Goal: Task Accomplishment & Management: Manage account settings

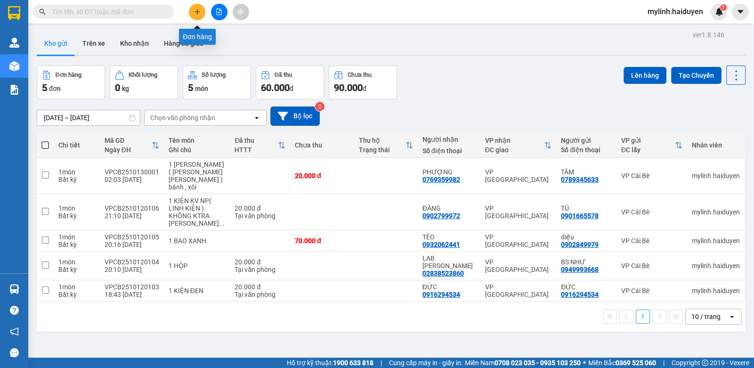
click at [202, 6] on button at bounding box center [197, 12] width 16 height 16
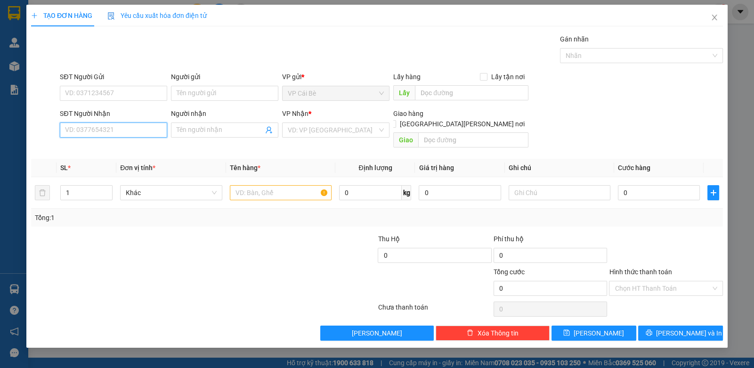
drag, startPoint x: 121, startPoint y: 133, endPoint x: 127, endPoint y: 133, distance: 6.6
click at [127, 133] on input "SĐT Người Nhận" at bounding box center [113, 129] width 107 height 15
click at [153, 93] on input "SĐT Người Gửi" at bounding box center [113, 93] width 107 height 15
drag, startPoint x: 158, startPoint y: 92, endPoint x: 215, endPoint y: 94, distance: 57.5
click at [203, 94] on div "SĐT Người Gửi VD: 0371234567 Người gửi Tên người gửi VP gửi * VP Cái Bè Lấy hàn…" at bounding box center [391, 88] width 667 height 33
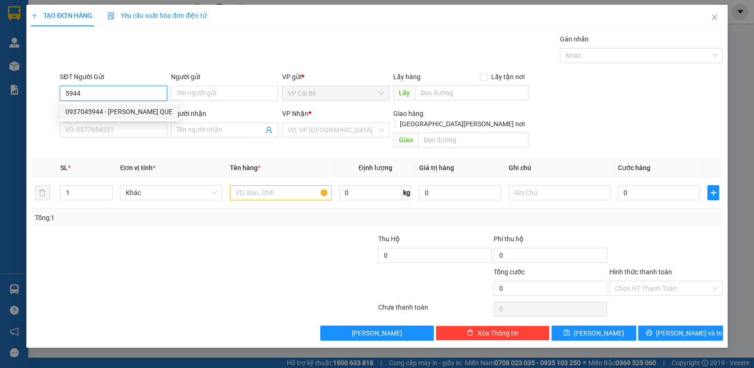
click at [124, 112] on div "0937045944 - HONG QUE" at bounding box center [118, 111] width 107 height 10
type input "0937045944"
type input "HONG QUE"
type input "0907423724"
type input "A NHIỆM"
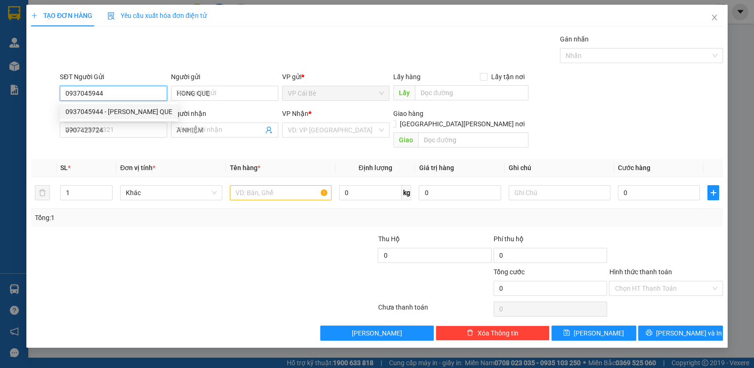
type input "20.000"
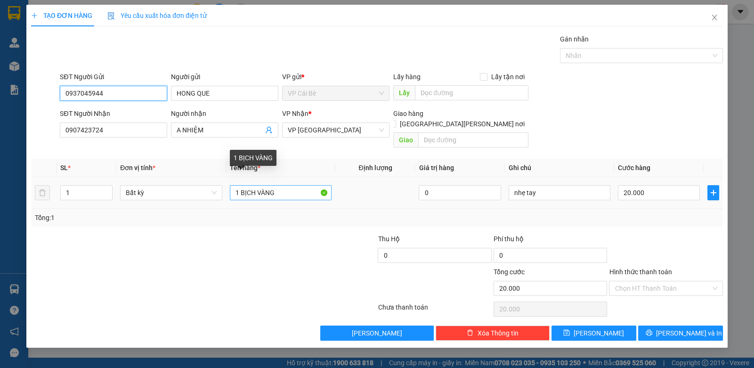
type input "0937045944"
drag, startPoint x: 258, startPoint y: 182, endPoint x: 753, endPoint y: 196, distance: 494.6
click at [753, 191] on div "TẠO ĐƠN HÀNG Yêu cầu xuất hóa đơn điện tử Transit Pickup Surcharge Ids Transit …" at bounding box center [377, 184] width 754 height 368
type input "1 BỊCH XANH"
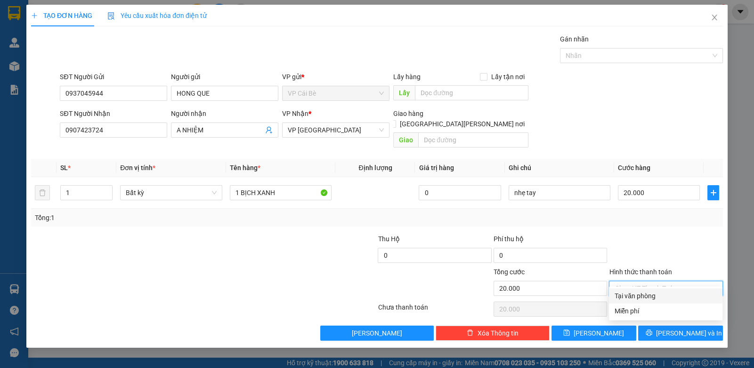
click at [645, 281] on input "Hình thức thanh toán" at bounding box center [662, 288] width 96 height 14
click at [648, 291] on div "Tại văn phòng" at bounding box center [665, 296] width 102 height 10
type input "0"
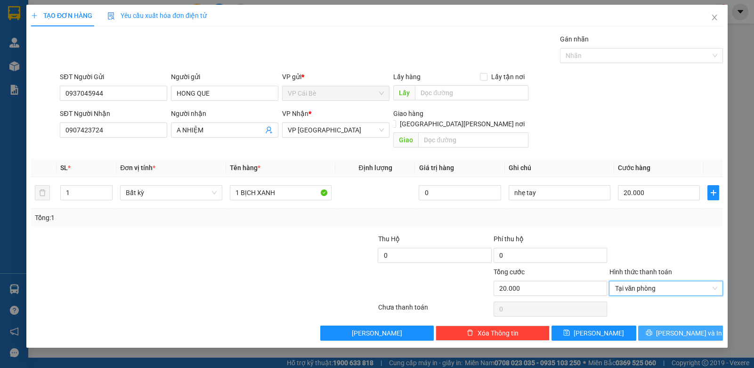
drag, startPoint x: 663, startPoint y: 324, endPoint x: 679, endPoint y: 319, distance: 16.2
click at [677, 325] on button "Lưu và In" at bounding box center [680, 332] width 85 height 15
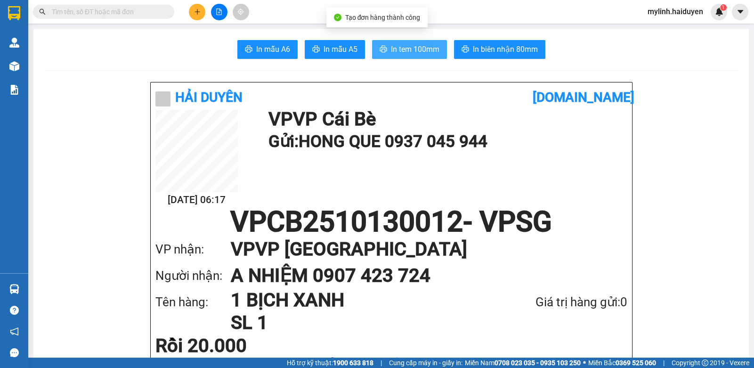
click at [417, 53] on span "In tem 100mm" at bounding box center [415, 49] width 48 height 12
click at [152, 12] on input "text" at bounding box center [107, 12] width 111 height 10
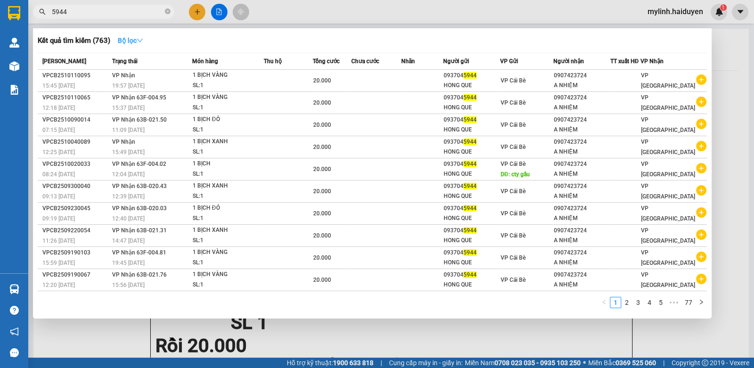
type input "5944"
click at [141, 45] on button "Bộ lọc" at bounding box center [130, 40] width 40 height 15
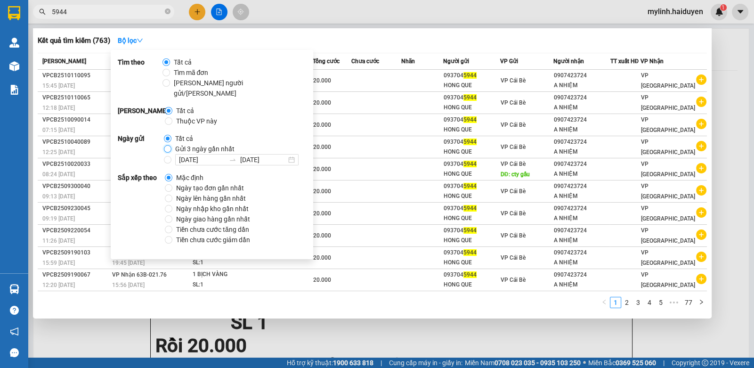
click at [167, 145] on input "Gửi 3 ngày gần nhất" at bounding box center [168, 149] width 8 height 8
radio input "true"
radio input "false"
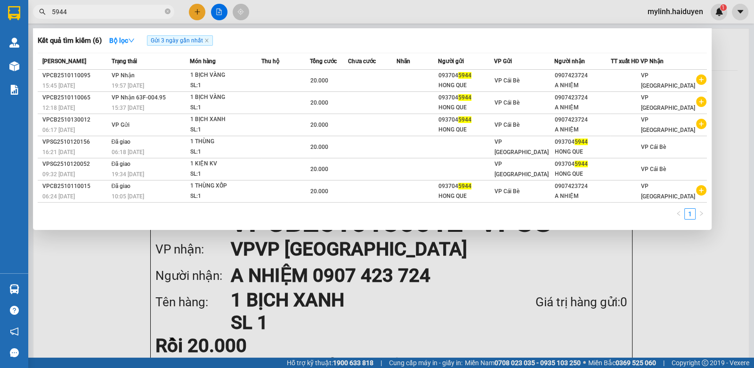
drag, startPoint x: 340, startPoint y: 49, endPoint x: 337, endPoint y: 53, distance: 5.7
click at [339, 53] on div "Kết quả tìm kiếm ( 6 ) Bộ lọc Gửi 3 ngày gần nhất Mã ĐH Trạng thái Món hàng Thu…" at bounding box center [372, 129] width 678 height 202
click at [169, 11] on icon "close-circle" at bounding box center [168, 11] width 6 height 6
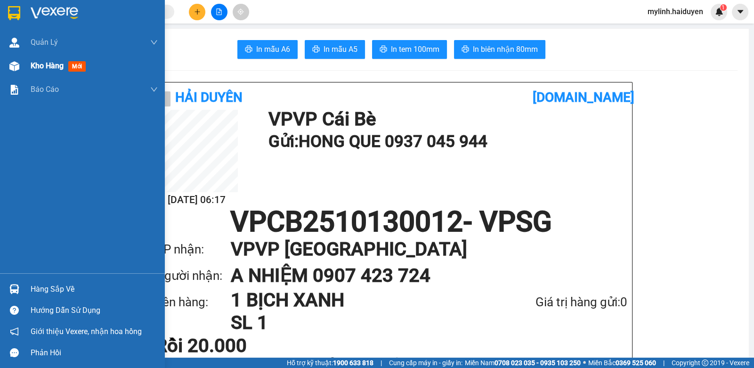
click at [52, 68] on span "Kho hàng" at bounding box center [47, 65] width 33 height 9
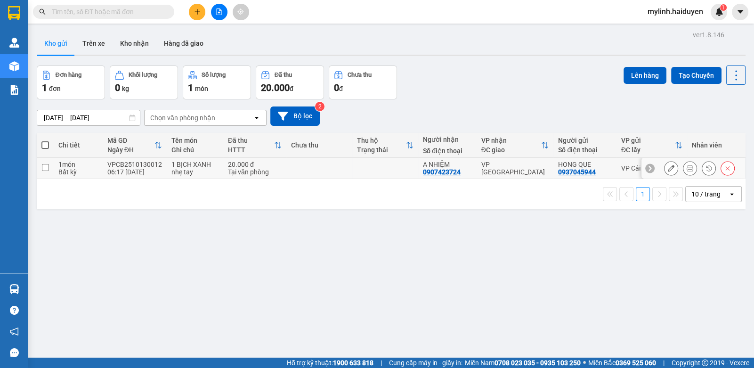
drag, startPoint x: 379, startPoint y: 165, endPoint x: 384, endPoint y: 164, distance: 5.8
click at [384, 164] on td at bounding box center [385, 168] width 66 height 21
checkbox input "true"
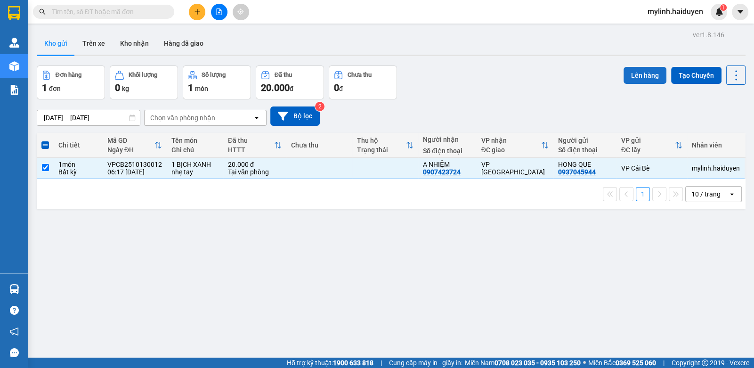
click at [642, 79] on button "Lên hàng" at bounding box center [644, 75] width 43 height 17
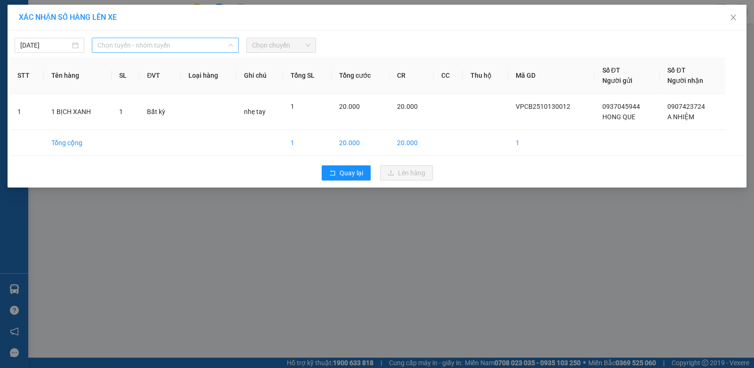
click at [214, 49] on span "Chọn tuyến - nhóm tuyến" at bounding box center [165, 45] width 136 height 14
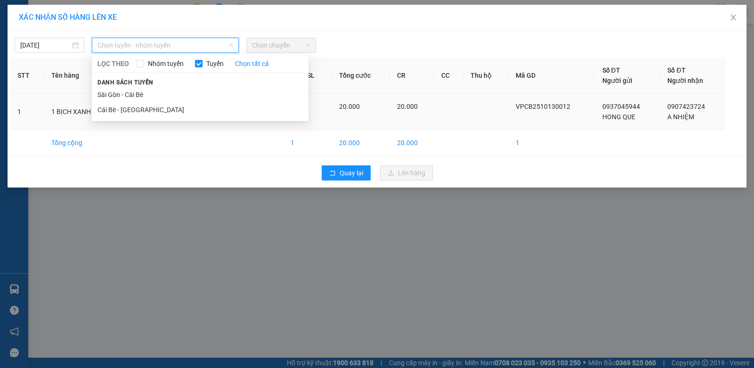
click at [210, 109] on li "Cái Bè - [GEOGRAPHIC_DATA]" at bounding box center [200, 109] width 217 height 15
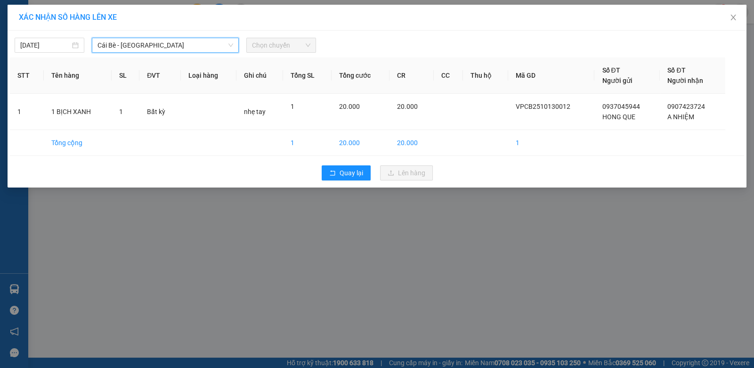
click at [297, 48] on span "Chọn chuyến" at bounding box center [281, 45] width 58 height 14
click at [300, 47] on span "Chọn chuyến" at bounding box center [281, 45] width 58 height 14
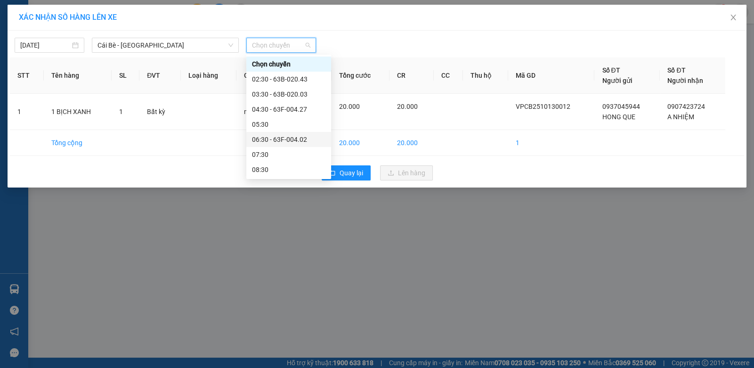
click at [282, 139] on div "06:30 - 63F-004.02" at bounding box center [288, 139] width 73 height 10
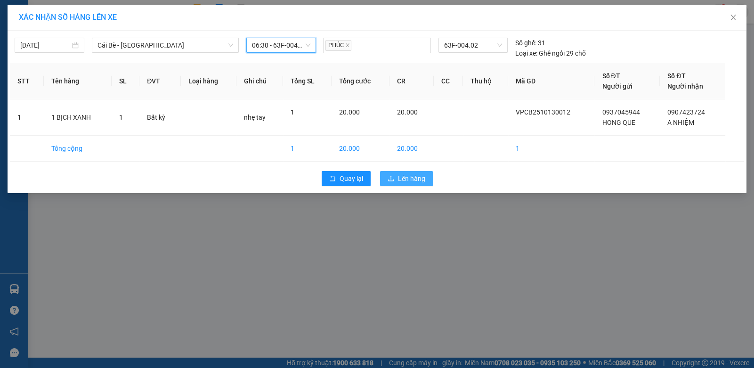
click at [420, 177] on span "Lên hàng" at bounding box center [411, 178] width 27 height 10
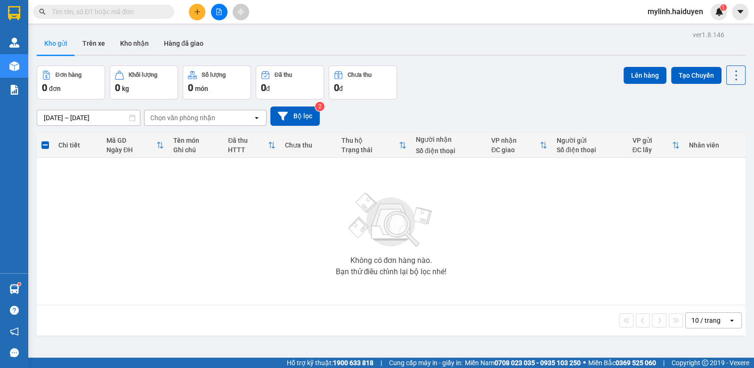
drag, startPoint x: 144, startPoint y: 9, endPoint x: 558, endPoint y: 6, distance: 414.3
click at [160, 10] on input "text" at bounding box center [107, 12] width 111 height 10
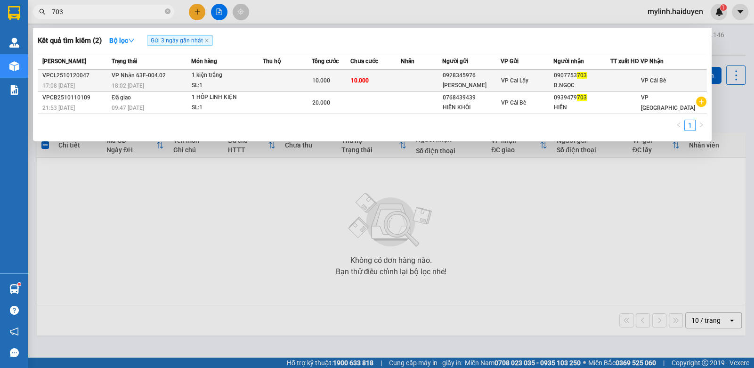
type input "703"
click at [380, 83] on td "10.000" at bounding box center [375, 81] width 50 height 22
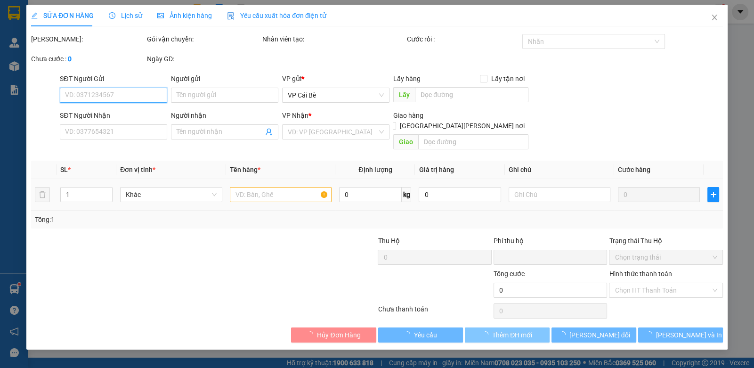
type input "0928345976"
type input "TẤN ĐẠT"
type input "0907753703"
type input "B.NGỌC"
type input "0"
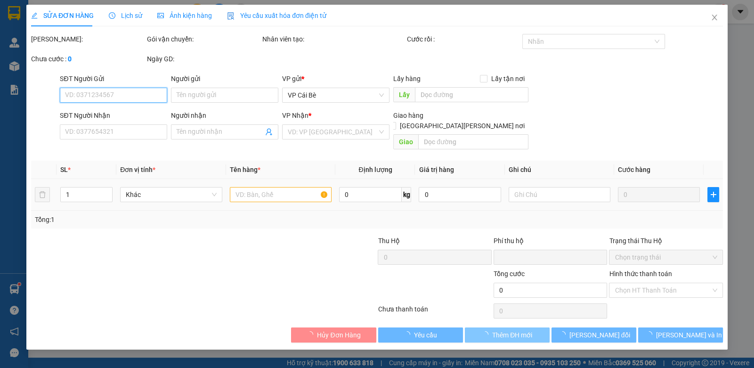
type input "10.000"
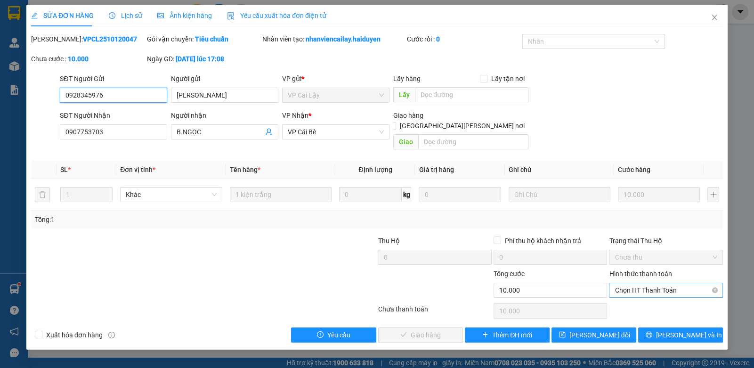
click at [631, 284] on span "Chọn HT Thanh Toán" at bounding box center [665, 290] width 102 height 14
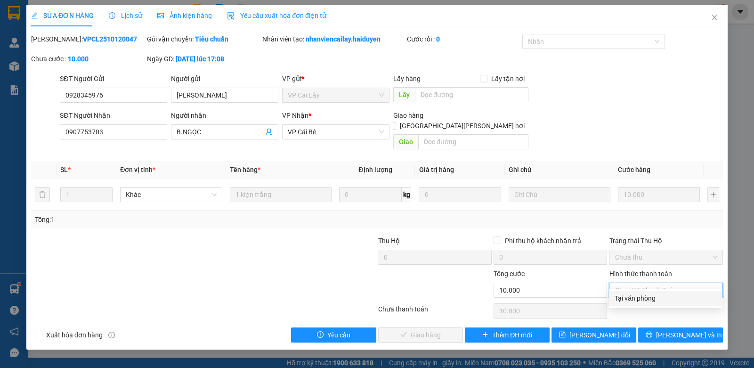
click at [631, 296] on div "Tại văn phòng" at bounding box center [665, 298] width 102 height 10
type input "0"
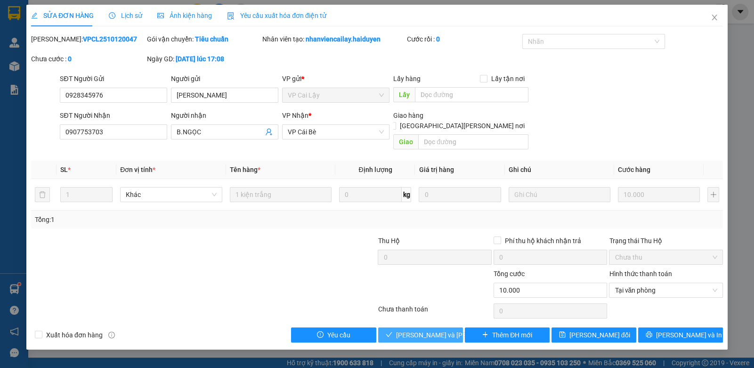
click at [426, 327] on button "[PERSON_NAME] và Giao hàng" at bounding box center [420, 334] width 85 height 15
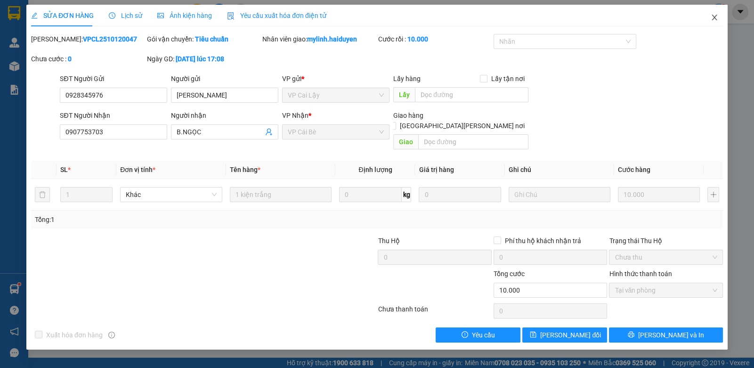
click at [719, 16] on span "Close" at bounding box center [714, 18] width 26 height 26
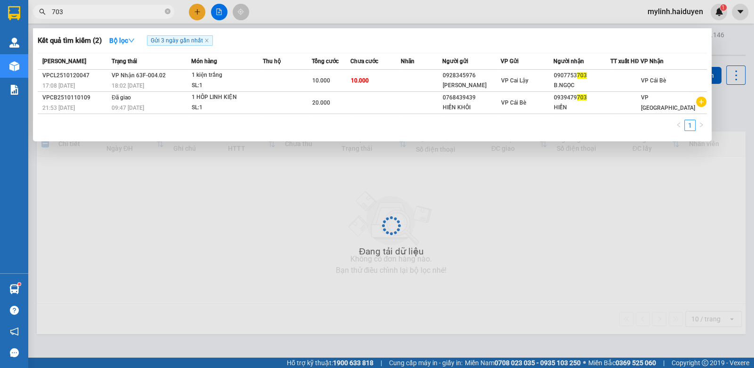
click at [162, 8] on input "703" at bounding box center [107, 12] width 111 height 10
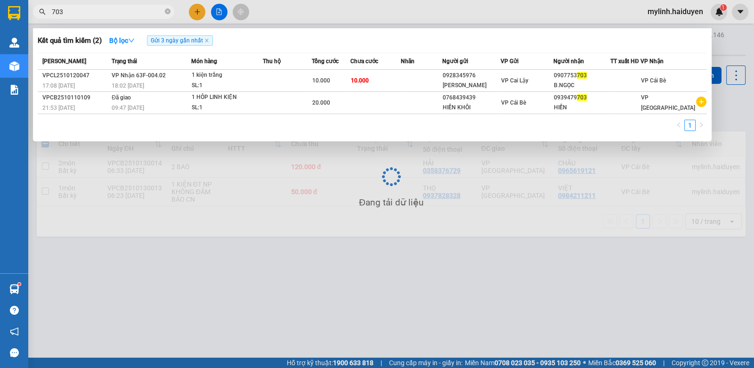
click at [162, 8] on input "703" at bounding box center [107, 12] width 111 height 10
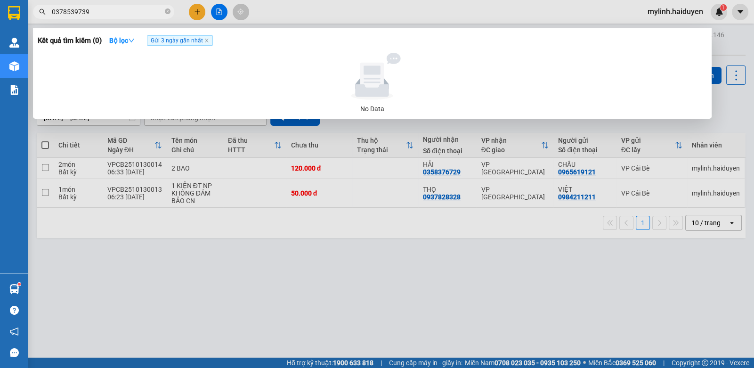
click at [125, 16] on input "0378539739" at bounding box center [107, 12] width 111 height 10
click at [148, 14] on input "9739" at bounding box center [107, 12] width 111 height 10
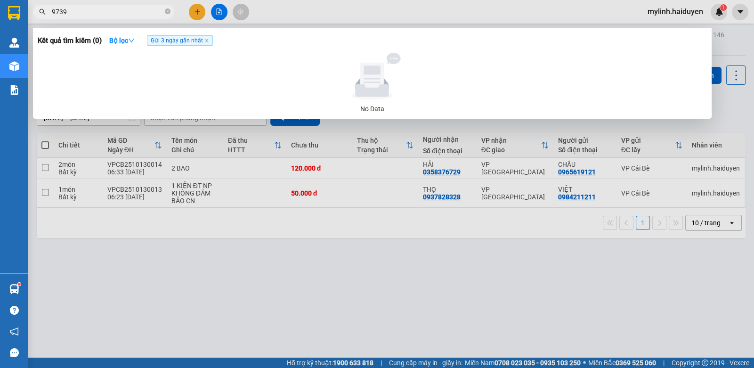
click at [148, 14] on input "9739" at bounding box center [107, 12] width 111 height 10
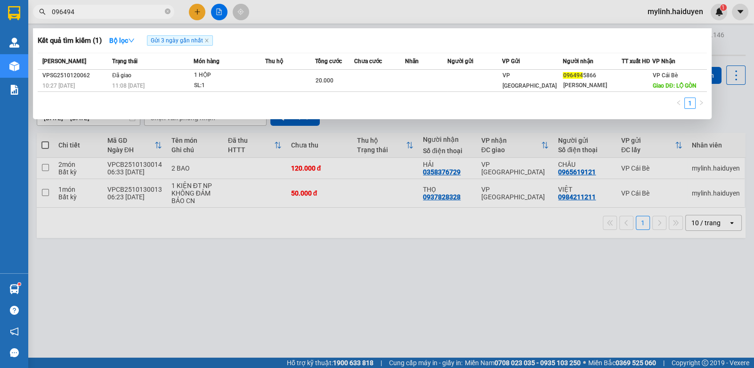
type input "096494"
click at [140, 11] on input "096494" at bounding box center [107, 12] width 111 height 10
drag, startPoint x: 140, startPoint y: 11, endPoint x: 140, endPoint y: 0, distance: 10.4
click at [140, 8] on input "096494" at bounding box center [107, 12] width 111 height 10
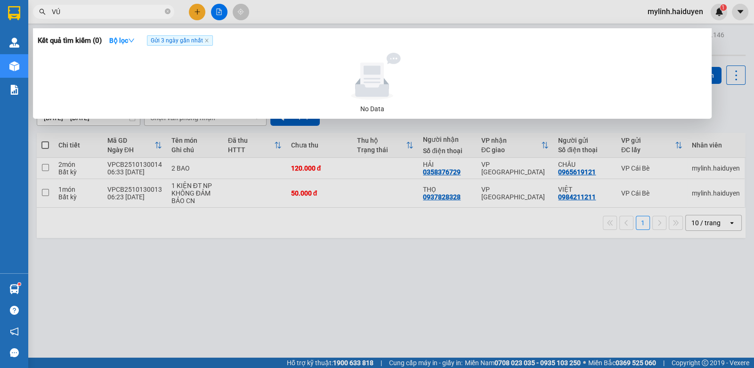
type input "V"
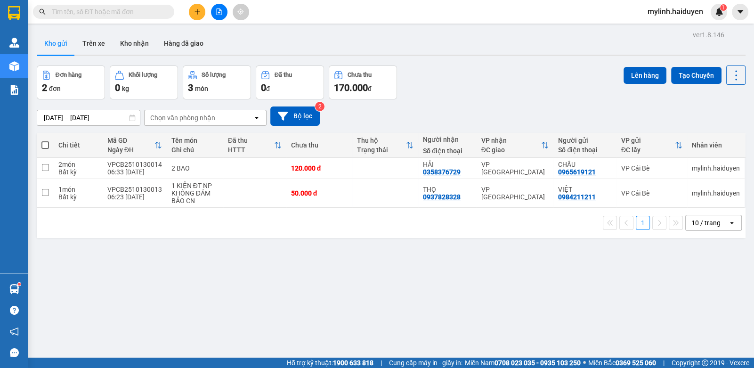
click at [202, 14] on button at bounding box center [197, 12] width 16 height 16
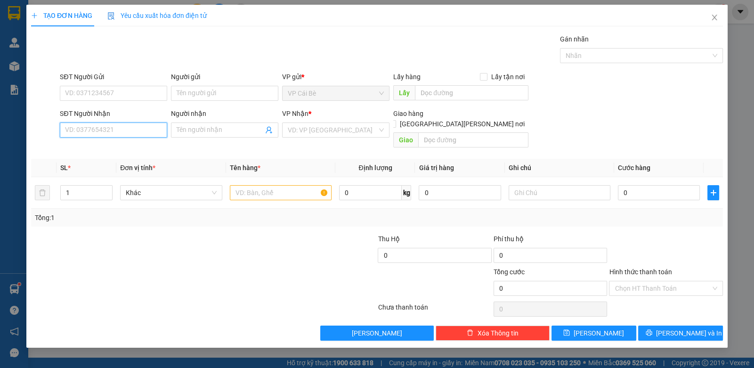
click at [122, 132] on input "SĐT Người Nhận" at bounding box center [113, 129] width 107 height 15
click at [121, 131] on input "SĐT Người Nhận" at bounding box center [113, 129] width 107 height 15
click at [127, 93] on input "SĐT Người Gửi" at bounding box center [113, 93] width 107 height 15
drag, startPoint x: 121, startPoint y: 131, endPoint x: 187, endPoint y: 129, distance: 65.5
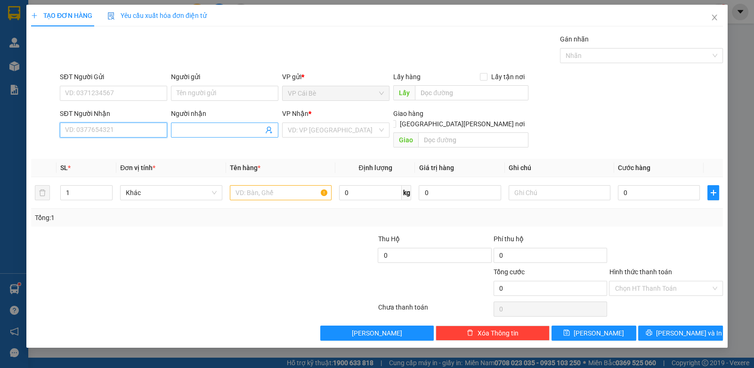
click at [161, 129] on input "SĐT Người Nhận" at bounding box center [113, 129] width 107 height 15
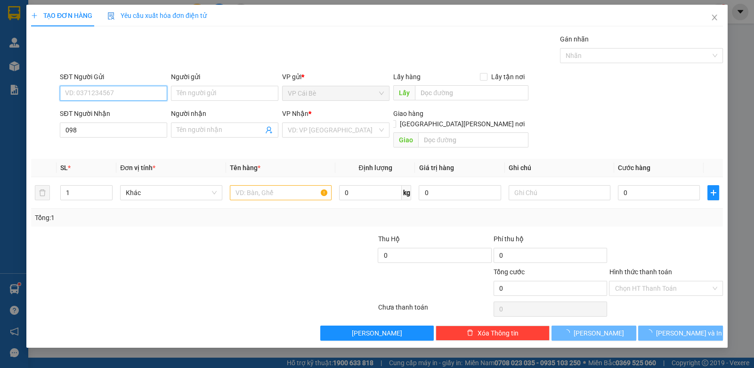
drag, startPoint x: 141, startPoint y: 97, endPoint x: 130, endPoint y: 99, distance: 10.9
click at [141, 97] on input "SĐT Người Gửi" at bounding box center [113, 93] width 107 height 15
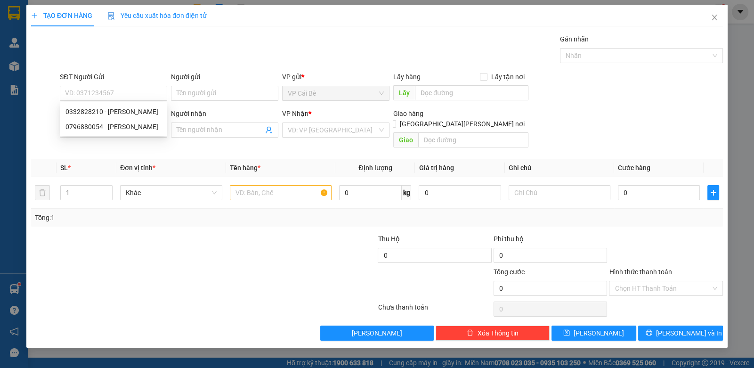
drag, startPoint x: 179, startPoint y: 64, endPoint x: 176, endPoint y: 108, distance: 44.8
click at [179, 64] on div "Gói vận chuyển * Tiêu chuẩn Gán nhãn Nhãn" at bounding box center [391, 50] width 667 height 33
click at [154, 132] on input "098" at bounding box center [113, 129] width 107 height 15
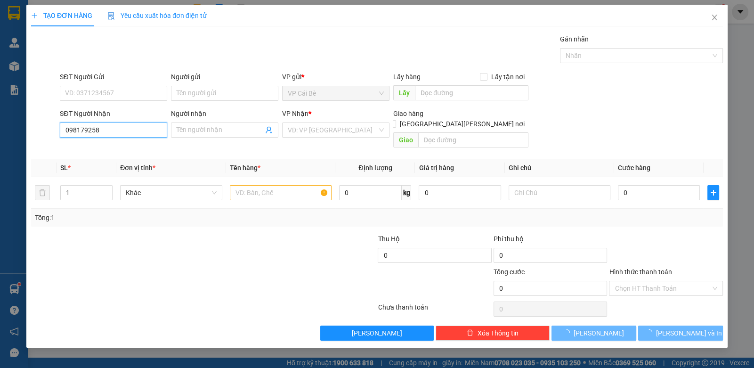
type input "0981792588"
click at [146, 147] on div "0981792588 - THƯ" at bounding box center [113, 148] width 96 height 10
type input "THƯ"
type input "0981792588"
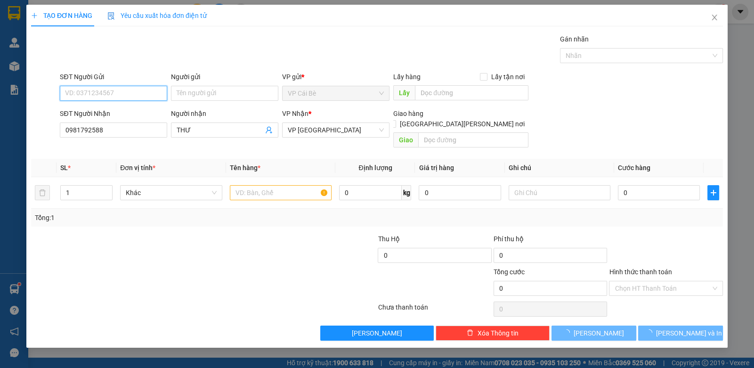
drag, startPoint x: 148, startPoint y: 89, endPoint x: 155, endPoint y: 91, distance: 7.4
click at [151, 89] on input "SĐT Người Gửi" at bounding box center [113, 93] width 107 height 15
type input "50.000"
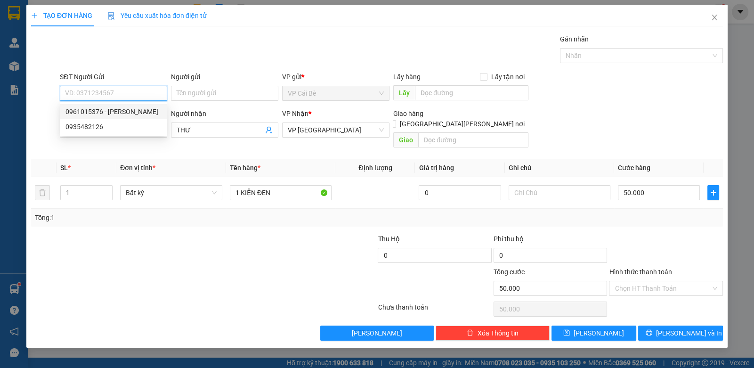
click at [148, 107] on div "0961015376 - DƯƠNG" at bounding box center [113, 111] width 96 height 10
type input "0961015376"
type input "DƯƠNG"
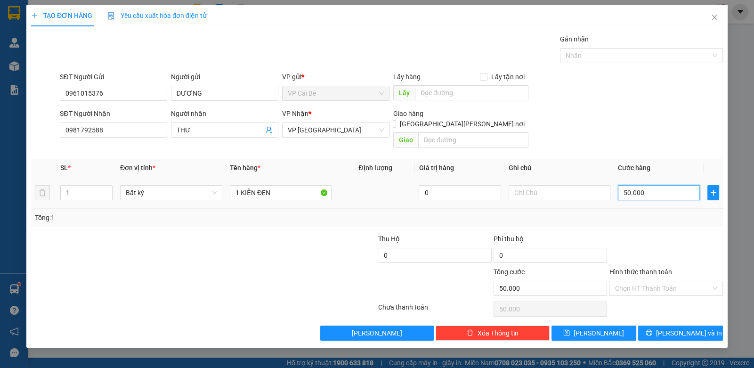
click at [665, 185] on input "50.000" at bounding box center [659, 192] width 82 height 15
type input "4"
type input "40"
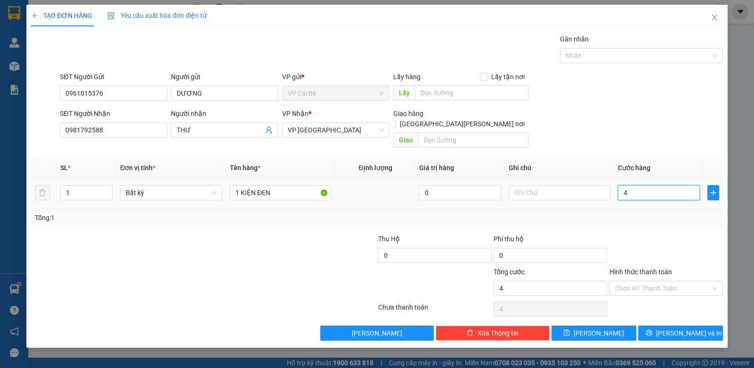
type input "40"
type input "40.000"
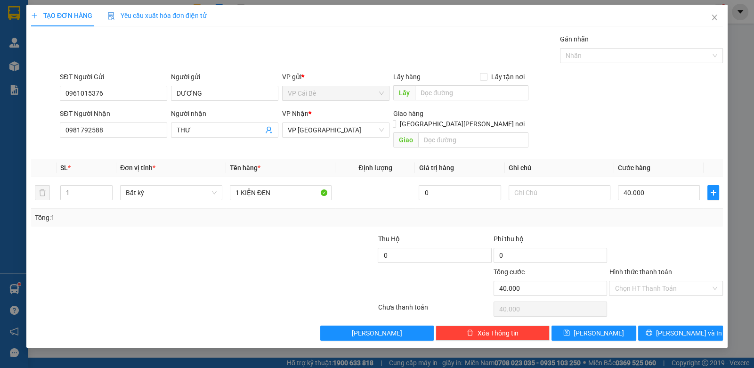
click at [638, 234] on div at bounding box center [665, 250] width 115 height 33
drag, startPoint x: 637, startPoint y: 281, endPoint x: 642, endPoint y: 282, distance: 5.2
click at [641, 282] on input "Hình thức thanh toán" at bounding box center [662, 288] width 96 height 14
drag, startPoint x: 636, startPoint y: 294, endPoint x: 654, endPoint y: 291, distance: 18.3
click at [652, 291] on div "Tại văn phòng" at bounding box center [665, 296] width 102 height 10
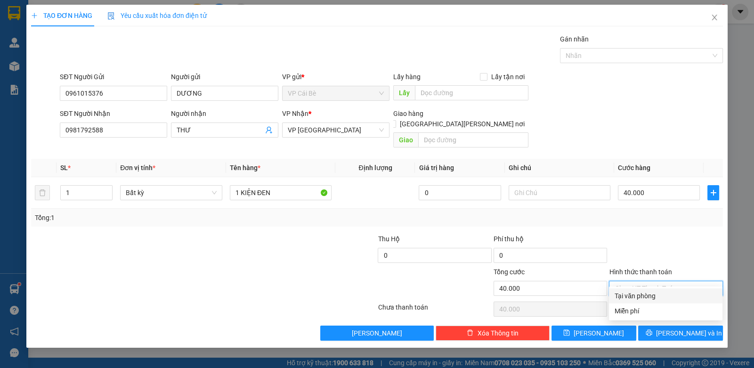
type input "0"
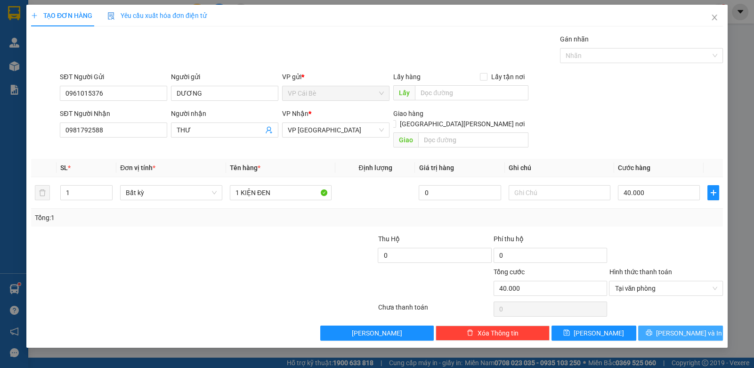
drag, startPoint x: 670, startPoint y: 315, endPoint x: 693, endPoint y: 315, distance: 23.1
click at [676, 325] on button "[PERSON_NAME] và In" at bounding box center [680, 332] width 85 height 15
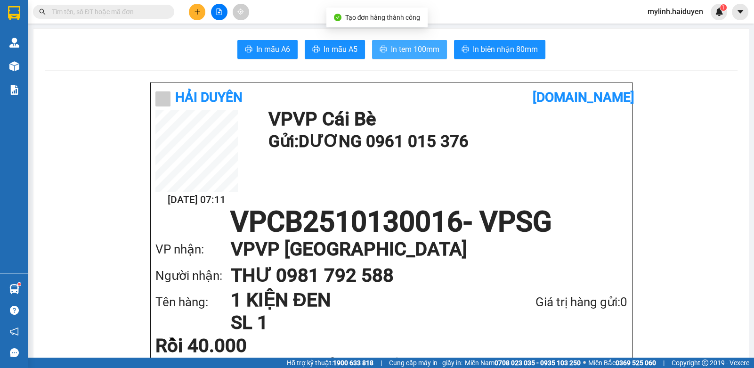
drag, startPoint x: 381, startPoint y: 49, endPoint x: 394, endPoint y: 55, distance: 13.9
click at [384, 50] on button "In tem 100mm" at bounding box center [409, 49] width 75 height 19
click at [212, 18] on div at bounding box center [219, 12] width 71 height 16
click at [202, 12] on button at bounding box center [197, 12] width 16 height 16
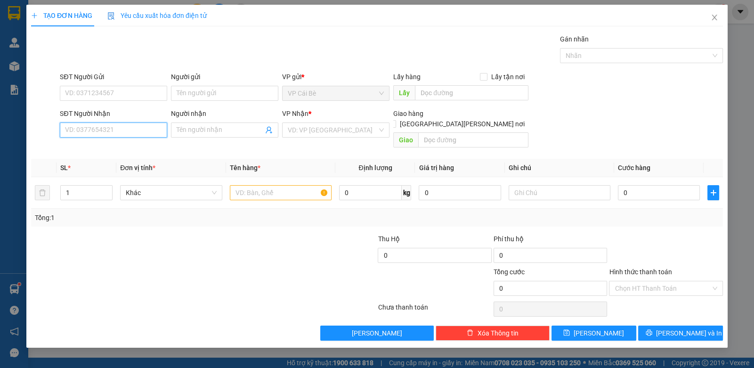
click at [129, 131] on input "SĐT Người Nhận" at bounding box center [113, 129] width 107 height 15
drag, startPoint x: 129, startPoint y: 131, endPoint x: 99, endPoint y: 115, distance: 34.3
click at [114, 124] on input "SĐT Người Nhận" at bounding box center [113, 129] width 107 height 15
type input "0337503180"
drag, startPoint x: 146, startPoint y: 145, endPoint x: 139, endPoint y: 138, distance: 10.0
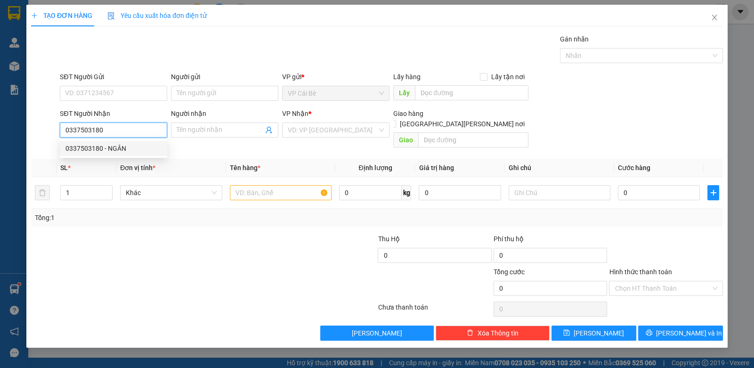
click at [144, 141] on div "0337503180 - NGÂN" at bounding box center [113, 148] width 107 height 15
type input "NGÂN"
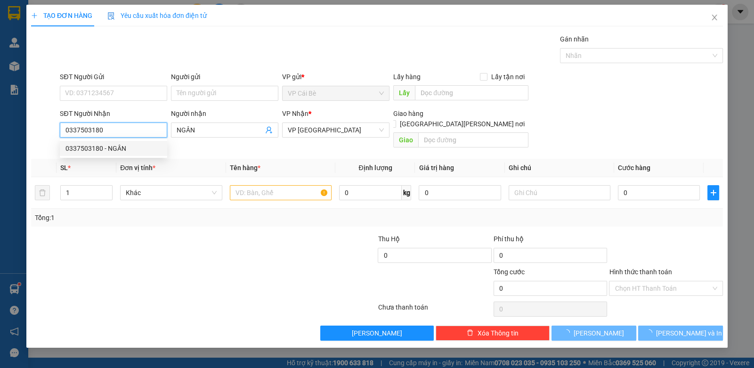
type input "20.000"
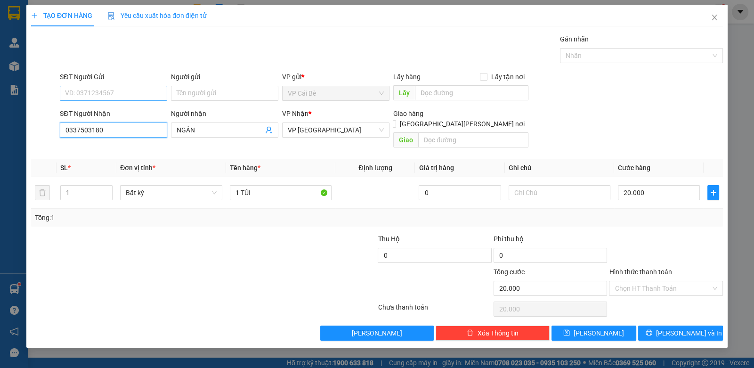
type input "0337503180"
click at [144, 86] on input "SĐT Người Gửi" at bounding box center [113, 93] width 107 height 15
click at [143, 124] on div "0978867509" at bounding box center [113, 126] width 96 height 10
type input "0978867509"
click at [163, 92] on input "0978867509" at bounding box center [113, 93] width 107 height 15
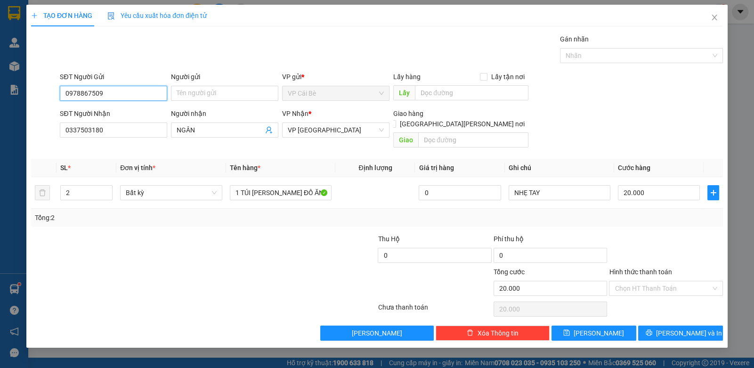
click at [163, 92] on input "0978867509" at bounding box center [113, 93] width 107 height 15
drag, startPoint x: 212, startPoint y: 23, endPoint x: 209, endPoint y: 27, distance: 5.7
click at [211, 24] on div "TẠO ĐƠN HÀNG Yêu cầu xuất hóa đơn điện tử" at bounding box center [377, 16] width 692 height 22
type input "1"
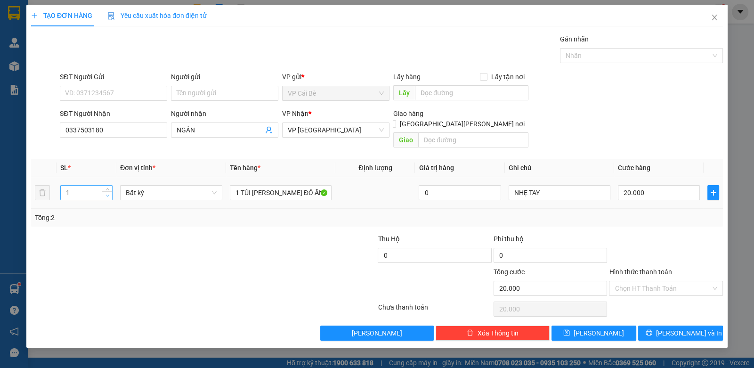
click at [111, 191] on span "Decrease Value" at bounding box center [107, 195] width 10 height 8
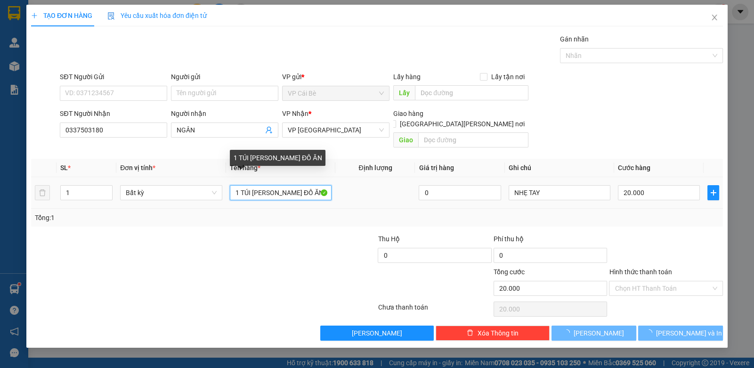
type input "0"
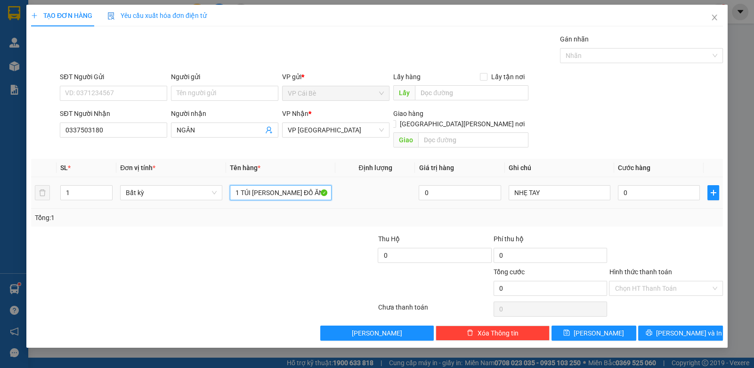
drag, startPoint x: 270, startPoint y: 185, endPoint x: 249, endPoint y: 207, distance: 30.0
click at [252, 194] on td "1 TÚI VÀNG ĐỒ ĂN" at bounding box center [281, 193] width 110 height 32
type input "1 TÚI CAM XANH ĐỒ ĂN"
click at [673, 185] on input "0" at bounding box center [659, 192] width 82 height 15
type input "3"
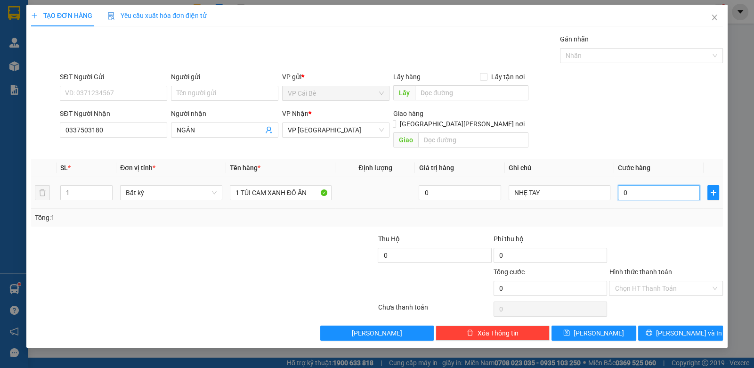
type input "3"
type input "30"
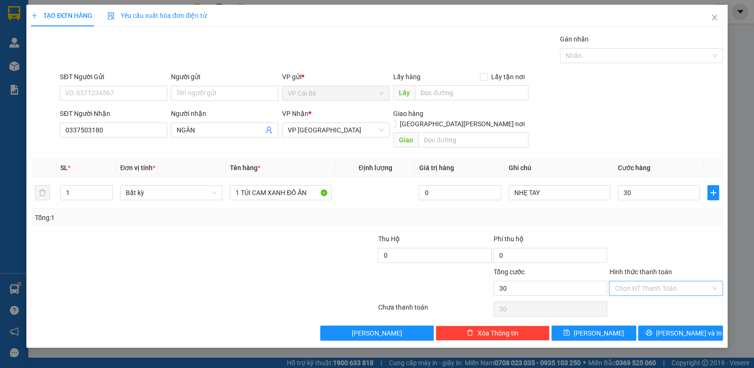
type input "30.000"
click at [686, 283] on input "Hình thức thanh toán" at bounding box center [662, 288] width 96 height 14
click at [678, 303] on div "Miễn phí" at bounding box center [665, 310] width 113 height 15
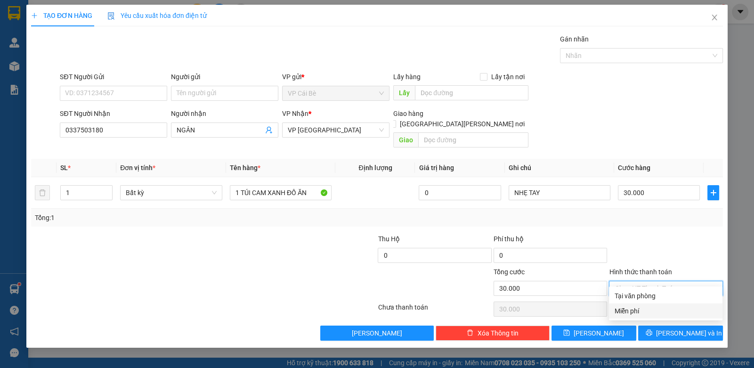
type input "0"
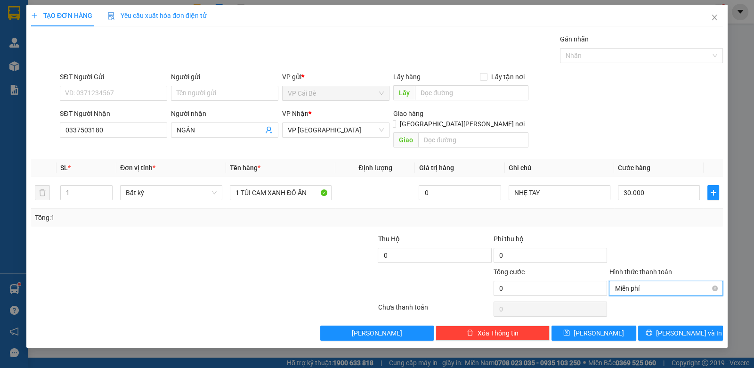
click at [685, 281] on span "Miễn phí" at bounding box center [665, 288] width 102 height 14
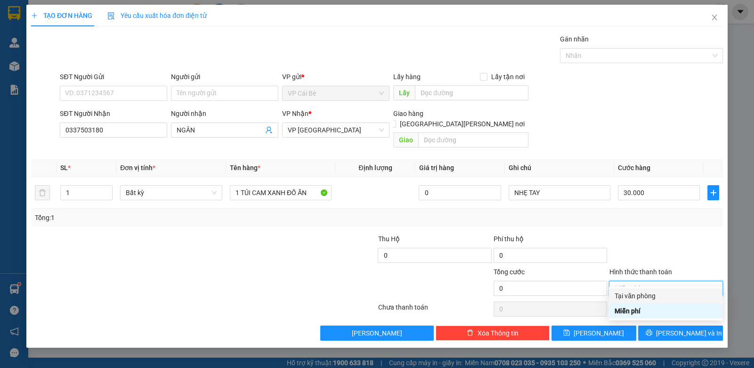
drag, startPoint x: 677, startPoint y: 293, endPoint x: 689, endPoint y: 307, distance: 19.0
click at [678, 293] on div "Tại văn phòng" at bounding box center [665, 296] width 102 height 10
type input "30.000"
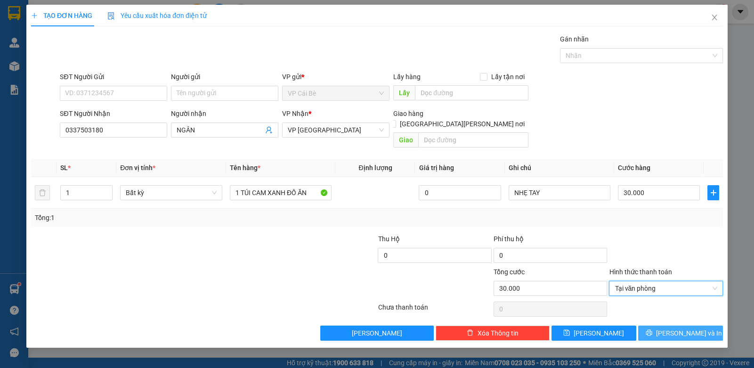
click at [697, 328] on span "[PERSON_NAME] và In" at bounding box center [689, 333] width 66 height 10
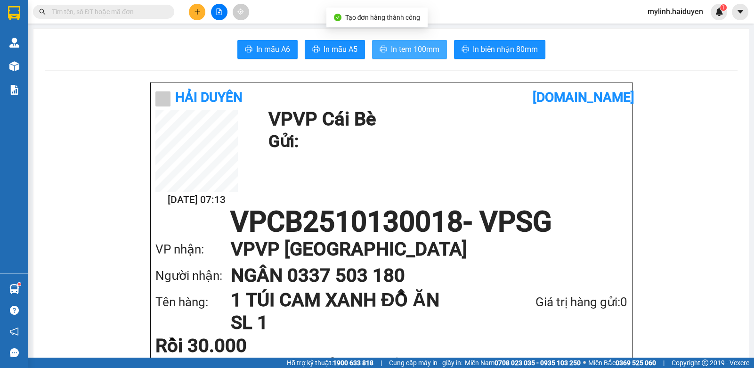
click at [398, 44] on span "In tem 100mm" at bounding box center [415, 49] width 48 height 12
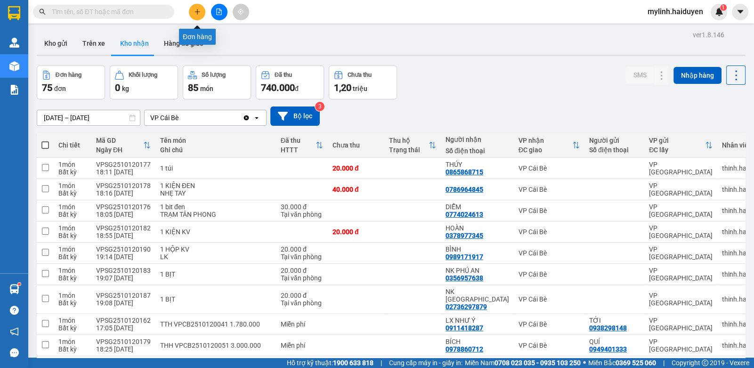
click at [196, 13] on icon "plus" at bounding box center [197, 11] width 7 height 7
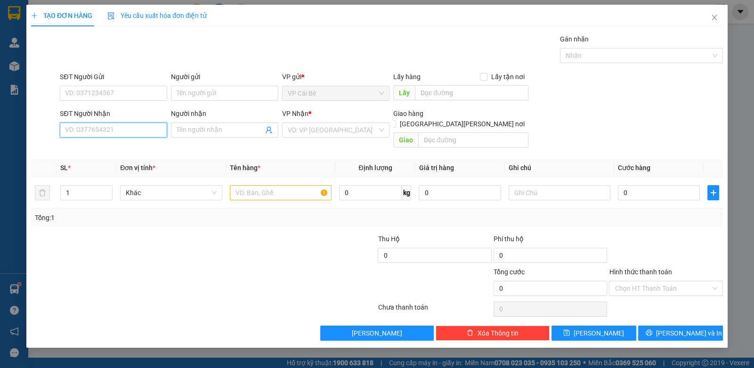
click at [135, 133] on input "SĐT Người Nhận" at bounding box center [113, 129] width 107 height 15
click at [137, 134] on input "SĐT Người Nhận" at bounding box center [113, 129] width 107 height 15
click at [144, 96] on input "SĐT Người Gửi" at bounding box center [113, 93] width 107 height 15
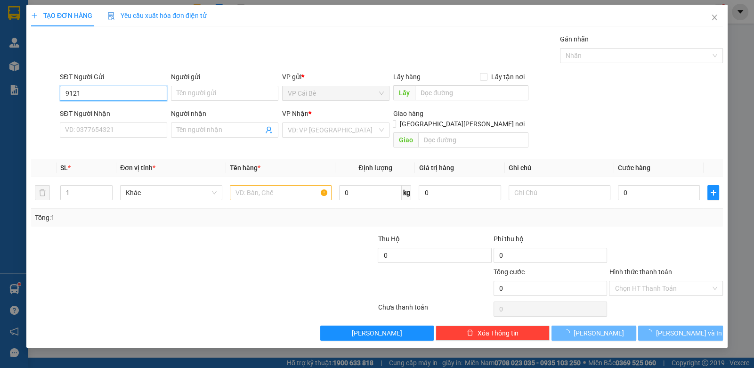
drag, startPoint x: 86, startPoint y: 94, endPoint x: 51, endPoint y: 114, distance: 40.3
click at [51, 114] on form "SĐT Người Gửi 9121 9121 Người gửi Tên người gửi VP gửi * VP Cái Bè Lấy hàng Lấy…" at bounding box center [377, 112] width 692 height 80
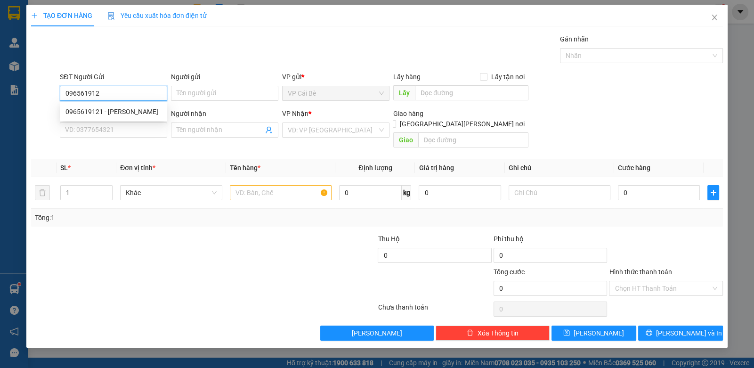
type input "0965619121"
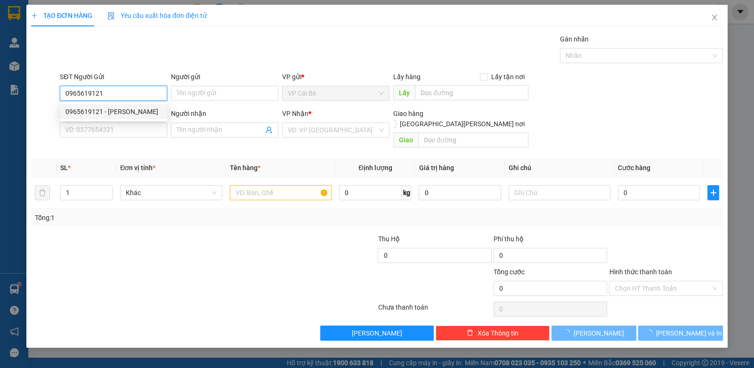
click at [73, 110] on div "0965619121 - CHÂU" at bounding box center [113, 111] width 96 height 10
type input "CHÂU"
type input "0965148590"
type input "MAI"
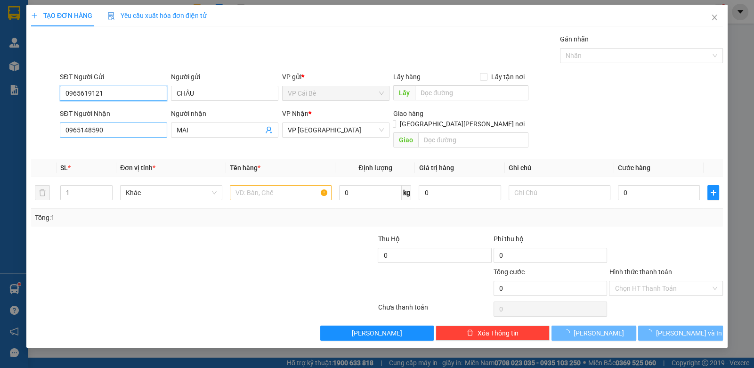
type input "60.000"
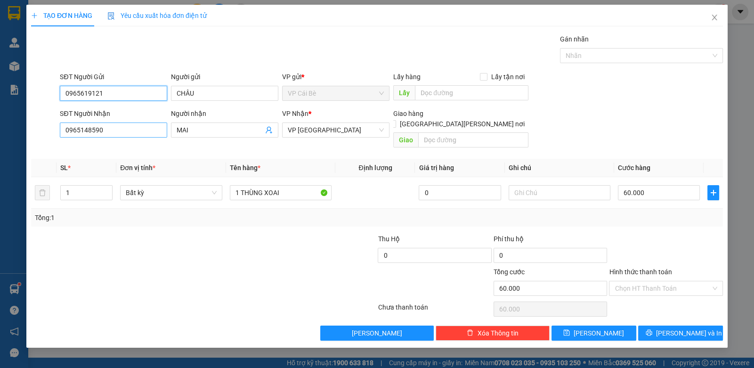
type input "0965619121"
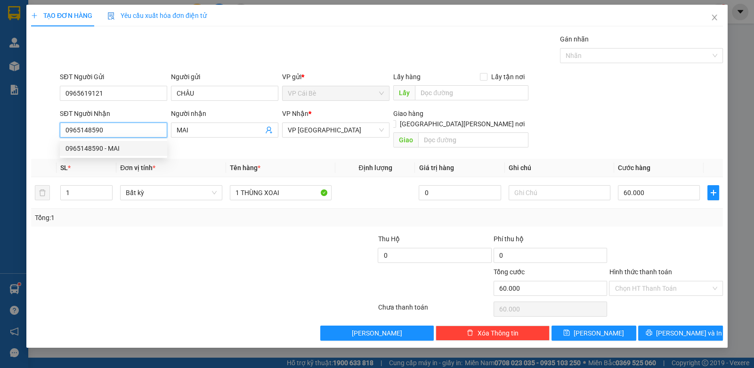
drag, startPoint x: 113, startPoint y: 132, endPoint x: 58, endPoint y: 159, distance: 61.1
click at [58, 159] on div "Transit Pickup Surcharge Ids Transit Deliver Surcharge Ids Transit Deliver Surc…" at bounding box center [377, 187] width 692 height 307
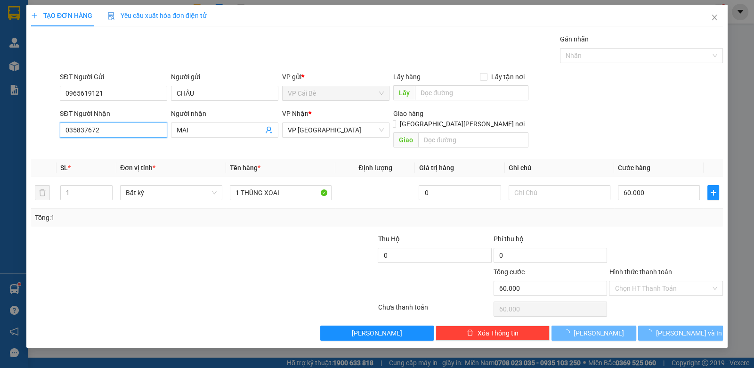
type input "0358376729"
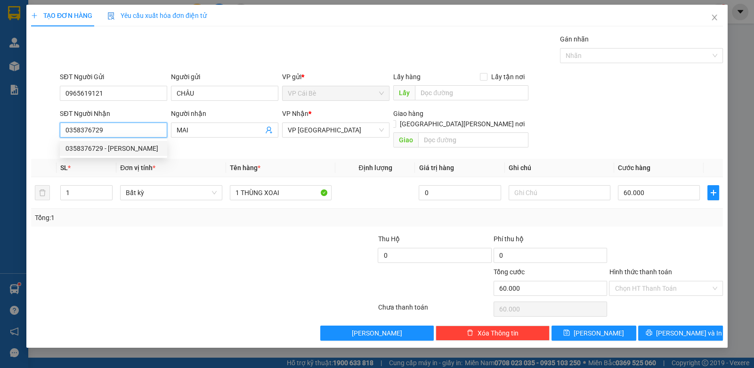
click at [112, 145] on div "0358376729 - HẢI" at bounding box center [113, 148] width 96 height 10
type input "HẢI"
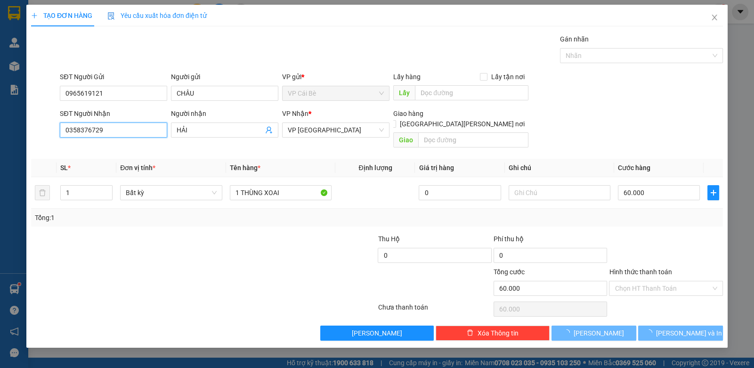
type input "30.000"
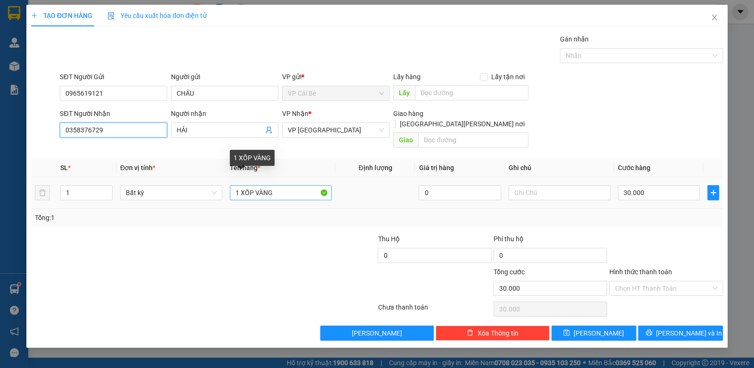
type input "0358376729"
drag, startPoint x: 242, startPoint y: 184, endPoint x: 333, endPoint y: 178, distance: 91.5
click at [333, 178] on td "1 XỐP VÀNG" at bounding box center [281, 193] width 110 height 32
click at [234, 185] on input "1 BAO" at bounding box center [281, 192] width 102 height 15
type input "2 BAO"
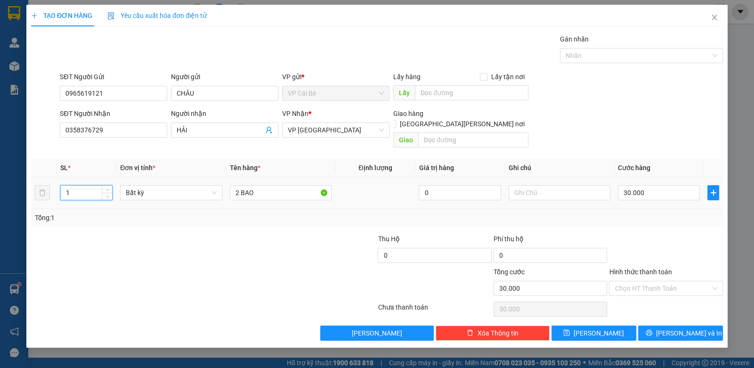
drag, startPoint x: 68, startPoint y: 183, endPoint x: 63, endPoint y: 187, distance: 6.8
click at [63, 187] on input "1" at bounding box center [86, 193] width 51 height 14
type input "2"
click at [651, 185] on input "30.000" at bounding box center [659, 192] width 82 height 15
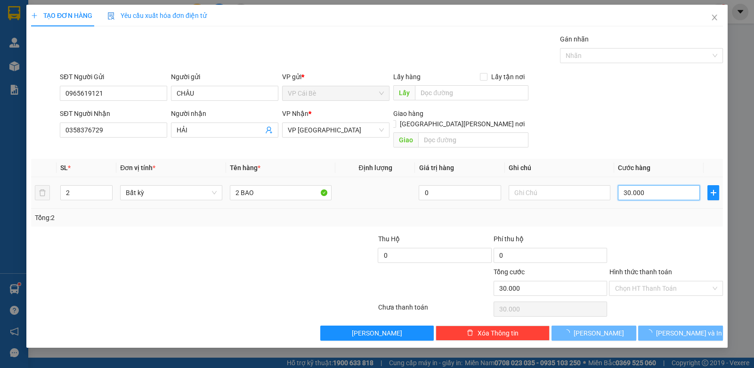
type input "0"
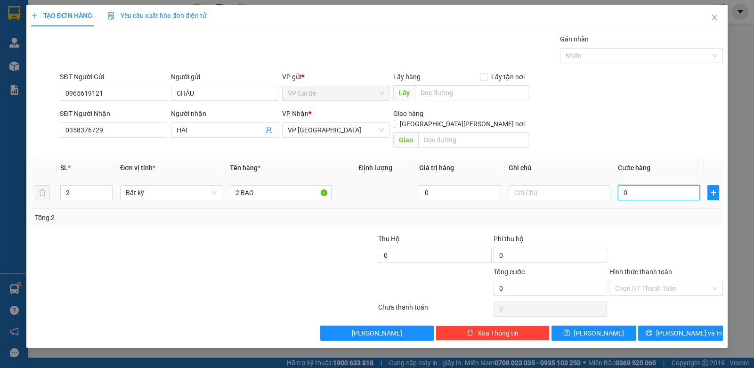
type input "1"
type input "01"
type input "12"
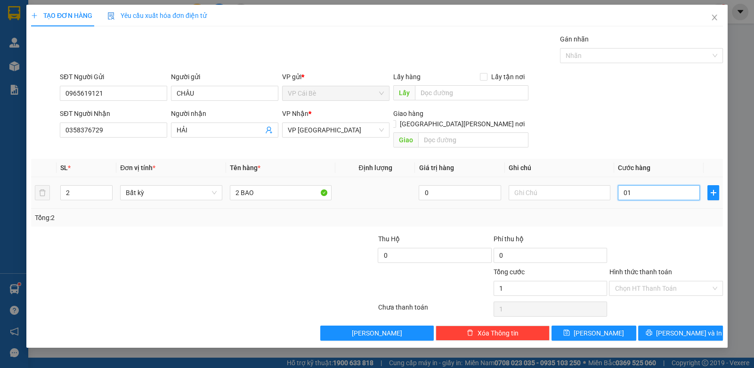
type input "012"
type input "120"
type input "0.120"
type input "12"
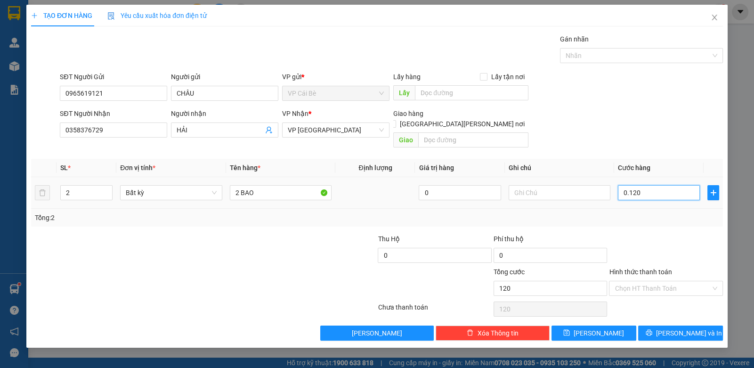
type input "12"
type input "012"
type input "1"
type input "01"
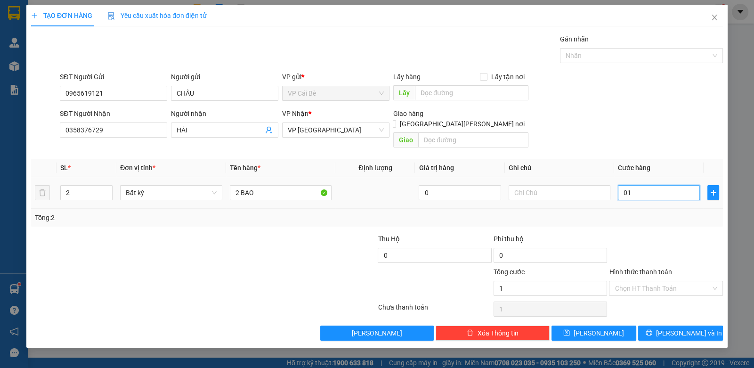
type input "12"
type input "012"
type input "120"
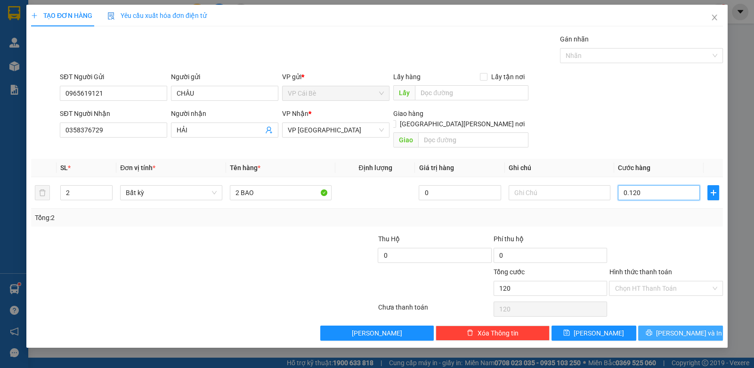
type input "0.120"
type input "120.000"
click at [690, 328] on span "Lưu và In" at bounding box center [689, 333] width 66 height 10
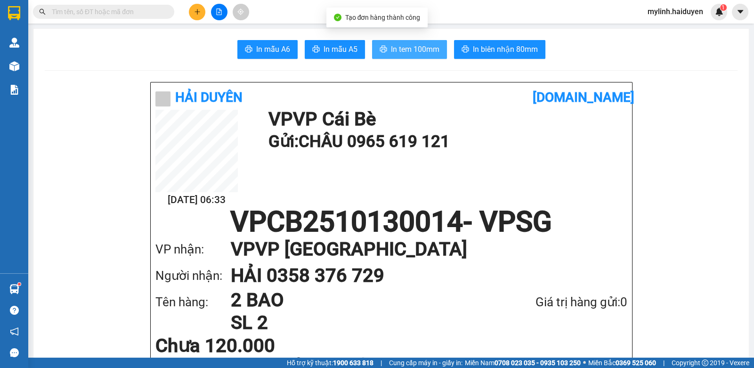
click at [416, 46] on span "In tem 100mm" at bounding box center [415, 49] width 48 height 12
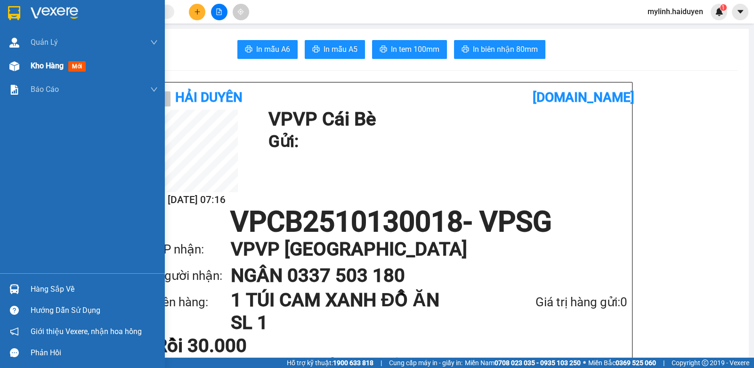
click at [42, 70] on span "Kho hàng" at bounding box center [47, 65] width 33 height 9
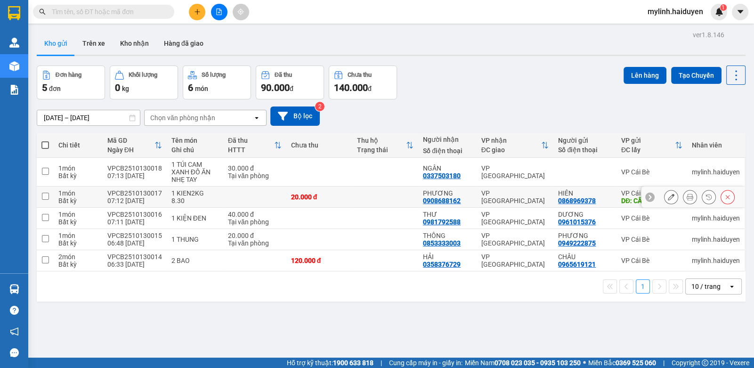
drag, startPoint x: 125, startPoint y: 204, endPoint x: 131, endPoint y: 200, distance: 7.6
click at [127, 204] on td "VPCB2510130017 07:12 13/10" at bounding box center [135, 196] width 64 height 21
checkbox input "true"
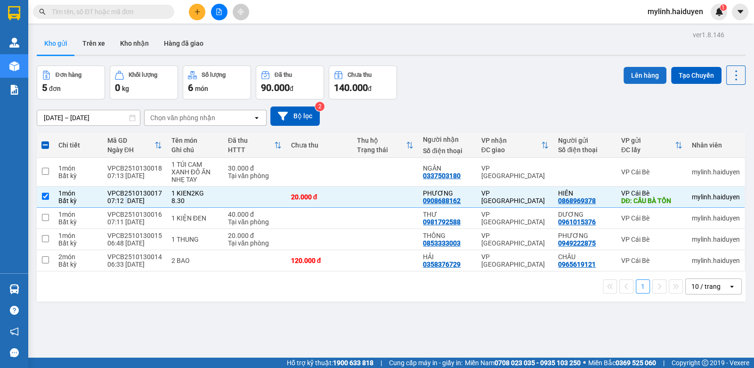
click at [644, 79] on button "Lên hàng" at bounding box center [644, 75] width 43 height 17
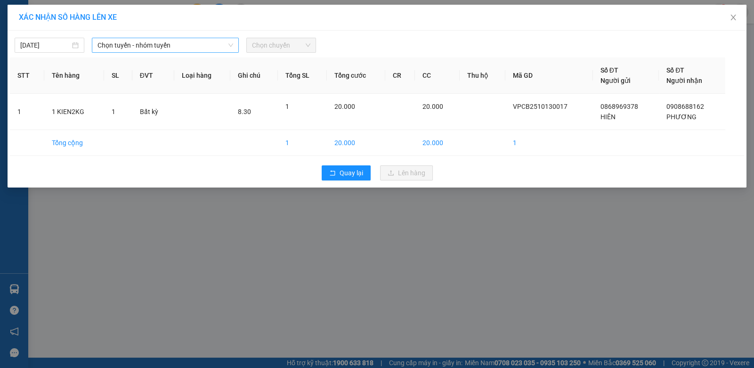
drag, startPoint x: 146, startPoint y: 49, endPoint x: 153, endPoint y: 49, distance: 7.1
click at [150, 50] on span "Chọn tuyến - nhóm tuyến" at bounding box center [165, 45] width 136 height 14
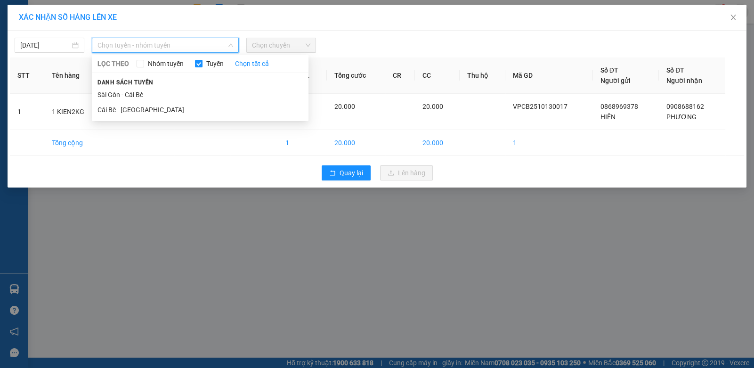
drag, startPoint x: 154, startPoint y: 108, endPoint x: 298, endPoint y: 65, distance: 150.0
click at [164, 105] on li "Cái Bè - [GEOGRAPHIC_DATA]" at bounding box center [200, 109] width 217 height 15
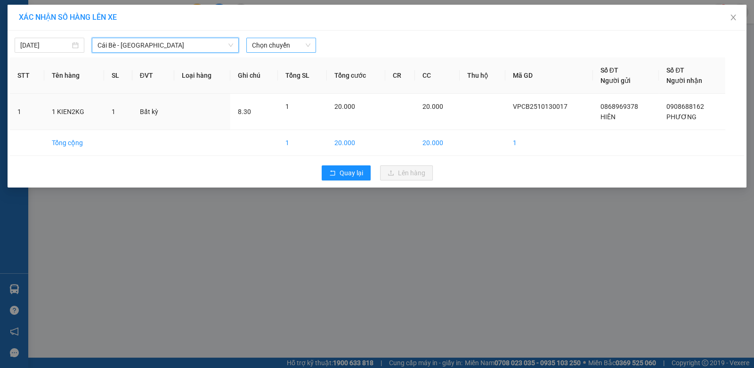
click at [308, 50] on span "Chọn chuyến" at bounding box center [281, 45] width 58 height 14
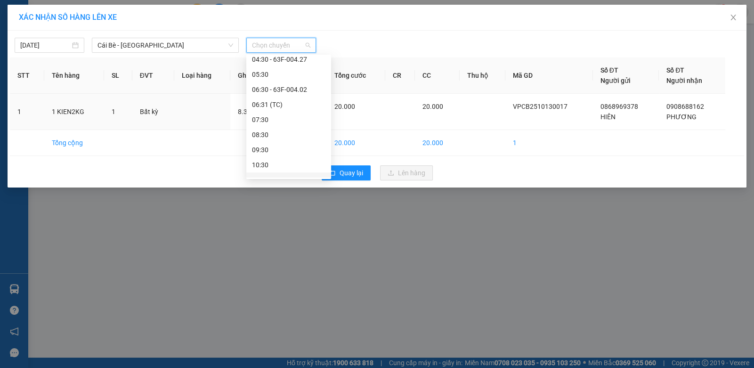
scroll to position [94, 0]
click at [300, 87] on div "08:30" at bounding box center [288, 91] width 73 height 10
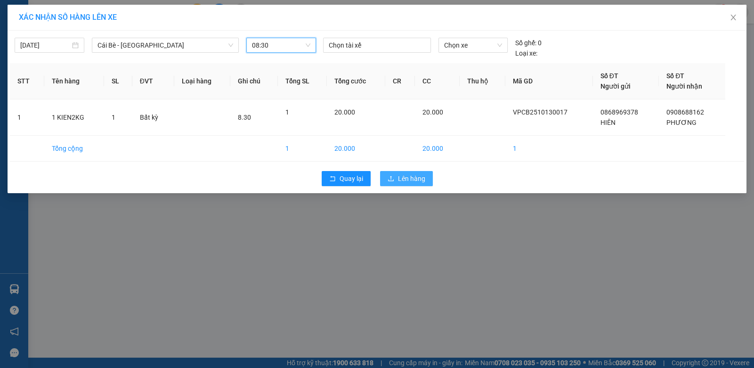
drag, startPoint x: 411, startPoint y: 178, endPoint x: 414, endPoint y: 169, distance: 10.1
click at [414, 172] on button "Lên hàng" at bounding box center [406, 178] width 53 height 15
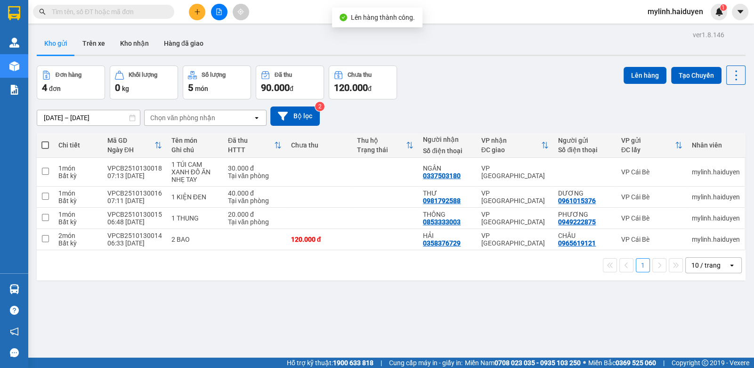
drag, startPoint x: 47, startPoint y: 140, endPoint x: 61, endPoint y: 144, distance: 14.6
click at [57, 144] on tr "Chi tiết Mã GD Ngày ĐH Tên món Ghi chú Đã thu HTTT Chưa thu Thu hộ Trạng thái N…" at bounding box center [391, 145] width 709 height 25
click at [47, 147] on span at bounding box center [45, 145] width 8 height 8
click at [45, 140] on input "checkbox" at bounding box center [45, 140] width 0 height 0
checkbox input "true"
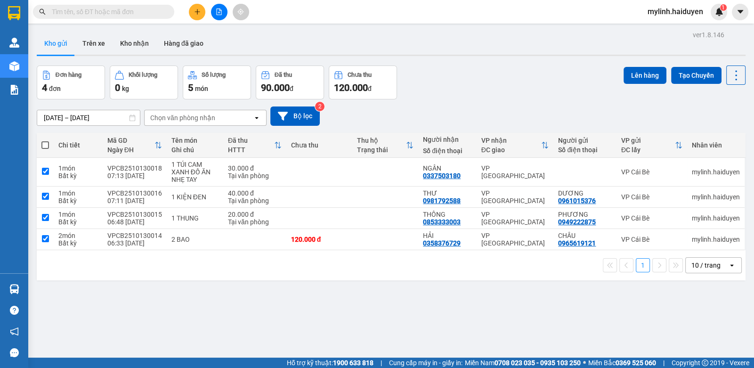
checkbox input "true"
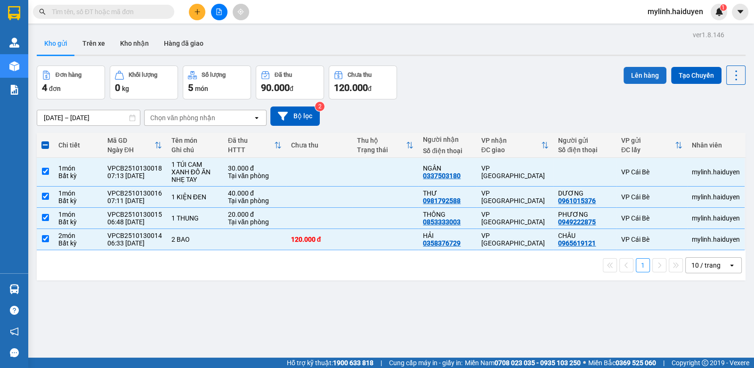
drag, startPoint x: 638, startPoint y: 76, endPoint x: 628, endPoint y: 80, distance: 11.0
click at [633, 78] on button "Lên hàng" at bounding box center [644, 75] width 43 height 17
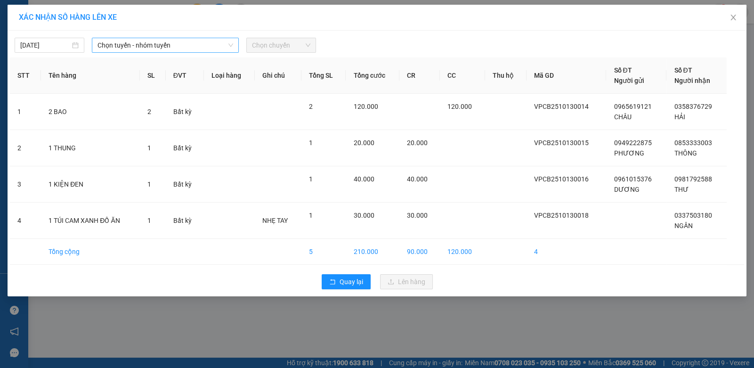
click at [193, 51] on span "Chọn tuyến - nhóm tuyến" at bounding box center [165, 45] width 136 height 14
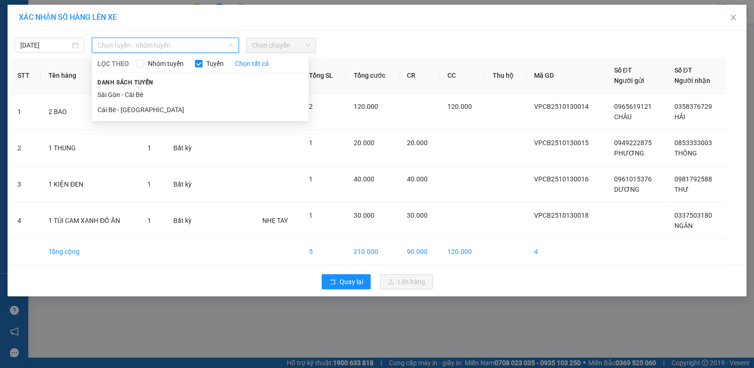
drag, startPoint x: 184, startPoint y: 114, endPoint x: 277, endPoint y: 87, distance: 97.0
click at [191, 113] on li "Cái Bè - [GEOGRAPHIC_DATA]" at bounding box center [200, 109] width 217 height 15
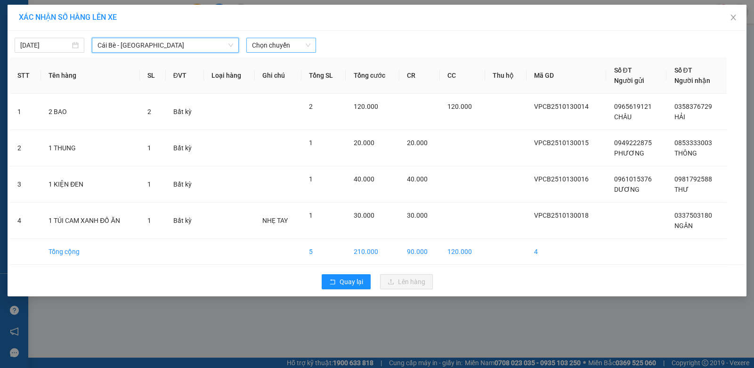
click at [294, 49] on span "Chọn chuyến" at bounding box center [281, 45] width 58 height 14
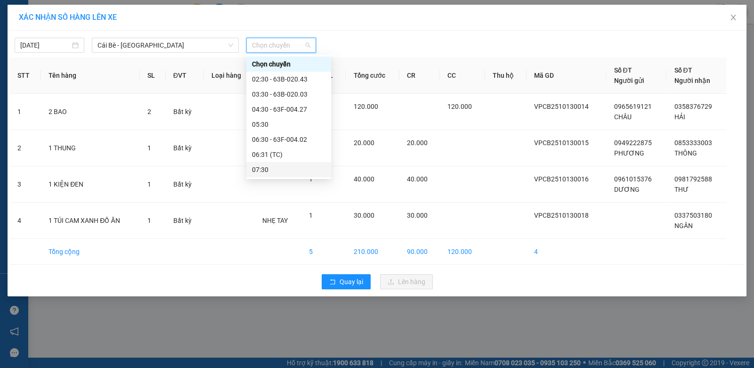
click at [300, 173] on div "07:30" at bounding box center [288, 169] width 73 height 10
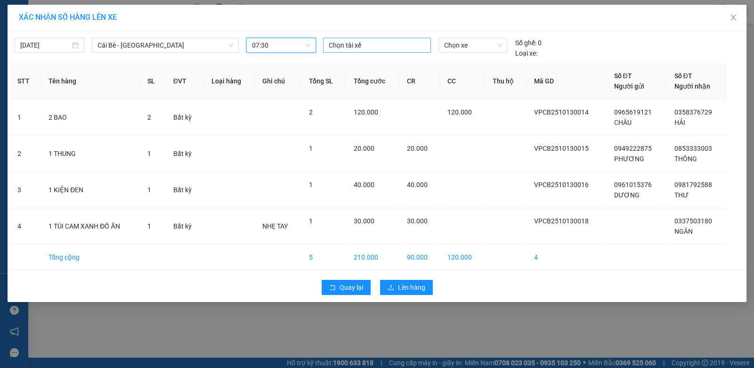
click at [409, 58] on body "Kết quả tìm kiếm ( 0 ) Bộ lọc Gửi 3 ngày gần nhất No Data mylinh.haiduyen 1 Quả…" at bounding box center [377, 184] width 754 height 368
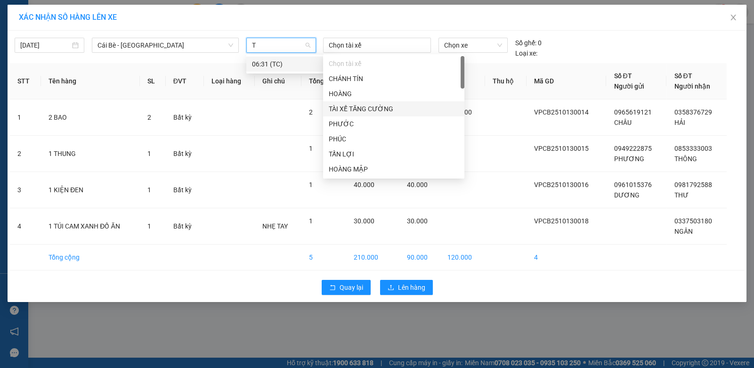
type input "TR"
click at [290, 42] on input "TR" at bounding box center [278, 45] width 52 height 14
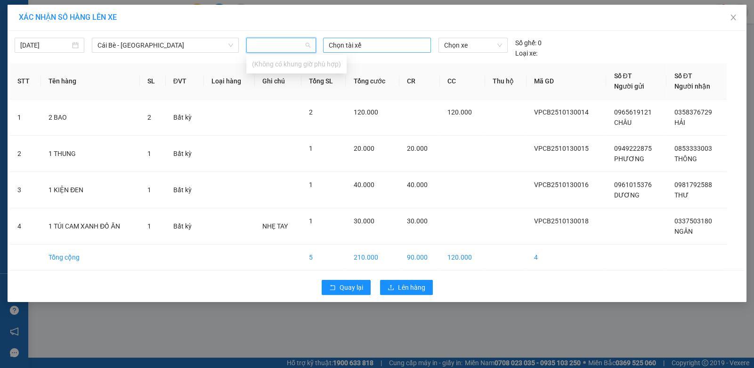
click at [385, 47] on div at bounding box center [376, 45] width 103 height 11
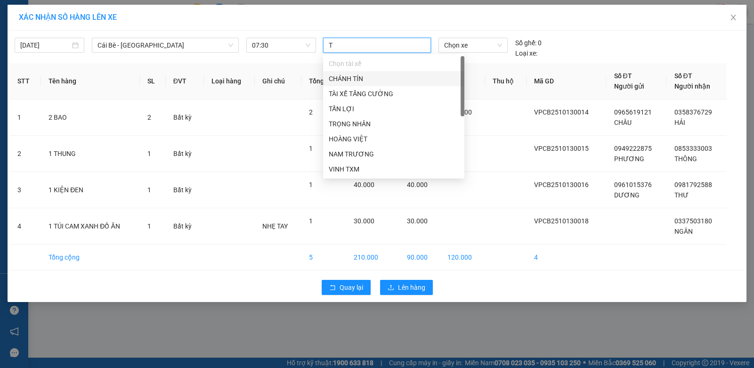
type input "TR"
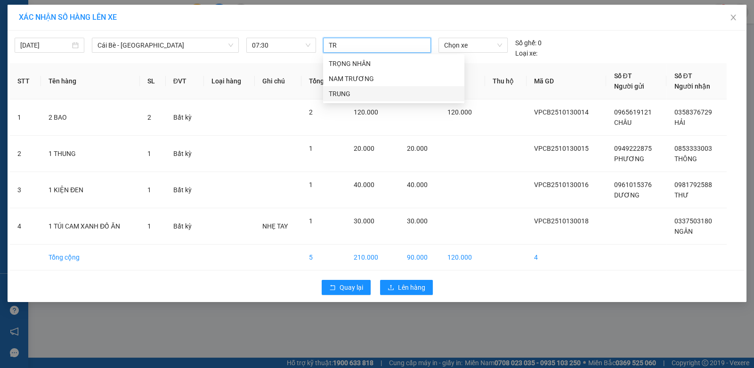
click at [383, 101] on div "TRUNG" at bounding box center [393, 93] width 141 height 15
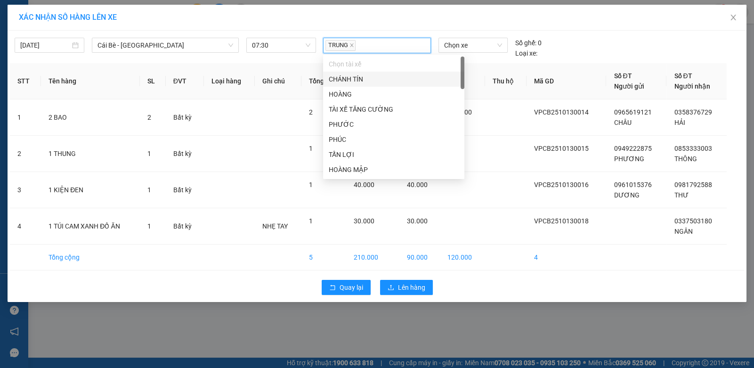
drag, startPoint x: 584, startPoint y: 44, endPoint x: 579, endPoint y: 44, distance: 5.2
click at [584, 44] on div "TRUNG Chọn xe Số ghế: 0 Loại xe:" at bounding box center [472, 48] width 307 height 21
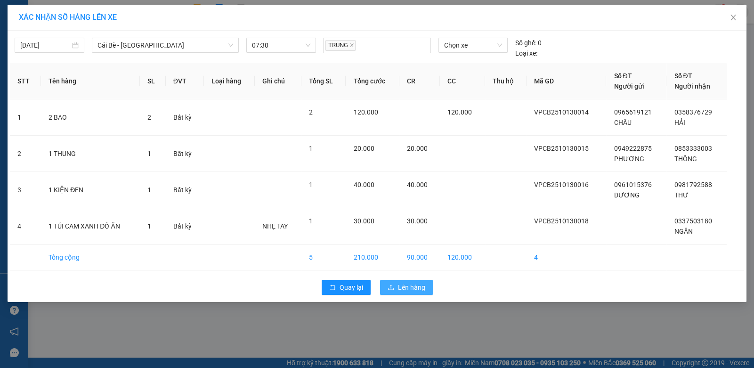
drag, startPoint x: 396, startPoint y: 285, endPoint x: 397, endPoint y: 279, distance: 6.2
click at [397, 281] on button "Lên hàng" at bounding box center [406, 287] width 53 height 15
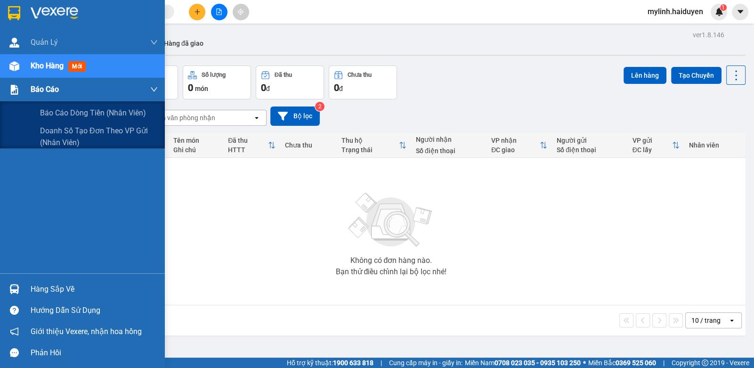
drag, startPoint x: 29, startPoint y: 85, endPoint x: 32, endPoint y: 79, distance: 6.3
click at [30, 85] on div "Báo cáo" at bounding box center [82, 90] width 165 height 24
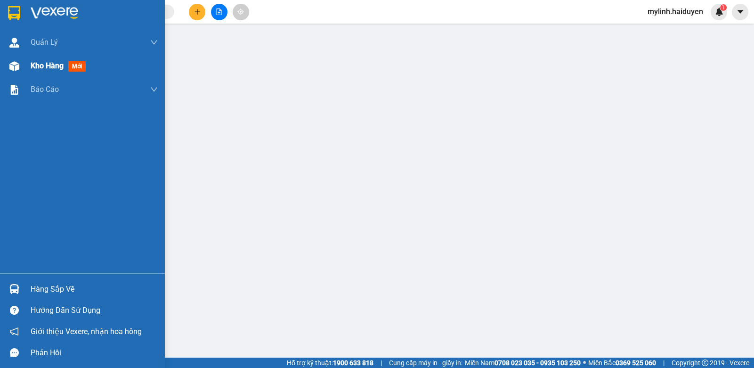
click at [42, 71] on div "Kho hàng mới" at bounding box center [60, 66] width 59 height 12
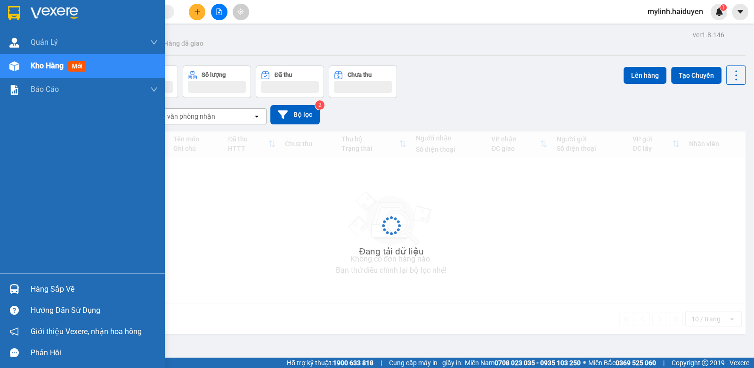
click at [42, 71] on div "Kho hàng mới" at bounding box center [60, 66] width 59 height 12
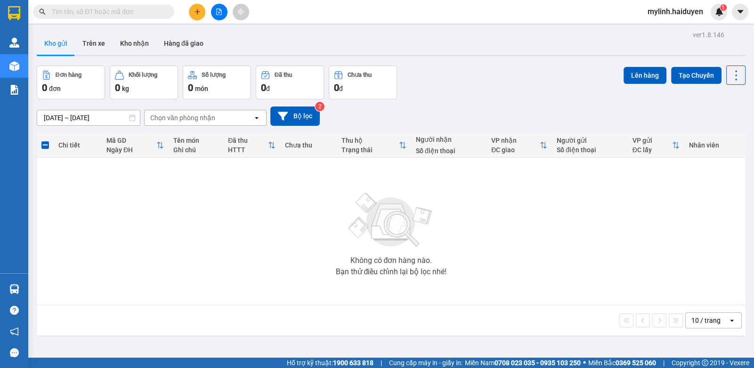
click at [162, 6] on span at bounding box center [103, 12] width 141 height 14
click at [160, 13] on input "text" at bounding box center [107, 12] width 111 height 10
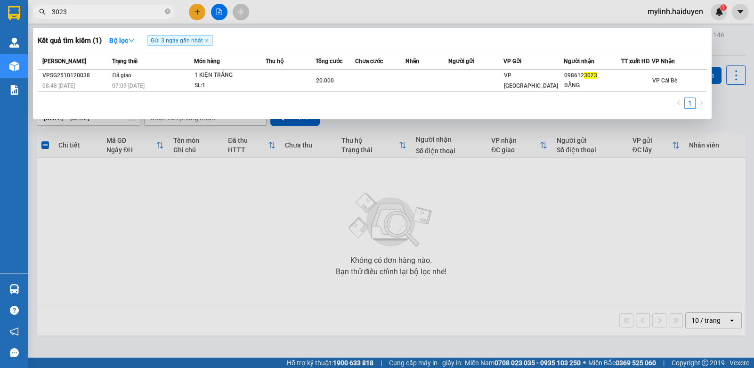
type input "3023"
click at [422, 272] on div at bounding box center [377, 184] width 754 height 368
click at [170, 14] on span "3023" at bounding box center [103, 12] width 141 height 14
click at [166, 12] on icon "close-circle" at bounding box center [168, 11] width 6 height 6
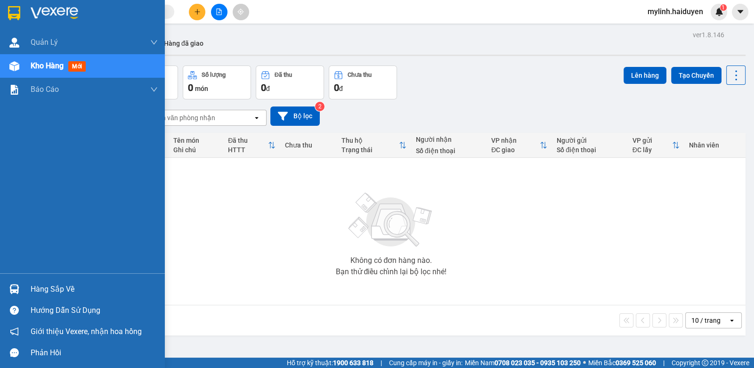
click at [48, 67] on span "Kho hàng" at bounding box center [47, 65] width 33 height 9
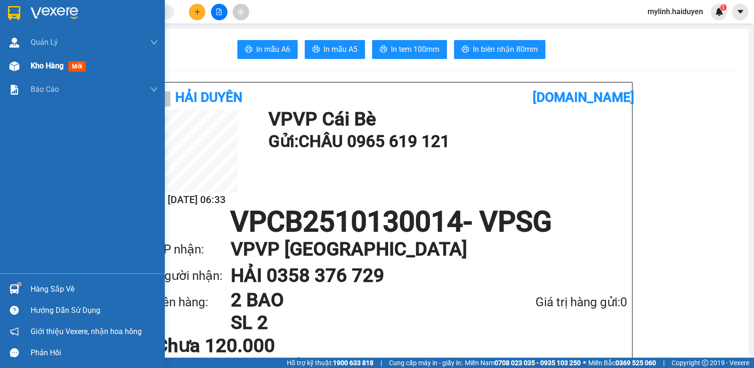
click at [37, 65] on span "Kho hàng" at bounding box center [47, 65] width 33 height 9
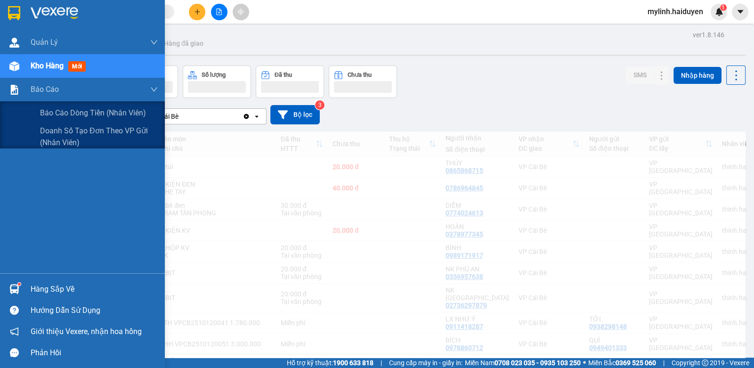
click at [73, 66] on span "mới" at bounding box center [76, 66] width 17 height 10
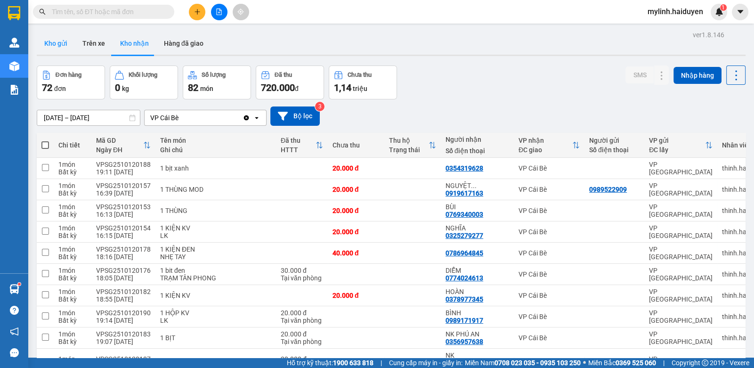
click at [71, 46] on button "Kho gửi" at bounding box center [56, 43] width 38 height 23
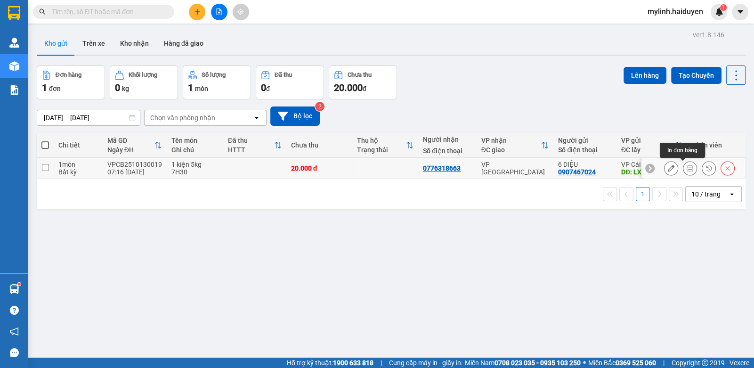
click at [686, 171] on button at bounding box center [689, 168] width 13 height 16
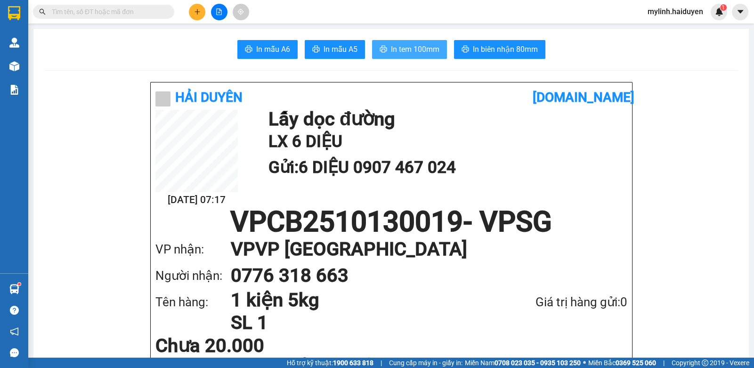
drag, startPoint x: 408, startPoint y: 41, endPoint x: 411, endPoint y: 48, distance: 6.7
click at [411, 46] on button "In tem 100mm" at bounding box center [409, 49] width 75 height 19
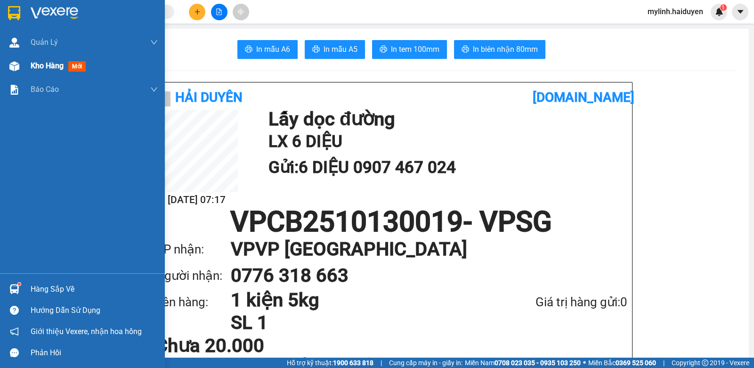
click at [40, 68] on span "Kho hàng" at bounding box center [47, 65] width 33 height 9
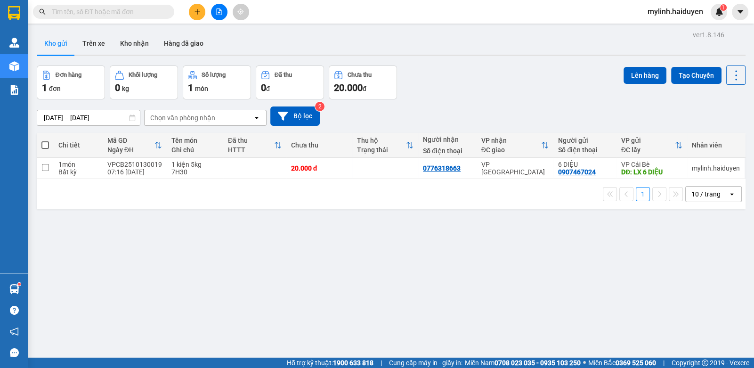
click at [469, 181] on div "1 10 / trang open" at bounding box center [391, 194] width 709 height 30
drag, startPoint x: 465, startPoint y: 177, endPoint x: 478, endPoint y: 171, distance: 13.9
click at [469, 174] on td "0776318663" at bounding box center [447, 168] width 58 height 21
checkbox input "true"
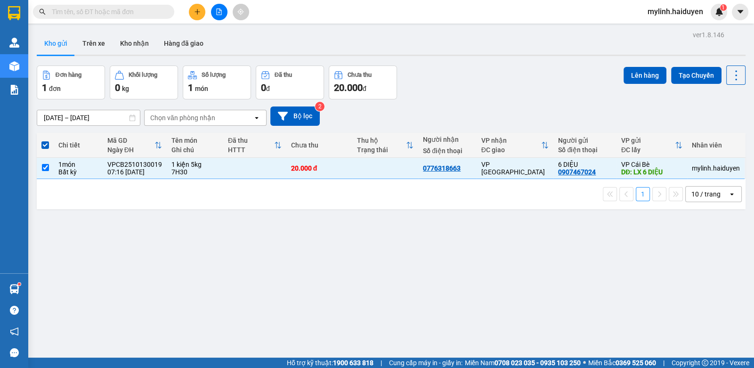
drag, startPoint x: 647, startPoint y: 76, endPoint x: 647, endPoint y: 84, distance: 7.5
click at [647, 83] on button "Lên hàng" at bounding box center [644, 75] width 43 height 17
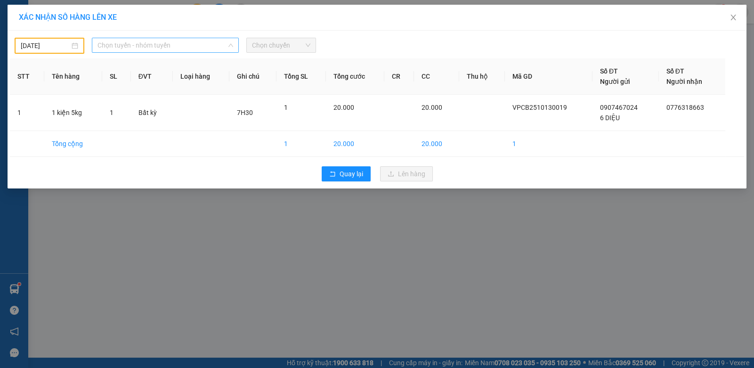
drag, startPoint x: 125, startPoint y: 47, endPoint x: 136, endPoint y: 63, distance: 19.6
click at [127, 48] on span "Chọn tuyến - nhóm tuyến" at bounding box center [165, 45] width 136 height 14
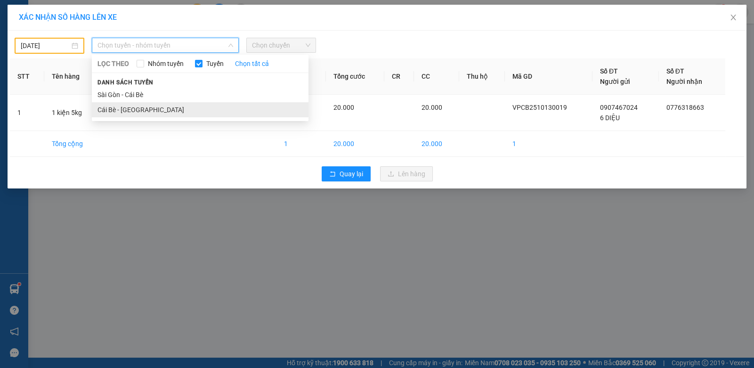
click at [144, 105] on li "Cái Bè - [GEOGRAPHIC_DATA]" at bounding box center [200, 109] width 217 height 15
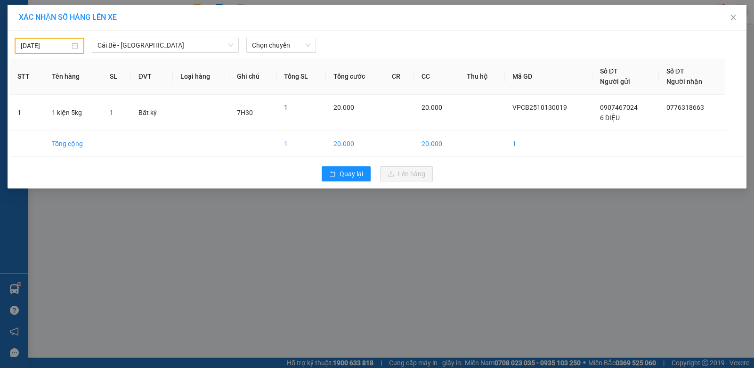
click at [79, 49] on div "[DATE]" at bounding box center [50, 46] width 70 height 16
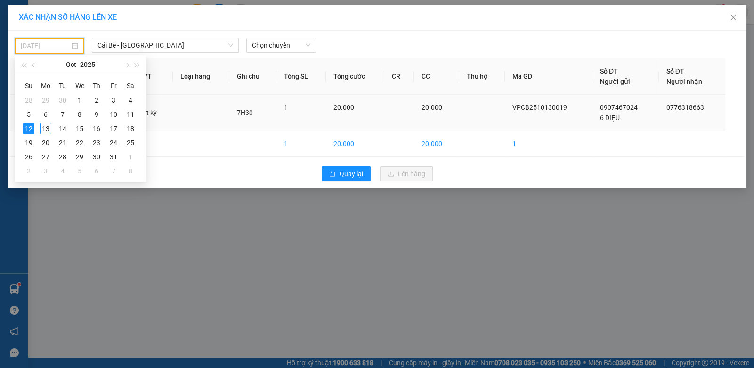
drag, startPoint x: 48, startPoint y: 127, endPoint x: 67, endPoint y: 120, distance: 21.2
click at [52, 126] on td "13" at bounding box center [45, 128] width 17 height 14
type input "[DATE]"
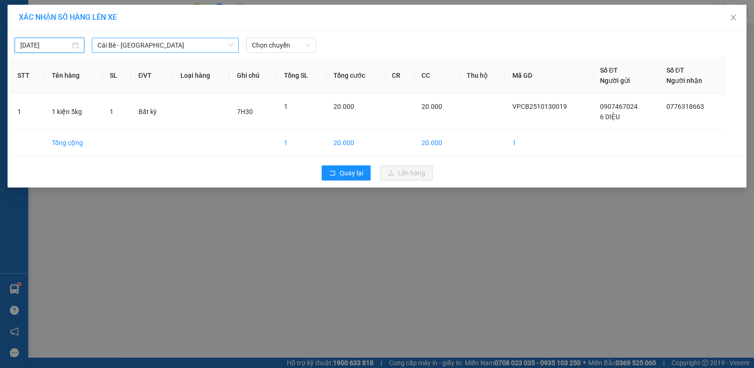
click at [187, 49] on span "Cái Bè - [GEOGRAPHIC_DATA]" at bounding box center [165, 45] width 136 height 14
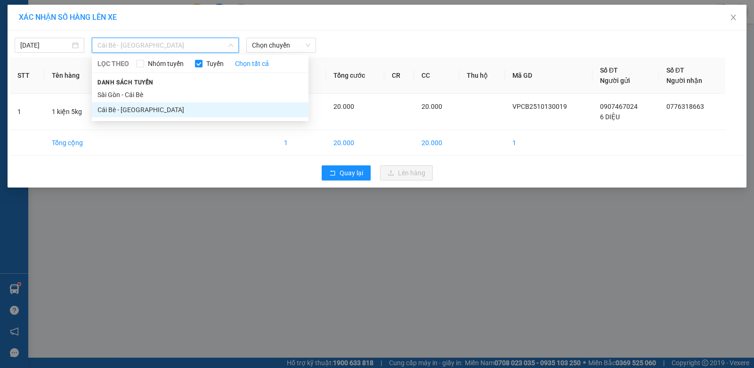
drag, startPoint x: 186, startPoint y: 106, endPoint x: 184, endPoint y: 85, distance: 21.3
click at [186, 105] on li "Cái Bè - [GEOGRAPHIC_DATA]" at bounding box center [200, 109] width 217 height 15
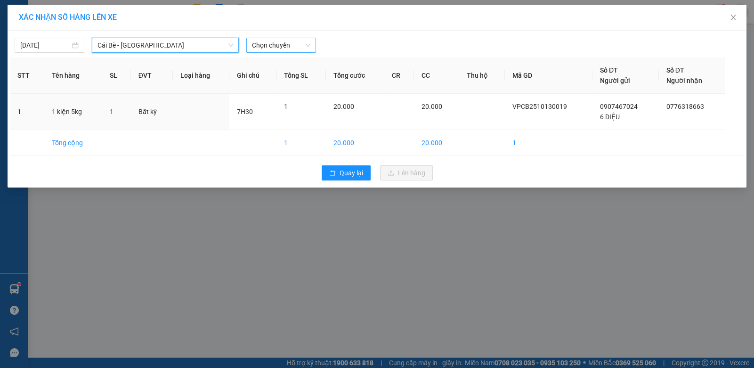
drag, startPoint x: 278, startPoint y: 41, endPoint x: 272, endPoint y: 44, distance: 6.3
click at [275, 44] on span "Chọn chuyến" at bounding box center [281, 45] width 58 height 14
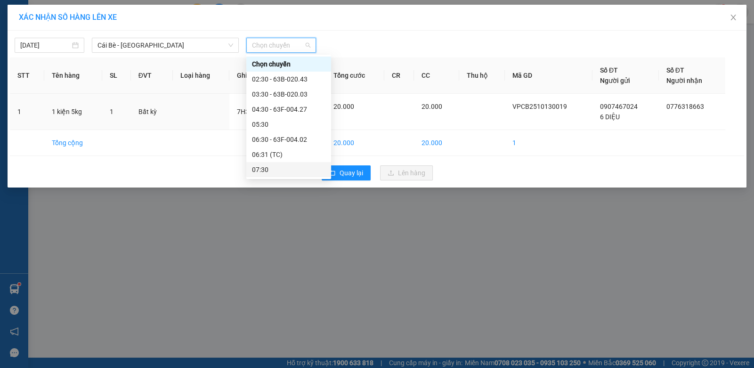
click at [283, 170] on div "07:30" at bounding box center [288, 169] width 73 height 10
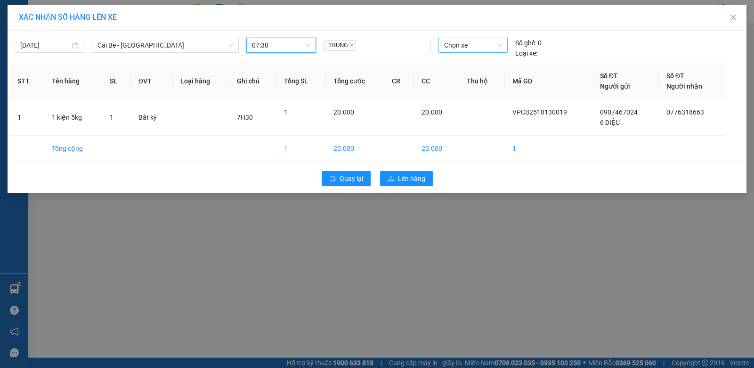
click at [475, 47] on span "Chọn xe" at bounding box center [473, 45] width 58 height 14
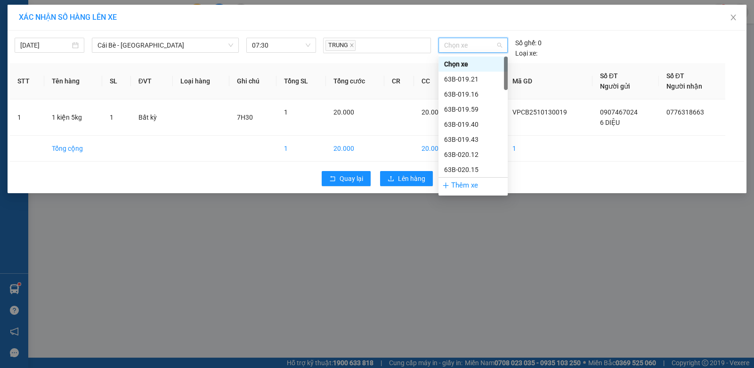
click at [475, 67] on div "Chọn xe" at bounding box center [473, 64] width 58 height 10
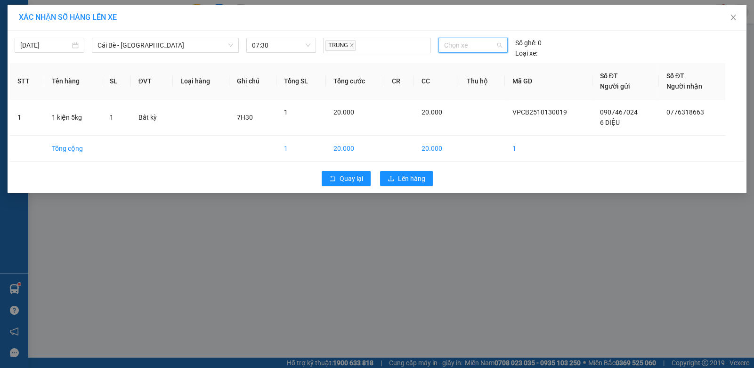
drag, startPoint x: 467, startPoint y: 47, endPoint x: 473, endPoint y: 56, distance: 10.7
click at [469, 48] on span "Chọn xe" at bounding box center [473, 45] width 58 height 14
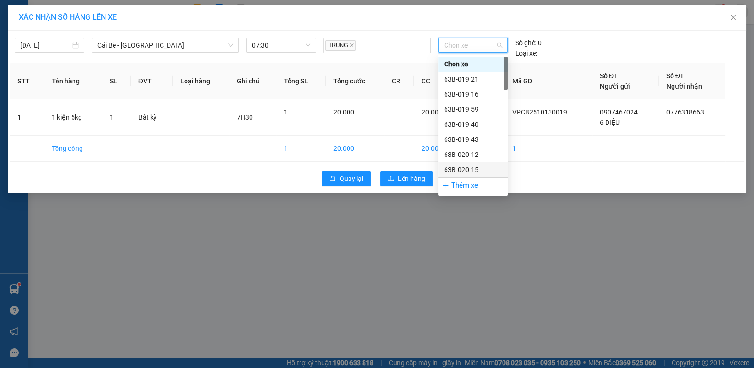
drag, startPoint x: 468, startPoint y: 182, endPoint x: 469, endPoint y: 177, distance: 5.3
click at [469, 182] on div "Thêm xe" at bounding box center [472, 185] width 69 height 16
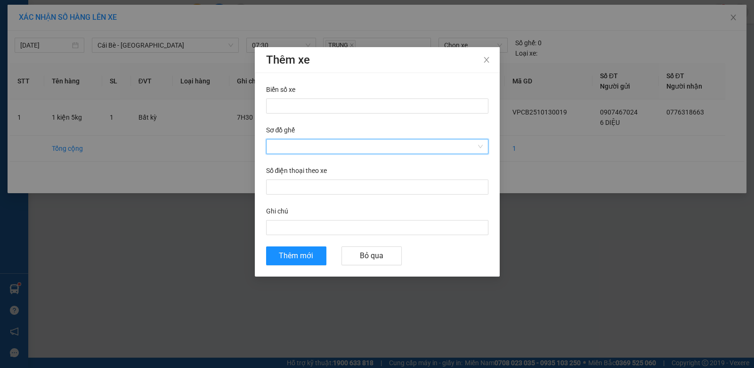
drag, startPoint x: 452, startPoint y: 150, endPoint x: 450, endPoint y: 143, distance: 7.3
click at [452, 148] on input "Sơ đồ ghế" at bounding box center [374, 146] width 204 height 14
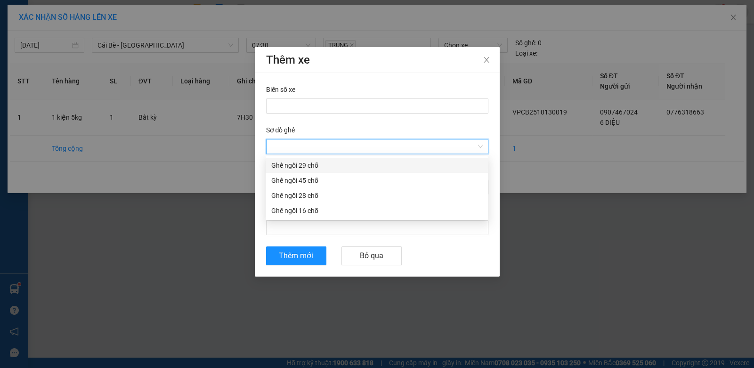
click at [426, 165] on div "Ghế ngồi 29 chỗ" at bounding box center [376, 165] width 211 height 10
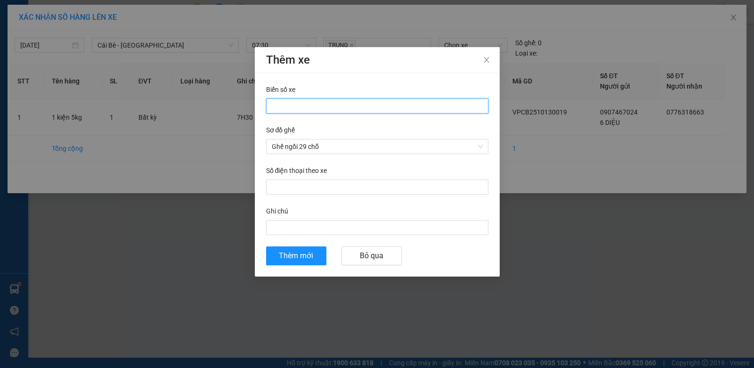
click at [393, 104] on input "Biển số xe" at bounding box center [377, 105] width 222 height 15
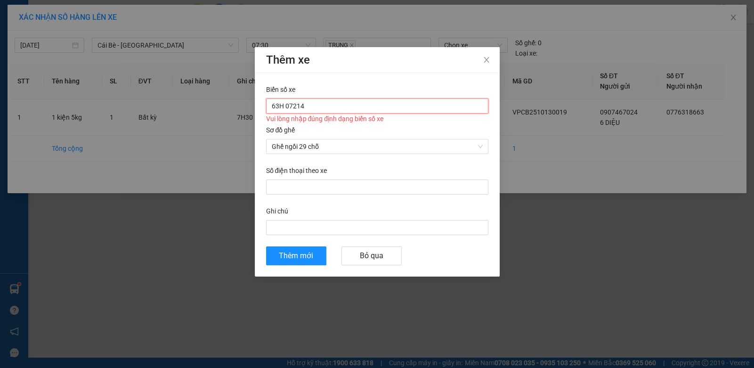
click at [286, 108] on input "63H 07214" at bounding box center [377, 105] width 222 height 15
drag, startPoint x: 292, startPoint y: 257, endPoint x: 294, endPoint y: 252, distance: 5.3
click at [294, 253] on span "Thêm mới" at bounding box center [296, 256] width 34 height 12
click at [315, 254] on button "Thêm mới" at bounding box center [296, 255] width 60 height 19
click at [298, 107] on input "63H-07214" at bounding box center [377, 105] width 222 height 15
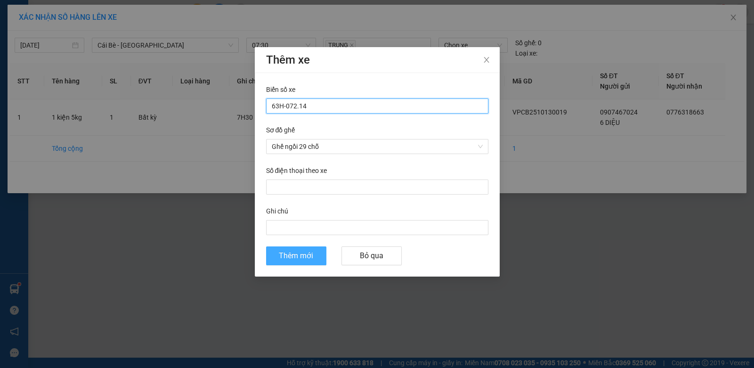
type input "63H-072.14"
drag, startPoint x: 297, startPoint y: 251, endPoint x: 300, endPoint y: 244, distance: 7.6
click at [300, 249] on button "Thêm mới" at bounding box center [296, 255] width 60 height 19
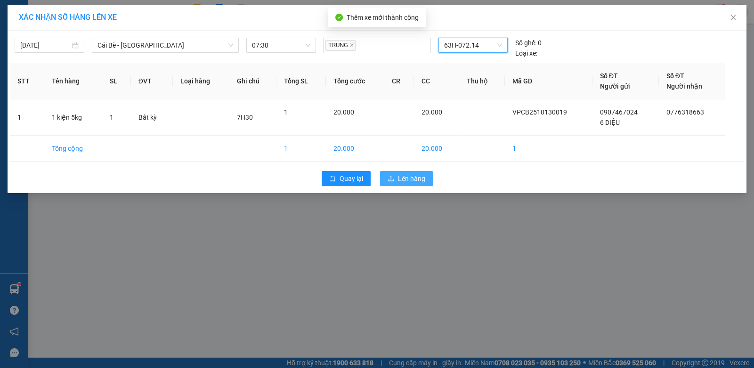
click at [407, 179] on span "Lên hàng" at bounding box center [411, 178] width 27 height 10
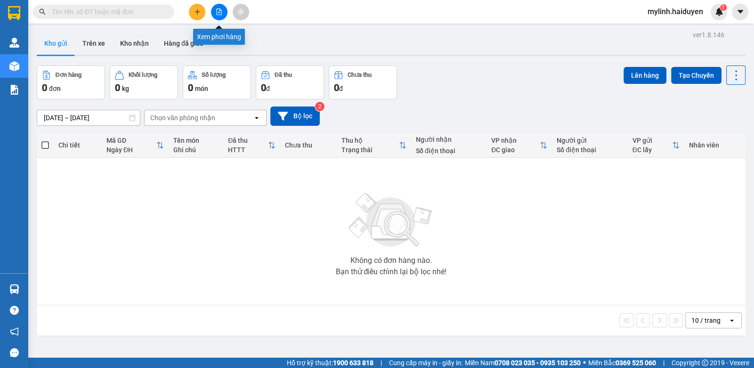
click at [216, 18] on button at bounding box center [219, 12] width 16 height 16
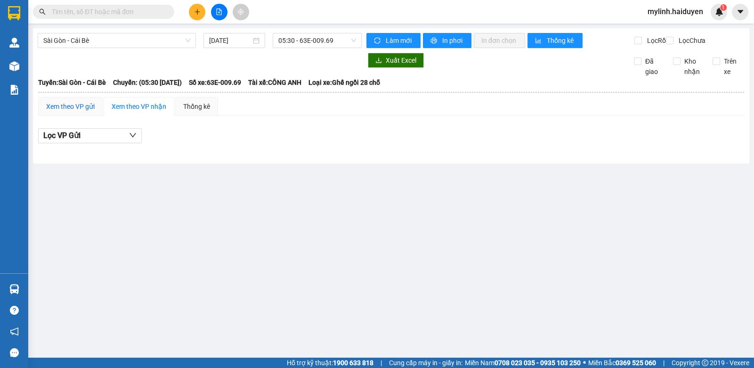
drag, startPoint x: 79, startPoint y: 110, endPoint x: 117, endPoint y: 59, distance: 63.5
click at [81, 105] on div "Xem theo VP gửi" at bounding box center [70, 106] width 65 height 19
click at [143, 41] on span "Sài Gòn - Cái Bè" at bounding box center [116, 40] width 147 height 14
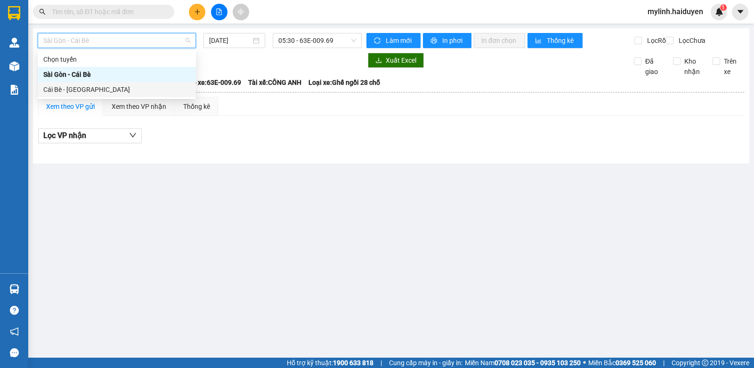
click at [145, 89] on div "Cái Bè - [GEOGRAPHIC_DATA]" at bounding box center [116, 89] width 147 height 10
type input "[DATE]"
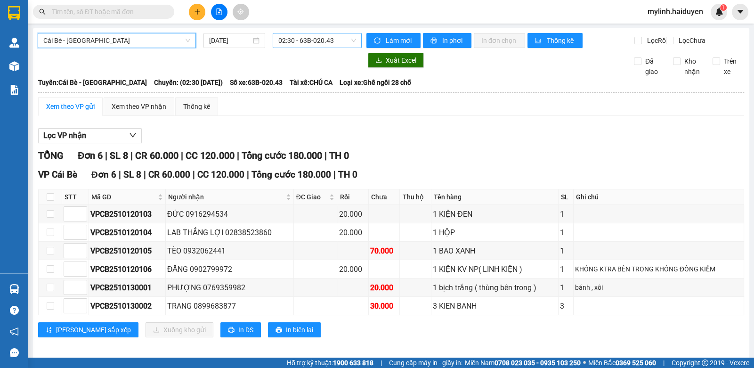
click at [340, 44] on span "02:30 - 63B-020.43" at bounding box center [317, 40] width 78 height 14
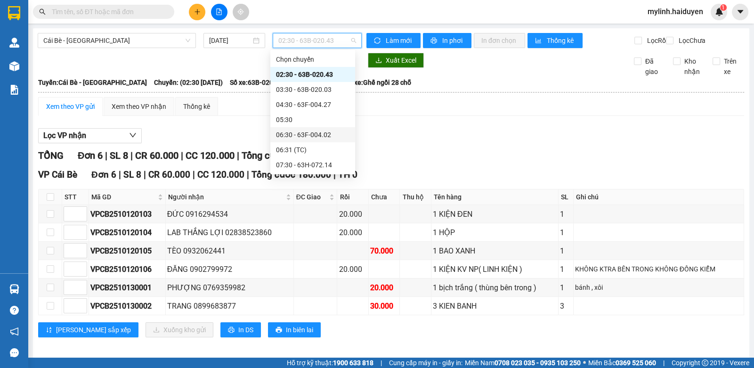
scroll to position [47, 0]
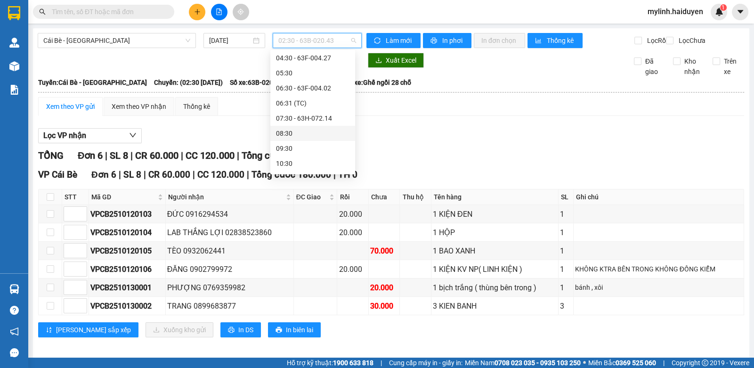
click at [325, 131] on div "08:30" at bounding box center [312, 133] width 73 height 10
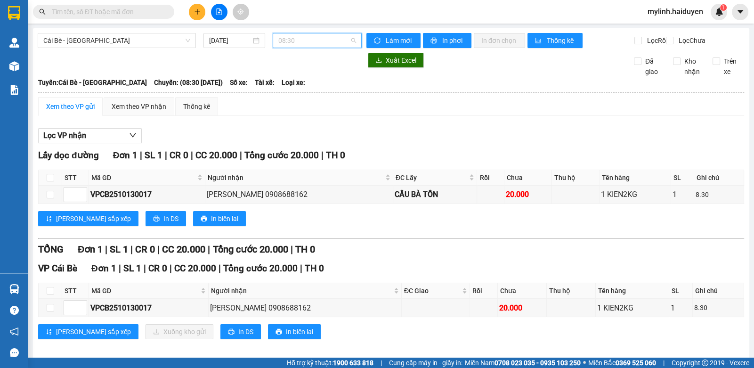
drag, startPoint x: 291, startPoint y: 37, endPoint x: 300, endPoint y: 49, distance: 15.8
click at [293, 38] on span "08:30" at bounding box center [317, 40] width 78 height 14
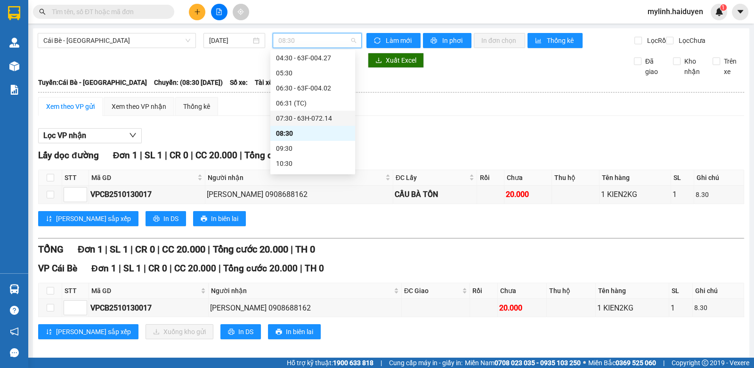
click at [315, 115] on div "07:30 - 63H-072.14" at bounding box center [312, 118] width 73 height 10
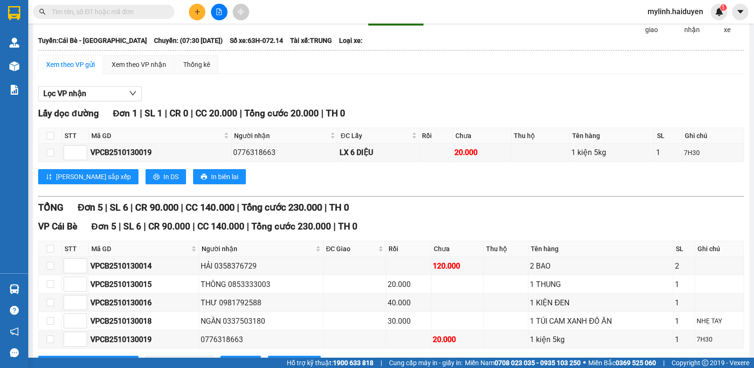
scroll to position [87, 0]
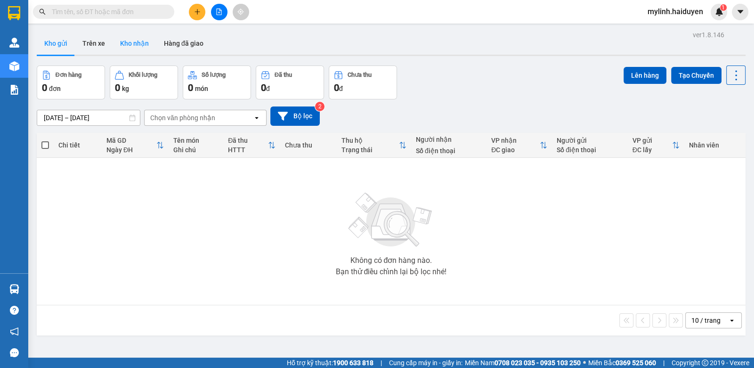
click at [145, 45] on button "Kho nhận" at bounding box center [135, 43] width 44 height 23
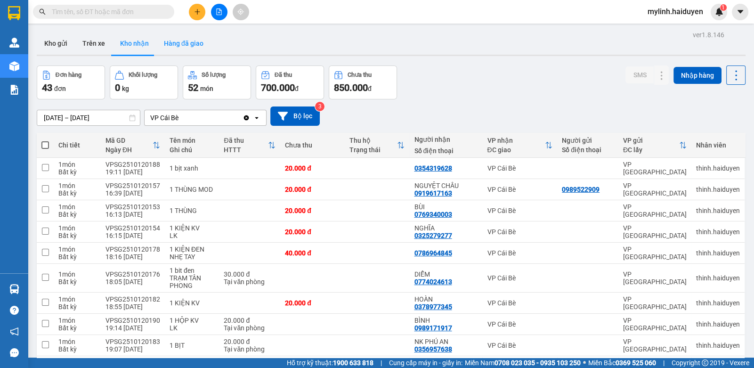
click at [184, 49] on button "Hàng đã giao" at bounding box center [183, 43] width 55 height 23
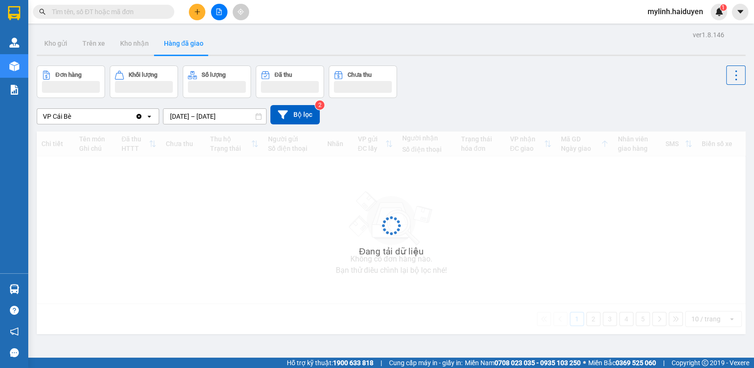
click at [184, 48] on button "Hàng đã giao" at bounding box center [183, 43] width 55 height 23
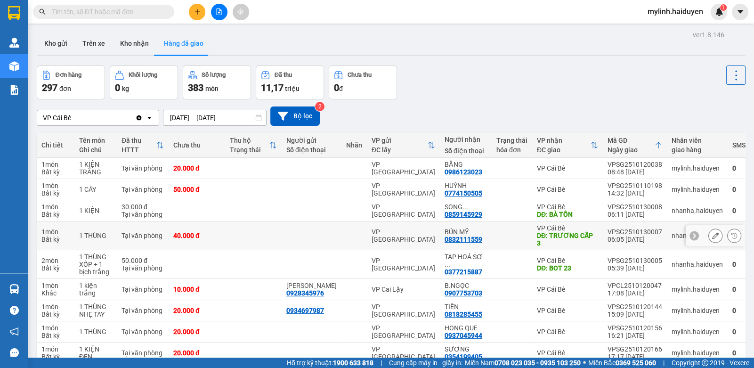
scroll to position [68, 0]
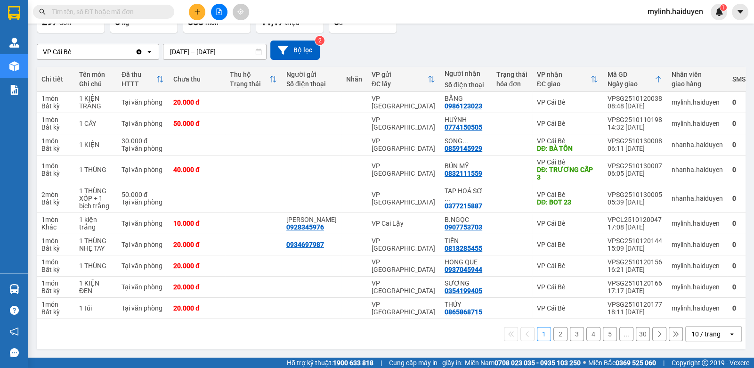
click at [204, 9] on button at bounding box center [197, 12] width 16 height 16
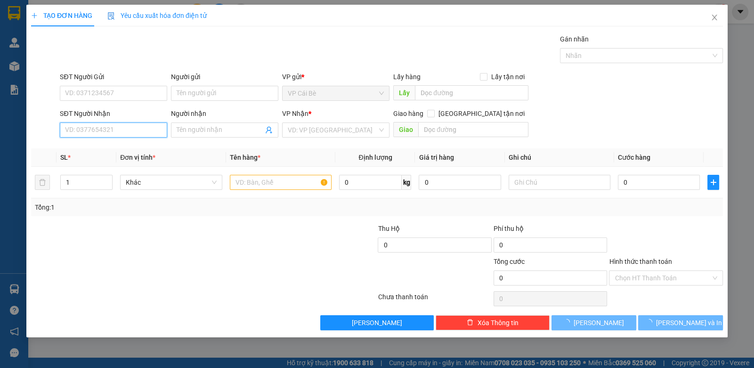
click at [134, 131] on input "SĐT Người Nhận" at bounding box center [113, 129] width 107 height 15
click at [136, 131] on input "SĐT Người Nhận" at bounding box center [113, 129] width 107 height 15
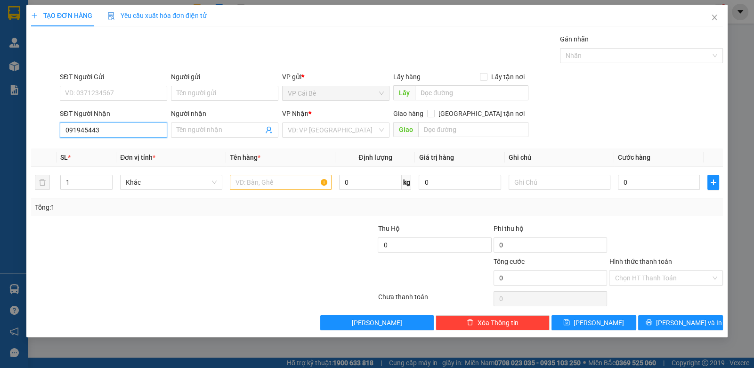
type input "0919454437"
drag, startPoint x: 119, startPoint y: 144, endPoint x: 124, endPoint y: 144, distance: 5.2
click at [122, 144] on div "0919454437 - HƯNG" at bounding box center [113, 148] width 96 height 10
type input "HƯNG"
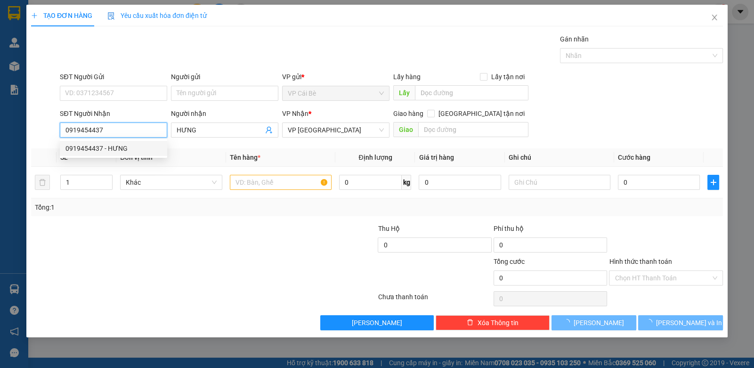
type input "40.000"
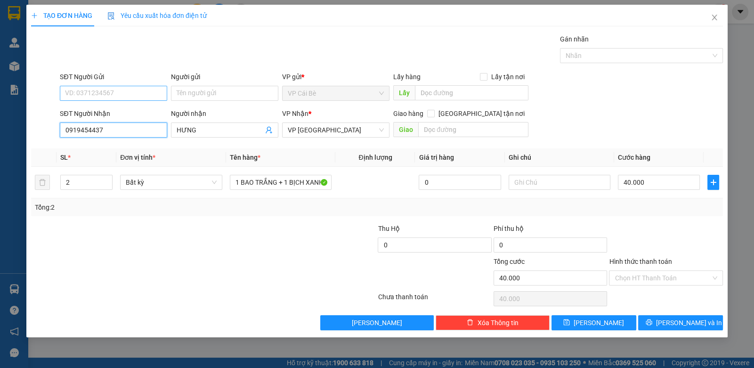
type input "0919454437"
click at [135, 98] on input "SĐT Người Gửi" at bounding box center [113, 93] width 107 height 15
click at [136, 106] on div "0939281453 - CÔ CHƯỞNG" at bounding box center [113, 111] width 107 height 15
type input "0939281453"
type input "CÔ CHƯỞNG"
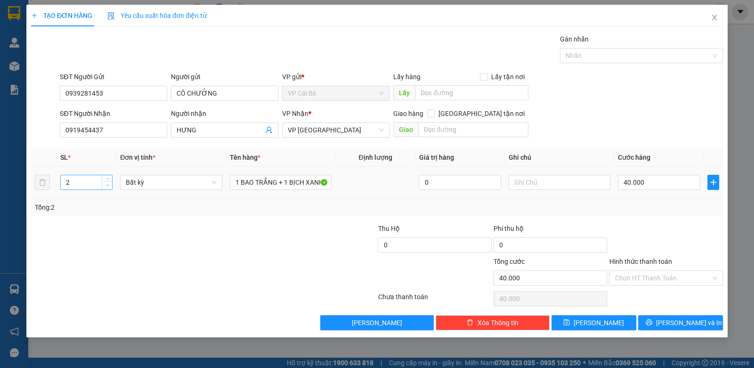
type input "1"
click at [111, 186] on span "Decrease Value" at bounding box center [107, 185] width 10 height 8
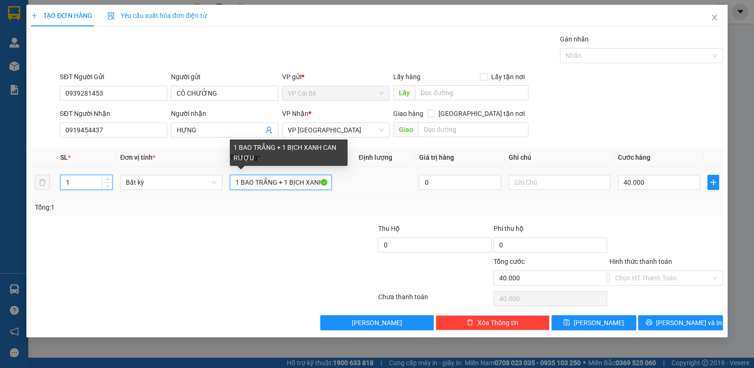
type input "0"
drag, startPoint x: 284, startPoint y: 180, endPoint x: 61, endPoint y: 182, distance: 223.2
click at [61, 182] on tr "1 Bất kỳ 1 BAO TRẮNG + 1 BỊCH XANH CAN RƯỢU 0 0" at bounding box center [377, 183] width 692 height 32
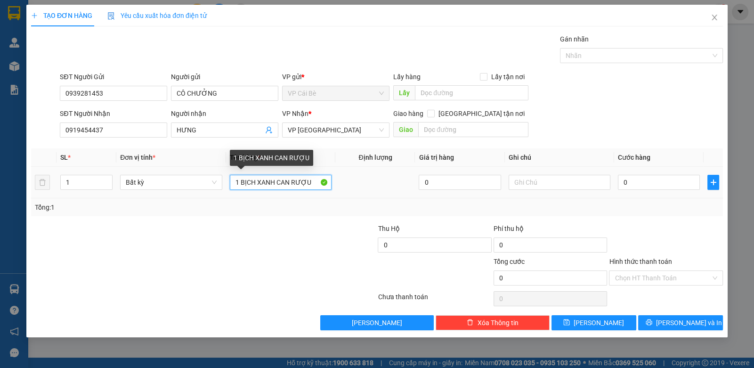
drag, startPoint x: 273, startPoint y: 177, endPoint x: 528, endPoint y: 161, distance: 255.2
click at [548, 173] on tr "1 Bất kỳ 1 BỊCH XANH CAN RƯỢU 0 0" at bounding box center [377, 183] width 692 height 32
type input "1 BỊCH XANH"
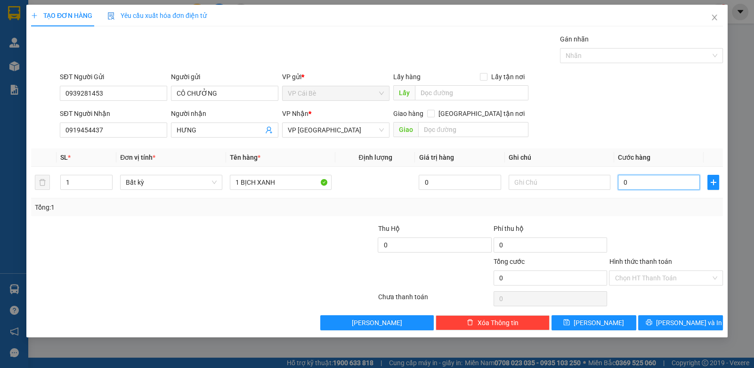
type input "2"
type input "20"
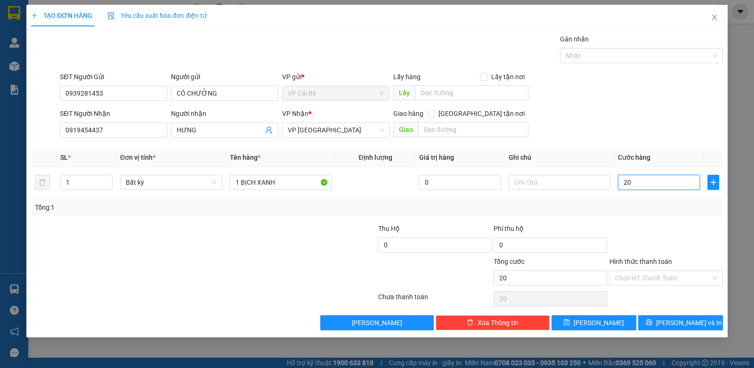
type input "20"
type input "20.000"
click at [674, 256] on div "Hình thức thanh toán" at bounding box center [665, 263] width 113 height 14
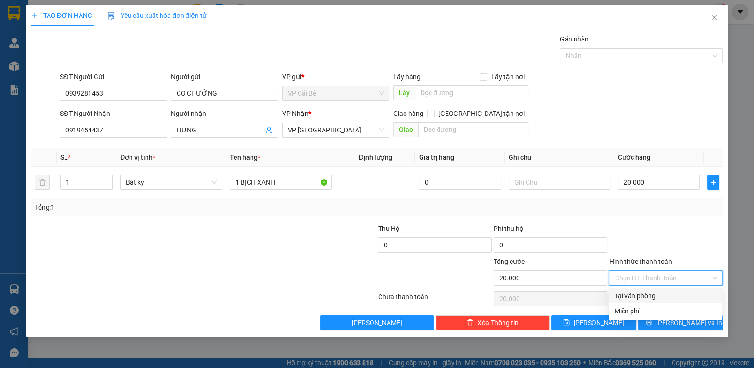
drag, startPoint x: 682, startPoint y: 278, endPoint x: 682, endPoint y: 295, distance: 17.0
click at [681, 282] on input "Hình thức thanh toán" at bounding box center [662, 278] width 96 height 14
drag, startPoint x: 682, startPoint y: 297, endPoint x: 685, endPoint y: 305, distance: 8.0
click at [682, 298] on div "Tại văn phòng" at bounding box center [665, 296] width 102 height 10
type input "0"
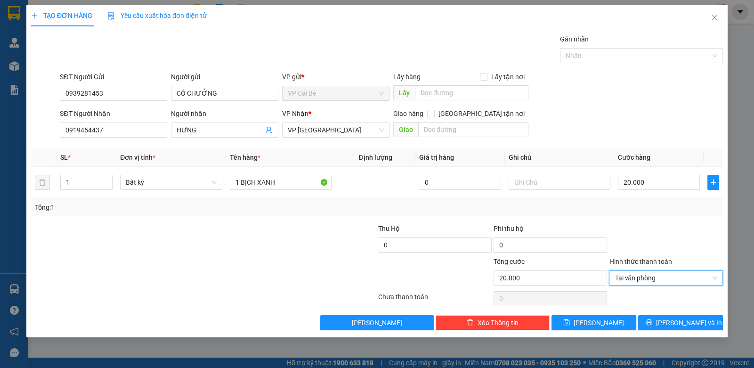
click at [694, 331] on div "TẠO ĐƠN HÀNG Yêu cầu xuất hóa đơn điện tử Transit Pickup Surcharge Ids Transit …" at bounding box center [376, 171] width 701 height 332
drag, startPoint x: 697, startPoint y: 326, endPoint x: 702, endPoint y: 325, distance: 5.8
click at [699, 326] on button "[PERSON_NAME] và In" at bounding box center [680, 322] width 85 height 15
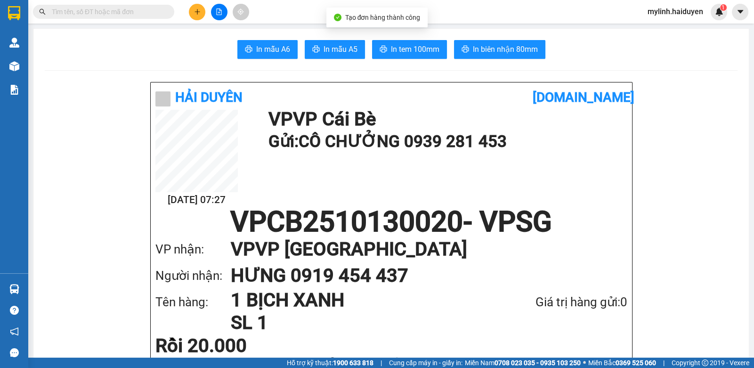
drag, startPoint x: 416, startPoint y: 60, endPoint x: 420, endPoint y: 64, distance: 5.0
click at [418, 47] on span "In tem 100mm" at bounding box center [415, 49] width 48 height 12
click at [191, 18] on div at bounding box center [219, 12] width 71 height 16
drag, startPoint x: 193, startPoint y: 14, endPoint x: 198, endPoint y: 14, distance: 5.2
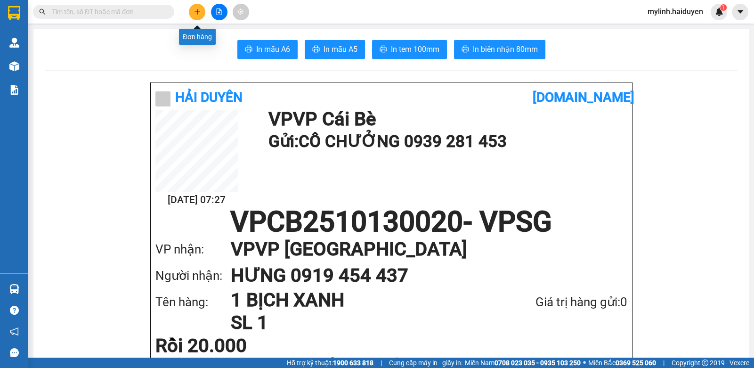
click at [198, 14] on button at bounding box center [197, 12] width 16 height 16
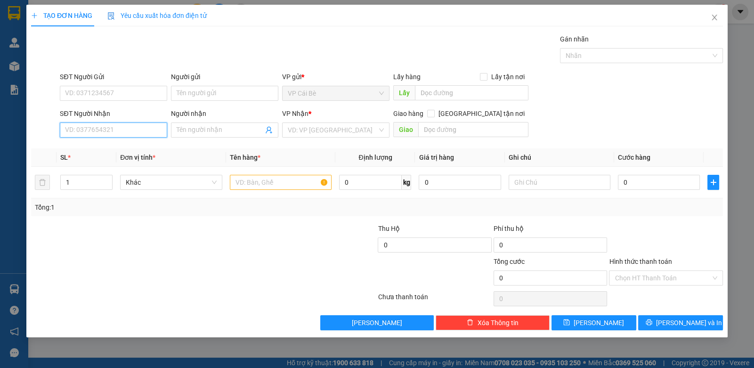
click at [155, 134] on input "SĐT Người Nhận" at bounding box center [113, 129] width 107 height 15
drag, startPoint x: 155, startPoint y: 134, endPoint x: 156, endPoint y: 129, distance: 5.4
click at [153, 132] on input "SĐT Người Nhận" at bounding box center [113, 129] width 107 height 15
click at [143, 137] on input "SĐT Người Nhận" at bounding box center [113, 129] width 107 height 15
type input "0565635768"
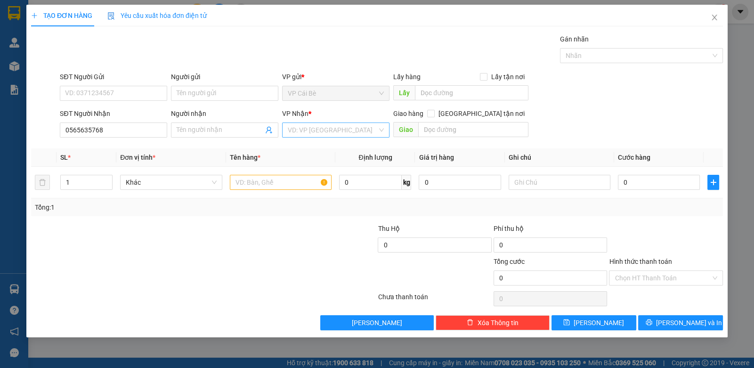
click at [347, 127] on input "search" at bounding box center [332, 130] width 89 height 14
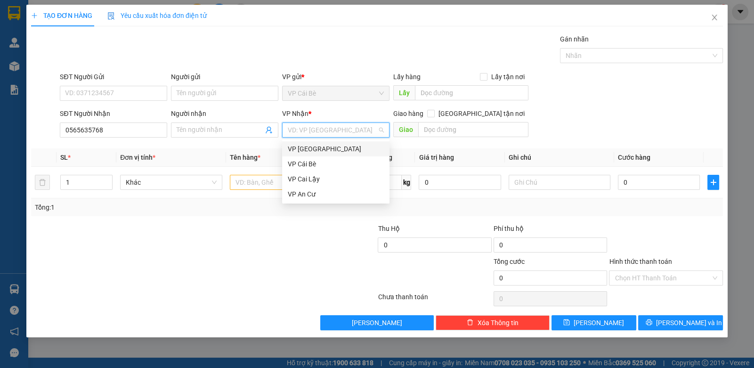
click at [343, 147] on div "VP [GEOGRAPHIC_DATA]" at bounding box center [336, 149] width 96 height 10
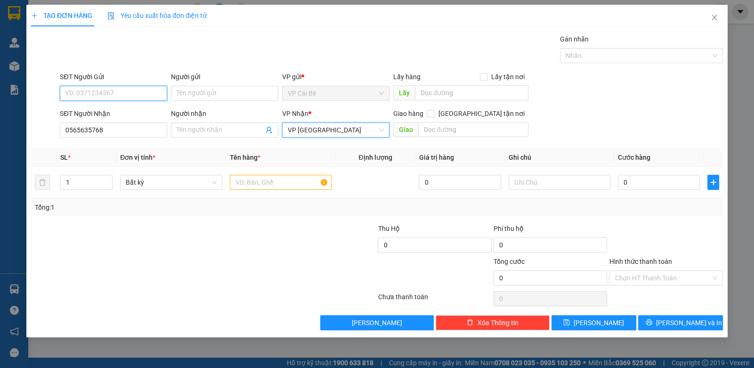
click at [138, 91] on input "SĐT Người Gửi" at bounding box center [113, 93] width 107 height 15
click at [122, 91] on input "SĐT Người Gửi" at bounding box center [113, 93] width 107 height 15
drag, startPoint x: 122, startPoint y: 91, endPoint x: 142, endPoint y: 93, distance: 19.9
click at [126, 91] on input "SĐT Người Gửi" at bounding box center [113, 93] width 107 height 15
click at [137, 97] on input "SĐT Người Gửi" at bounding box center [113, 93] width 107 height 15
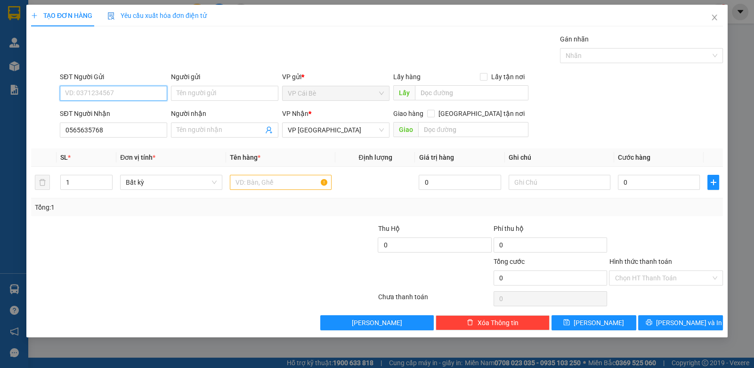
click at [137, 97] on input "SĐT Người Gửi" at bounding box center [113, 93] width 107 height 15
click at [127, 95] on input "SĐT Người Gửi" at bounding box center [113, 93] width 107 height 15
drag, startPoint x: 87, startPoint y: 90, endPoint x: 325, endPoint y: 77, distance: 238.1
click at [92, 91] on input "SĐT Người Gửi" at bounding box center [113, 93] width 107 height 15
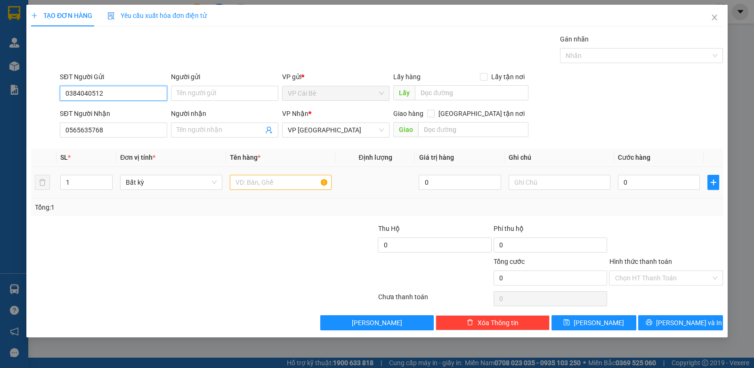
type input "0384040512"
drag, startPoint x: 283, startPoint y: 180, endPoint x: 311, endPoint y: 174, distance: 28.6
click at [291, 181] on input "text" at bounding box center [281, 182] width 102 height 15
type input "1 THÙNG"
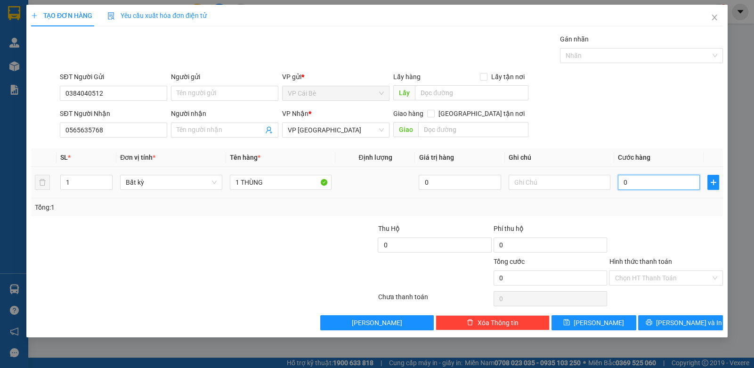
click at [654, 189] on input "0" at bounding box center [659, 182] width 82 height 15
click at [637, 202] on div "Tổng: 1" at bounding box center [377, 207] width 684 height 10
click at [638, 177] on input "0" at bounding box center [659, 182] width 82 height 15
type input "3"
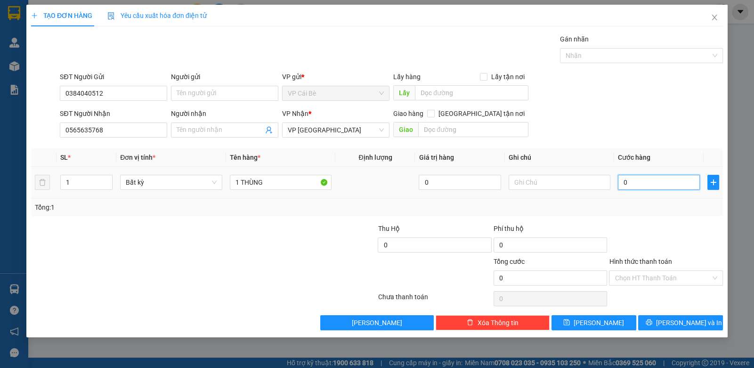
type input "3"
type input "30"
type input "30.000"
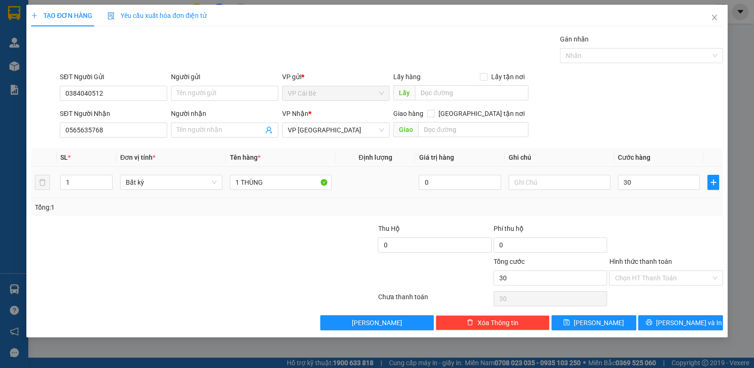
type input "30.000"
click at [646, 218] on div "Transit Pickup Surcharge Ids Transit Deliver Surcharge Ids Transit Deliver Surc…" at bounding box center [377, 182] width 692 height 296
drag, startPoint x: 672, startPoint y: 279, endPoint x: 675, endPoint y: 268, distance: 11.2
click at [672, 274] on input "Hình thức thanh toán" at bounding box center [662, 278] width 96 height 14
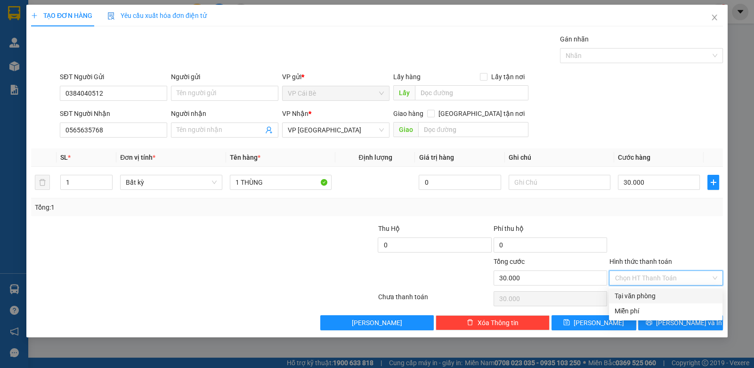
drag, startPoint x: 693, startPoint y: 295, endPoint x: 699, endPoint y: 293, distance: 6.4
click at [697, 295] on div "Tại văn phòng" at bounding box center [665, 296] width 102 height 10
type input "0"
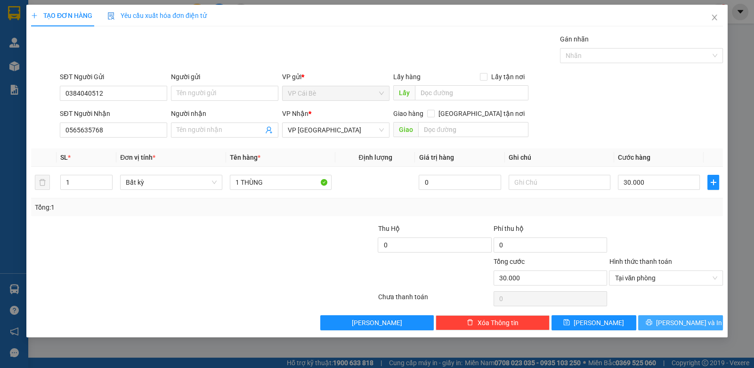
drag, startPoint x: 699, startPoint y: 322, endPoint x: 705, endPoint y: 325, distance: 7.2
click at [702, 325] on button "[PERSON_NAME] và In" at bounding box center [680, 322] width 85 height 15
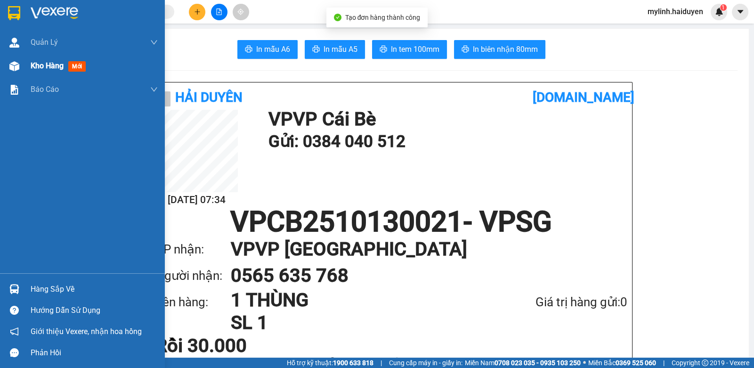
drag, startPoint x: 45, startPoint y: 61, endPoint x: 51, endPoint y: 64, distance: 7.2
click at [47, 61] on span "Kho hàng" at bounding box center [47, 65] width 33 height 9
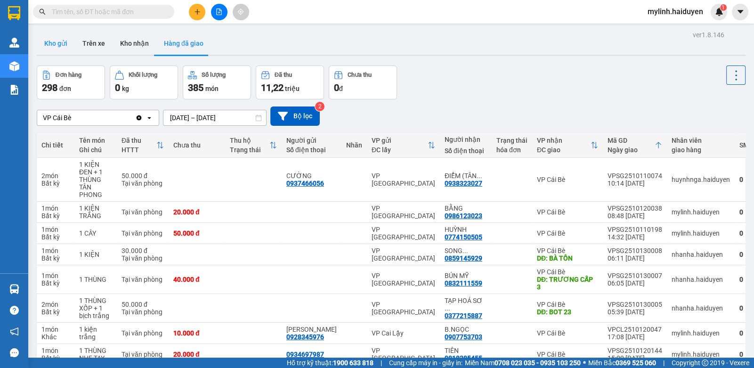
click at [64, 48] on button "Kho gửi" at bounding box center [56, 43] width 38 height 23
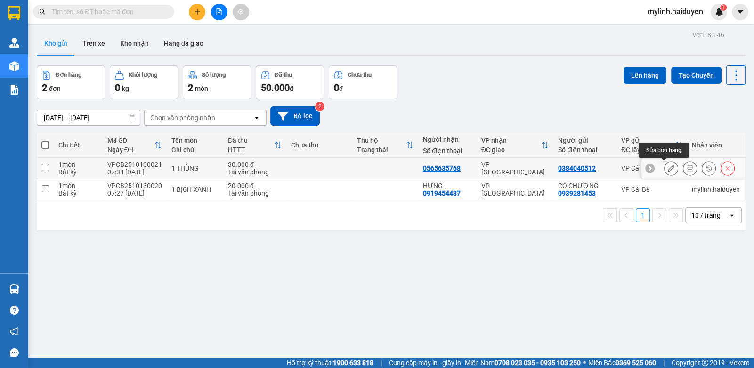
click at [668, 169] on icon at bounding box center [671, 168] width 7 height 7
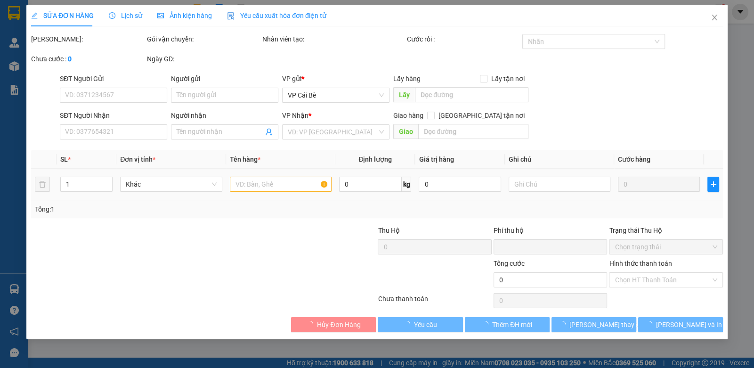
type input "0384040512"
type input "0565635768"
type input "0"
type input "30.000"
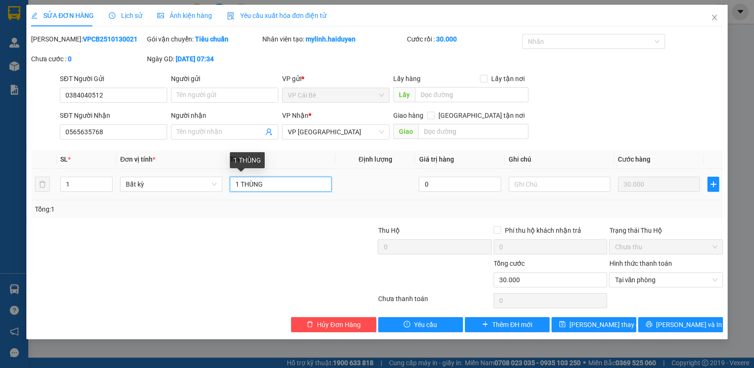
click at [274, 188] on input "1 THÙNG" at bounding box center [281, 184] width 102 height 15
type input "1 THÙNG KV TAM THÁI TỬ"
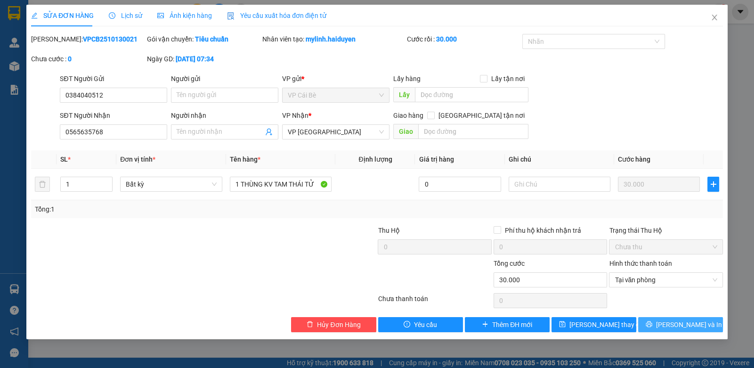
click at [675, 319] on span "[PERSON_NAME] và In" at bounding box center [689, 324] width 66 height 10
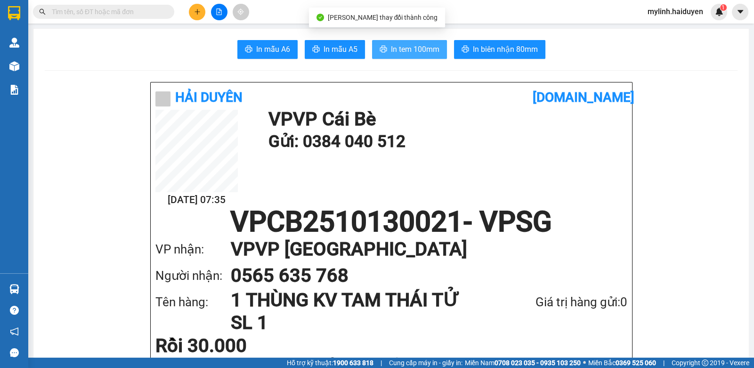
drag, startPoint x: 403, startPoint y: 48, endPoint x: 409, endPoint y: 48, distance: 6.1
click at [408, 49] on span "In tem 100mm" at bounding box center [415, 49] width 48 height 12
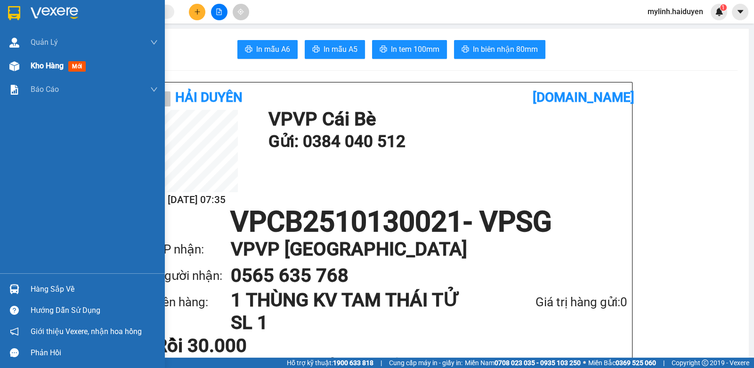
click at [31, 70] on div "Kho hàng mới" at bounding box center [82, 66] width 165 height 24
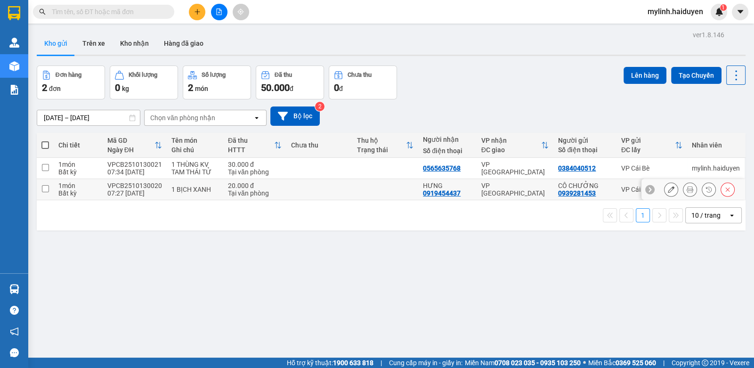
drag, startPoint x: 450, startPoint y: 195, endPoint x: 454, endPoint y: 200, distance: 6.7
click at [454, 200] on div "Chi tiết Mã GD Ngày ĐH Tên món Ghi chú Đã thu HTTT Chưa thu Thu hộ Trạng thái N…" at bounding box center [391, 181] width 709 height 97
click at [532, 191] on div "VP [GEOGRAPHIC_DATA]" at bounding box center [515, 189] width 68 height 15
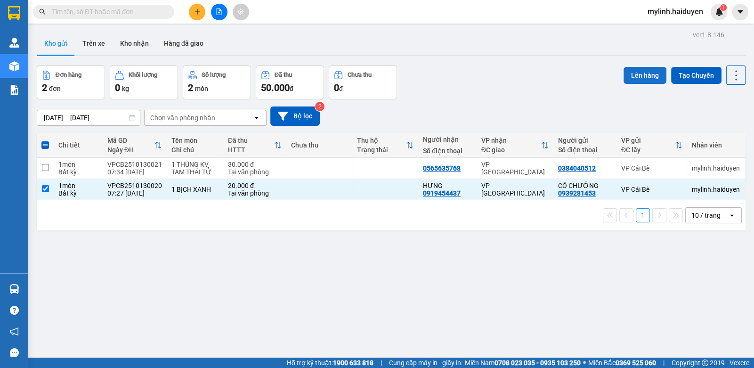
drag, startPoint x: 639, startPoint y: 60, endPoint x: 643, endPoint y: 77, distance: 17.5
click at [641, 71] on div "ver 1.8.146 Kho gửi Trên xe Kho nhận Hàng đã giao Đơn hàng 2 đơn Khối lượng 0 k…" at bounding box center [391, 212] width 716 height 368
click at [647, 75] on button "Lên hàng" at bounding box center [644, 75] width 43 height 17
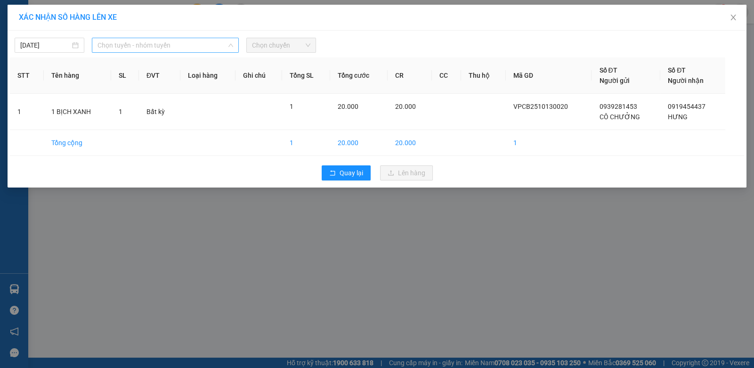
click at [184, 52] on span "Chọn tuyến - nhóm tuyến" at bounding box center [165, 45] width 136 height 14
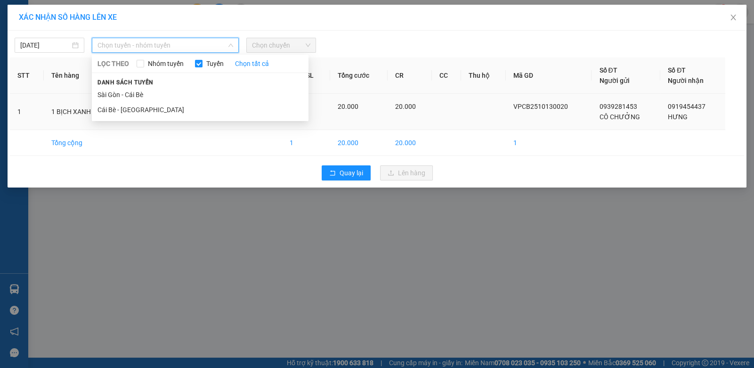
click at [174, 108] on li "Cái Bè - [GEOGRAPHIC_DATA]" at bounding box center [200, 109] width 217 height 15
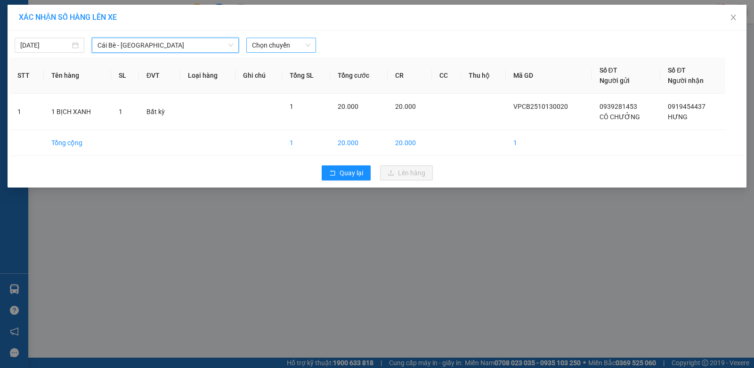
click at [277, 48] on span "Chọn chuyến" at bounding box center [281, 45] width 58 height 14
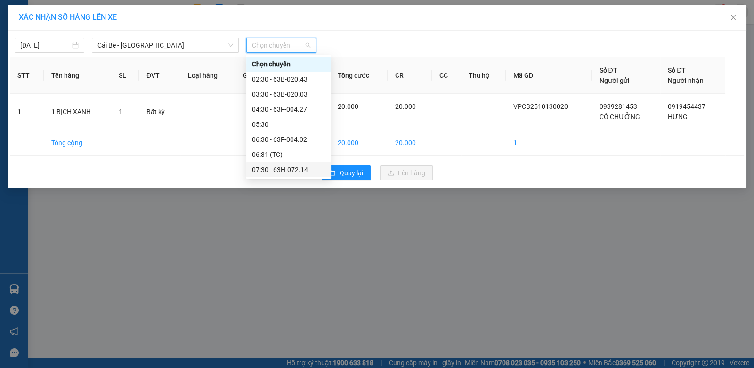
drag, startPoint x: 275, startPoint y: 169, endPoint x: 293, endPoint y: 169, distance: 17.9
click at [282, 169] on div "07:30 - 63H-072.14" at bounding box center [288, 169] width 73 height 10
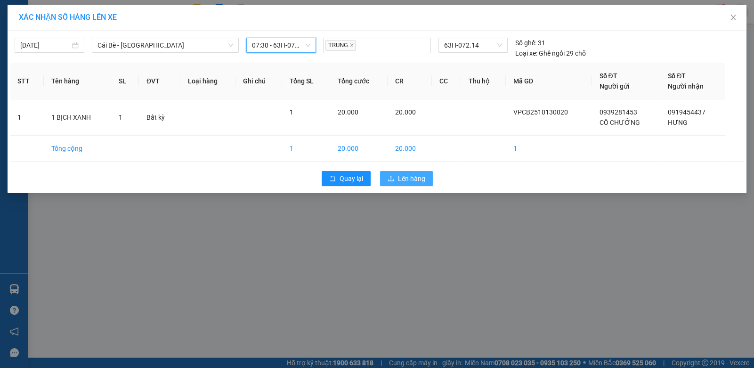
click at [395, 181] on button "Lên hàng" at bounding box center [406, 178] width 53 height 15
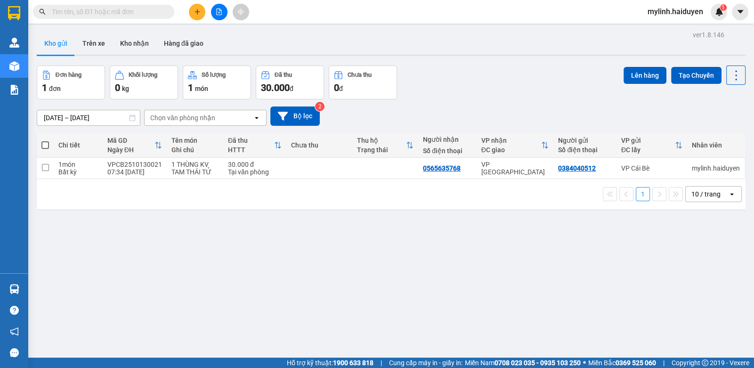
click at [221, 20] on div at bounding box center [219, 12] width 71 height 16
click at [216, 8] on icon "file-add" at bounding box center [219, 11] width 7 height 7
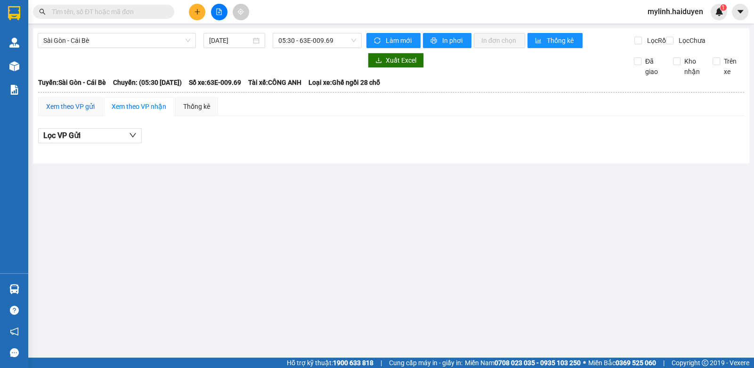
drag, startPoint x: 89, startPoint y: 111, endPoint x: 100, endPoint y: 88, distance: 25.3
click at [90, 105] on div "Xem theo VP gửi" at bounding box center [70, 106] width 65 height 19
drag, startPoint x: 132, startPoint y: 40, endPoint x: 130, endPoint y: 71, distance: 30.2
click at [132, 41] on span "Sài Gòn - Cái Bè" at bounding box center [116, 40] width 147 height 14
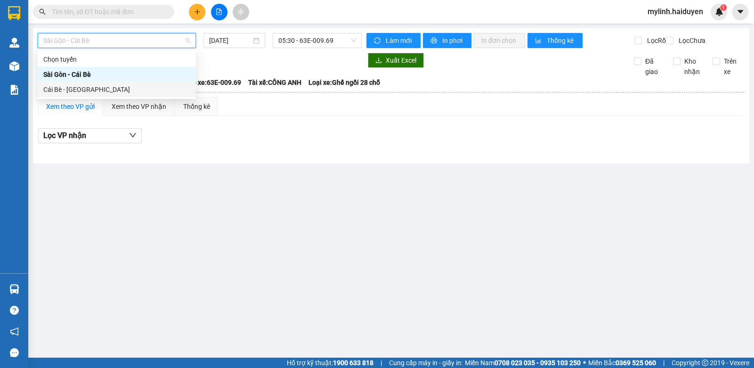
drag, startPoint x: 134, startPoint y: 89, endPoint x: 134, endPoint y: 81, distance: 8.0
click at [135, 90] on div "Cái Bè - [GEOGRAPHIC_DATA]" at bounding box center [116, 89] width 147 height 10
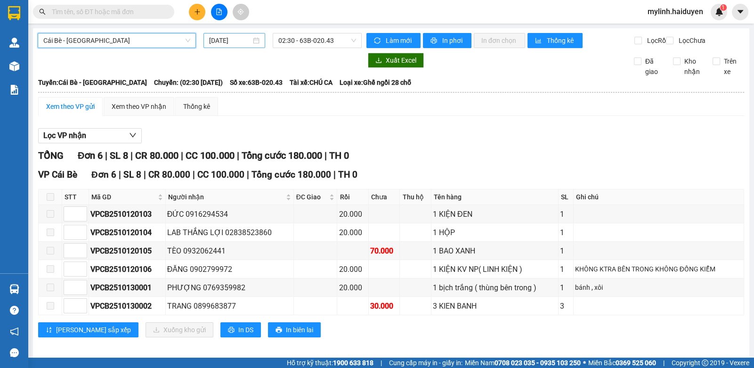
drag, startPoint x: 255, startPoint y: 43, endPoint x: 245, endPoint y: 41, distance: 10.6
click at [253, 43] on div "[DATE]" at bounding box center [234, 40] width 50 height 10
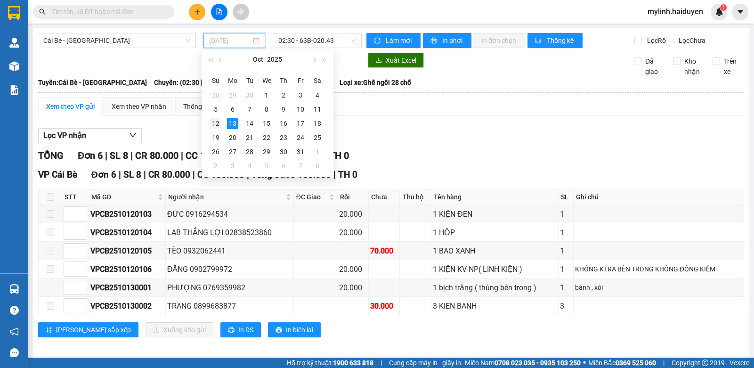
click at [217, 124] on div "12" at bounding box center [215, 123] width 11 height 11
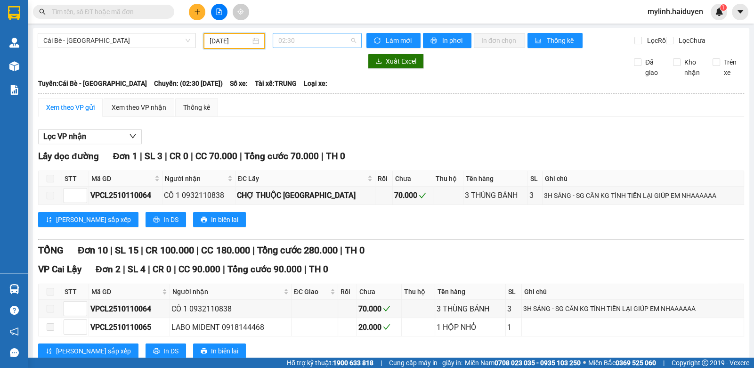
drag, startPoint x: 326, startPoint y: 40, endPoint x: 323, endPoint y: 44, distance: 5.1
click at [326, 41] on span "02:30" at bounding box center [317, 40] width 78 height 14
click at [249, 41] on div "12/10/2025" at bounding box center [234, 41] width 49 height 10
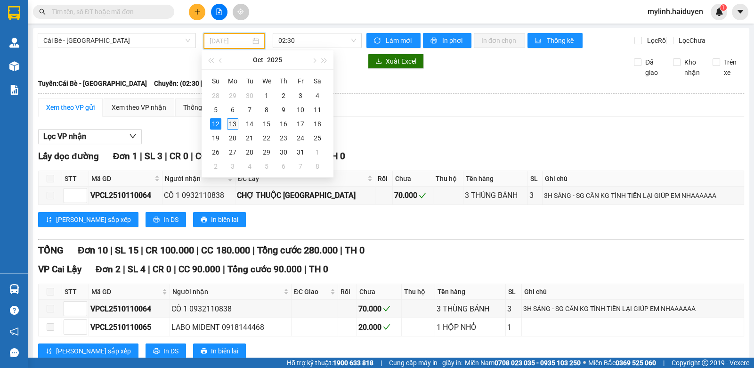
click at [234, 123] on div "13" at bounding box center [232, 123] width 11 height 11
type input "[DATE]"
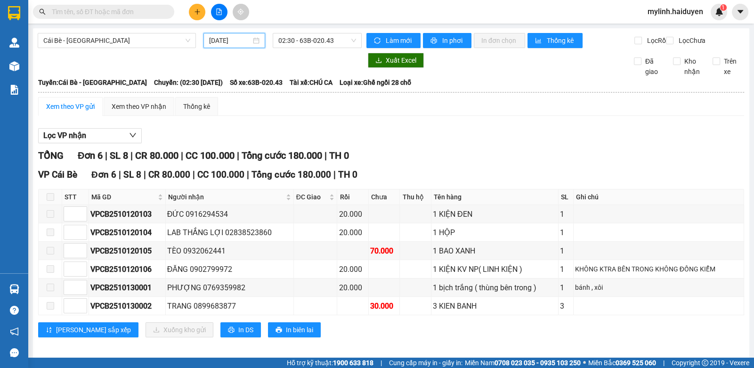
click at [56, 68] on div at bounding box center [200, 60] width 324 height 15
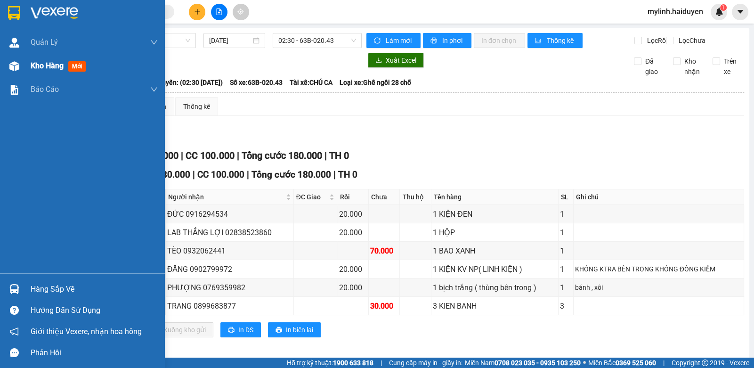
click at [35, 59] on div "Kho hàng mới" at bounding box center [94, 66] width 127 height 24
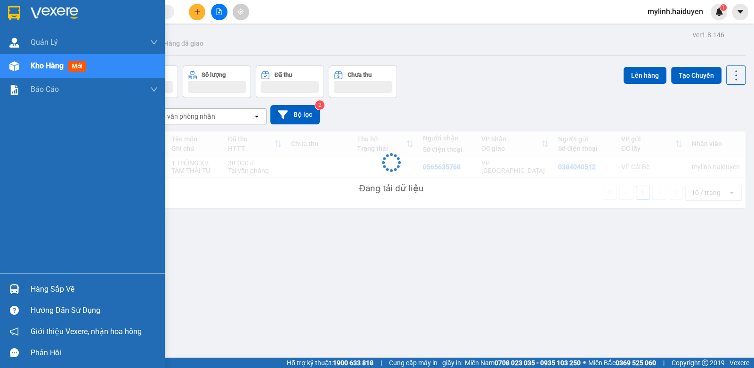
click at [35, 63] on span "Kho hàng" at bounding box center [47, 65] width 33 height 9
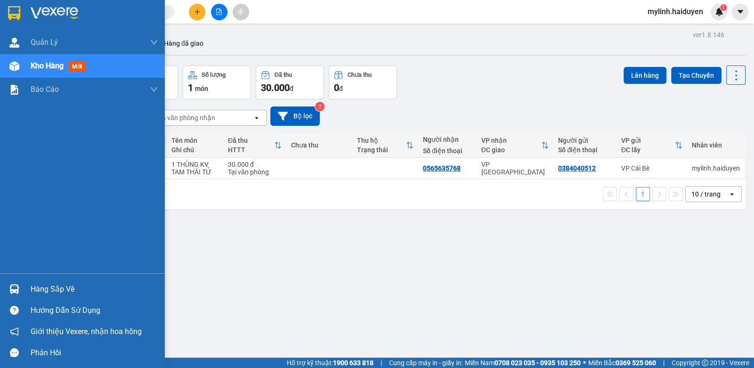
click at [35, 64] on span "Kho hàng" at bounding box center [47, 65] width 33 height 9
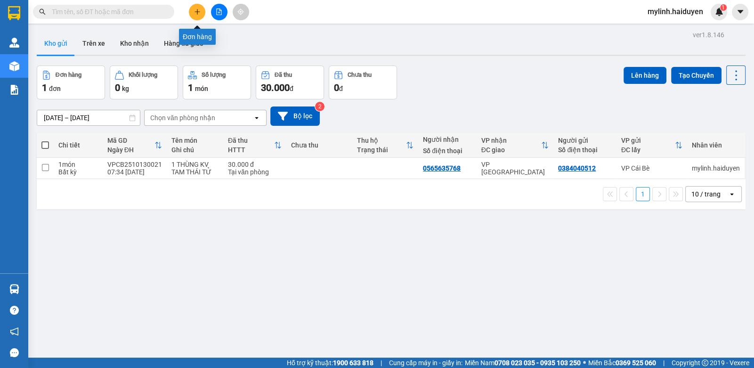
click at [196, 16] on button at bounding box center [197, 12] width 16 height 16
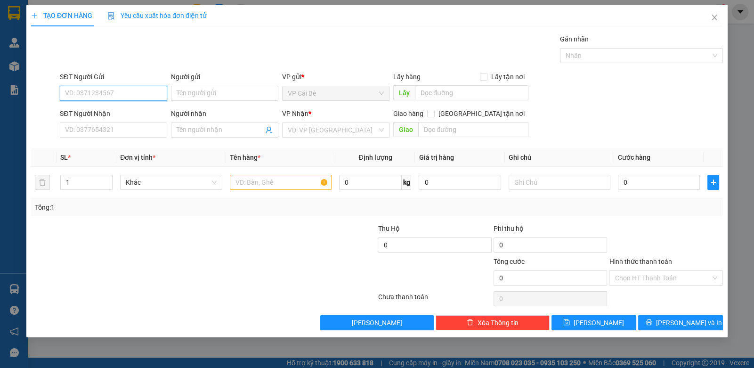
click at [149, 89] on input "SĐT Người Gửi" at bounding box center [113, 93] width 107 height 15
drag, startPoint x: 130, startPoint y: 112, endPoint x: 133, endPoint y: 116, distance: 5.1
click at [133, 116] on div "0356957638 - NK PHÚ AN" at bounding box center [113, 111] width 96 height 10
type input "0356957638"
type input "NK PHÚ AN"
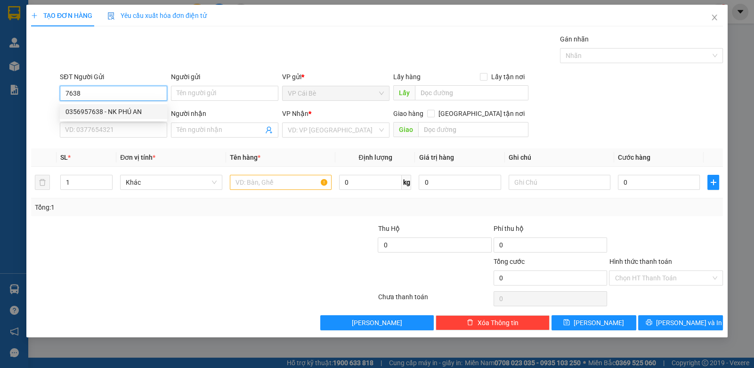
type input "0937040848"
type input "LABO NHẬT MỸ"
type input "20.000"
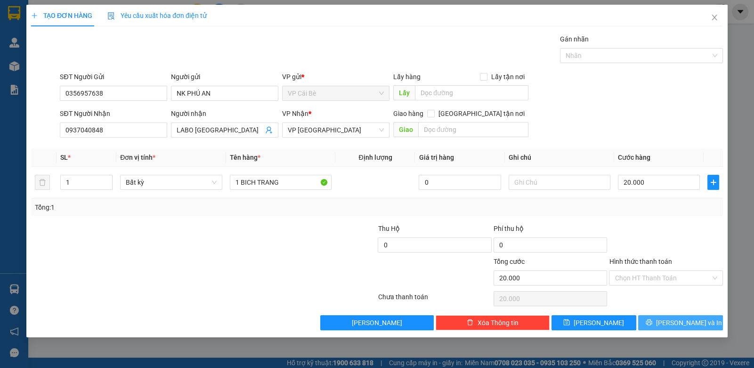
click at [676, 317] on button "[PERSON_NAME] và In" at bounding box center [680, 322] width 85 height 15
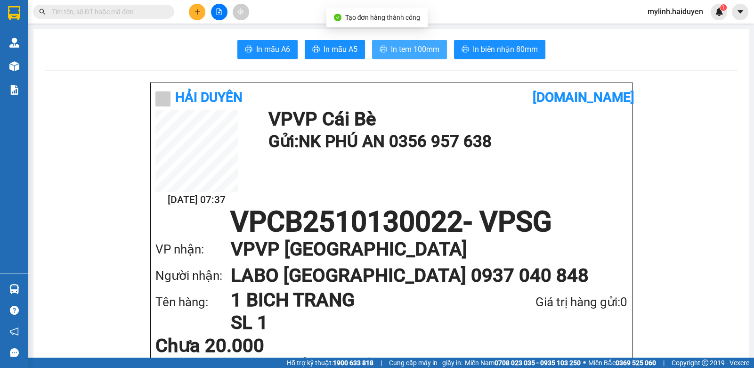
click at [410, 51] on span "In tem 100mm" at bounding box center [415, 49] width 48 height 12
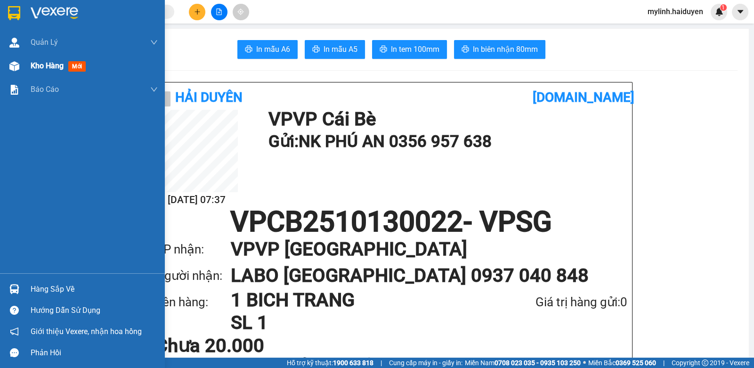
click at [24, 70] on div "Kho hàng mới" at bounding box center [82, 66] width 165 height 24
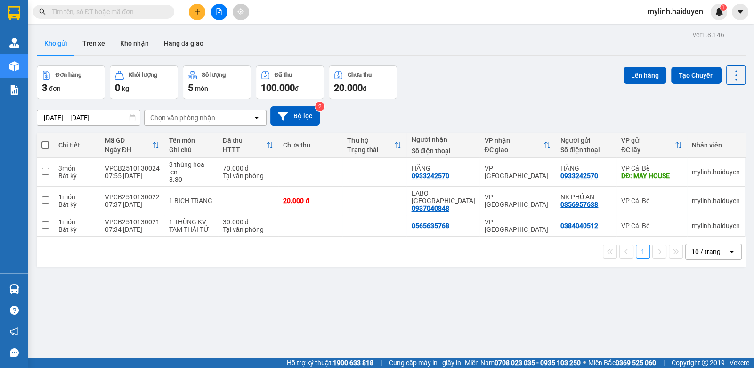
click at [145, 13] on input "text" at bounding box center [107, 12] width 111 height 10
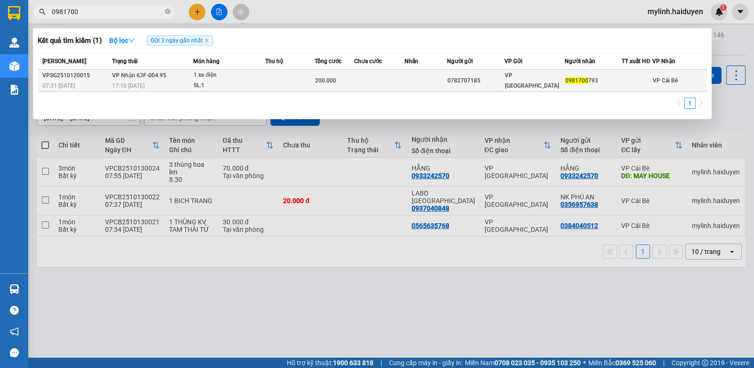
type input "0981700"
click at [317, 77] on span "200.000" at bounding box center [325, 80] width 21 height 7
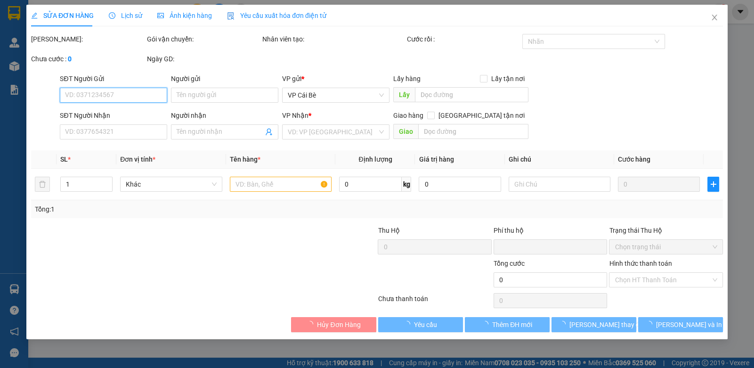
type input "0782707185"
type input "0981700793"
type input "0"
type input "200.000"
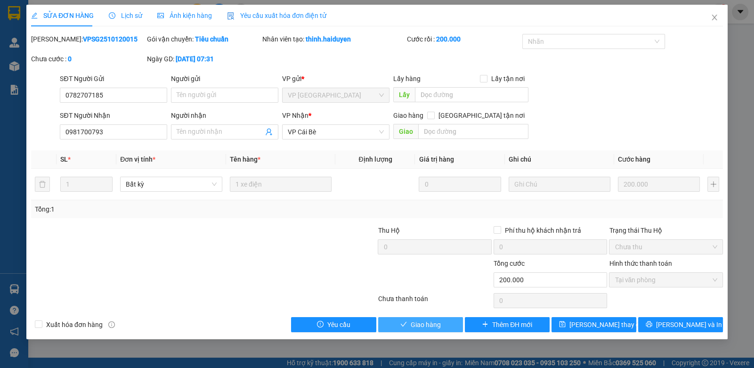
click at [439, 319] on span "Giao hàng" at bounding box center [426, 324] width 30 height 10
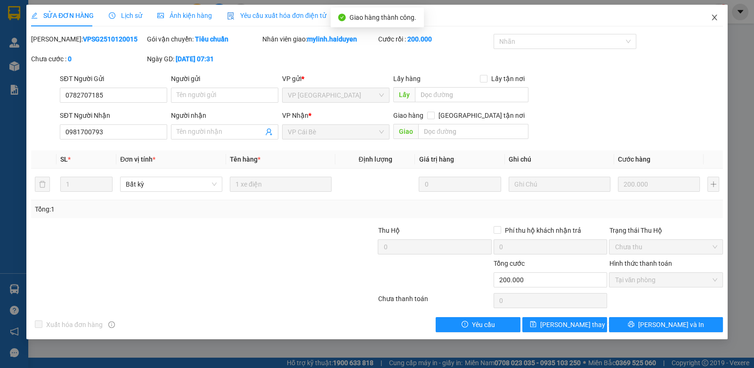
click at [715, 18] on icon "close" at bounding box center [714, 18] width 8 height 8
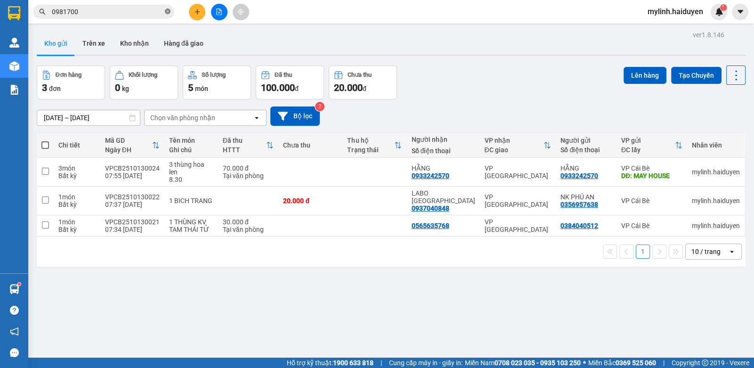
click at [168, 10] on icon "close-circle" at bounding box center [168, 11] width 6 height 6
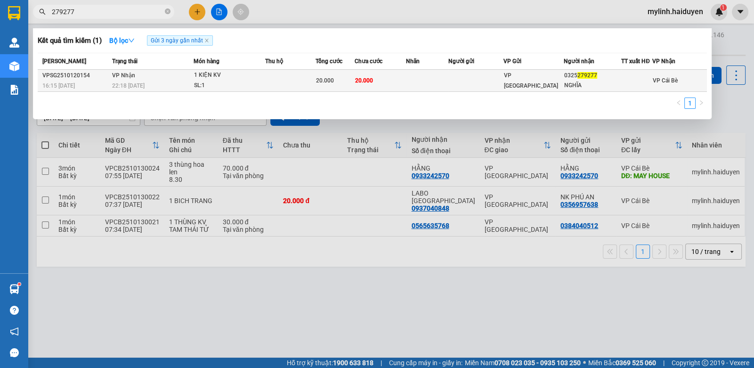
type input "279277"
click at [401, 79] on td "20.000" at bounding box center [380, 81] width 51 height 22
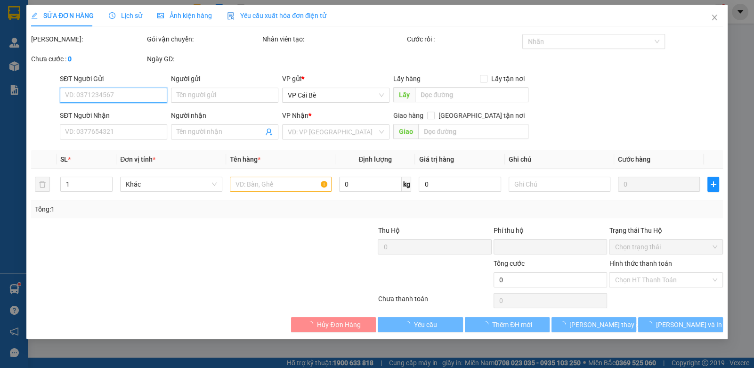
type input "0325279277"
type input "NGHĨA"
type input "0"
type input "20.000"
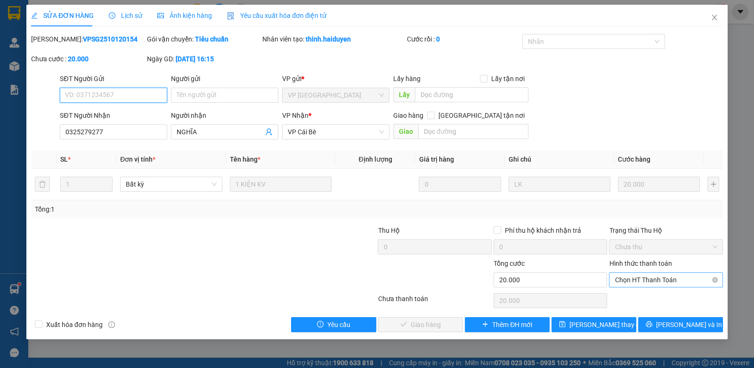
drag, startPoint x: 628, startPoint y: 279, endPoint x: 620, endPoint y: 286, distance: 10.4
click at [628, 280] on span "Chọn HT Thanh Toán" at bounding box center [665, 280] width 102 height 14
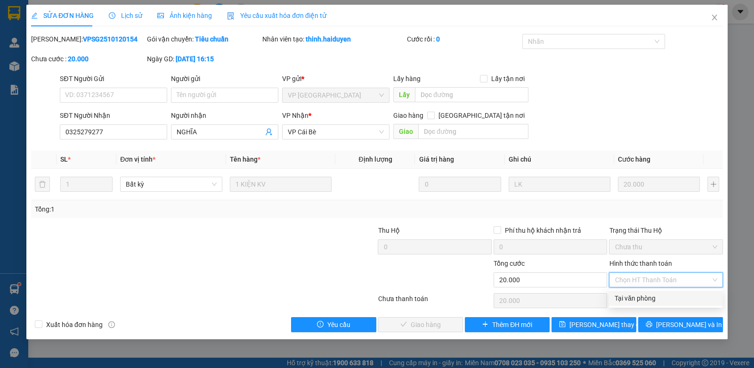
drag, startPoint x: 624, startPoint y: 296, endPoint x: 583, endPoint y: 299, distance: 41.1
click at [621, 297] on div "Tại văn phòng" at bounding box center [665, 298] width 102 height 10
type input "0"
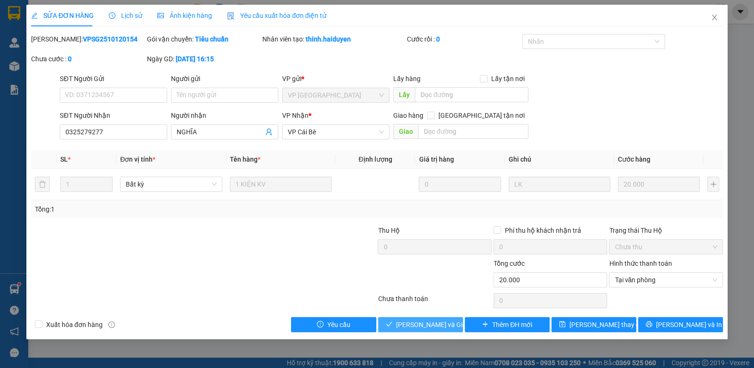
click at [435, 329] on button "Lưu và Giao hàng" at bounding box center [420, 324] width 85 height 15
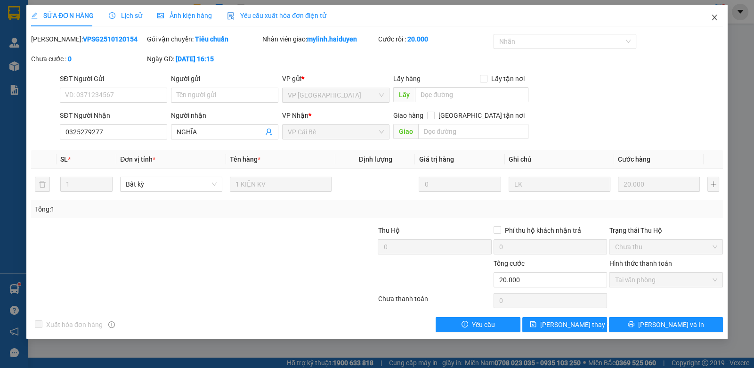
click at [714, 17] on icon "close" at bounding box center [713, 18] width 5 height 6
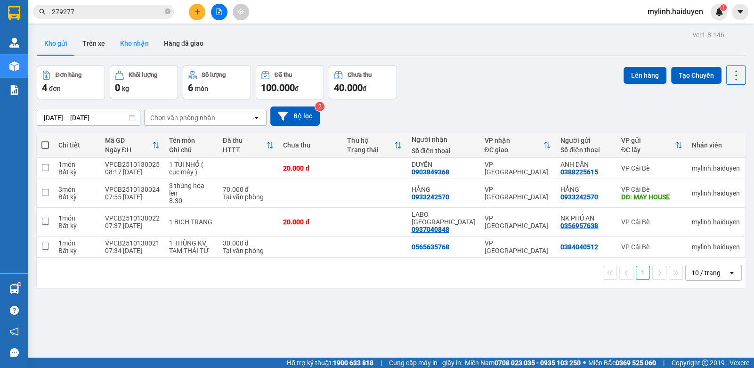
drag, startPoint x: 125, startPoint y: 48, endPoint x: 133, endPoint y: 47, distance: 8.2
click at [130, 48] on button "Kho nhận" at bounding box center [135, 43] width 44 height 23
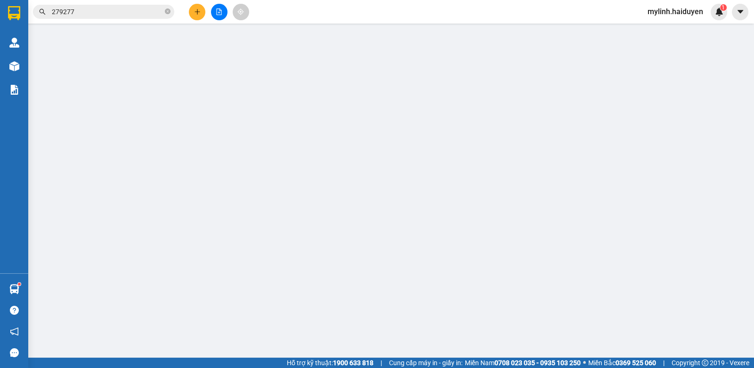
type input "0937218184"
type input "NGÔ THANH PHONG"
type input "0"
type input "100.000"
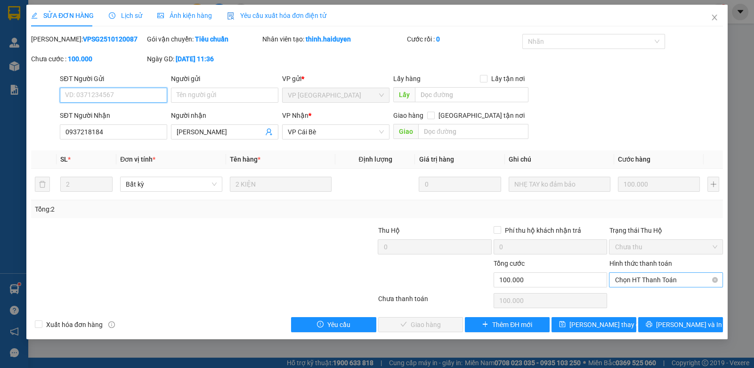
drag, startPoint x: 659, startPoint y: 279, endPoint x: 659, endPoint y: 288, distance: 8.5
click at [659, 280] on span "Chọn HT Thanh Toán" at bounding box center [665, 280] width 102 height 14
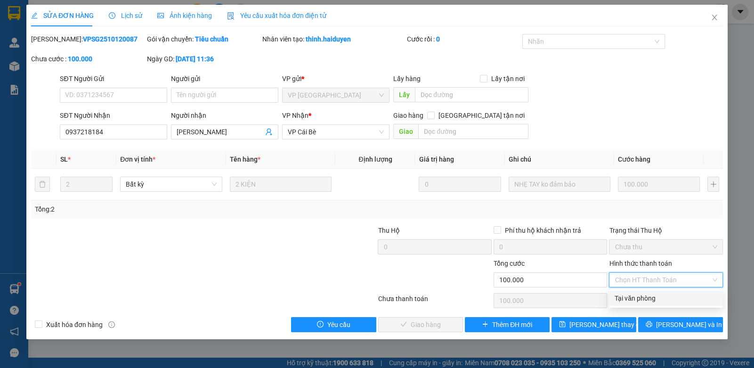
drag, startPoint x: 657, startPoint y: 298, endPoint x: 616, endPoint y: 309, distance: 43.1
click at [657, 298] on div "Tại văn phòng" at bounding box center [665, 298] width 102 height 10
type input "0"
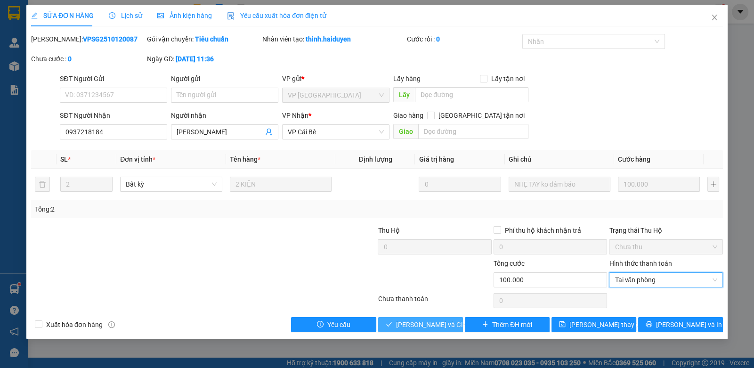
click at [435, 320] on span "Lưu và Giao hàng" at bounding box center [441, 324] width 90 height 10
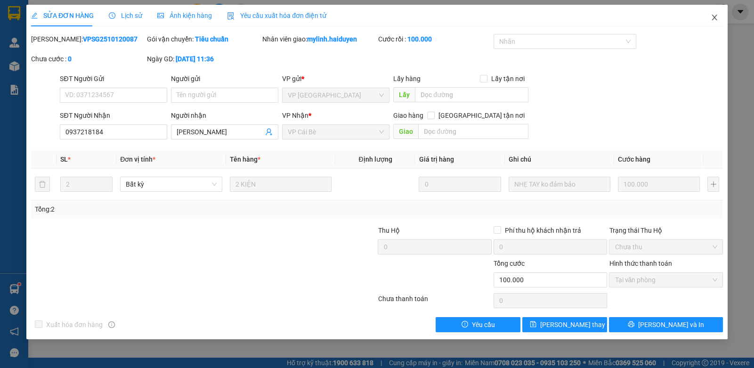
click at [713, 20] on icon "close" at bounding box center [714, 18] width 8 height 8
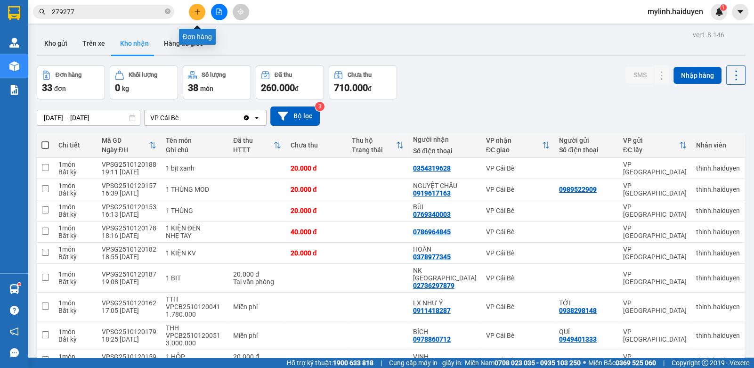
click at [201, 7] on button at bounding box center [197, 12] width 16 height 16
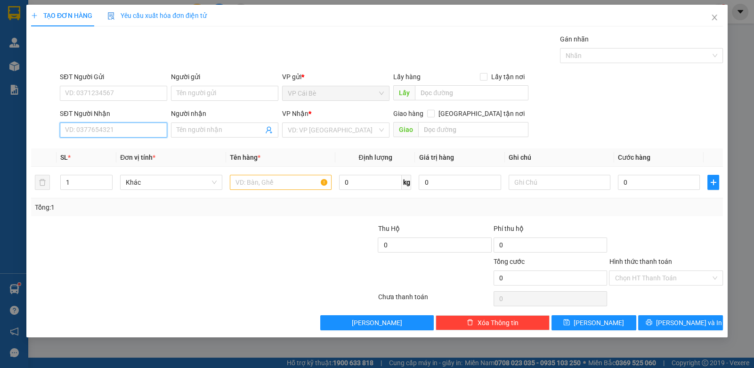
click at [143, 133] on input "SĐT Người Nhận" at bounding box center [113, 129] width 107 height 15
type input "0983780960"
click at [125, 153] on div "0983780960 - PHÚC" at bounding box center [113, 148] width 96 height 10
type input "PHÚC"
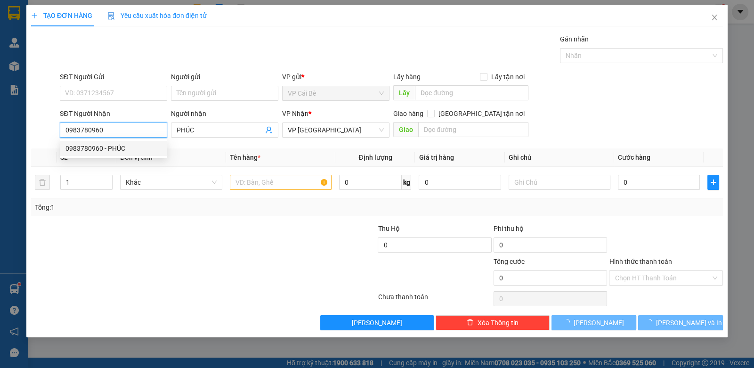
type input "30.000"
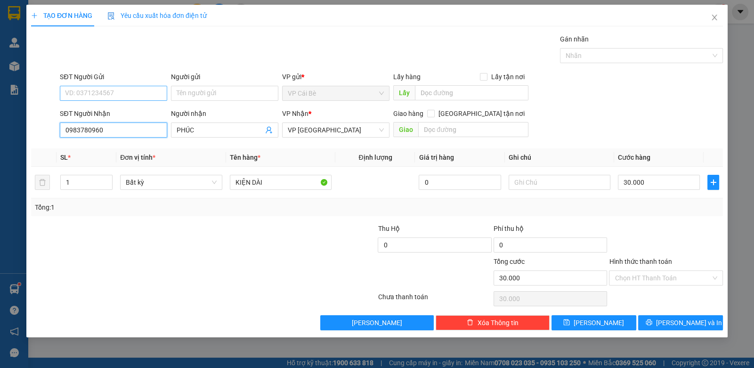
type input "0983780960"
click at [76, 93] on input "SĐT Người Gửi" at bounding box center [113, 93] width 107 height 15
click at [82, 107] on div "0932839088 - CHÚ NHÂN" at bounding box center [113, 111] width 96 height 10
type input "0932839088"
type input "CHÚ NHÂN"
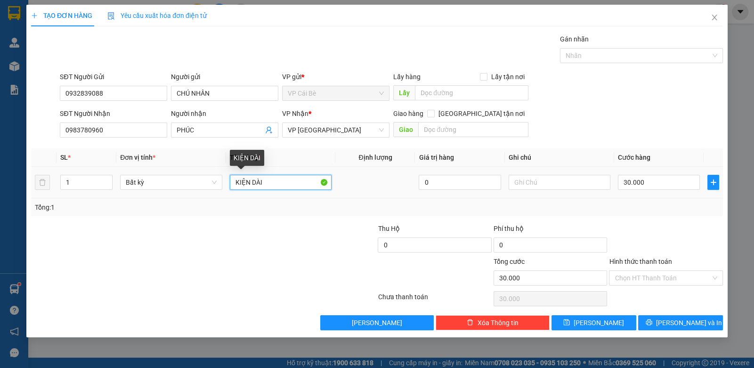
click at [263, 181] on input "KIỆN DÀI" at bounding box center [281, 182] width 102 height 15
type input "K"
type input "1 KIỆN THÙNG"
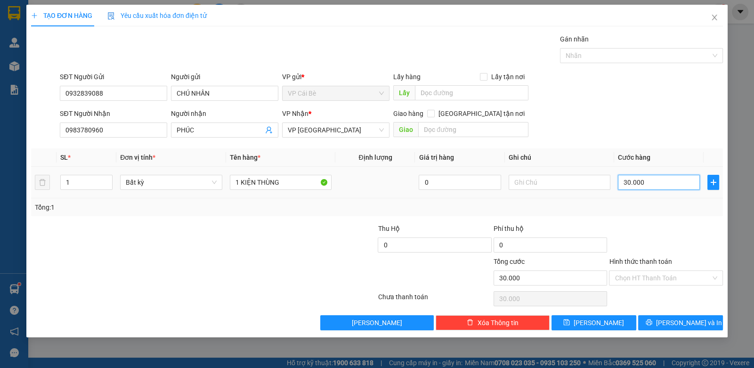
click at [626, 180] on input "30.000" at bounding box center [659, 182] width 82 height 15
click at [626, 181] on input "30.000" at bounding box center [659, 182] width 82 height 15
type input "0"
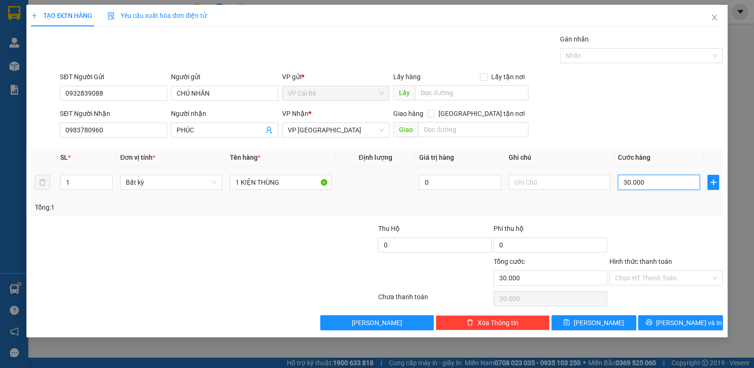
type input "0.000"
type input "20.000"
click at [669, 324] on button "[PERSON_NAME] và In" at bounding box center [680, 322] width 85 height 15
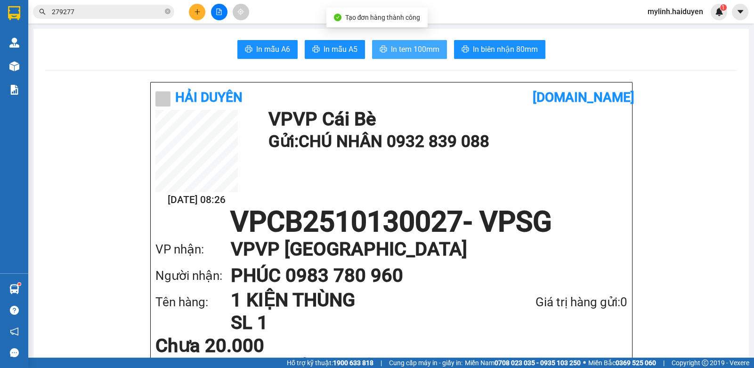
click at [393, 45] on span "In tem 100mm" at bounding box center [415, 49] width 48 height 12
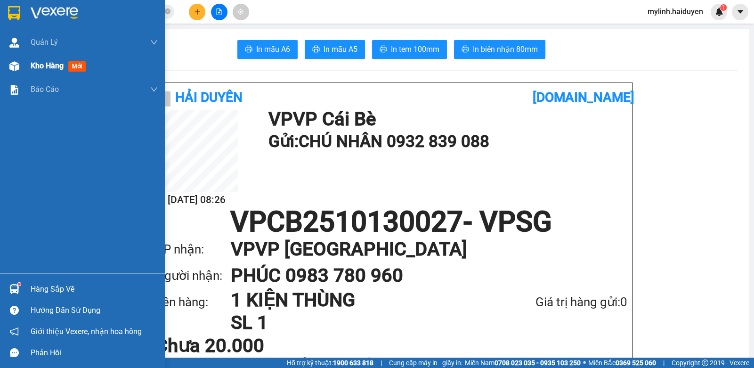
click at [14, 70] on img at bounding box center [14, 66] width 10 height 10
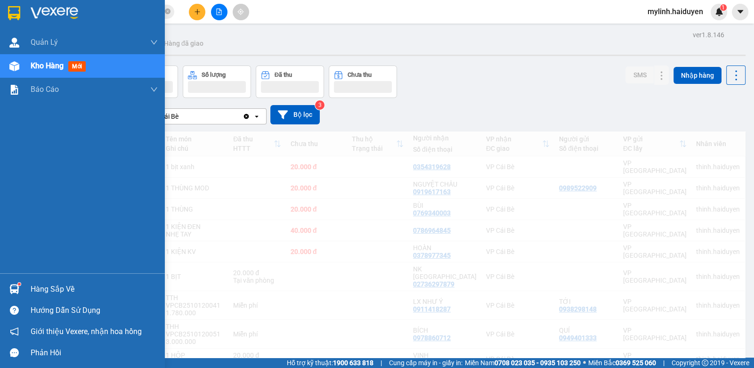
click at [54, 70] on span "Kho hàng" at bounding box center [47, 65] width 33 height 9
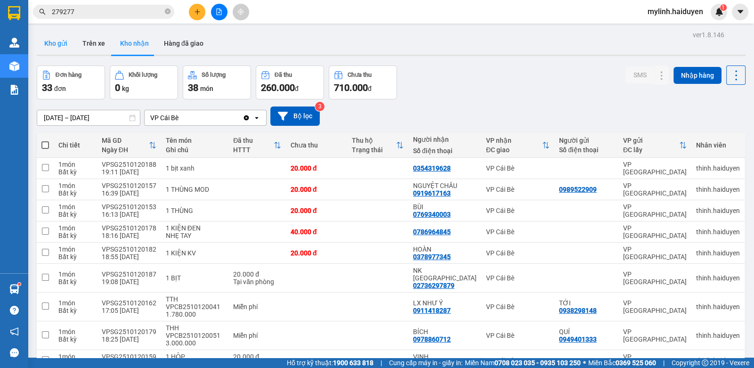
click at [47, 40] on button "Kho gửi" at bounding box center [56, 43] width 38 height 23
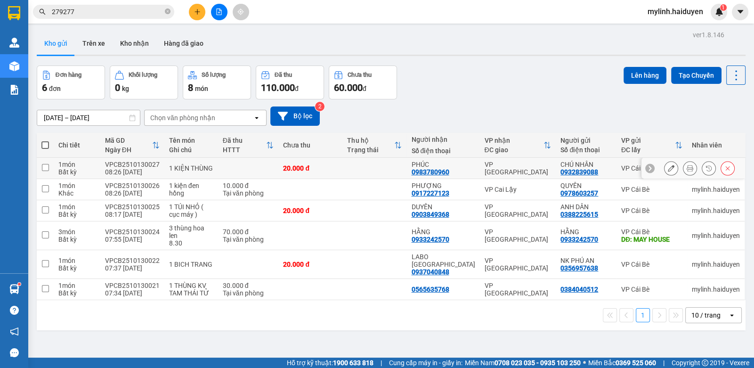
click at [232, 171] on td at bounding box center [248, 168] width 61 height 21
checkbox input "true"
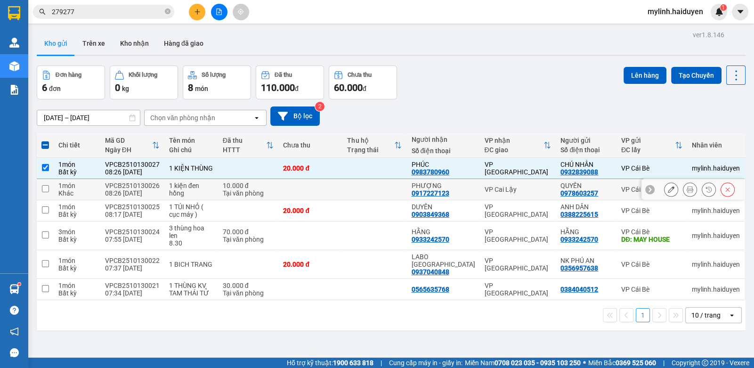
click at [218, 194] on td "1 kiện đen hồng" at bounding box center [191, 189] width 54 height 21
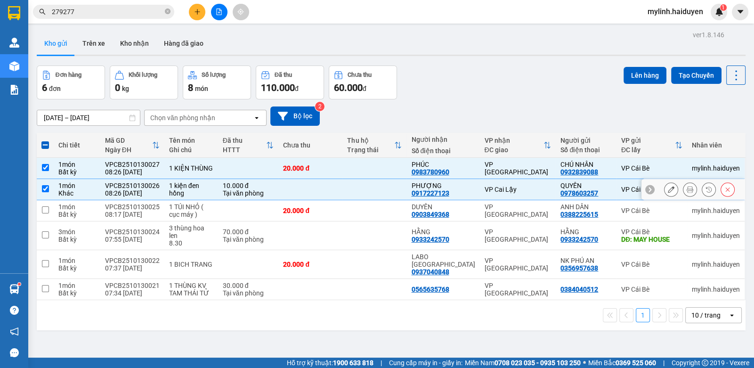
click at [40, 190] on td at bounding box center [45, 189] width 17 height 21
checkbox input "false"
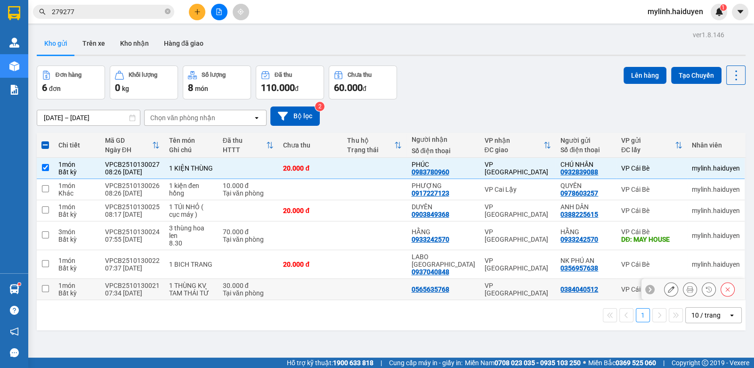
drag, startPoint x: 308, startPoint y: 276, endPoint x: 257, endPoint y: 251, distance: 57.3
click at [308, 279] on td at bounding box center [310, 289] width 64 height 21
checkbox input "true"
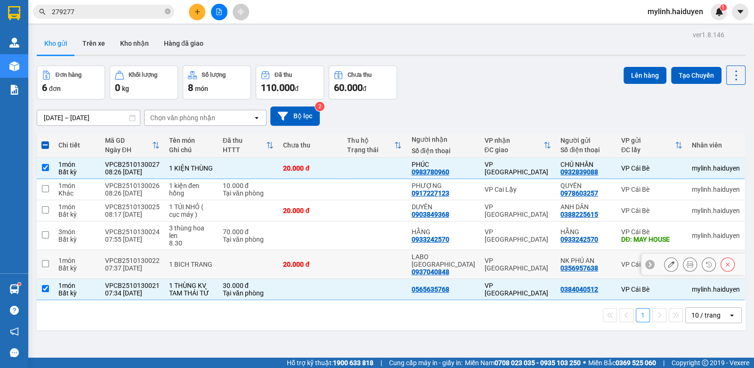
click at [254, 251] on td at bounding box center [248, 264] width 61 height 29
checkbox input "true"
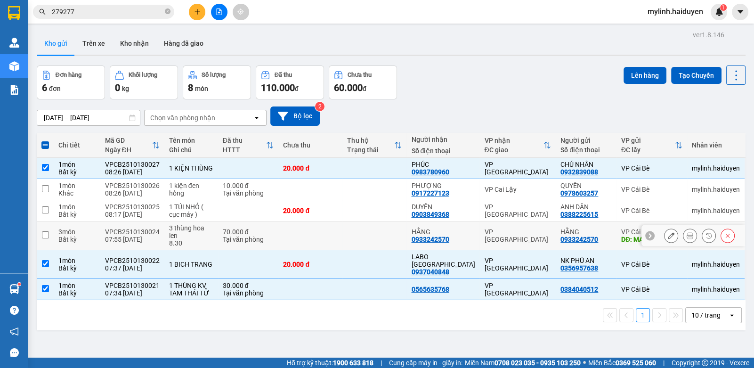
click at [253, 235] on div "Tại văn phòng" at bounding box center [248, 239] width 51 height 8
checkbox input "true"
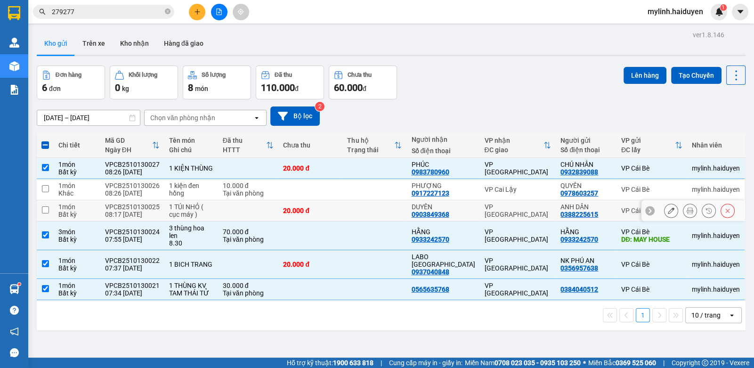
click at [252, 211] on td at bounding box center [248, 210] width 61 height 21
checkbox input "true"
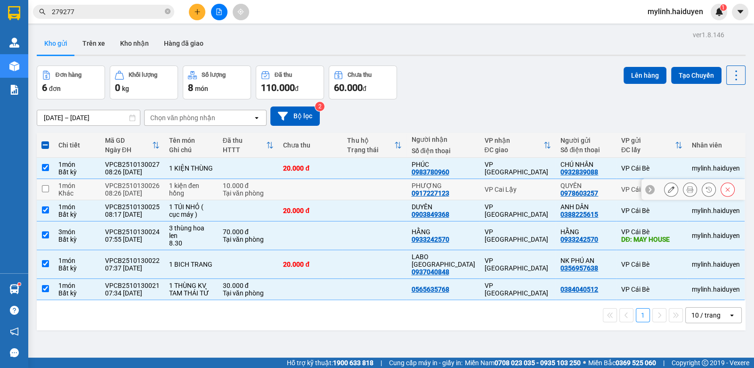
click at [249, 190] on div "Tại văn phòng" at bounding box center [248, 193] width 51 height 8
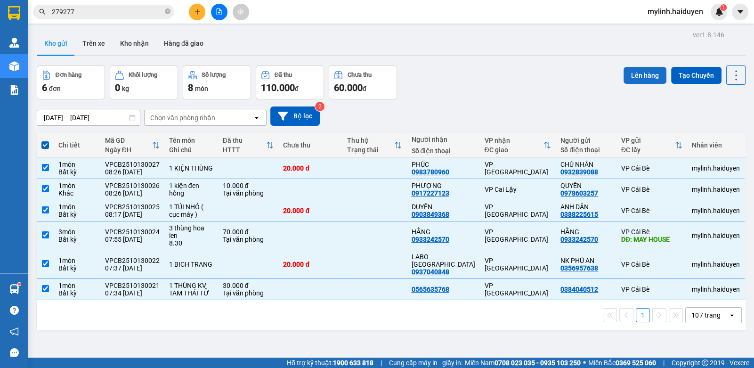
click at [623, 72] on button "Lên hàng" at bounding box center [644, 75] width 43 height 17
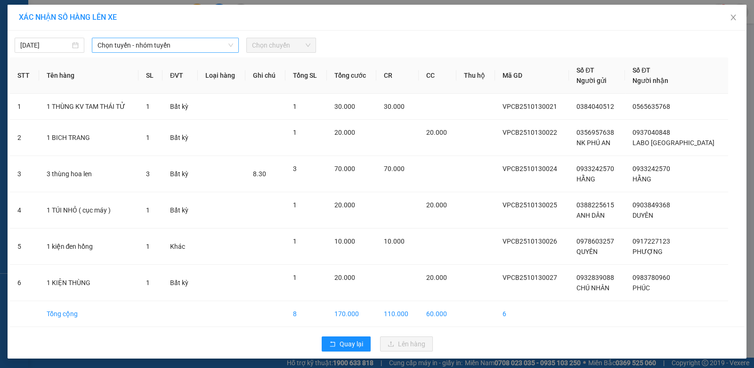
drag, startPoint x: 173, startPoint y: 46, endPoint x: 183, endPoint y: 41, distance: 10.8
click at [180, 42] on span "Chọn tuyến - nhóm tuyến" at bounding box center [165, 45] width 136 height 14
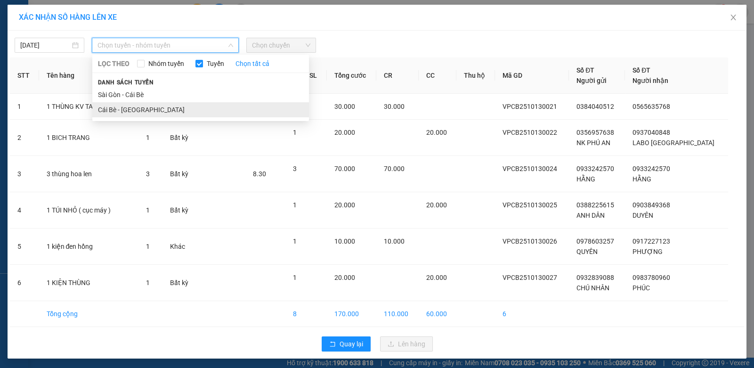
click at [188, 103] on li "Cái Bè - [GEOGRAPHIC_DATA]" at bounding box center [200, 109] width 217 height 15
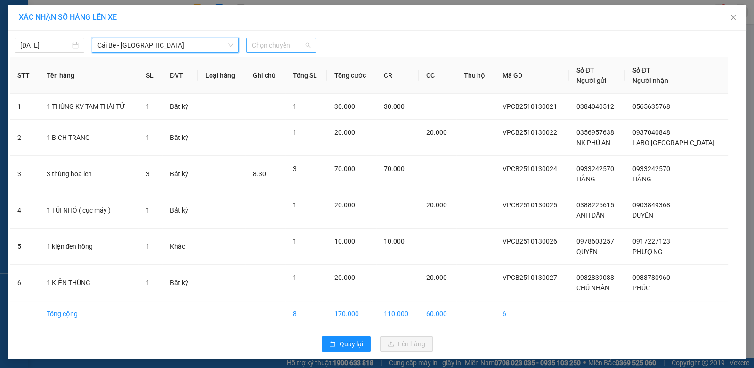
click at [275, 46] on span "Chọn chuyến" at bounding box center [281, 45] width 58 height 14
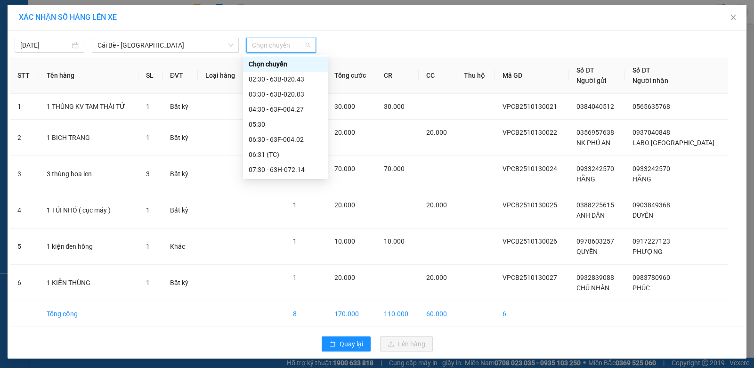
click at [272, 194] on div "08:30" at bounding box center [285, 199] width 73 height 10
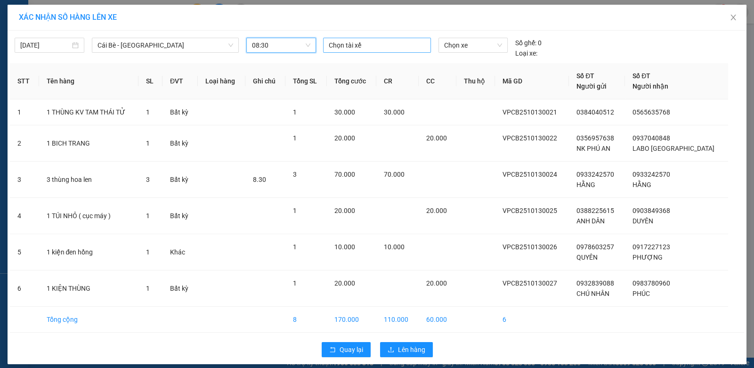
click at [364, 49] on div at bounding box center [376, 45] width 103 height 11
type input "CÔNG"
click at [361, 69] on div "CÔNG ANH" at bounding box center [390, 63] width 141 height 15
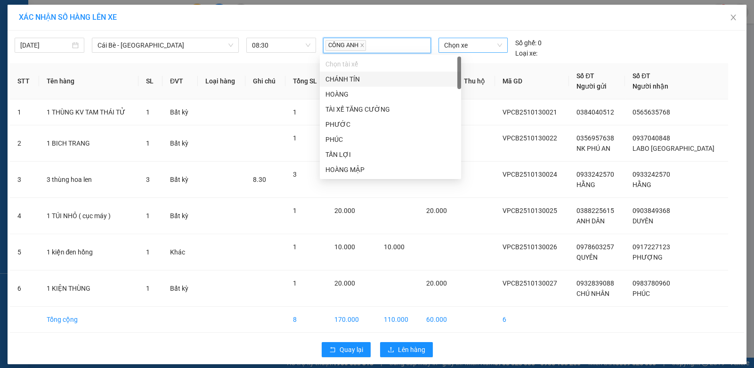
click at [464, 45] on span "Chọn xe" at bounding box center [473, 45] width 58 height 14
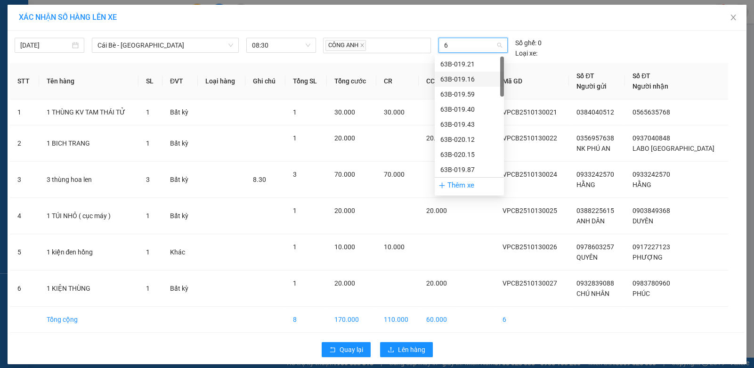
type input "69"
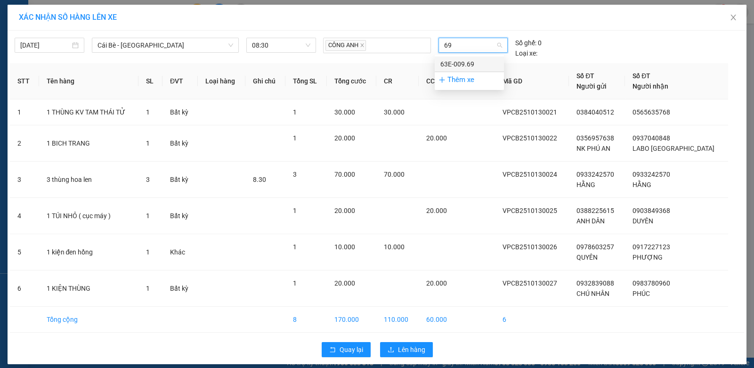
click at [471, 60] on div "63E-009.69" at bounding box center [469, 64] width 58 height 10
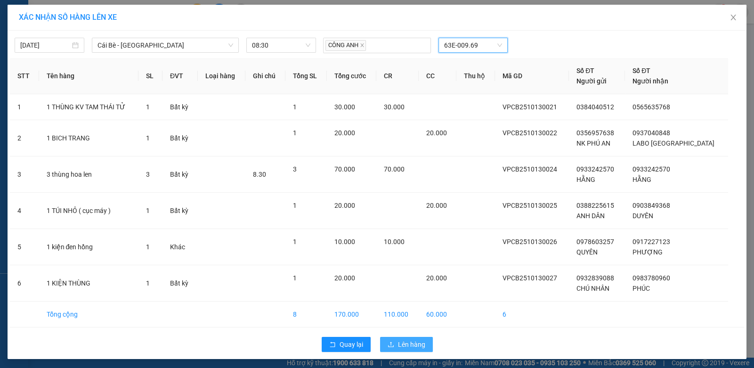
click at [390, 341] on icon "upload" at bounding box center [390, 344] width 7 height 7
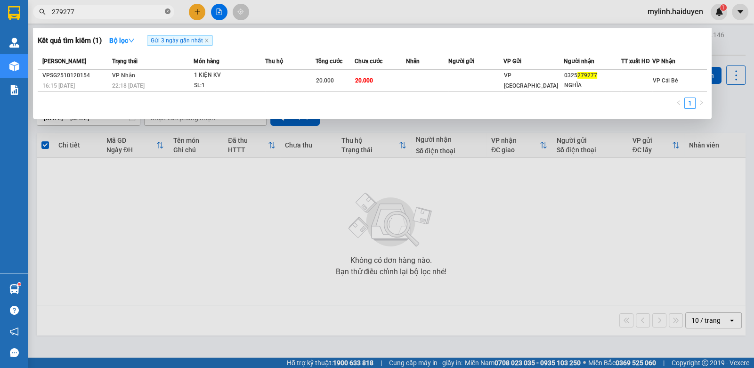
click at [168, 15] on span at bounding box center [168, 12] width 6 height 9
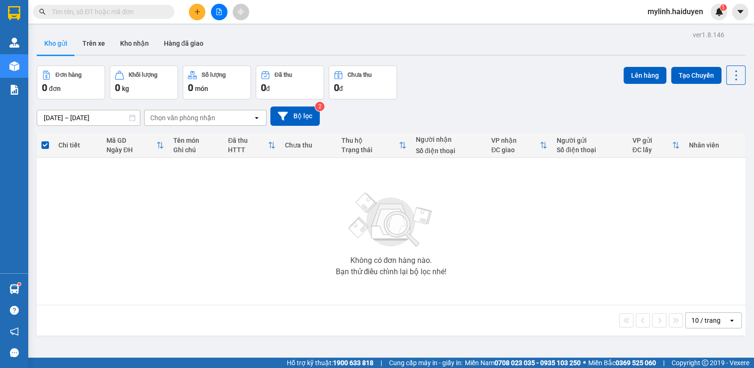
click at [134, 12] on input "text" at bounding box center [107, 12] width 111 height 10
click at [190, 14] on button at bounding box center [197, 12] width 16 height 16
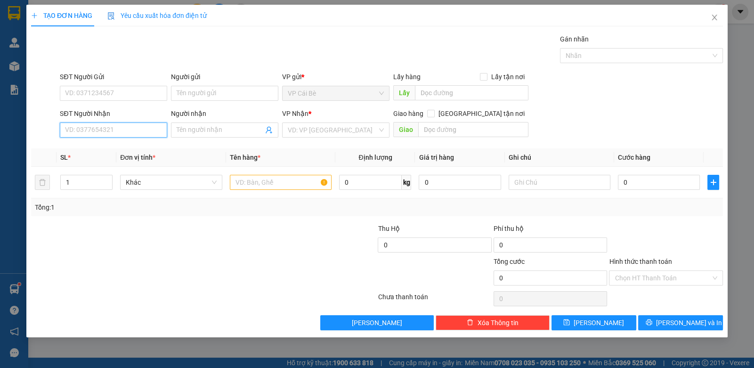
click at [143, 131] on input "SĐT Người Nhận" at bounding box center [113, 129] width 107 height 15
type input "0975666434"
click at [179, 129] on input "Người nhận" at bounding box center [220, 130] width 87 height 10
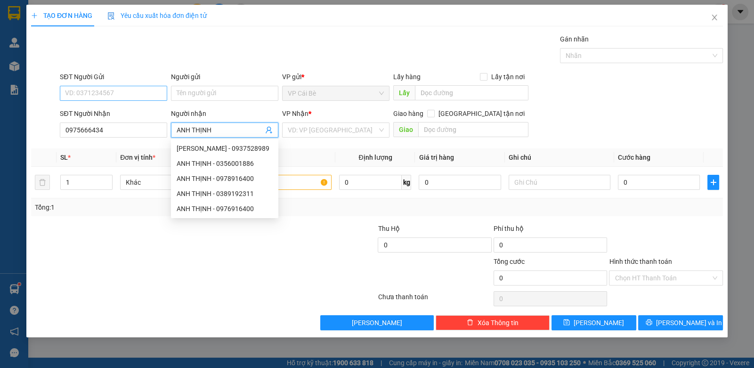
type input "ANH THỊNH"
click at [148, 94] on input "SĐT Người Gửi" at bounding box center [113, 93] width 107 height 15
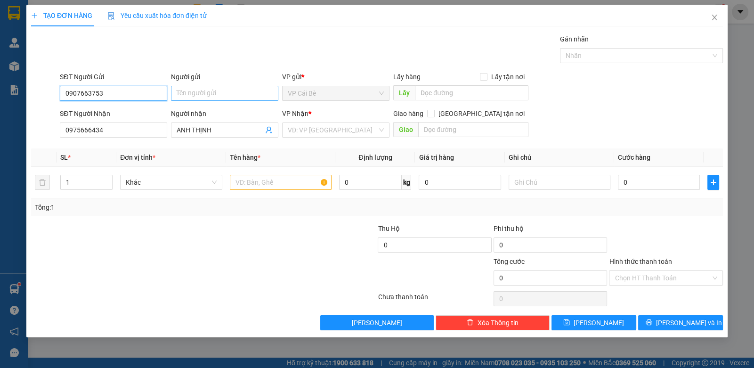
type input "0907663753"
click at [216, 97] on input "Người gửi" at bounding box center [224, 93] width 107 height 15
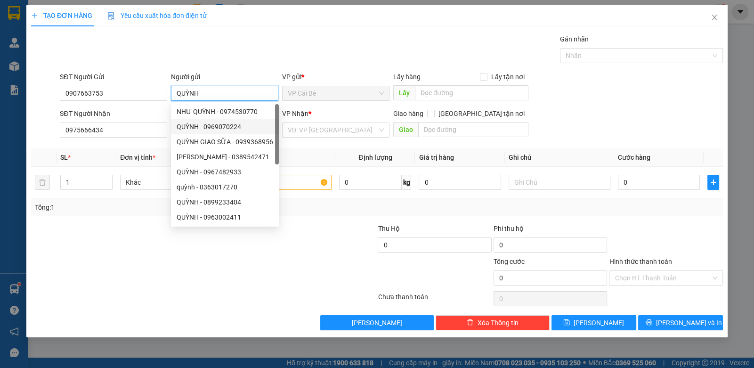
type input "QUỲNH"
click at [346, 148] on th "Định lượng" at bounding box center [375, 157] width 80 height 18
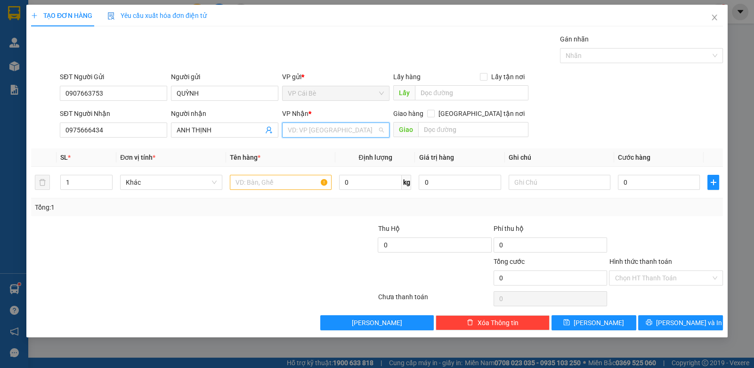
click at [360, 128] on input "search" at bounding box center [332, 130] width 89 height 14
click at [359, 147] on div "VP [GEOGRAPHIC_DATA]" at bounding box center [336, 149] width 96 height 10
click at [250, 182] on input "text" at bounding box center [281, 182] width 102 height 15
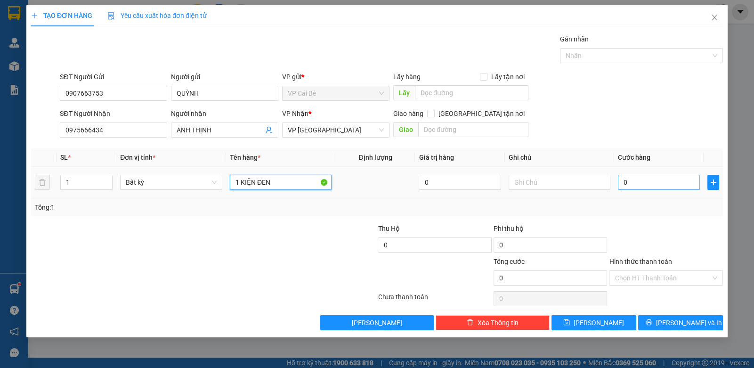
type input "1 KIỆN ĐEN"
click at [679, 183] on input "0" at bounding box center [659, 182] width 82 height 15
type input "2"
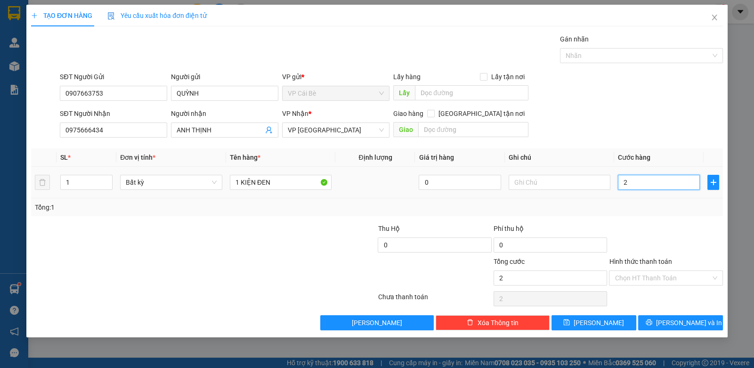
type input "20"
type input "200"
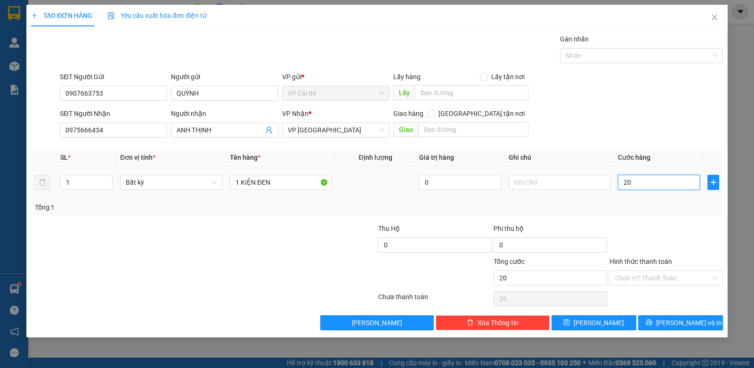
type input "200"
type input "2.000"
type input "20.000"
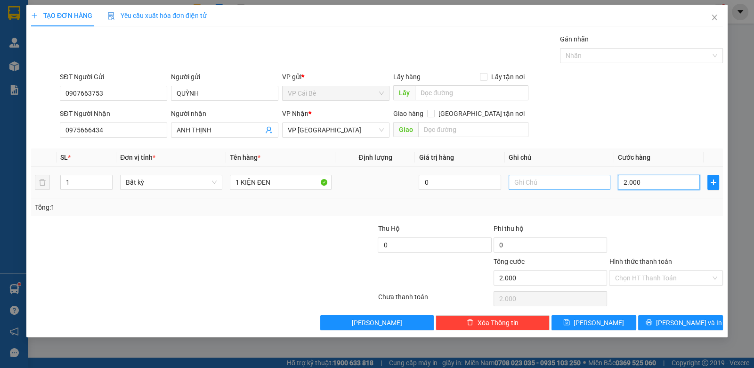
type input "20.000"
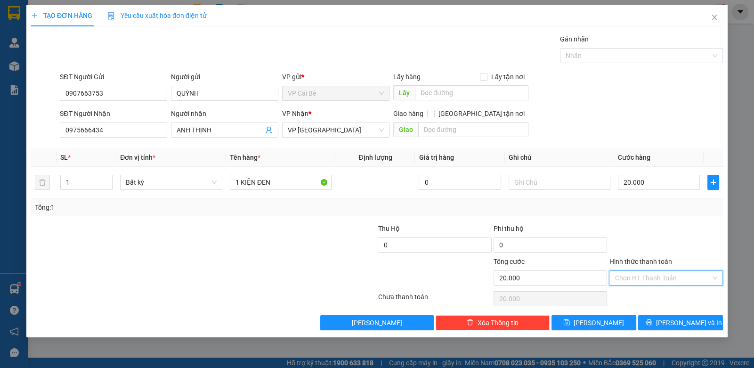
click at [636, 272] on input "Hình thức thanh toán" at bounding box center [662, 278] width 96 height 14
click at [637, 291] on div "Tại văn phòng" at bounding box center [665, 296] width 102 height 10
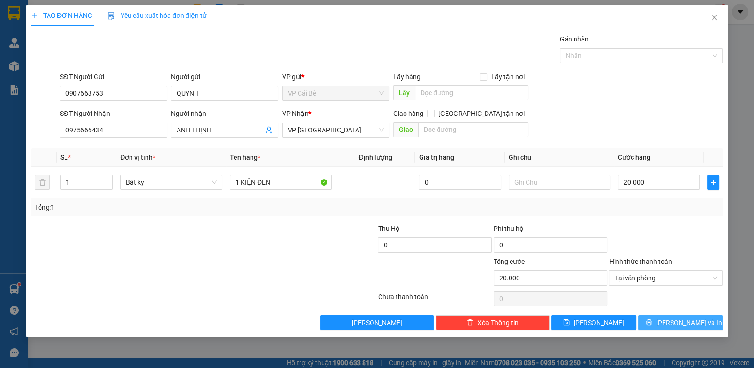
click at [650, 318] on button "[PERSON_NAME] và In" at bounding box center [680, 322] width 85 height 15
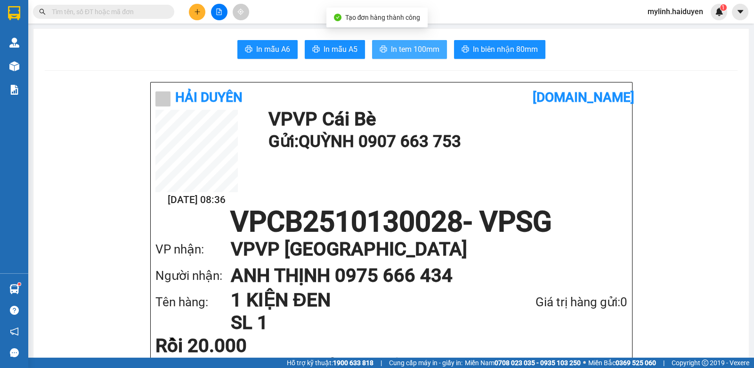
click at [394, 52] on span "In tem 100mm" at bounding box center [415, 49] width 48 height 12
click at [191, 8] on button at bounding box center [197, 12] width 16 height 16
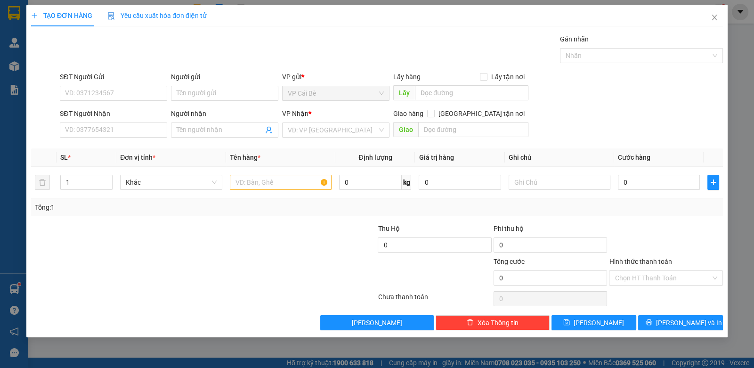
click at [101, 138] on div "SĐT Người Nhận VD: 0377654321" at bounding box center [113, 124] width 107 height 33
click at [102, 133] on input "SĐT Người Nhận" at bounding box center [113, 129] width 107 height 15
type input "0706318590"
click at [97, 150] on div "0706318590 - BÌNH" at bounding box center [113, 148] width 96 height 10
type input "BÌNH"
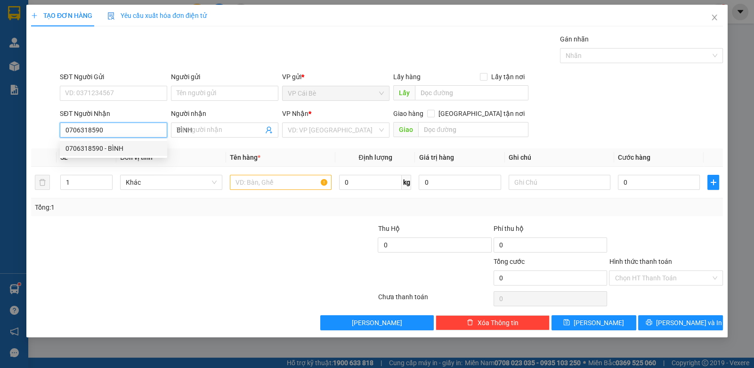
type input "20.000"
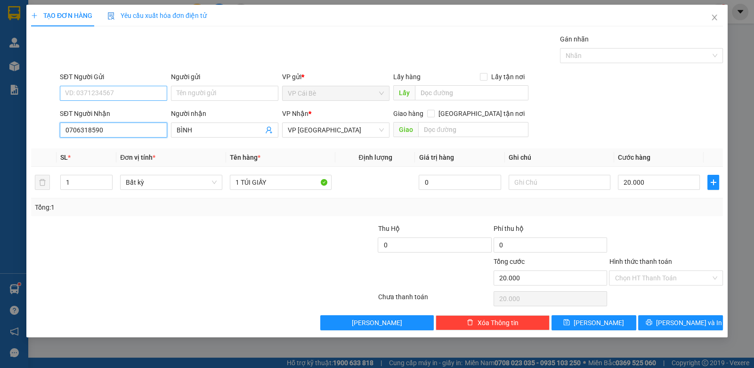
type input "0706318590"
click at [109, 91] on input "SĐT Người Gửi" at bounding box center [113, 93] width 107 height 15
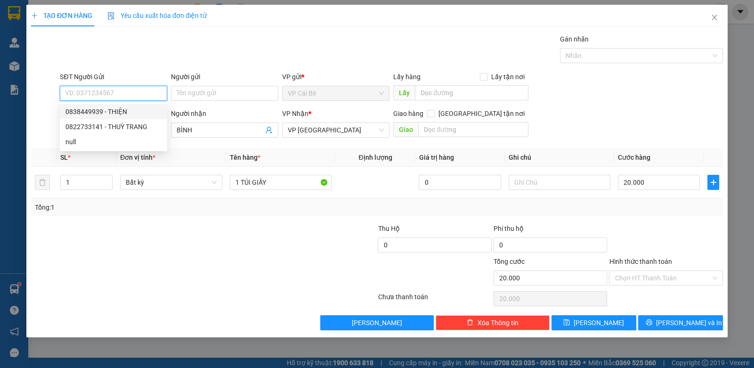
click at [112, 108] on div "0838449939 - THIỆN" at bounding box center [113, 111] width 96 height 10
type input "0838449939"
type input "THIỆN"
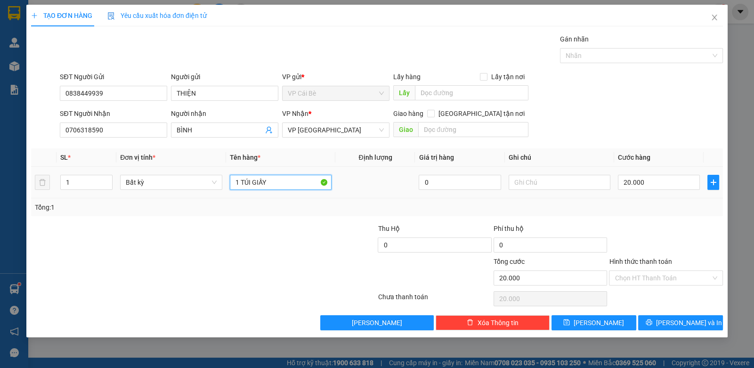
drag, startPoint x: 282, startPoint y: 183, endPoint x: 225, endPoint y: 189, distance: 57.8
click at [230, 193] on td "1 TÚI GIẤY" at bounding box center [281, 183] width 110 height 32
type input "1 BỊCH VÀNG"
click at [645, 227] on div at bounding box center [665, 239] width 115 height 33
click at [677, 322] on span "[PERSON_NAME] và In" at bounding box center [689, 322] width 66 height 10
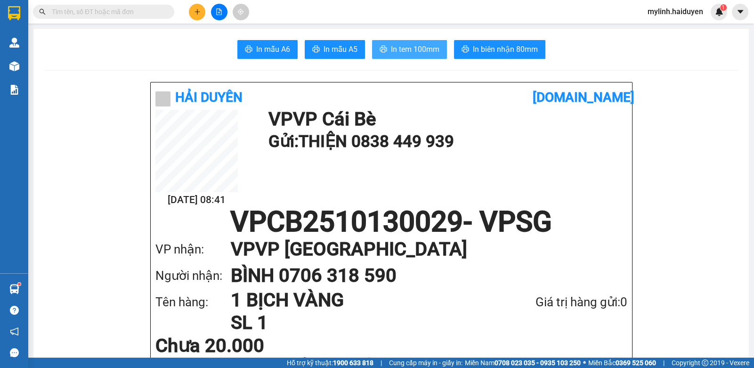
click at [415, 45] on span "In tem 100mm" at bounding box center [415, 49] width 48 height 12
click at [195, 11] on button at bounding box center [197, 12] width 16 height 16
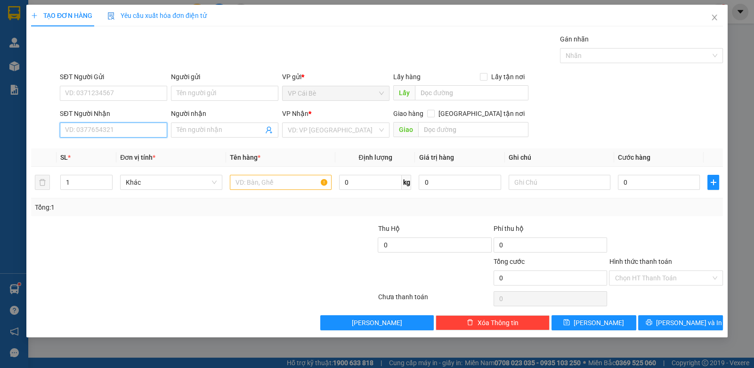
click at [76, 133] on input "SĐT Người Nhận" at bounding box center [113, 129] width 107 height 15
click at [101, 130] on input "SĐT Người Nhận" at bounding box center [113, 129] width 107 height 15
click at [285, 173] on div at bounding box center [281, 182] width 102 height 19
click at [287, 192] on td at bounding box center [281, 183] width 110 height 32
drag, startPoint x: 281, startPoint y: 181, endPoint x: 267, endPoint y: 213, distance: 34.6
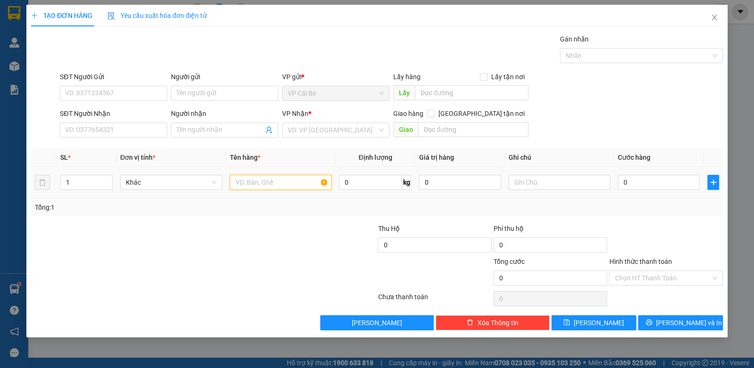
click at [281, 184] on input "text" at bounding box center [281, 182] width 102 height 15
click at [97, 131] on input "SĐT Người Nhận" at bounding box center [113, 129] width 107 height 15
type input "0903941086"
click at [205, 121] on div "Người nhận" at bounding box center [224, 115] width 107 height 14
click at [207, 131] on input "Người nhận" at bounding box center [220, 130] width 87 height 10
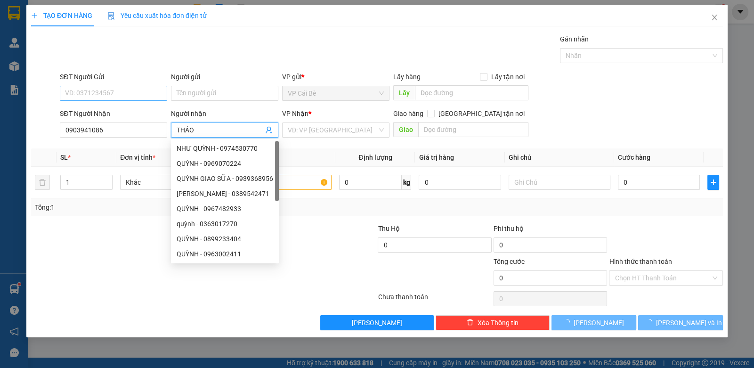
type input "THẢO"
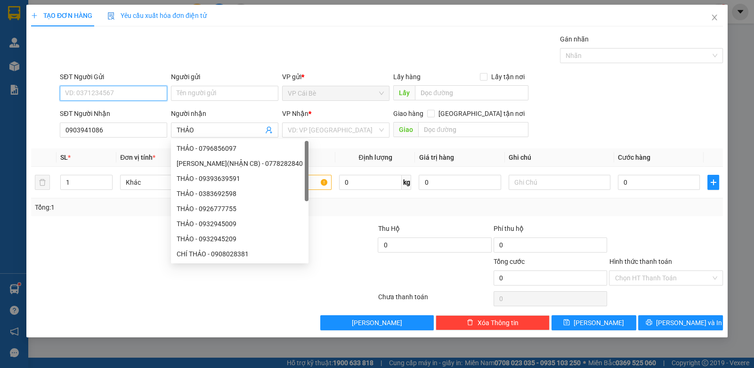
click at [108, 93] on input "SĐT Người Gửi" at bounding box center [113, 93] width 107 height 15
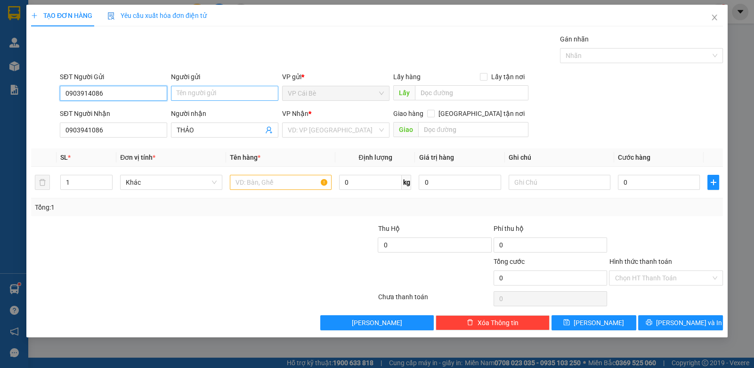
type input "0903914086"
click at [217, 86] on input "Người gửi" at bounding box center [224, 93] width 107 height 15
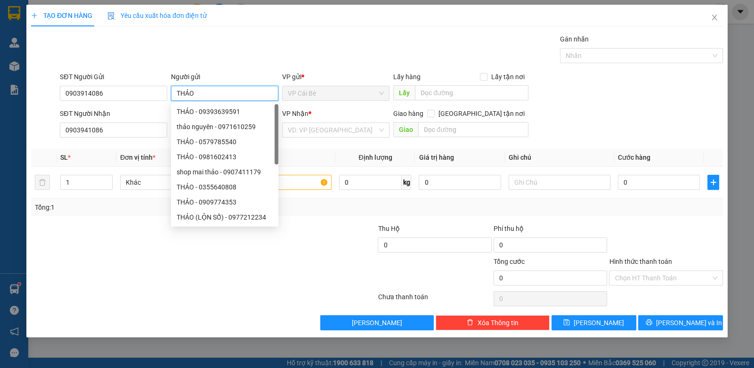
type input "THẢO"
click at [220, 59] on div "Gói vận chuyển * Tiêu chuẩn Gán nhãn Nhãn" at bounding box center [391, 50] width 667 height 33
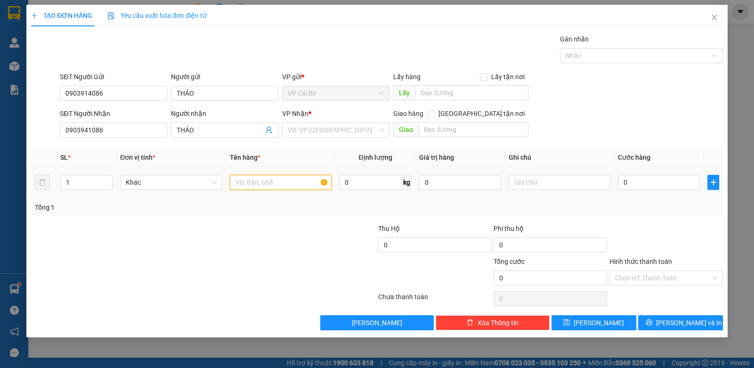
click at [266, 188] on input "text" at bounding box center [281, 182] width 102 height 15
type input "1 HỘP KV NP"
click at [541, 183] on input "text" at bounding box center [559, 182] width 102 height 15
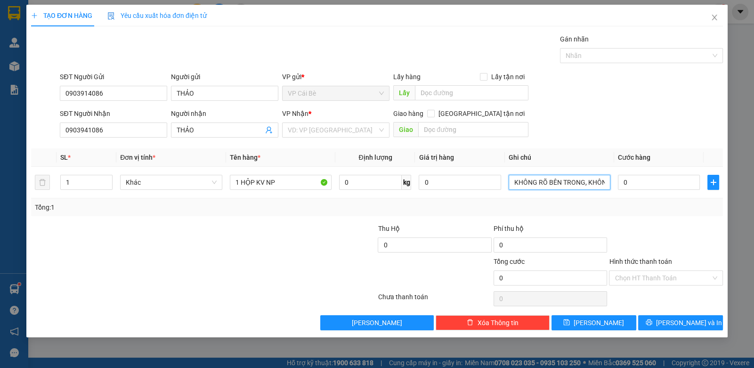
type input "KHÔNG RÕ BÊN TRONG, KHÔNG ĐẢM BẢO"
click at [659, 213] on div "Tổng: 1" at bounding box center [377, 207] width 692 height 18
click at [652, 187] on input "0" at bounding box center [659, 182] width 82 height 15
drag, startPoint x: 665, startPoint y: 227, endPoint x: 652, endPoint y: 204, distance: 26.6
click at [665, 226] on div at bounding box center [665, 239] width 115 height 33
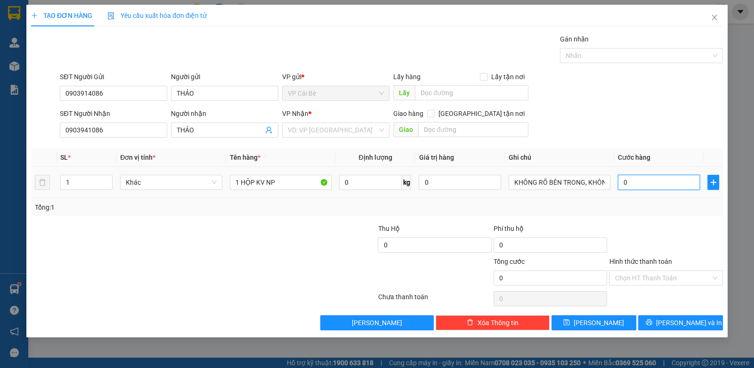
click at [649, 187] on input "0" at bounding box center [659, 182] width 82 height 15
type input "2"
type input "20"
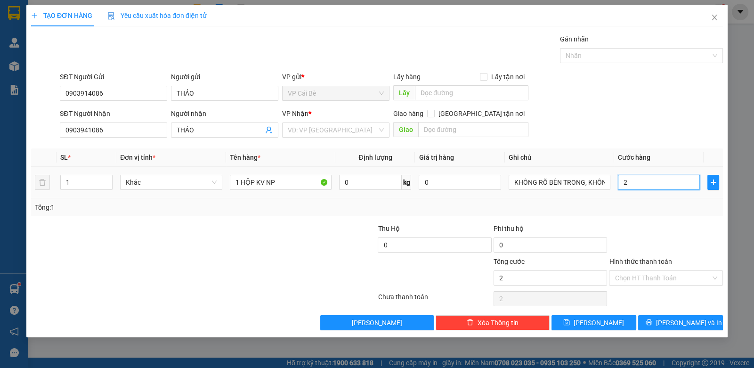
type input "20"
type input "20.000"
click at [666, 234] on div at bounding box center [665, 239] width 115 height 33
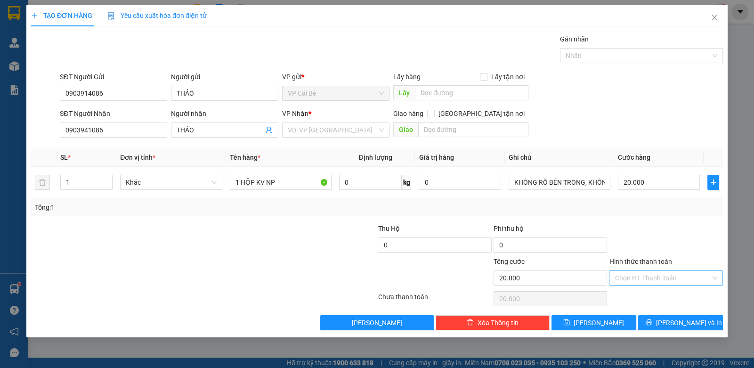
click at [650, 276] on input "Hình thức thanh toán" at bounding box center [662, 278] width 96 height 14
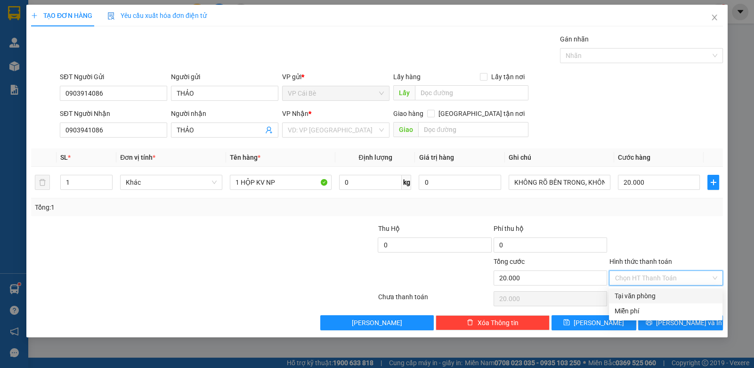
drag, startPoint x: 651, startPoint y: 291, endPoint x: 656, endPoint y: 309, distance: 18.6
click at [652, 295] on div "Tại văn phòng" at bounding box center [665, 296] width 102 height 10
type input "0"
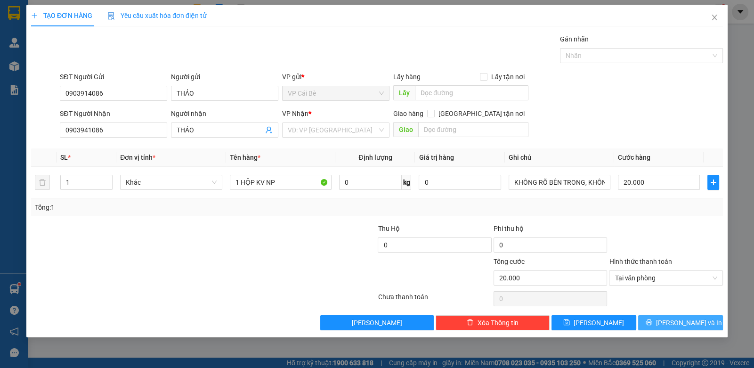
click at [652, 325] on span "printer" at bounding box center [649, 323] width 7 height 8
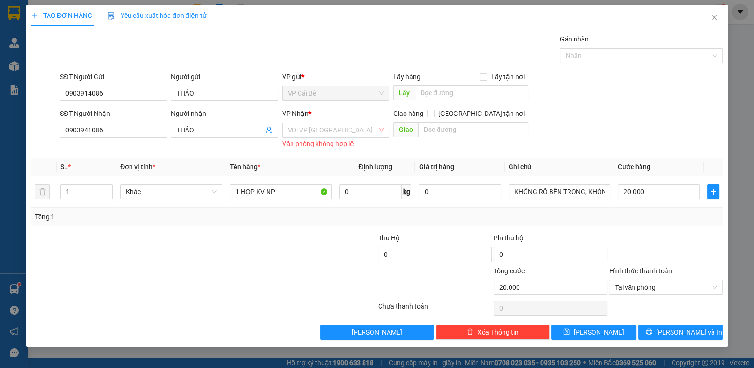
drag, startPoint x: 329, startPoint y: 126, endPoint x: 330, endPoint y: 137, distance: 11.8
click at [330, 131] on input "search" at bounding box center [332, 130] width 89 height 14
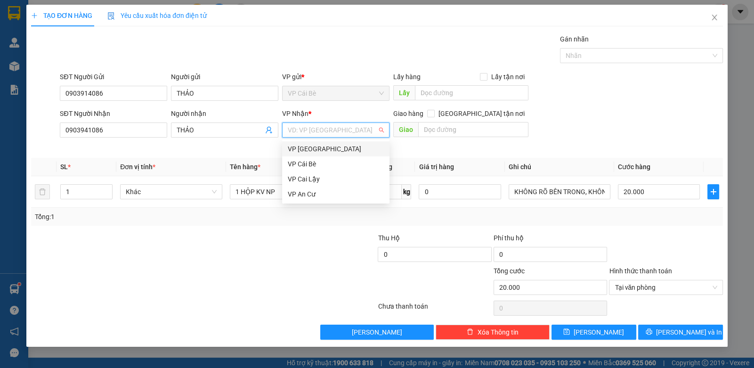
drag, startPoint x: 330, startPoint y: 149, endPoint x: 352, endPoint y: 157, distance: 23.1
click at [330, 148] on div "VP [GEOGRAPHIC_DATA]" at bounding box center [336, 149] width 96 height 10
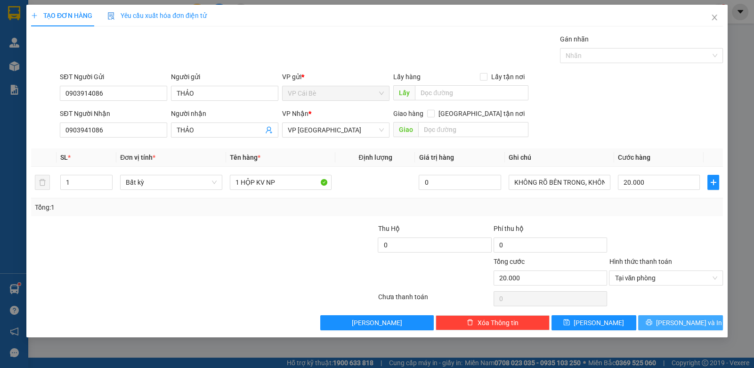
click at [692, 320] on span "[PERSON_NAME] và In" at bounding box center [689, 322] width 66 height 10
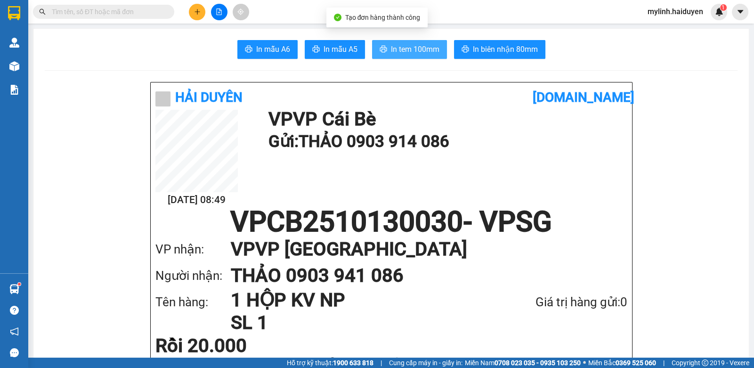
click at [403, 55] on span "In tem 100mm" at bounding box center [415, 49] width 48 height 12
click at [139, 11] on input "text" at bounding box center [107, 12] width 111 height 10
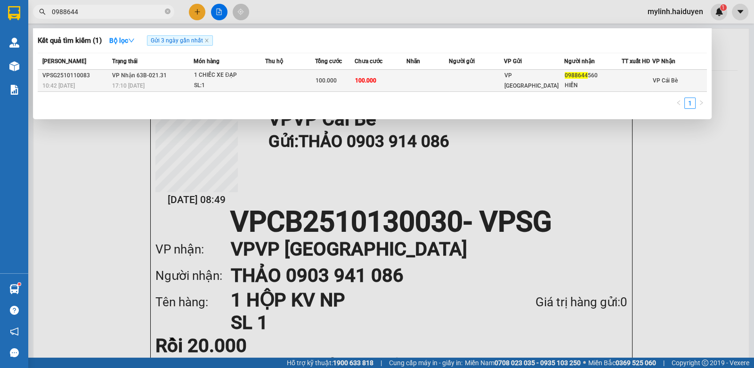
type input "0988644"
click at [366, 82] on span "100.000" at bounding box center [365, 80] width 21 height 7
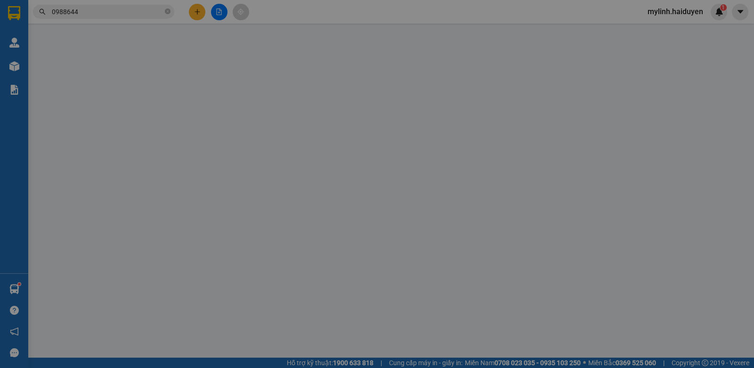
type input "0988644560"
type input "HIỀN"
type input "0"
type input "100.000"
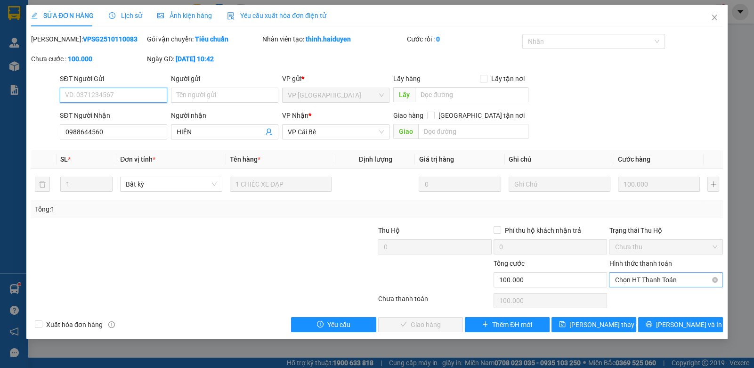
click at [669, 282] on span "Chọn HT Thanh Toán" at bounding box center [665, 280] width 102 height 14
click at [653, 308] on div "Chọn HT Thanh Toán" at bounding box center [665, 300] width 115 height 19
drag, startPoint x: 657, startPoint y: 277, endPoint x: 645, endPoint y: 304, distance: 29.7
click at [657, 279] on span "Chọn HT Thanh Toán" at bounding box center [665, 280] width 102 height 14
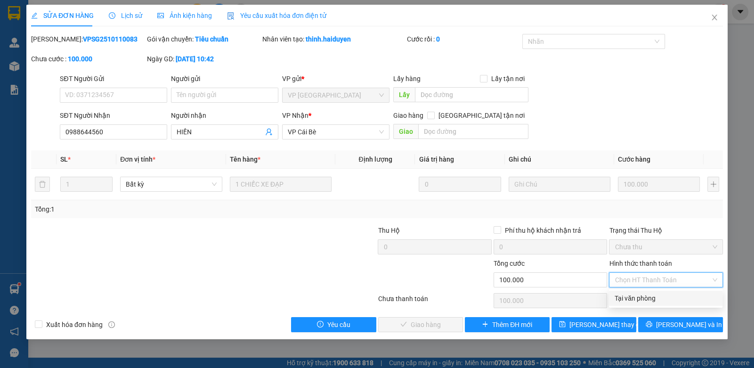
drag, startPoint x: 645, startPoint y: 304, endPoint x: 625, endPoint y: 306, distance: 19.9
click at [644, 305] on div "Tại văn phòng" at bounding box center [665, 298] width 113 height 15
type input "0"
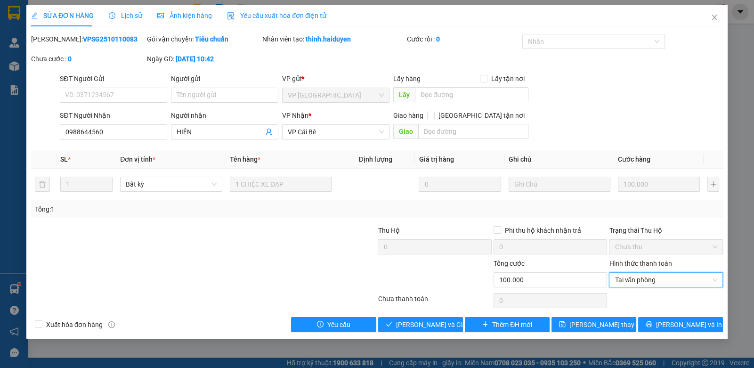
click at [433, 313] on div "Total Paid Fee 0 Total UnPaid Fee 100.000 Cash Collection Total Fee Mã ĐH: VPSG…" at bounding box center [377, 183] width 692 height 298
drag, startPoint x: 433, startPoint y: 315, endPoint x: 435, endPoint y: 321, distance: 6.7
click at [435, 319] on div "Total Paid Fee 0 Total UnPaid Fee 100.000 Cash Collection Total Fee Mã ĐH: VPSG…" at bounding box center [377, 183] width 692 height 298
click at [435, 323] on span "Lưu và Giao hàng" at bounding box center [441, 324] width 90 height 10
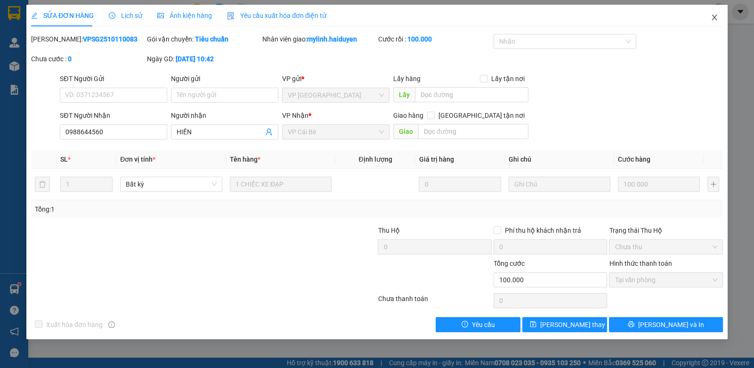
drag, startPoint x: 714, startPoint y: 13, endPoint x: 715, endPoint y: 8, distance: 4.7
click at [710, 13] on span "Close" at bounding box center [714, 18] width 26 height 26
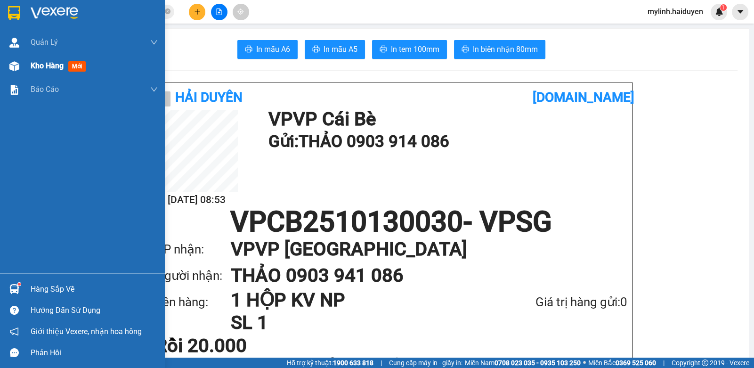
click at [40, 63] on span "Kho hàng" at bounding box center [47, 65] width 33 height 9
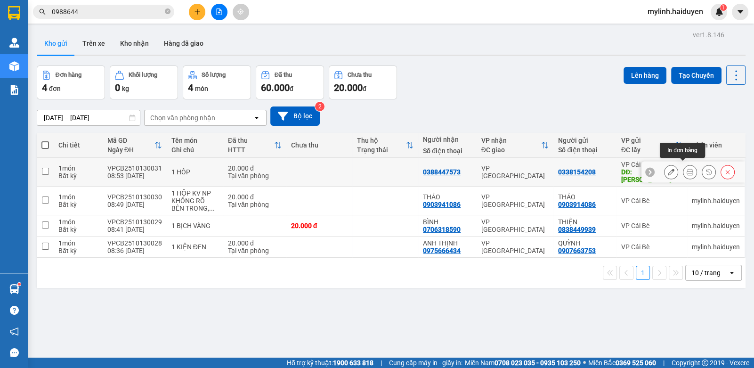
click at [686, 169] on icon at bounding box center [689, 172] width 7 height 7
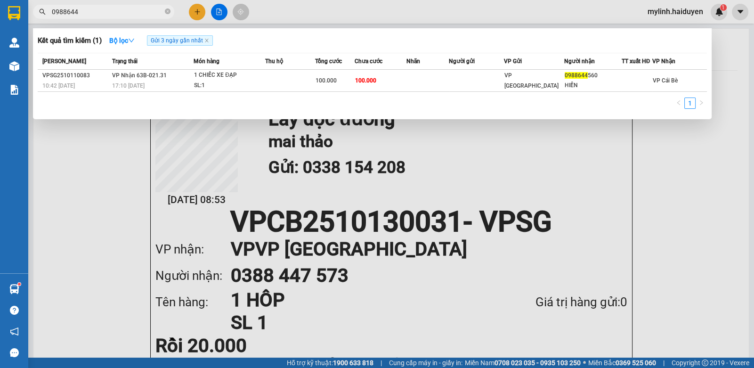
drag, startPoint x: 166, startPoint y: 11, endPoint x: 161, endPoint y: 8, distance: 5.3
click at [163, 9] on span "0988644" at bounding box center [103, 12] width 141 height 14
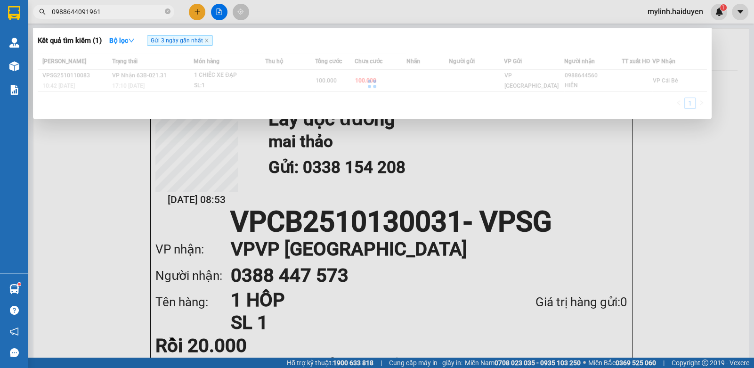
drag, startPoint x: 78, startPoint y: 13, endPoint x: 44, endPoint y: 11, distance: 34.0
click at [44, 11] on div "0988644091961" at bounding box center [92, 12] width 184 height 14
click at [101, 11] on input "091961" at bounding box center [107, 12] width 111 height 10
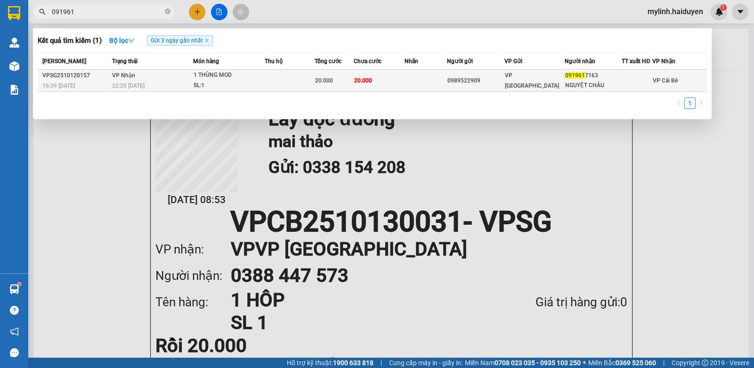
type input "091961"
click at [236, 74] on div "1 THÙNG MOD" at bounding box center [229, 75] width 71 height 10
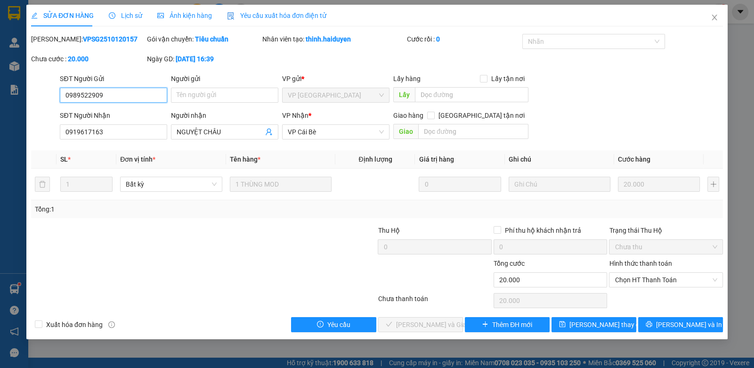
type input "0989522909"
type input "0919617163"
type input "NGUYỆT CHÂU"
type input "0"
type input "20.000"
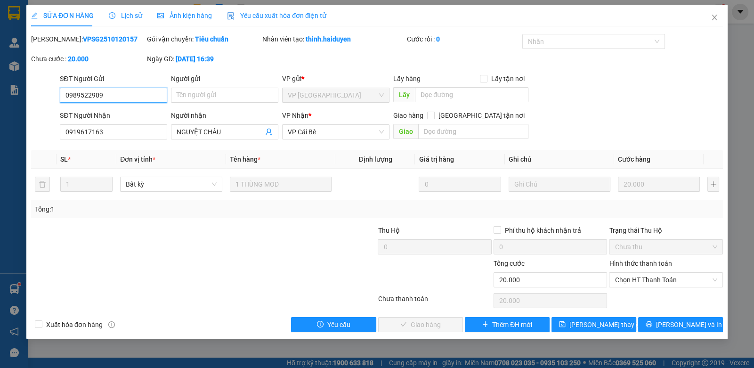
drag, startPoint x: 658, startPoint y: 281, endPoint x: 654, endPoint y: 288, distance: 8.5
click at [658, 280] on span "Chọn HT Thanh Toán" at bounding box center [665, 280] width 102 height 14
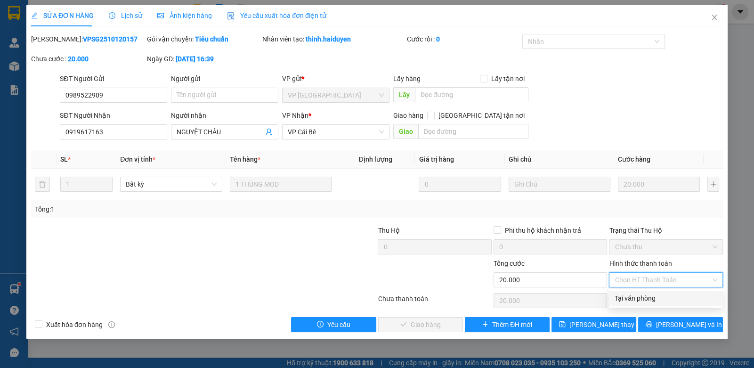
click at [669, 294] on div "Tại văn phòng" at bounding box center [665, 298] width 102 height 10
type input "0"
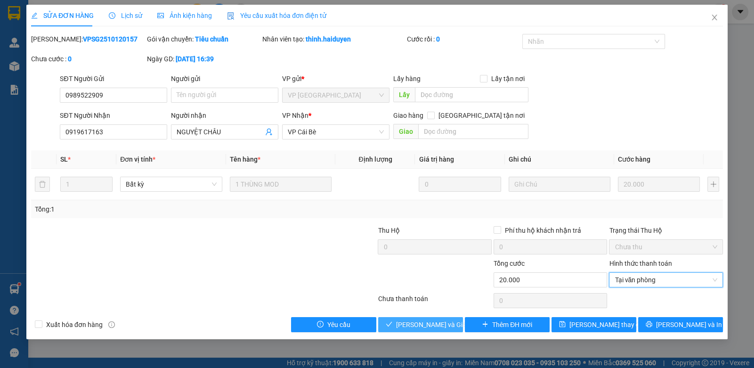
click at [418, 319] on span "Lưu và Giao hàng" at bounding box center [441, 324] width 90 height 10
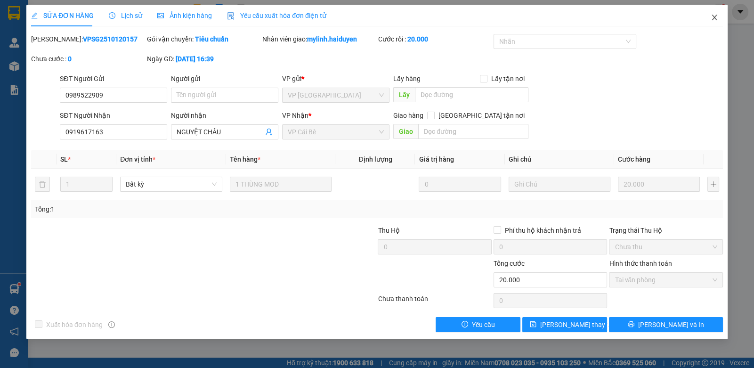
click at [715, 13] on span "Close" at bounding box center [714, 18] width 26 height 26
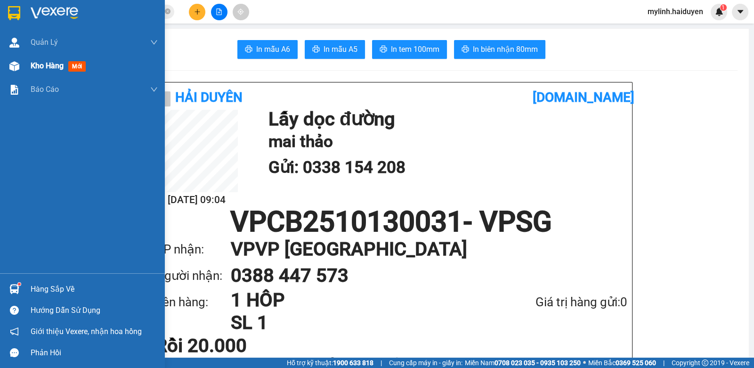
click at [36, 70] on span "Kho hàng" at bounding box center [47, 65] width 33 height 9
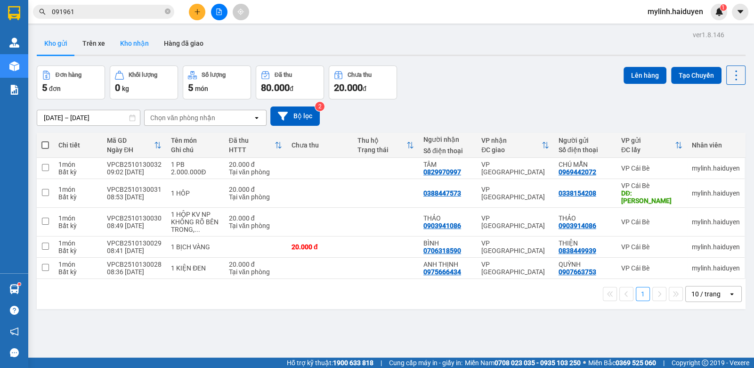
click at [133, 41] on button "Kho nhận" at bounding box center [135, 43] width 44 height 23
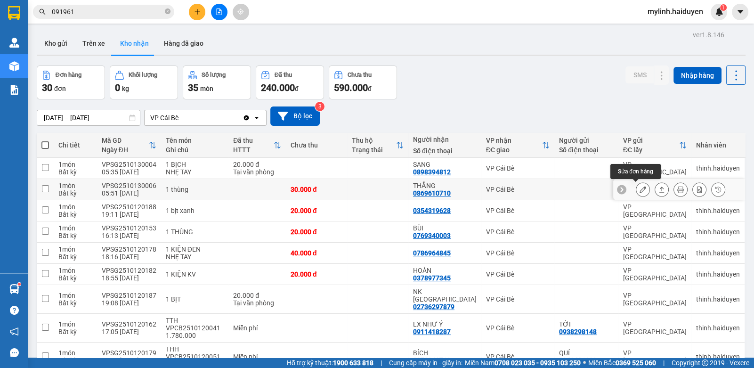
click at [641, 186] on button at bounding box center [642, 189] width 13 height 16
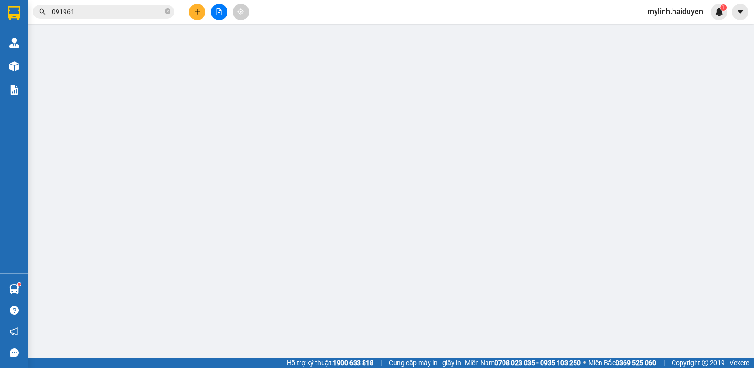
type input "0869610710"
type input "THẮNG"
type input "0"
type input "30.000"
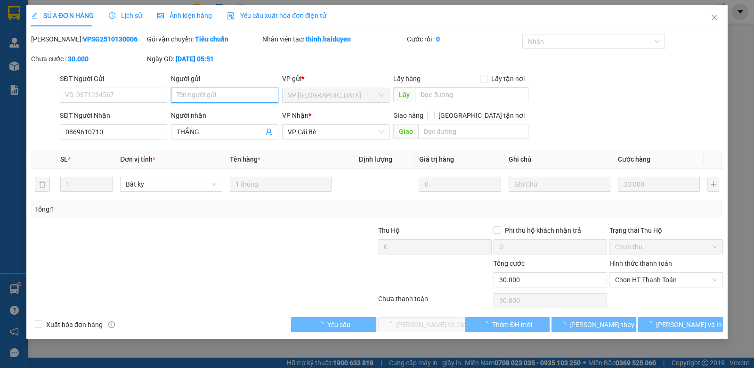
click at [229, 97] on input "Người gửi" at bounding box center [224, 95] width 107 height 15
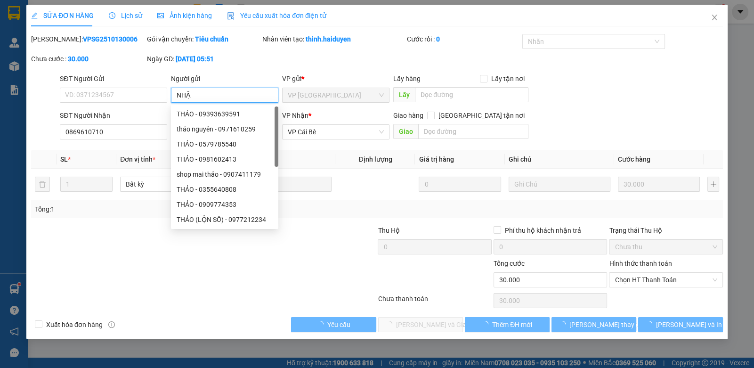
type input "NHẬN"
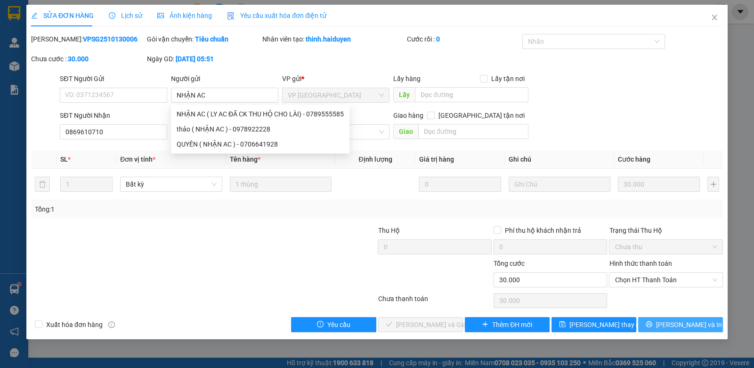
click at [645, 321] on button "[PERSON_NAME] và In" at bounding box center [680, 324] width 85 height 15
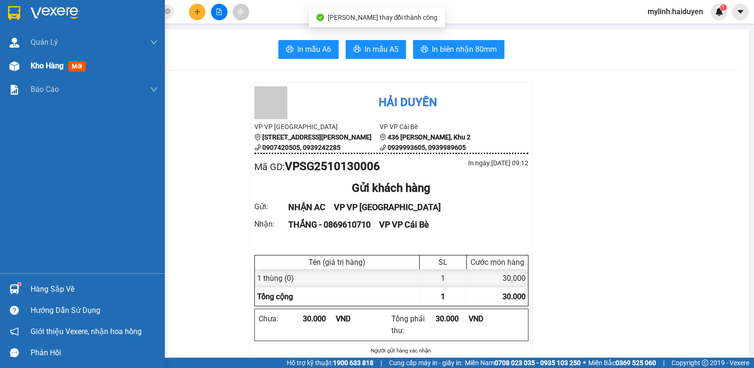
click at [23, 68] on div "Kho hàng mới" at bounding box center [82, 66] width 165 height 24
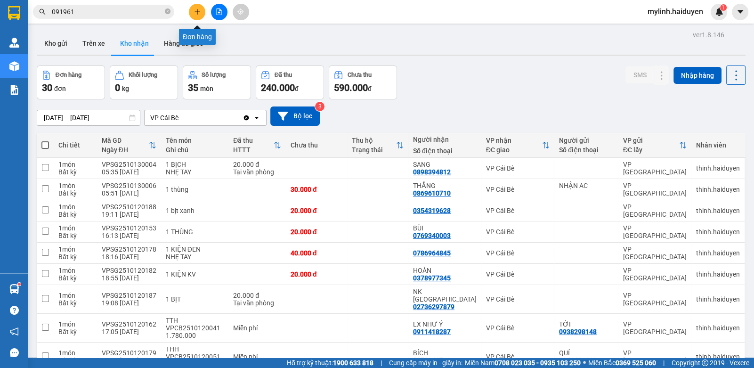
click at [195, 11] on icon "plus" at bounding box center [197, 11] width 7 height 7
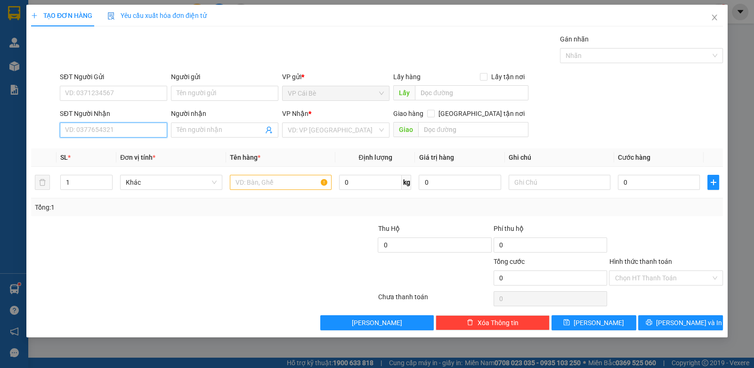
click at [121, 134] on input "SĐT Người Nhận" at bounding box center [113, 129] width 107 height 15
click at [127, 93] on input "SĐT Người Gửi" at bounding box center [113, 93] width 107 height 15
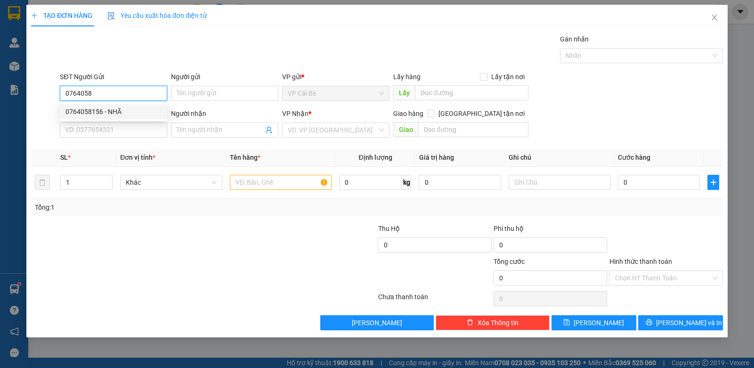
drag, startPoint x: 118, startPoint y: 110, endPoint x: 108, endPoint y: 107, distance: 10.3
click at [117, 109] on div "0764058156 - NHÃ" at bounding box center [113, 111] width 96 height 10
type input "0764058156"
type input "NHÃ"
type input "0345217254"
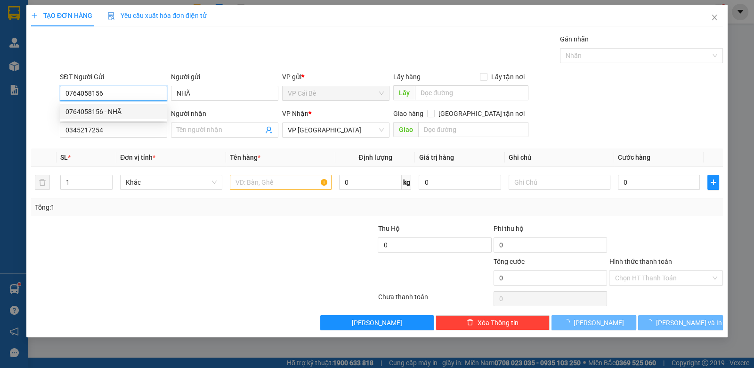
type input "30.000"
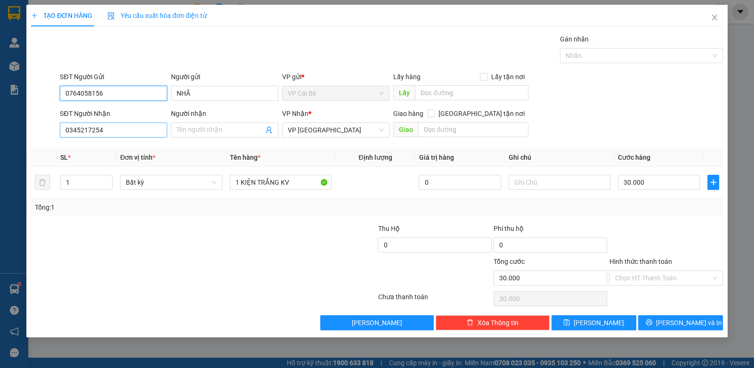
type input "0764058156"
drag, startPoint x: 137, startPoint y: 134, endPoint x: 146, endPoint y: 138, distance: 9.9
click at [137, 135] on input "0345217254" at bounding box center [113, 129] width 107 height 15
drag, startPoint x: 89, startPoint y: 141, endPoint x: 6, endPoint y: 120, distance: 86.6
click at [8, 137] on div "TẠO ĐƠN HÀNG Yêu cầu xuất hóa đơn điện tử Transit Pickup Surcharge Ids Transit …" at bounding box center [377, 184] width 754 height 368
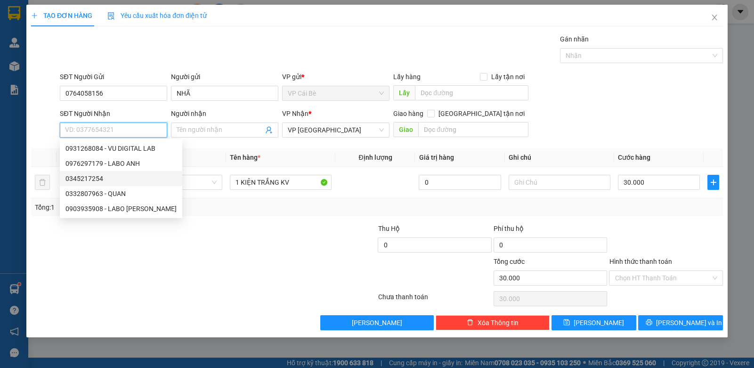
click at [102, 178] on div "0345217254" at bounding box center [120, 178] width 111 height 10
type input "0345217254"
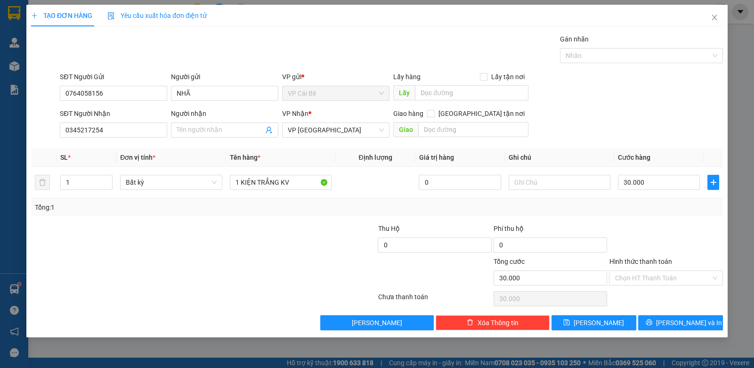
drag, startPoint x: 214, startPoint y: 132, endPoint x: 203, endPoint y: 114, distance: 21.2
click at [203, 116] on div "Người nhận Tên người nhận" at bounding box center [224, 124] width 107 height 33
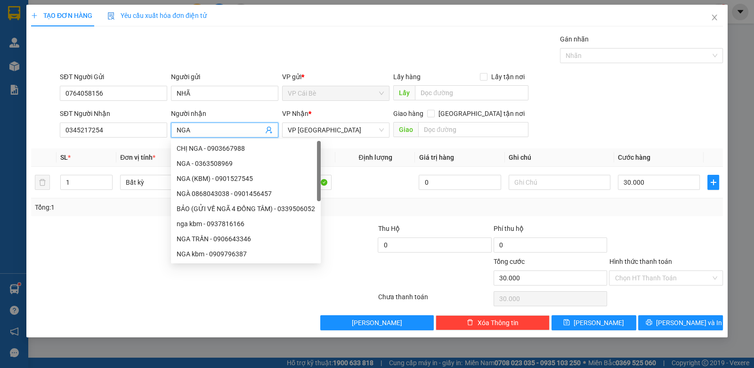
type input "NGA"
click at [191, 53] on div "Gói vận chuyển * Tiêu chuẩn Gán nhãn Nhãn" at bounding box center [391, 50] width 667 height 33
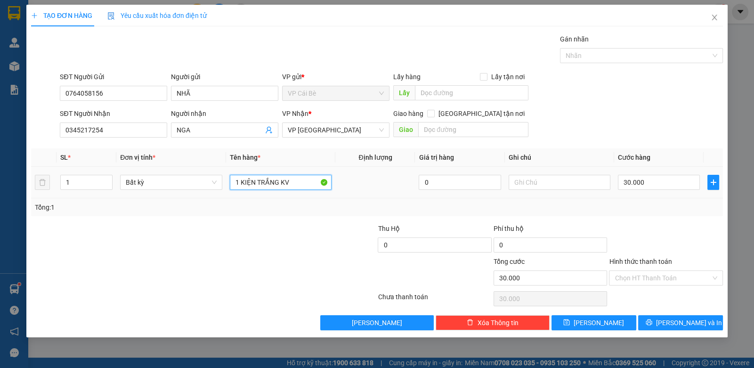
drag, startPoint x: 295, startPoint y: 189, endPoint x: 240, endPoint y: 194, distance: 54.9
click at [240, 194] on td "1 KIỆN TRẮNG KV" at bounding box center [281, 183] width 110 height 32
type input "1 BỊCH TRẮNG"
click at [667, 182] on input "30.000" at bounding box center [659, 182] width 82 height 15
type input "2"
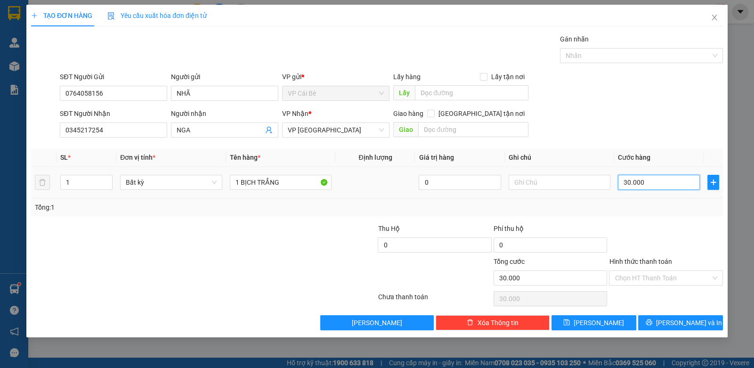
type input "2"
type input "20"
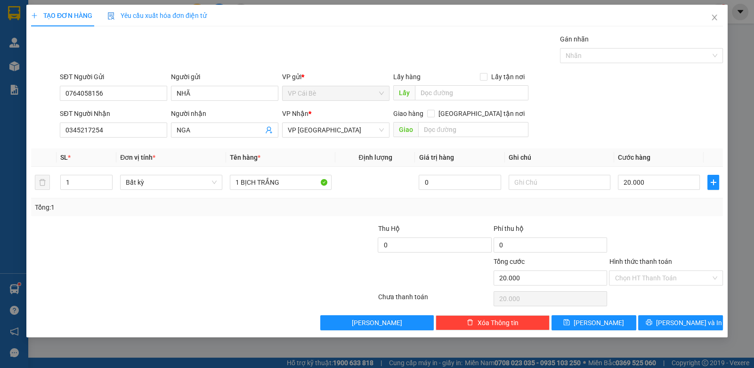
drag, startPoint x: 657, startPoint y: 211, endPoint x: 648, endPoint y: 253, distance: 43.2
click at [655, 215] on div "Tổng: 1" at bounding box center [377, 207] width 692 height 18
click at [643, 279] on input "Hình thức thanh toán" at bounding box center [662, 278] width 96 height 14
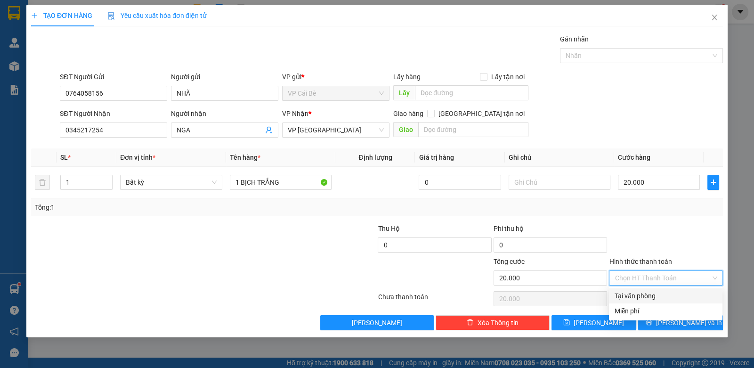
drag, startPoint x: 637, startPoint y: 302, endPoint x: 636, endPoint y: 307, distance: 5.7
click at [636, 302] on div "Tại văn phòng" at bounding box center [665, 295] width 113 height 15
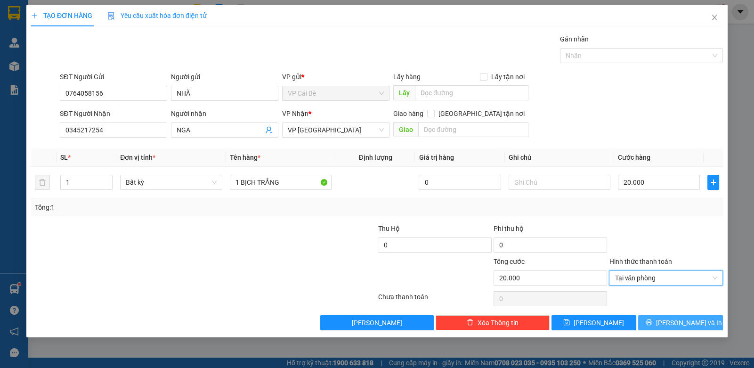
click at [656, 317] on button "[PERSON_NAME] và In" at bounding box center [680, 322] width 85 height 15
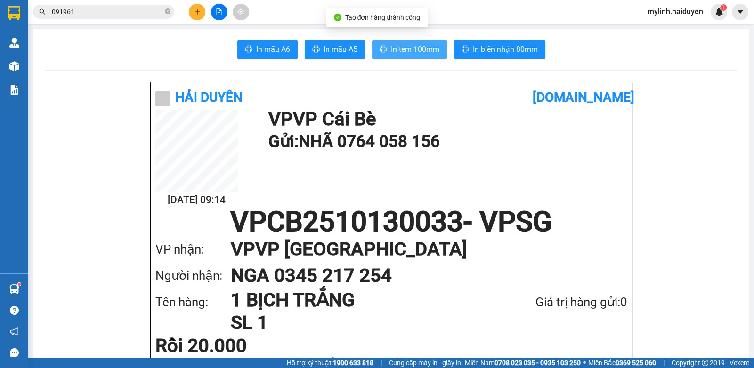
click at [428, 49] on span "In tem 100mm" at bounding box center [415, 49] width 48 height 12
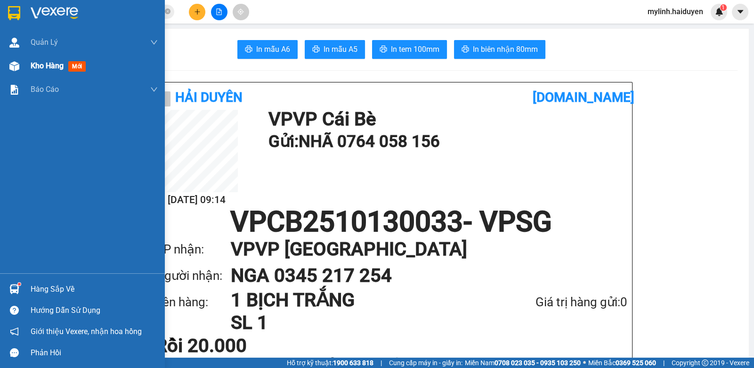
click at [54, 69] on span "Kho hàng" at bounding box center [47, 65] width 33 height 9
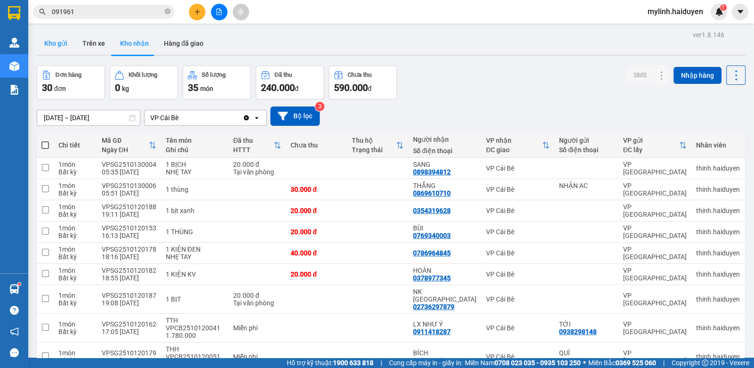
click at [58, 48] on button "Kho gửi" at bounding box center [56, 43] width 38 height 23
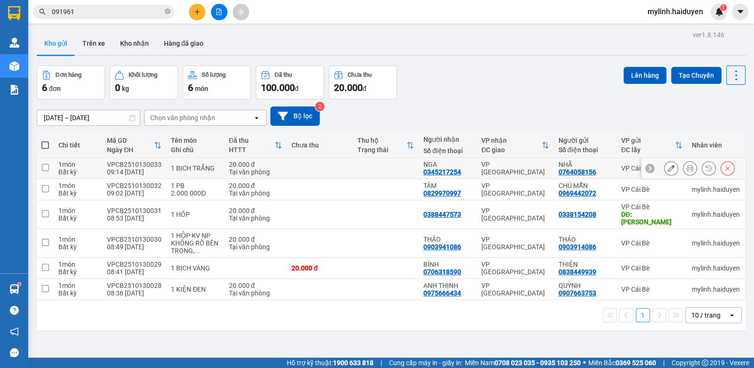
click at [57, 166] on td "1 món Bất kỳ" at bounding box center [78, 168] width 48 height 21
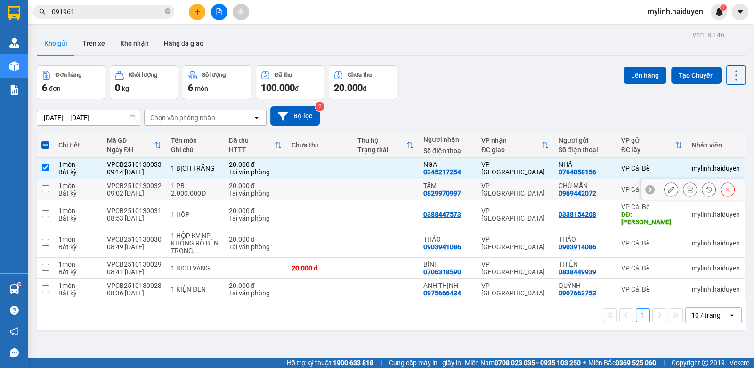
drag, startPoint x: 75, startPoint y: 188, endPoint x: 71, endPoint y: 190, distance: 4.9
click at [71, 191] on div "Bất kỳ" at bounding box center [77, 193] width 39 height 8
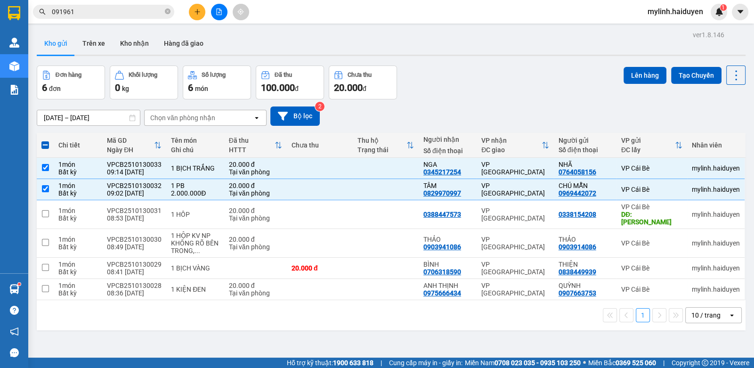
click at [74, 146] on div "Chi tiết" at bounding box center [77, 145] width 39 height 8
click at [55, 140] on th "Chi tiết" at bounding box center [78, 145] width 48 height 25
click at [40, 143] on th at bounding box center [45, 145] width 17 height 25
click at [42, 143] on span at bounding box center [45, 145] width 8 height 8
click at [45, 140] on input "checkbox" at bounding box center [45, 140] width 0 height 0
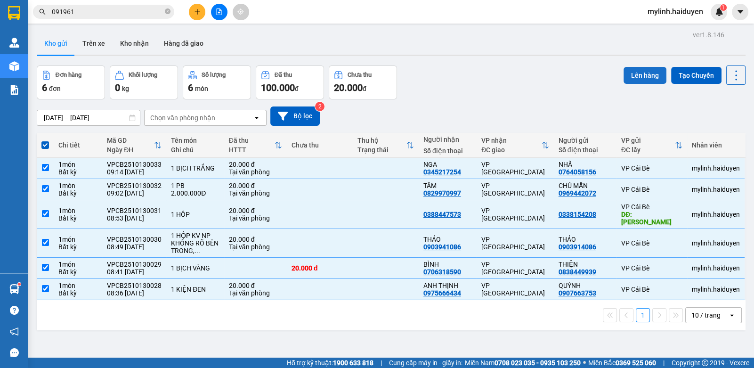
click at [628, 79] on button "Lên hàng" at bounding box center [644, 75] width 43 height 17
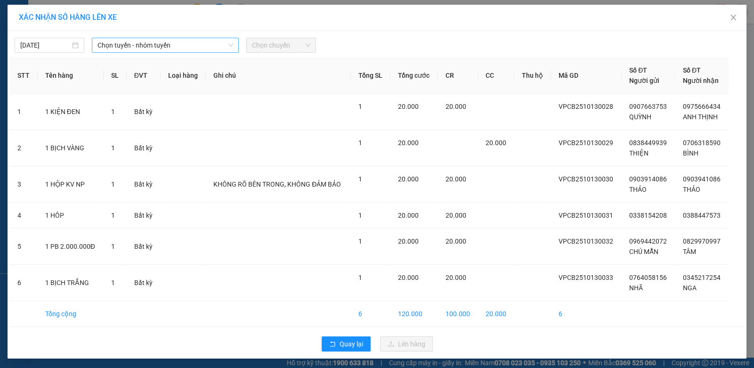
click at [215, 45] on span "Chọn tuyến - nhóm tuyến" at bounding box center [165, 45] width 136 height 14
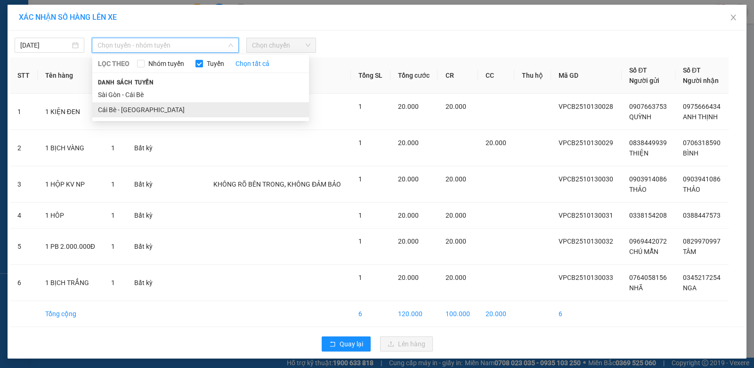
click at [225, 109] on li "Cái Bè - [GEOGRAPHIC_DATA]" at bounding box center [200, 109] width 217 height 15
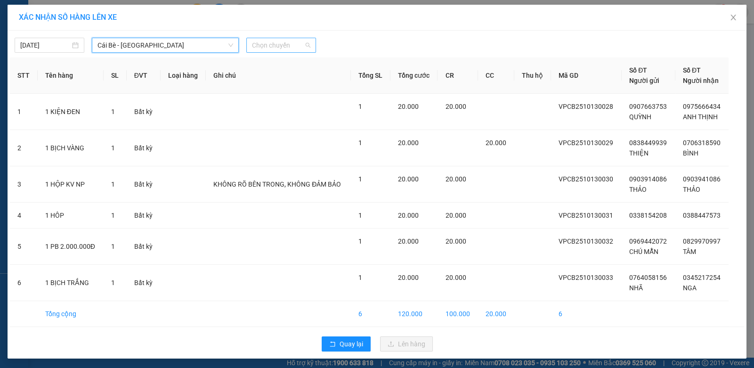
click at [266, 40] on span "Chọn chuyến" at bounding box center [281, 45] width 58 height 14
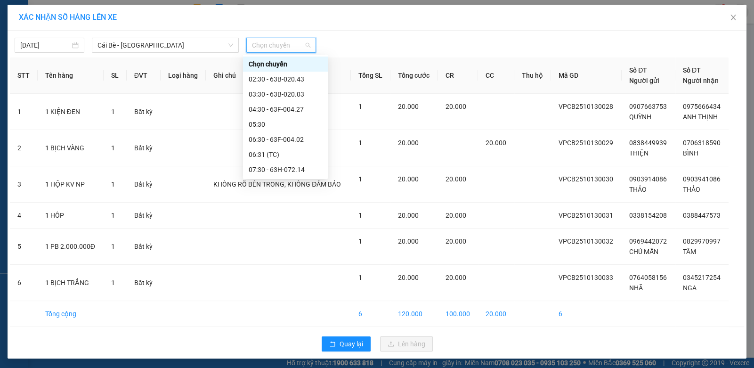
click at [270, 222] on div "09:30" at bounding box center [285, 229] width 85 height 15
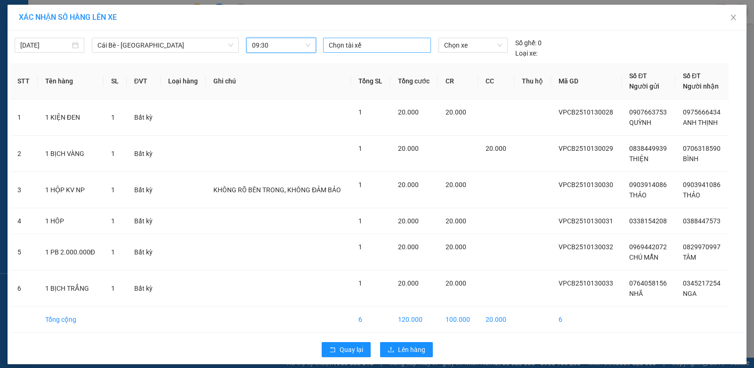
click at [373, 44] on div at bounding box center [376, 45] width 103 height 11
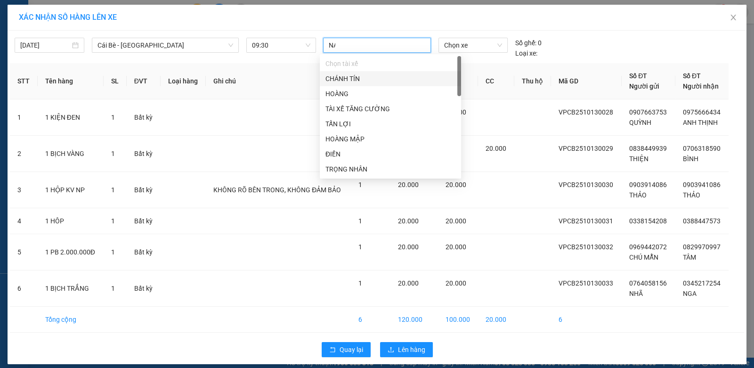
type input "NAM"
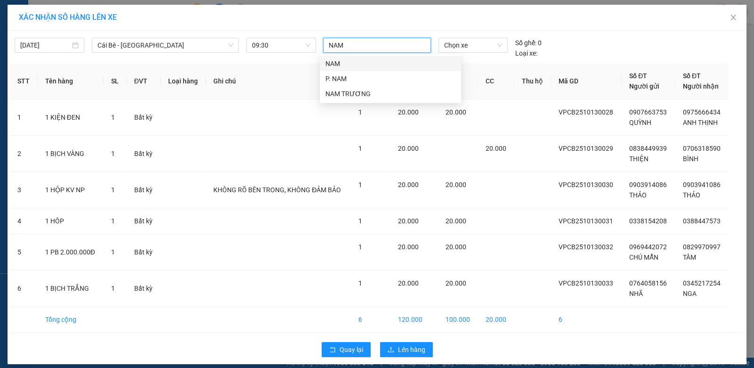
click at [385, 65] on div "NAM" at bounding box center [390, 63] width 130 height 10
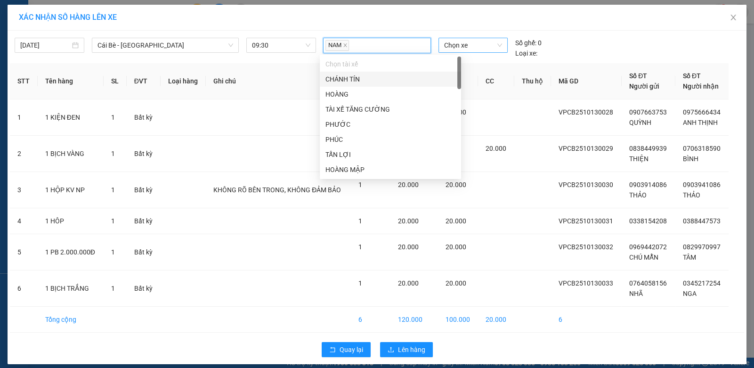
click at [457, 46] on span "Chọn xe" at bounding box center [473, 45] width 58 height 14
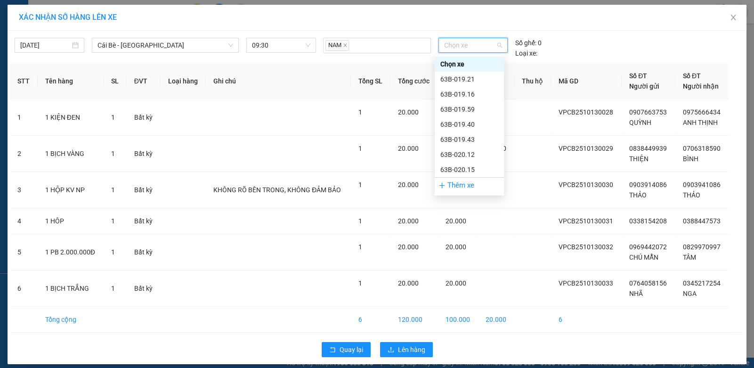
type input "6"
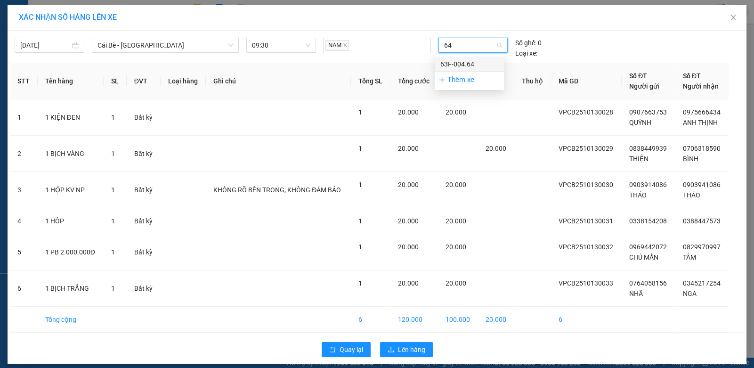
click at [459, 64] on div "63F-004.64" at bounding box center [469, 64] width 58 height 10
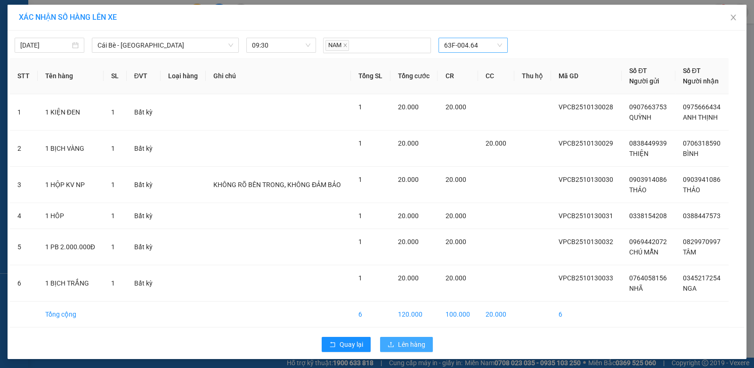
click at [383, 337] on button "Lên hàng" at bounding box center [406, 344] width 53 height 15
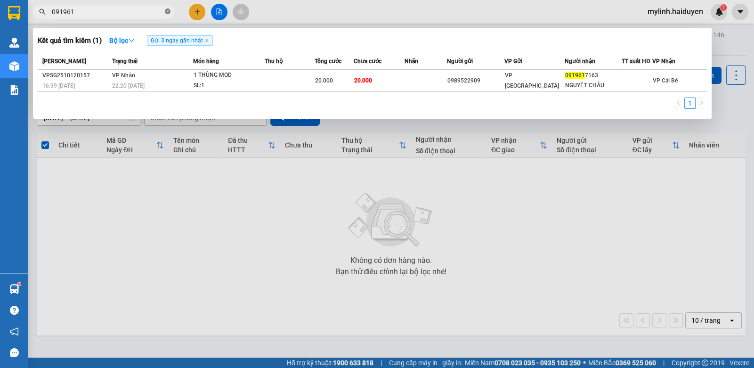
click at [165, 11] on icon "close-circle" at bounding box center [168, 11] width 6 height 6
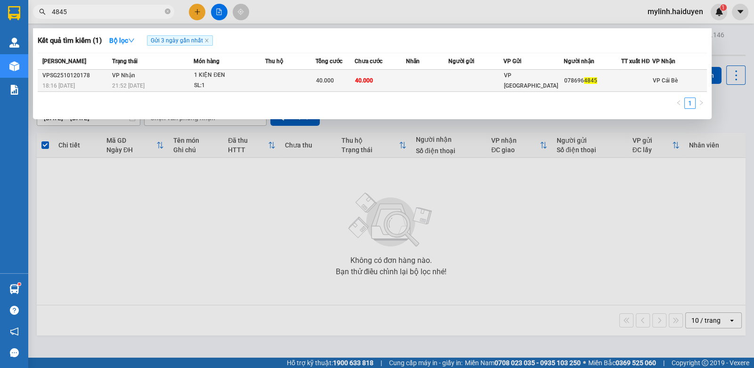
type input "4845"
click at [530, 81] on span "VP [GEOGRAPHIC_DATA]" at bounding box center [531, 80] width 54 height 17
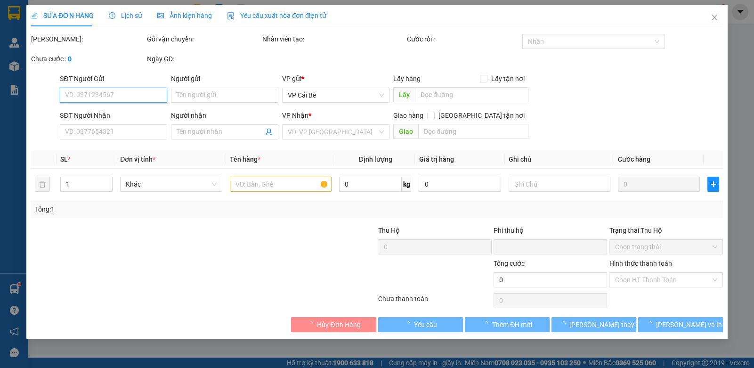
type input "0786964845"
type input "0"
type input "40.000"
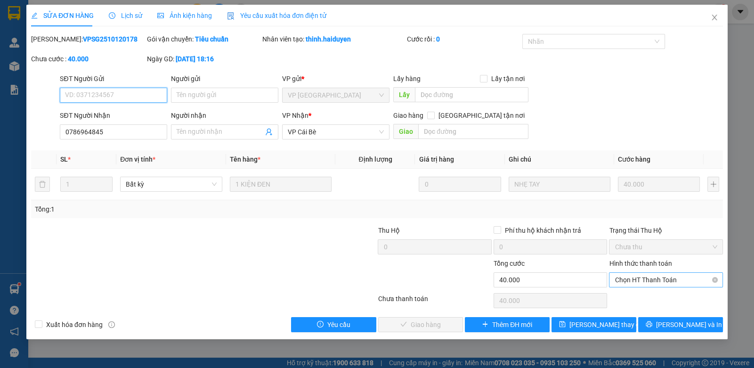
click at [674, 282] on span "Chọn HT Thanh Toán" at bounding box center [665, 280] width 102 height 14
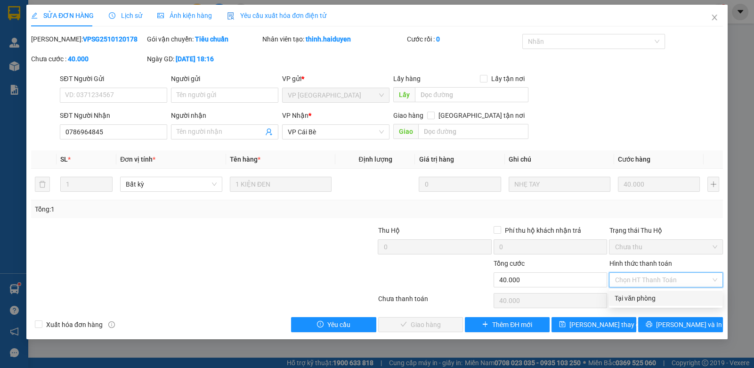
click at [672, 298] on div "Tại văn phòng" at bounding box center [665, 298] width 102 height 10
type input "0"
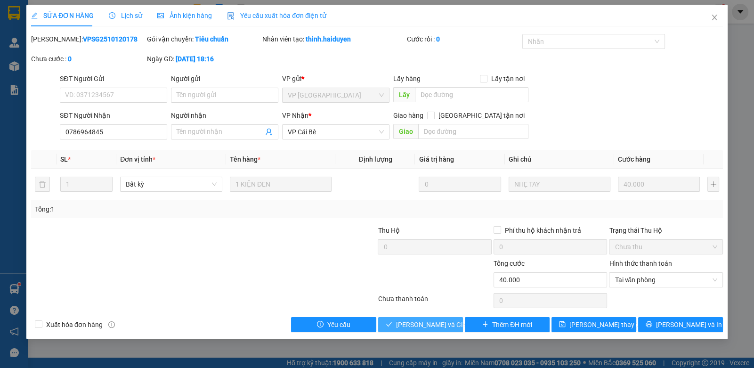
click at [437, 324] on span "Lưu và Giao hàng" at bounding box center [441, 324] width 90 height 10
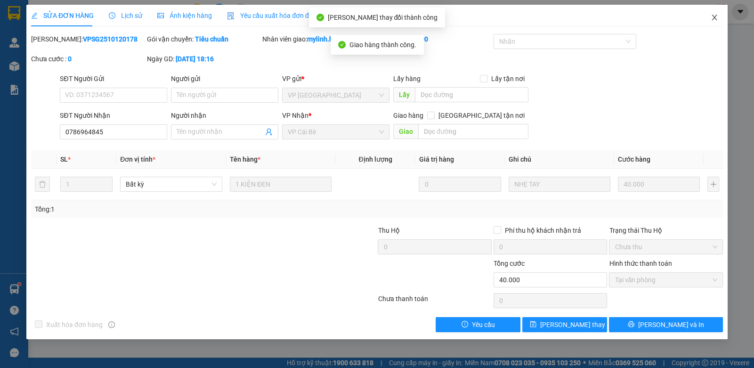
click at [715, 16] on icon "close" at bounding box center [714, 18] width 8 height 8
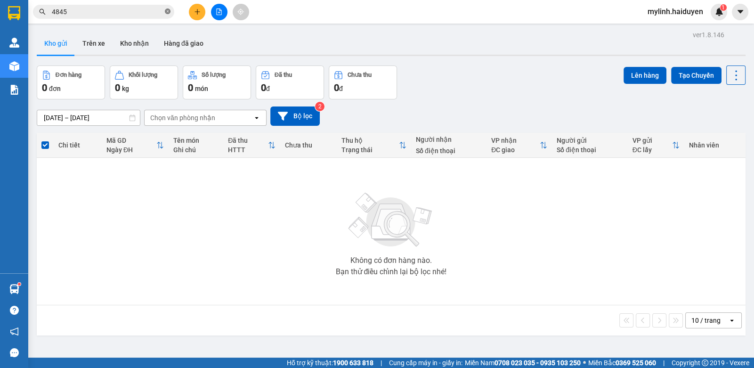
click at [169, 11] on icon "close-circle" at bounding box center [168, 11] width 6 height 6
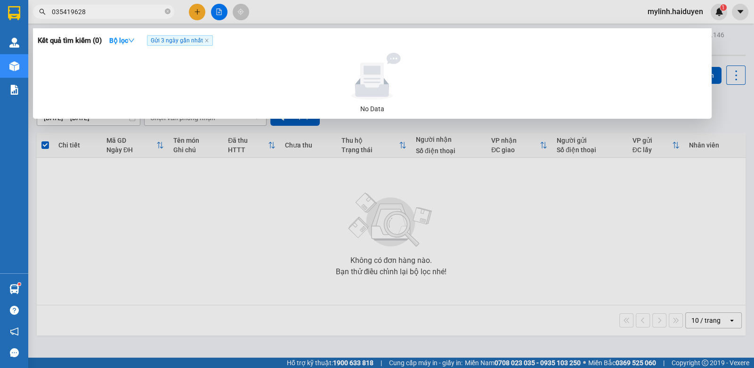
click at [67, 11] on input "035419628" at bounding box center [107, 12] width 111 height 10
click at [68, 11] on input "035419628" at bounding box center [107, 12] width 111 height 10
click at [66, 13] on input "035419628" at bounding box center [107, 12] width 111 height 10
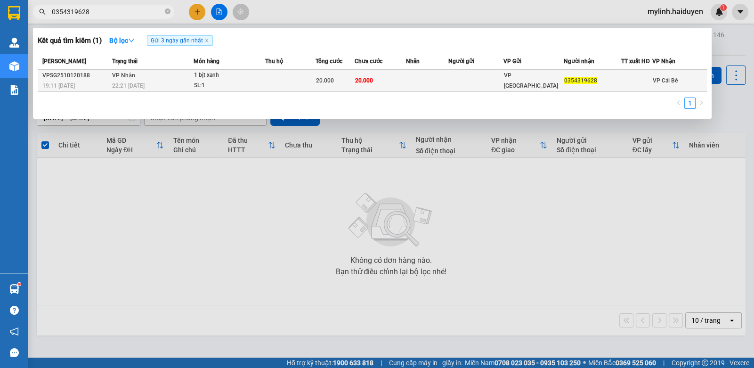
type input "0354319628"
click at [277, 85] on td at bounding box center [290, 81] width 50 height 22
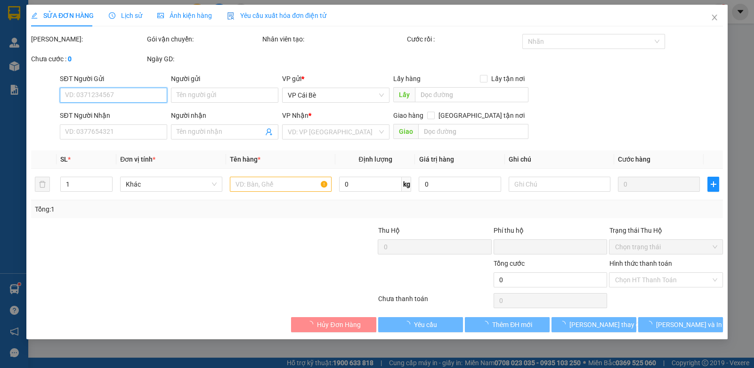
type input "0354319628"
type input "0"
type input "20.000"
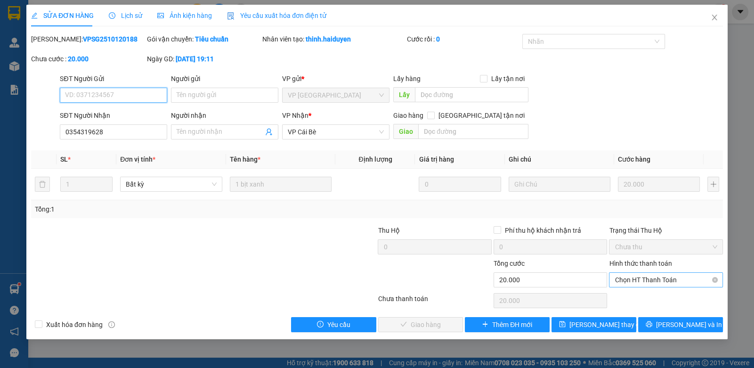
click at [658, 277] on span "Chọn HT Thanh Toán" at bounding box center [665, 280] width 102 height 14
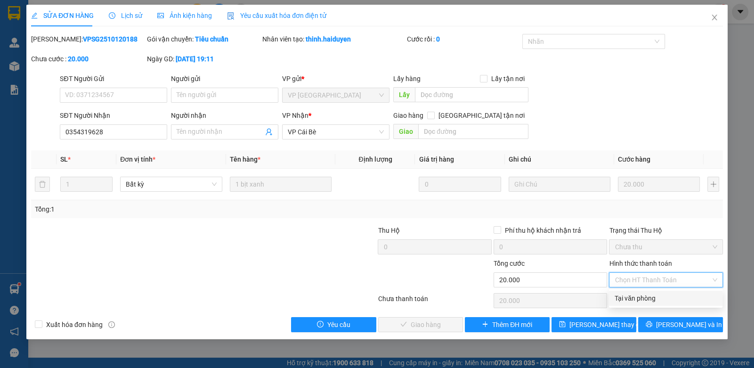
click at [654, 300] on div "Tại văn phòng" at bounding box center [665, 298] width 102 height 10
type input "0"
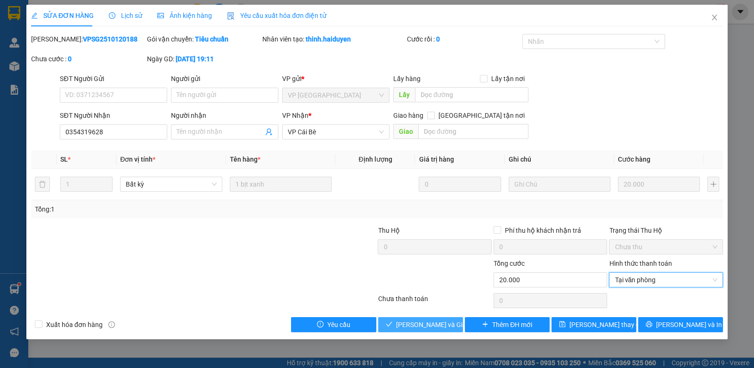
click at [423, 323] on span "Lưu và Giao hàng" at bounding box center [441, 324] width 90 height 10
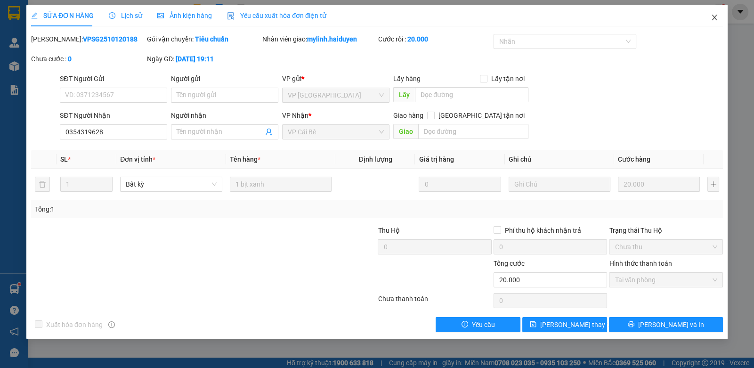
click at [712, 22] on span "Close" at bounding box center [714, 18] width 26 height 26
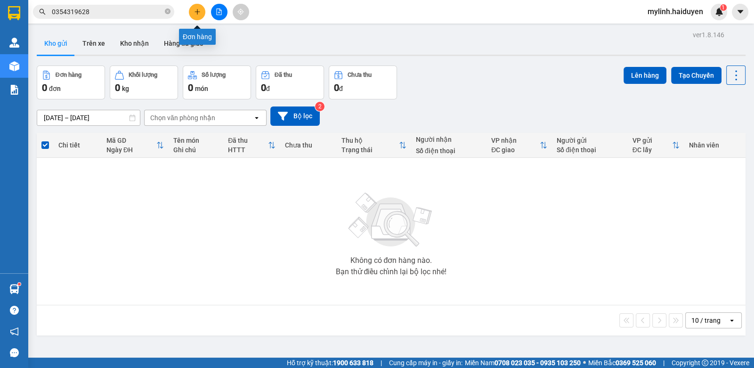
click at [198, 10] on icon "plus" at bounding box center [197, 11] width 7 height 7
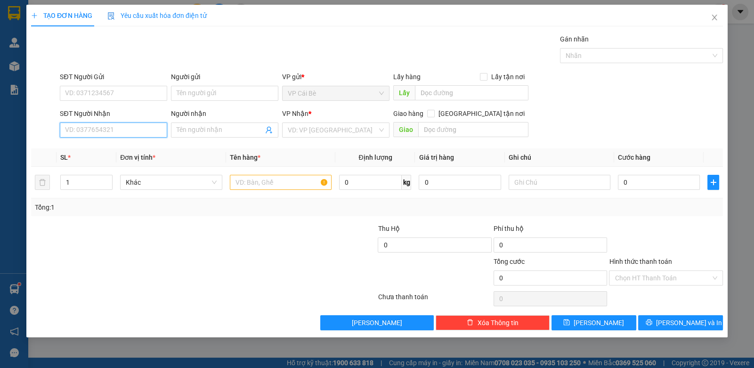
click at [142, 130] on input "SĐT Người Nhận" at bounding box center [113, 129] width 107 height 15
type input "0812272848"
click at [145, 145] on div "0812272848 - HƯƠNG" at bounding box center [113, 148] width 96 height 10
type input "HƯƠNG"
type input "20.000"
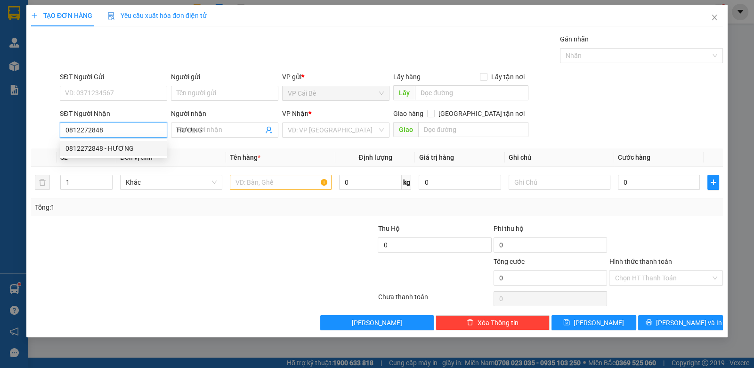
type input "20.000"
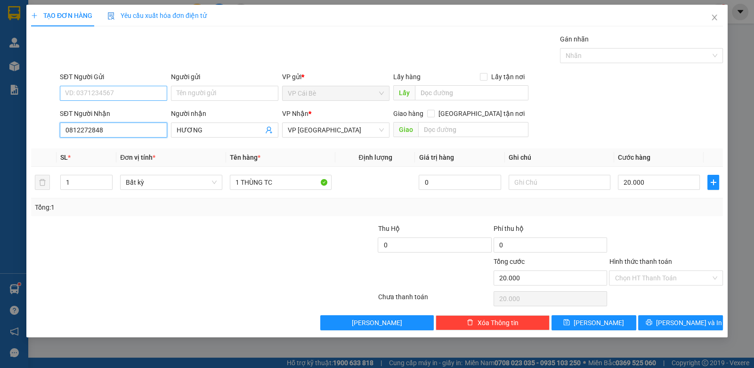
type input "0812272848"
click at [130, 89] on input "SĐT Người Gửi" at bounding box center [113, 93] width 107 height 15
click at [142, 111] on div "0769381911 - HOÀNG" at bounding box center [113, 111] width 96 height 10
type input "0769381911"
type input "HOÀNG"
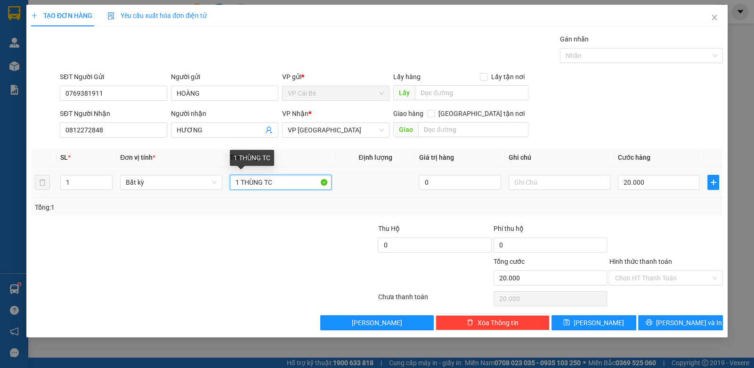
click at [286, 183] on input "1 THÙNG TC" at bounding box center [281, 182] width 102 height 15
type input "1 BỊCH ĐEN"
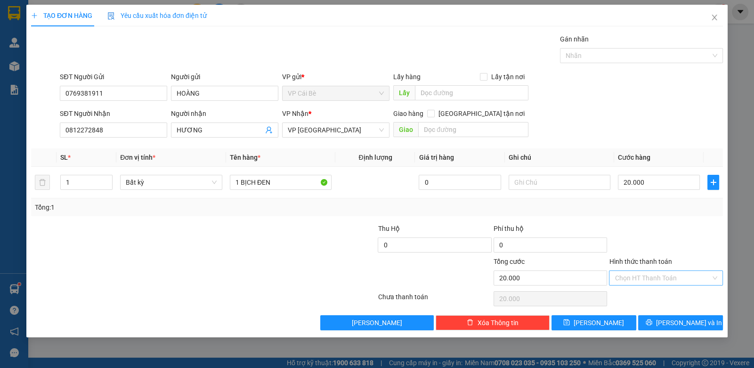
click at [618, 274] on input "Hình thức thanh toán" at bounding box center [662, 278] width 96 height 14
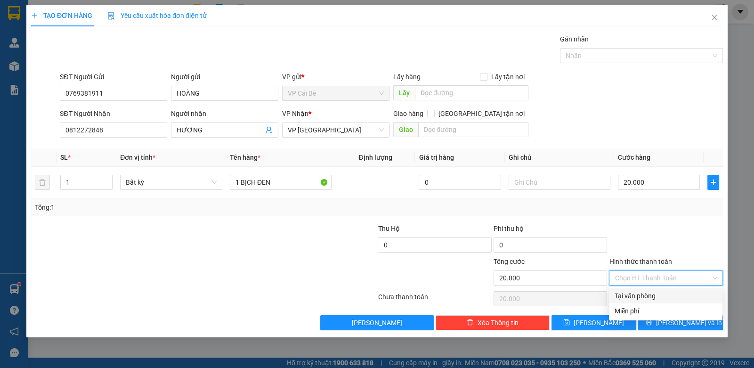
click at [630, 298] on div "Tại văn phòng" at bounding box center [665, 296] width 102 height 10
type input "0"
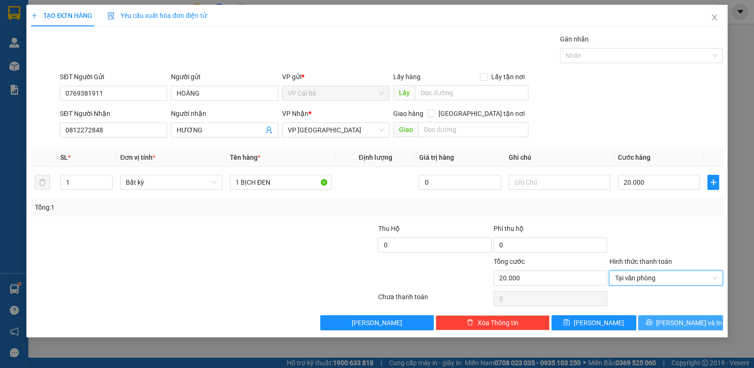
click at [674, 321] on span "[PERSON_NAME] và In" at bounding box center [689, 322] width 66 height 10
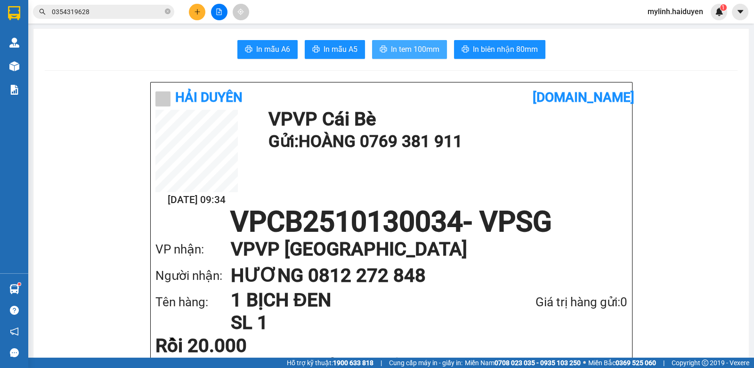
click at [437, 56] on button "In tem 100mm" at bounding box center [409, 49] width 75 height 19
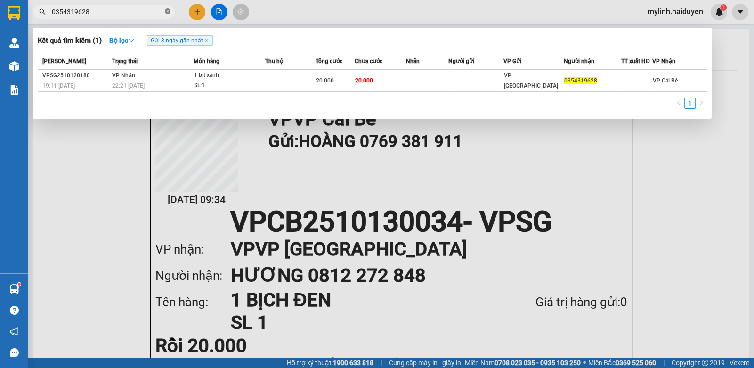
click at [169, 12] on icon "close-circle" at bounding box center [168, 11] width 6 height 6
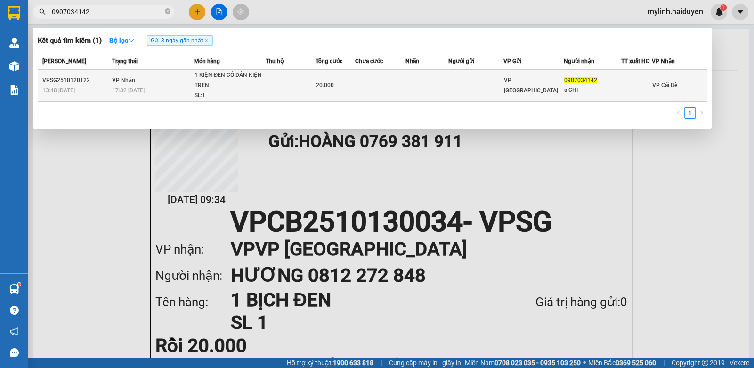
type input "0907034142"
click at [497, 77] on td at bounding box center [475, 86] width 55 height 32
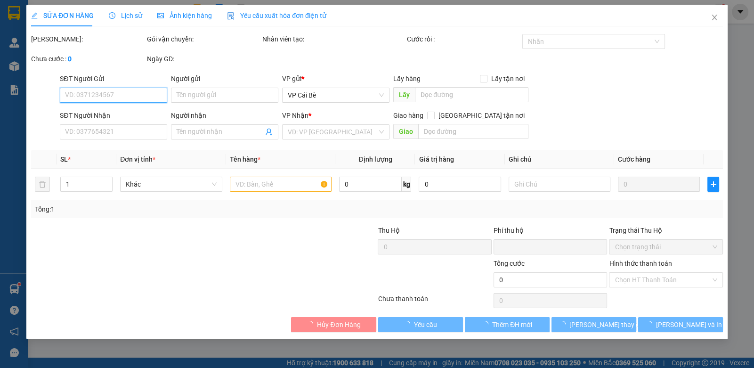
type input "0907034142"
type input "a CHI"
type input "0"
type input "20.000"
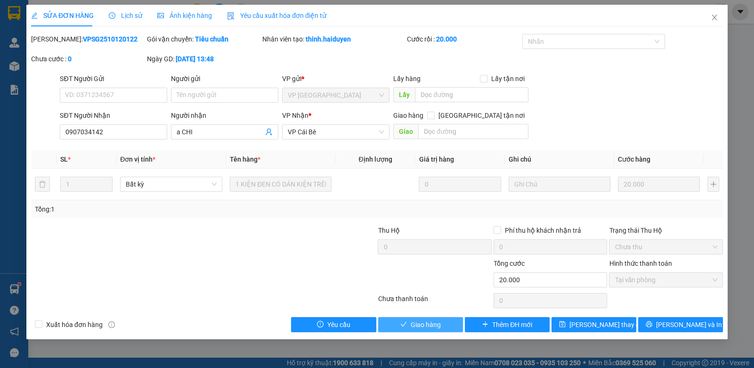
click at [436, 326] on span "Giao hàng" at bounding box center [426, 324] width 30 height 10
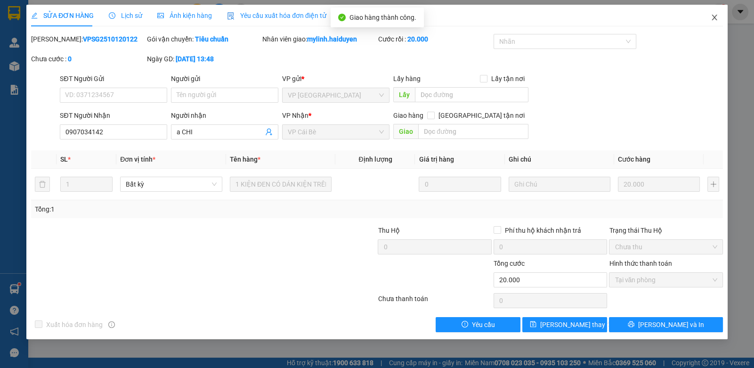
click at [712, 18] on icon "close" at bounding box center [714, 18] width 8 height 8
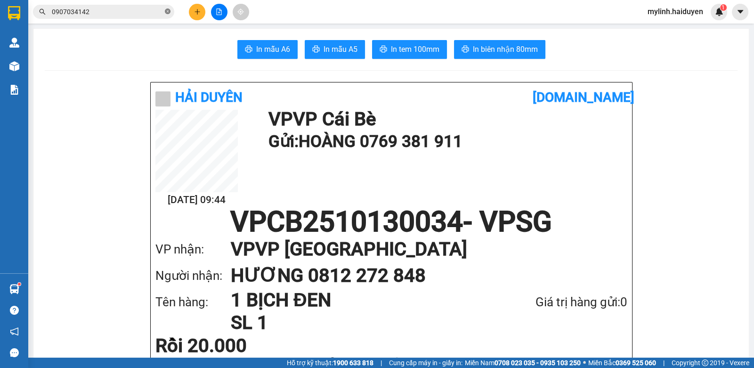
click at [167, 9] on icon "close-circle" at bounding box center [168, 11] width 6 height 6
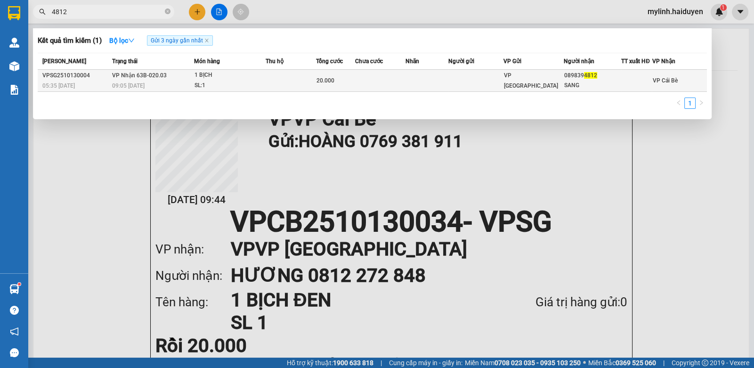
type input "4812"
click at [493, 75] on td at bounding box center [475, 81] width 55 height 22
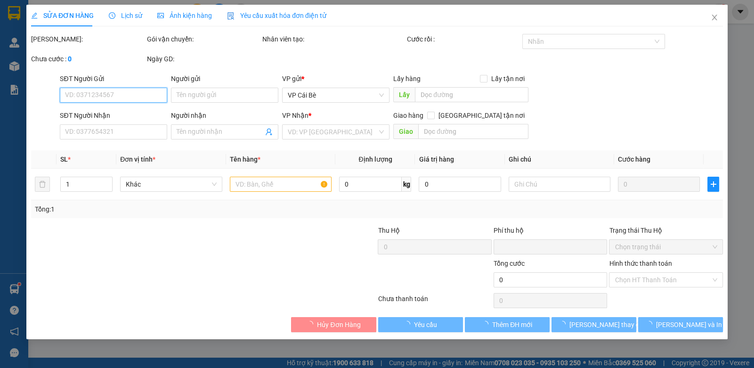
type input "0898394812"
type input "SANG"
type input "0"
type input "20.000"
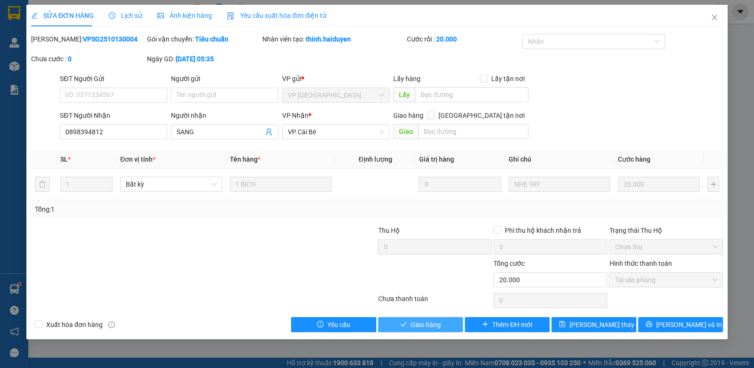
click at [429, 319] on span "Giao hàng" at bounding box center [426, 324] width 30 height 10
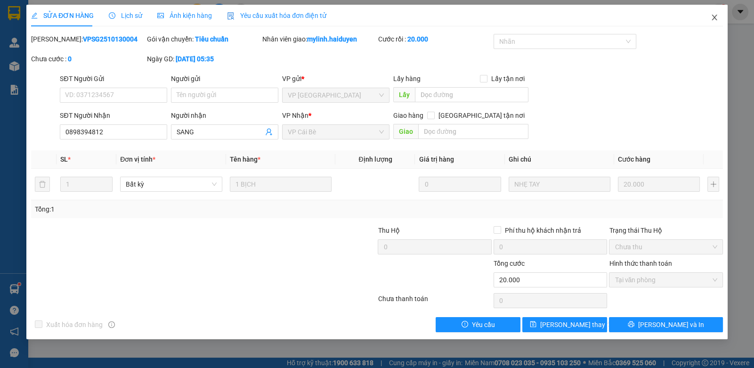
click at [715, 16] on icon "close" at bounding box center [713, 18] width 5 height 6
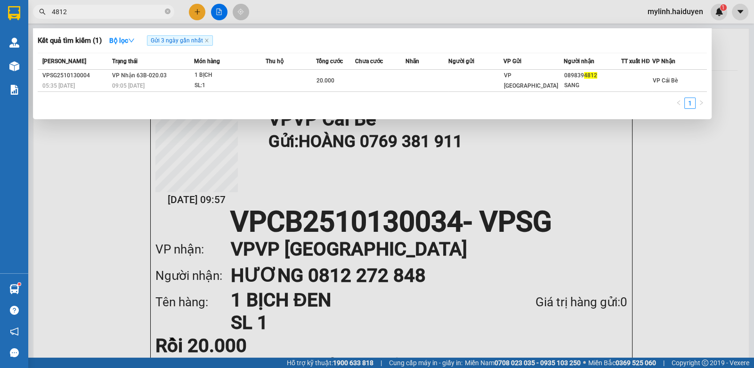
click at [137, 15] on input "4812" at bounding box center [107, 12] width 111 height 10
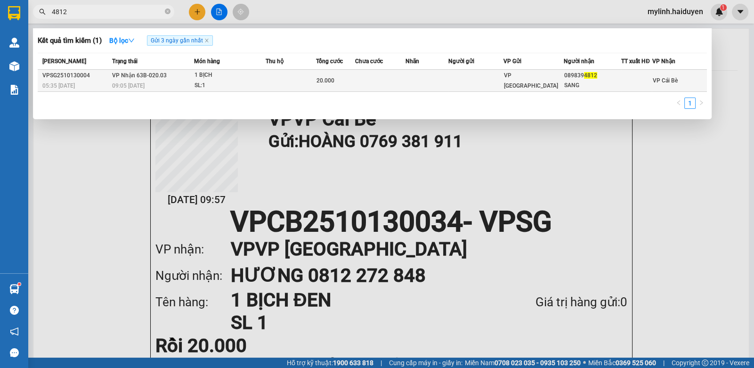
click at [422, 77] on td at bounding box center [426, 81] width 42 height 22
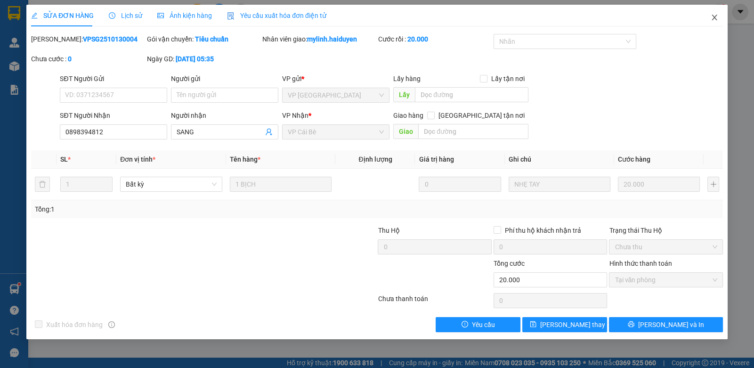
click at [713, 16] on icon "close" at bounding box center [714, 18] width 8 height 8
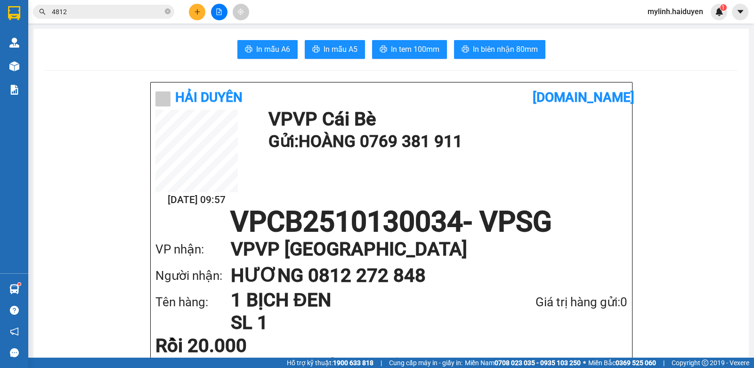
click at [194, 6] on button at bounding box center [197, 12] width 16 height 16
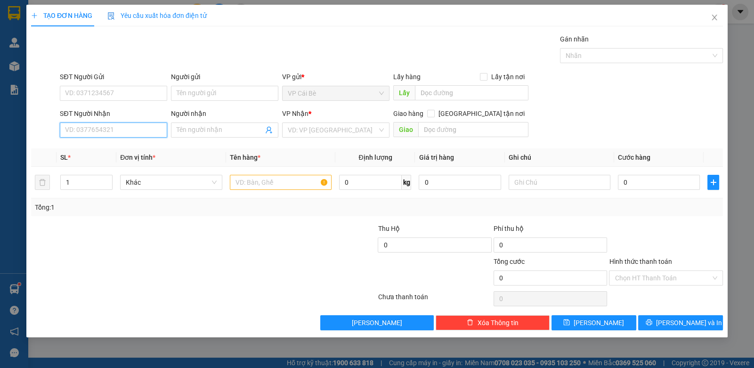
click at [136, 129] on input "SĐT Người Nhận" at bounding box center [113, 129] width 107 height 15
type input "0796884489"
click at [141, 146] on div "0796884489 - NHUNG" at bounding box center [113, 148] width 96 height 10
type input "NHUNG"
type input "20.000"
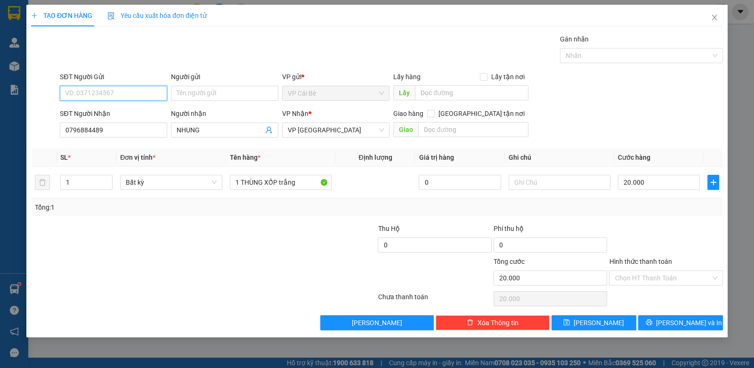
click at [121, 90] on input "SĐT Người Gửi" at bounding box center [113, 93] width 107 height 15
click at [127, 113] on div "0913819958 - NGHĨA" at bounding box center [113, 111] width 96 height 10
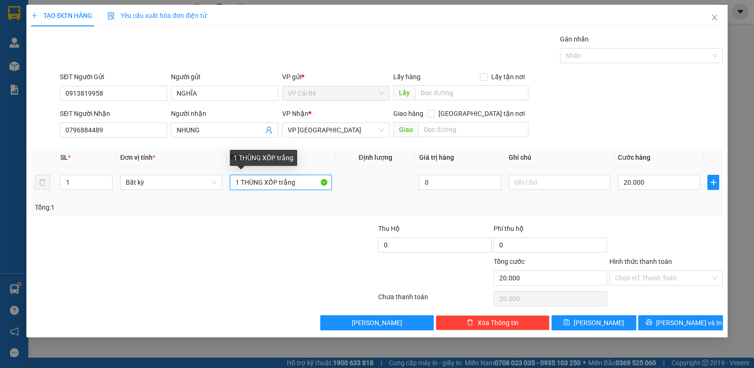
click at [301, 183] on input "1 THÙNG XỐP trắng" at bounding box center [281, 182] width 102 height 15
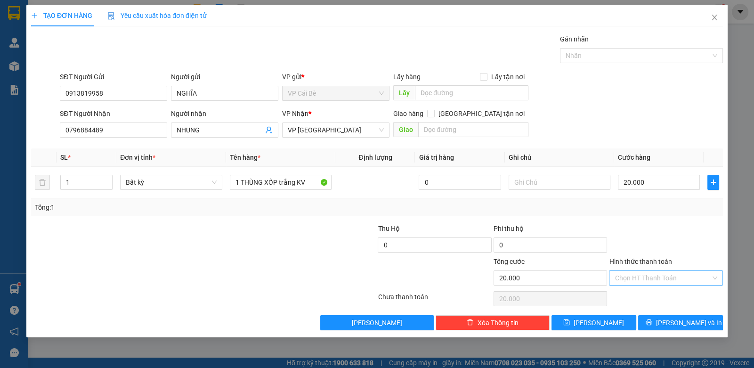
click at [632, 272] on input "Hình thức thanh toán" at bounding box center [662, 278] width 96 height 14
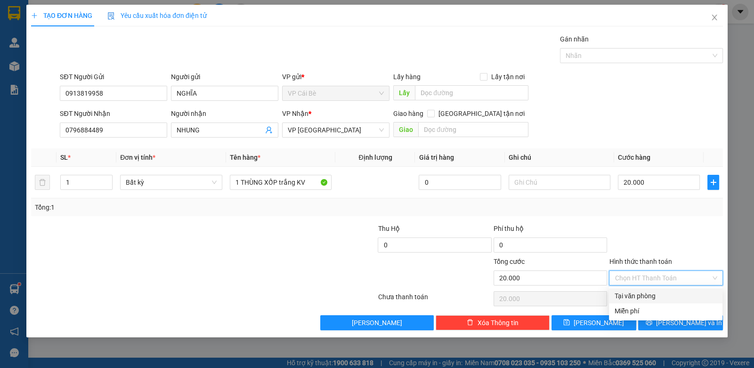
click at [631, 290] on div "Tại văn phòng" at bounding box center [665, 295] width 113 height 15
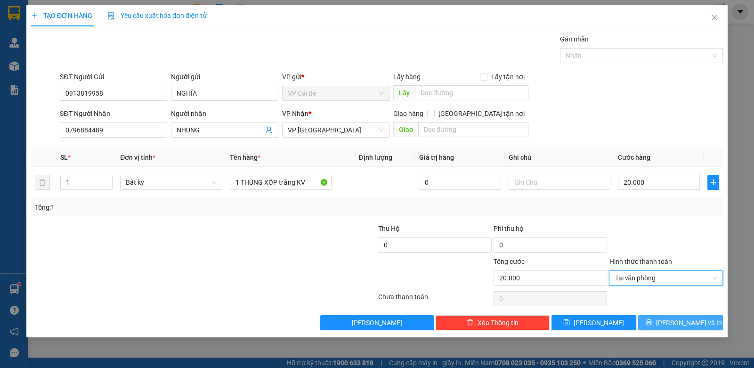
click at [680, 320] on span "[PERSON_NAME] và In" at bounding box center [689, 322] width 66 height 10
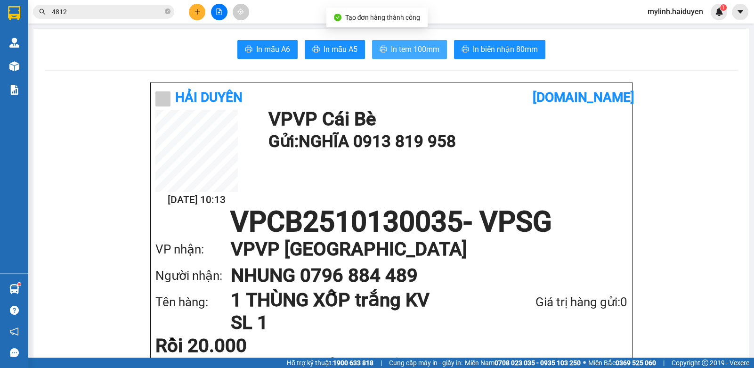
click at [421, 46] on span "In tem 100mm" at bounding box center [415, 49] width 48 height 12
click at [166, 10] on icon "close-circle" at bounding box center [168, 11] width 6 height 6
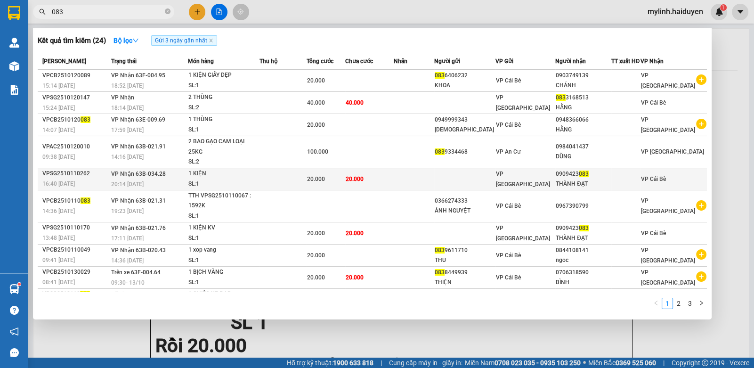
click at [478, 179] on td at bounding box center [464, 179] width 61 height 22
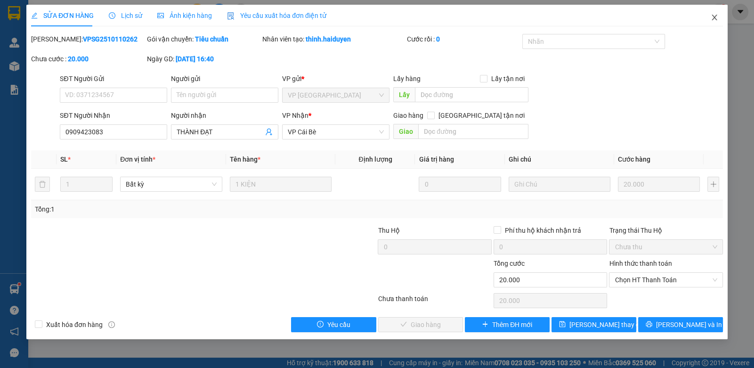
click at [712, 18] on icon "close" at bounding box center [714, 18] width 8 height 8
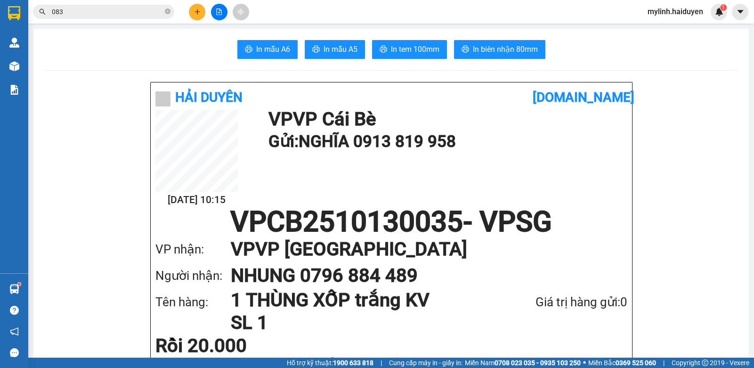
click at [84, 15] on input "083" at bounding box center [107, 12] width 111 height 10
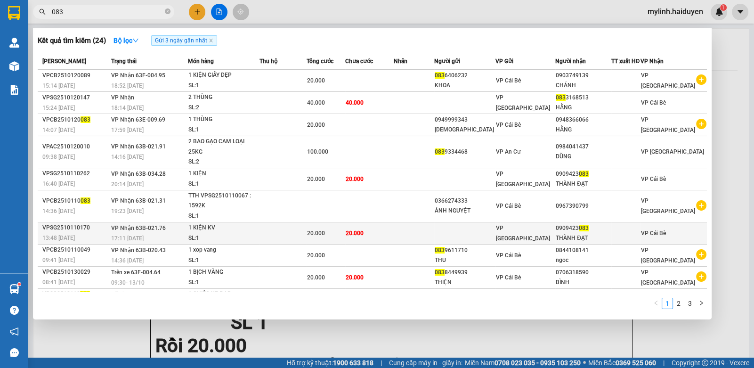
click at [372, 234] on td "20.000" at bounding box center [369, 233] width 49 height 22
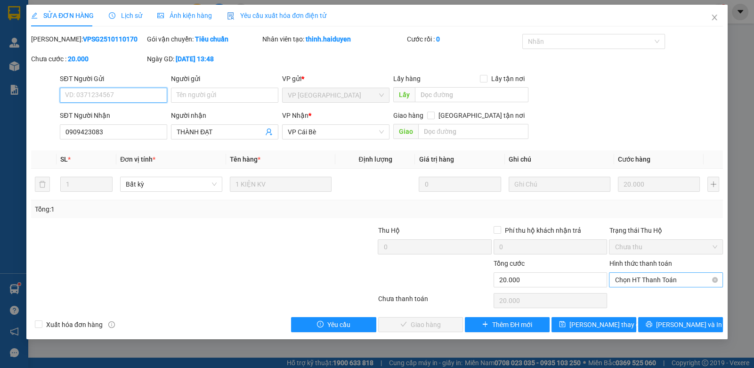
click at [662, 279] on span "Chọn HT Thanh Toán" at bounding box center [665, 280] width 102 height 14
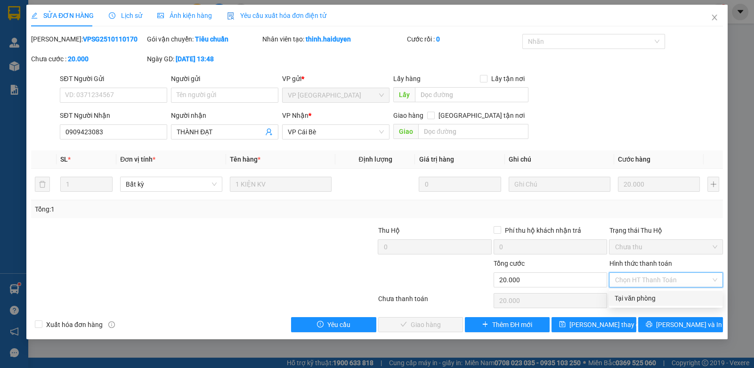
click at [662, 300] on div "Tại văn phòng" at bounding box center [665, 298] width 102 height 10
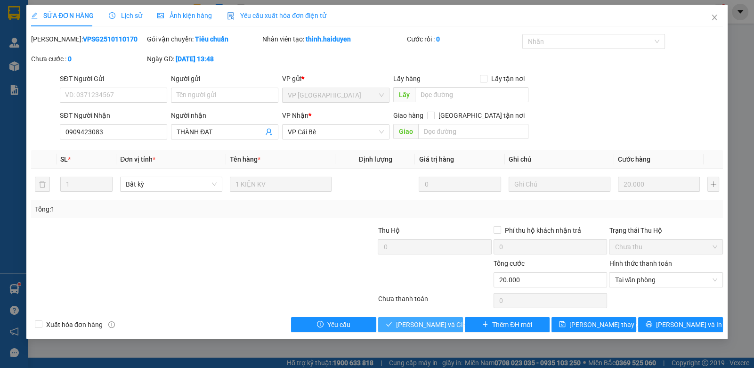
click at [440, 319] on span "Lưu và Giao hàng" at bounding box center [441, 324] width 90 height 10
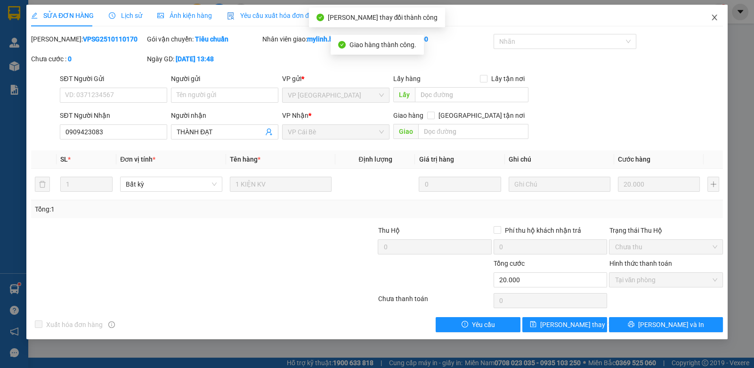
click at [714, 16] on icon "close" at bounding box center [714, 18] width 8 height 8
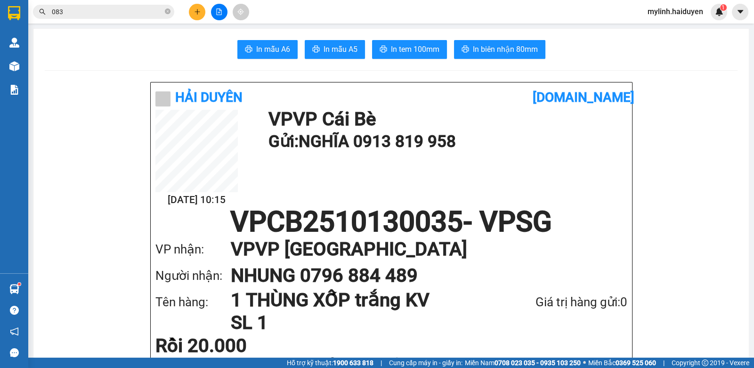
click at [153, 13] on input "083" at bounding box center [107, 12] width 111 height 10
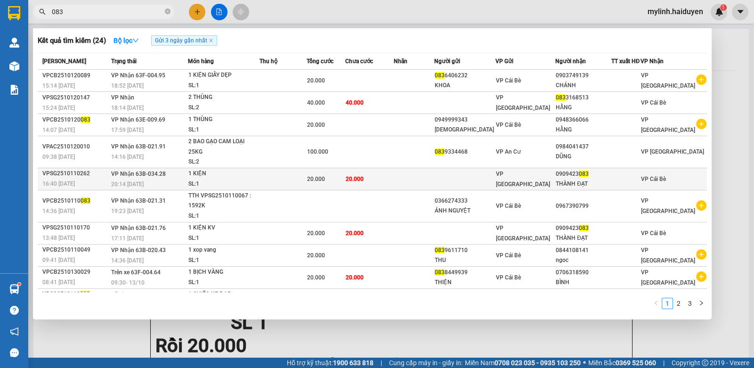
click at [474, 177] on td at bounding box center [464, 179] width 61 height 22
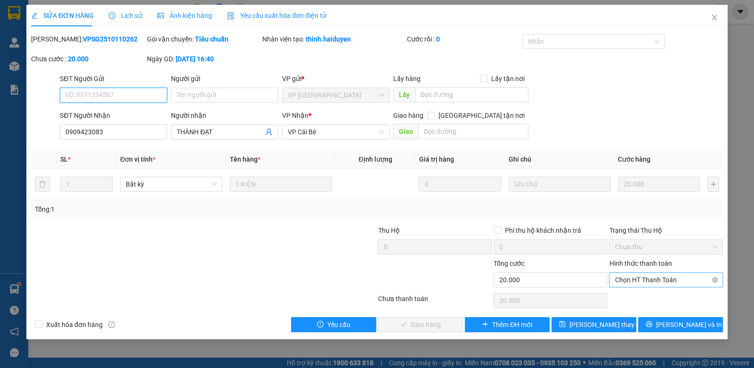
click at [646, 282] on span "Chọn HT Thanh Toán" at bounding box center [665, 280] width 102 height 14
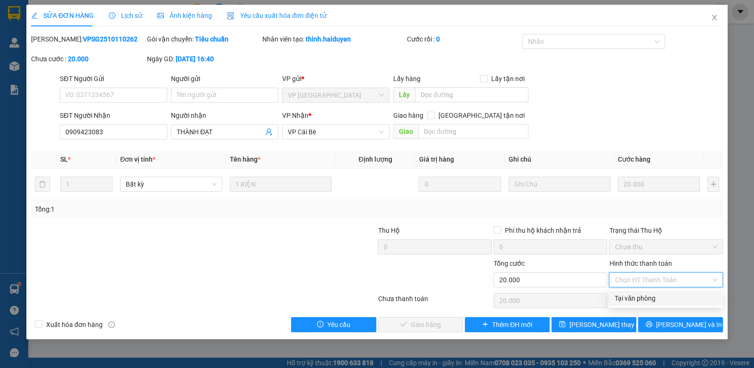
click at [644, 295] on div "Tại văn phòng" at bounding box center [665, 298] width 102 height 10
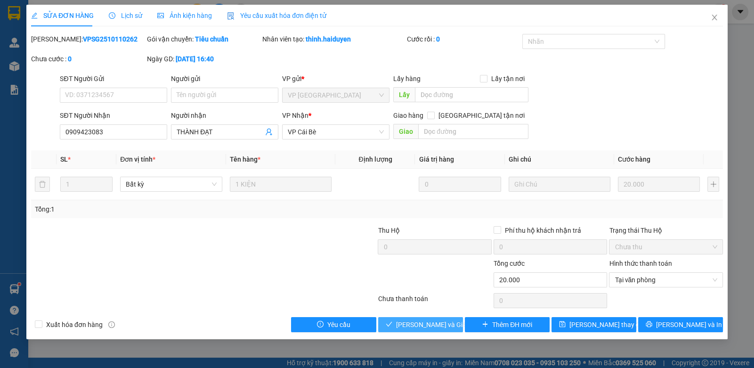
click at [410, 327] on span "Lưu và Giao hàng" at bounding box center [441, 324] width 90 height 10
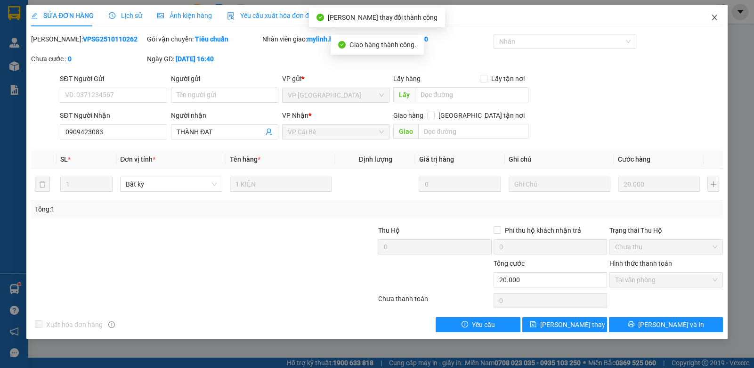
click at [713, 18] on icon "close" at bounding box center [714, 18] width 8 height 8
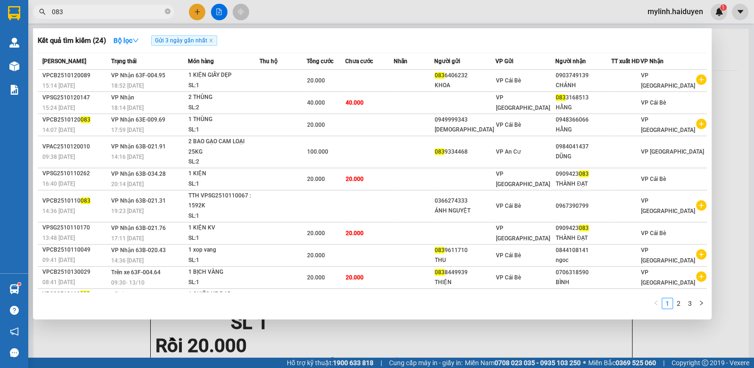
click at [157, 10] on input "083" at bounding box center [107, 12] width 111 height 10
click at [412, 21] on div at bounding box center [377, 184] width 754 height 368
click at [146, 13] on input "083" at bounding box center [107, 12] width 111 height 10
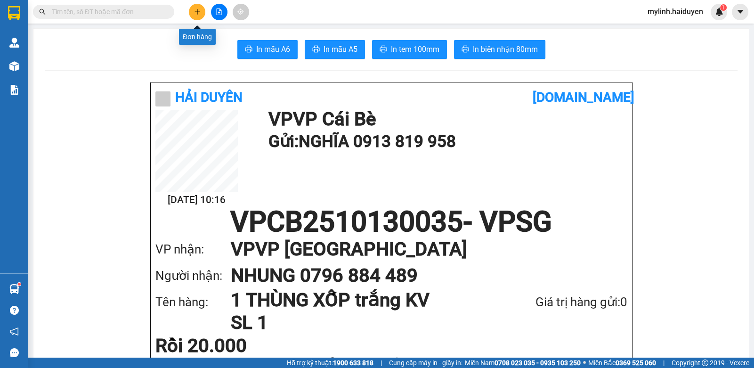
click at [191, 11] on button at bounding box center [197, 12] width 16 height 16
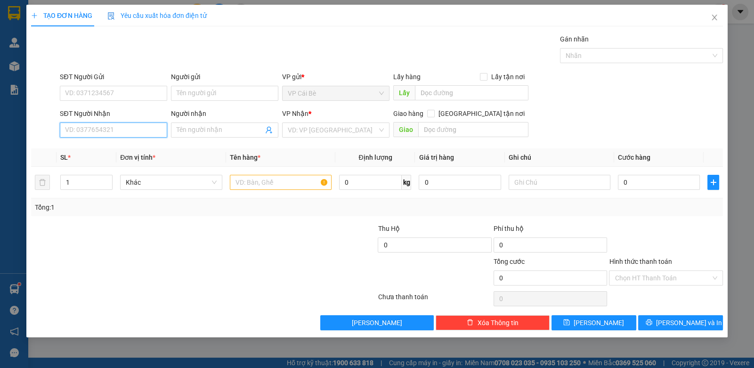
click at [145, 131] on input "SĐT Người Nhận" at bounding box center [113, 129] width 107 height 15
click at [124, 146] on div "0975719379 - HUẾ ANH" at bounding box center [113, 148] width 96 height 10
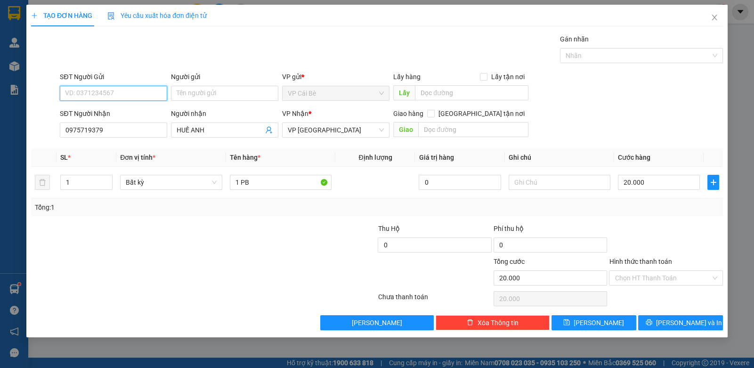
click at [111, 93] on input "SĐT Người Gửi" at bounding box center [113, 93] width 107 height 15
click at [120, 112] on div "0974555239 - TÙNG" at bounding box center [113, 111] width 96 height 10
click at [282, 185] on input "1 PB" at bounding box center [281, 182] width 102 height 15
click at [647, 211] on div "Tổng: 1" at bounding box center [377, 207] width 684 height 10
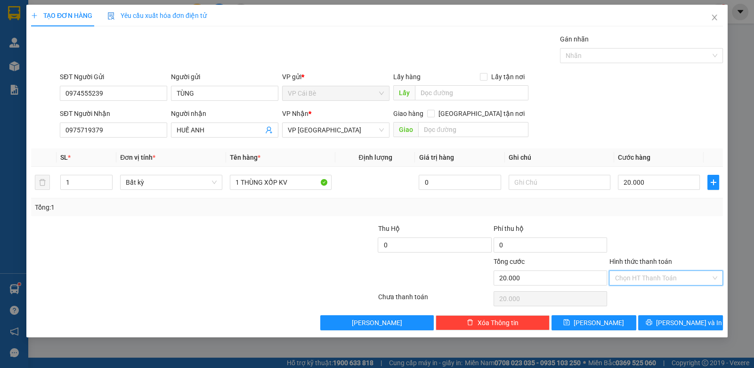
click at [664, 281] on input "Hình thức thanh toán" at bounding box center [662, 278] width 96 height 14
click at [672, 296] on div "Tại văn phòng" at bounding box center [665, 296] width 102 height 10
click at [683, 323] on span "[PERSON_NAME] và In" at bounding box center [689, 322] width 66 height 10
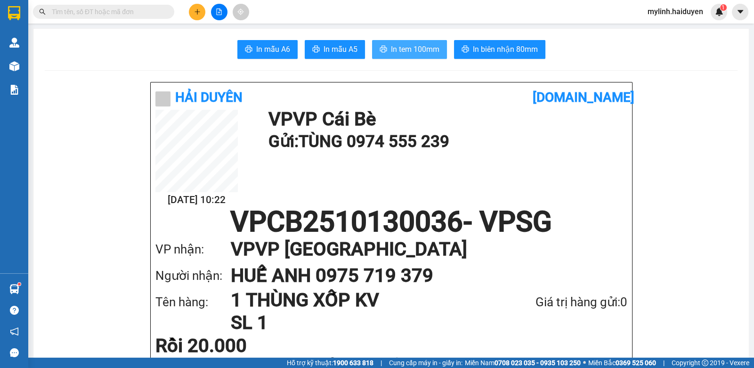
click at [398, 48] on span "In tem 100mm" at bounding box center [415, 49] width 48 height 12
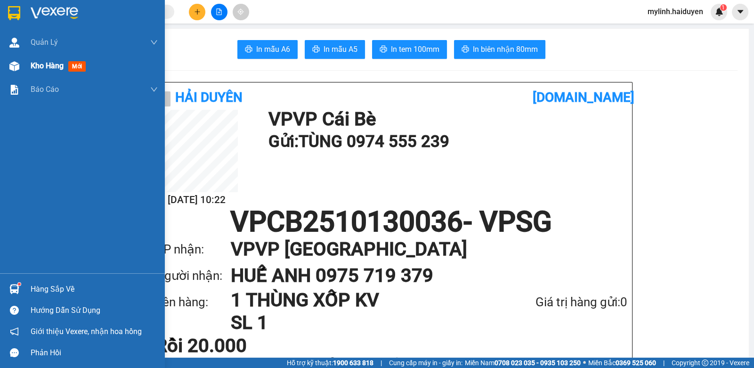
click at [42, 64] on span "Kho hàng" at bounding box center [47, 65] width 33 height 9
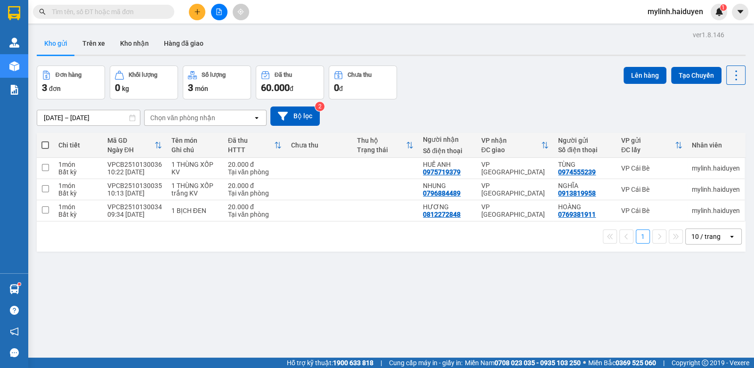
click at [45, 144] on span at bounding box center [45, 145] width 8 height 8
click at [45, 140] on input "checkbox" at bounding box center [45, 140] width 0 height 0
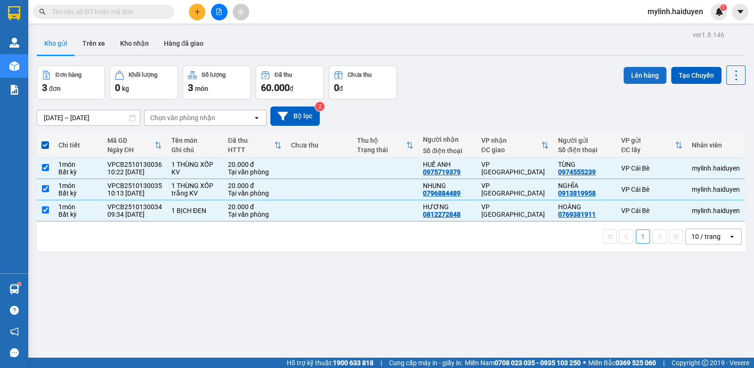
click at [631, 78] on button "Lên hàng" at bounding box center [644, 75] width 43 height 17
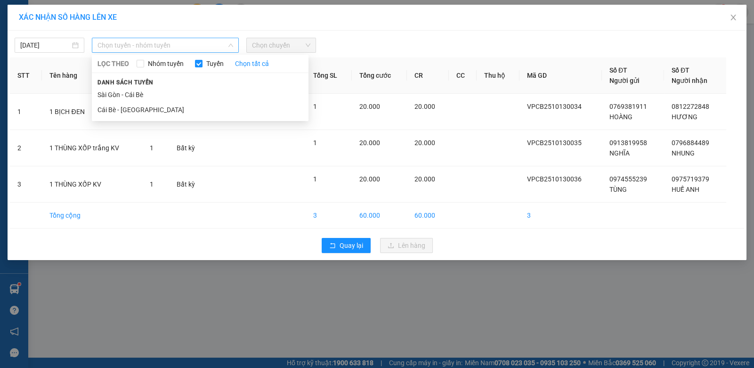
click at [141, 44] on span "Chọn tuyến - nhóm tuyến" at bounding box center [165, 45] width 136 height 14
click at [163, 114] on li "Cái Bè - [GEOGRAPHIC_DATA]" at bounding box center [200, 109] width 217 height 15
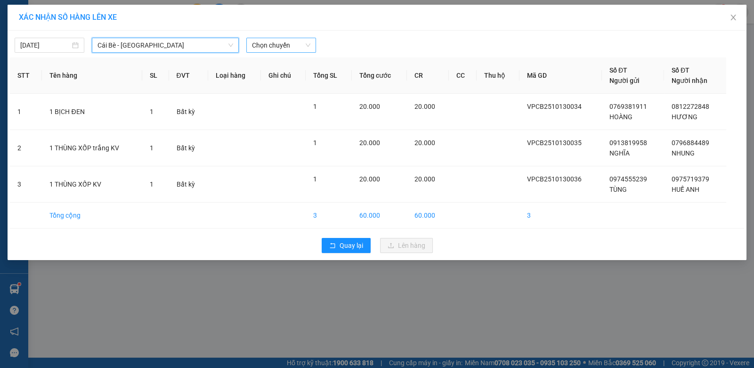
click at [286, 40] on span "Chọn chuyến" at bounding box center [281, 45] width 58 height 14
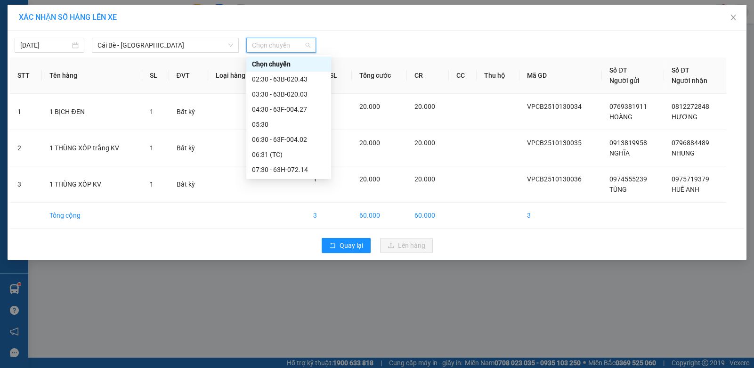
click at [281, 270] on div "10:30" at bounding box center [288, 275] width 73 height 10
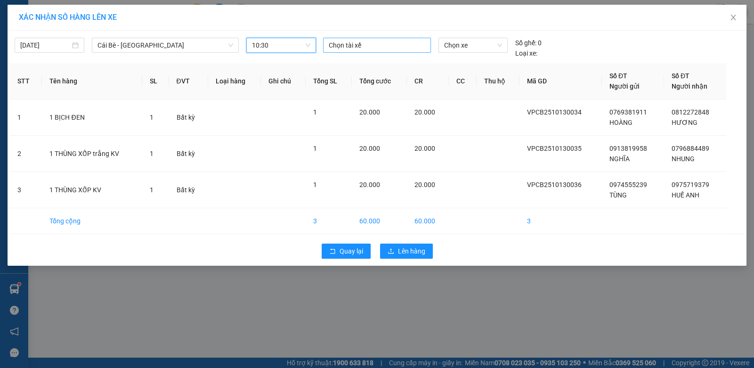
click at [358, 43] on div at bounding box center [376, 45] width 103 height 11
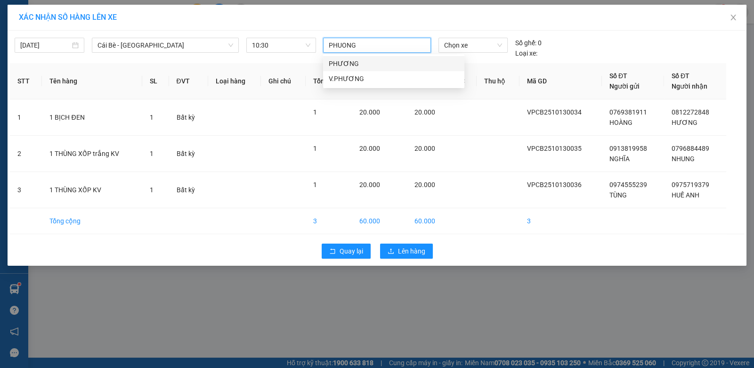
click at [367, 63] on div "PHƯƠNG" at bounding box center [394, 63] width 130 height 10
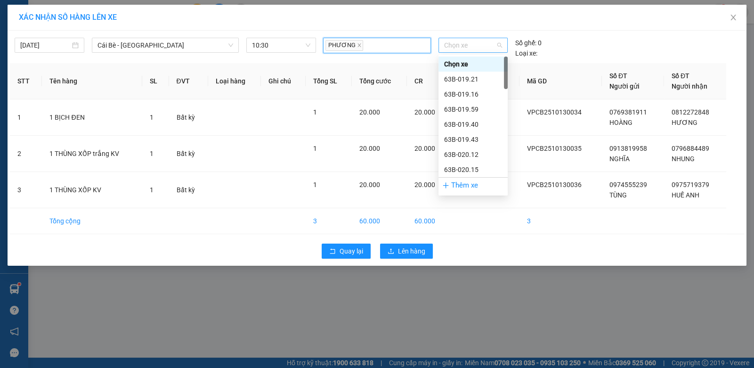
click at [454, 48] on span "Chọn xe" at bounding box center [473, 45] width 58 height 14
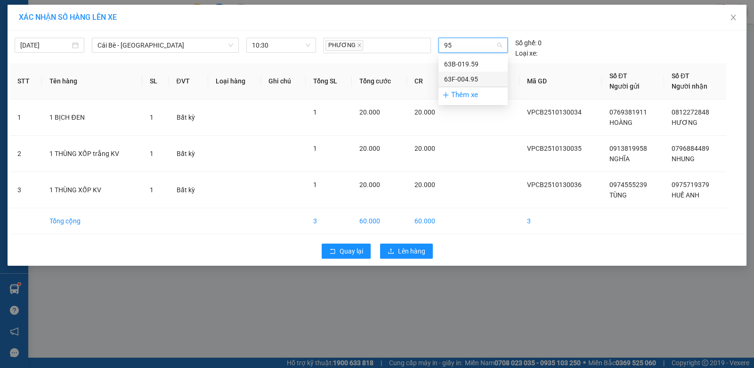
click at [466, 78] on div "63F-004.95" at bounding box center [473, 79] width 58 height 10
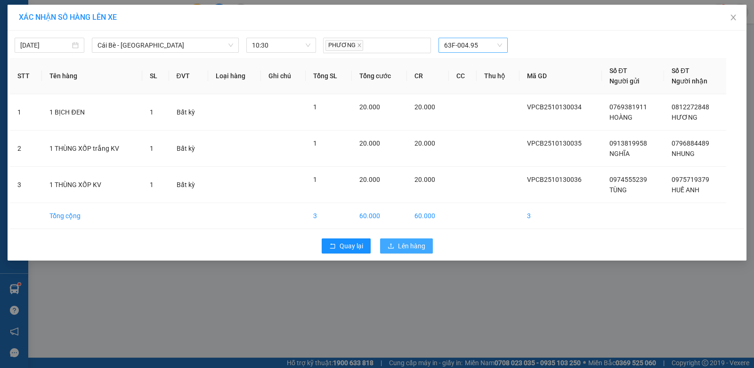
click at [400, 246] on span "Lên hàng" at bounding box center [411, 246] width 27 height 10
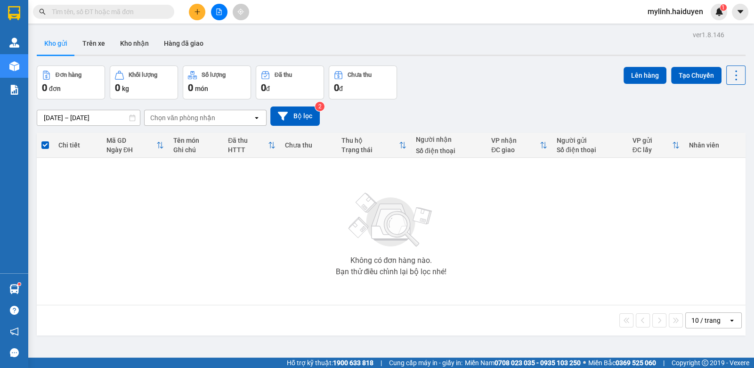
click at [160, 10] on input "text" at bounding box center [107, 12] width 111 height 10
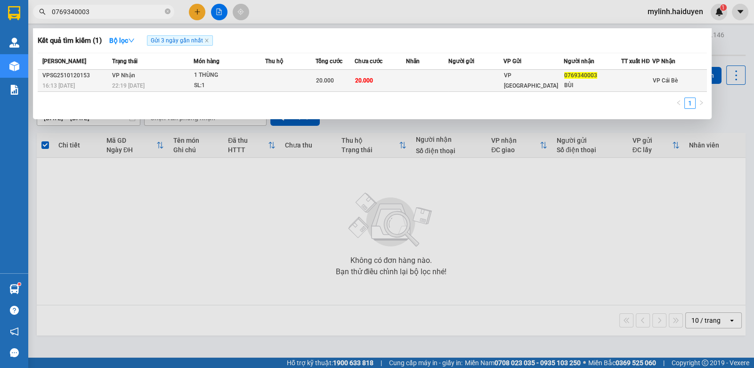
click at [348, 81] on div "20.000" at bounding box center [335, 80] width 38 height 10
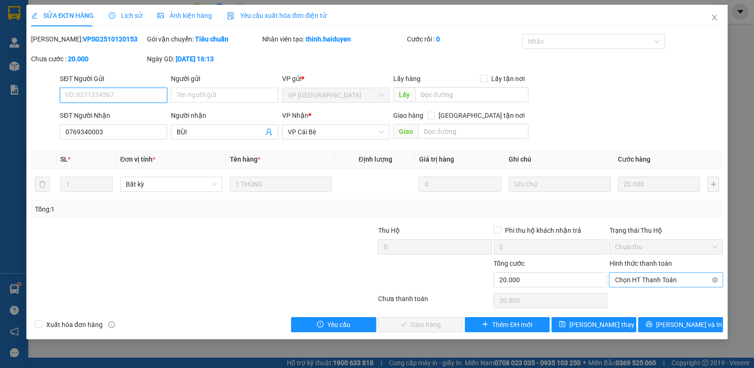
click at [621, 278] on span "Chọn HT Thanh Toán" at bounding box center [665, 280] width 102 height 14
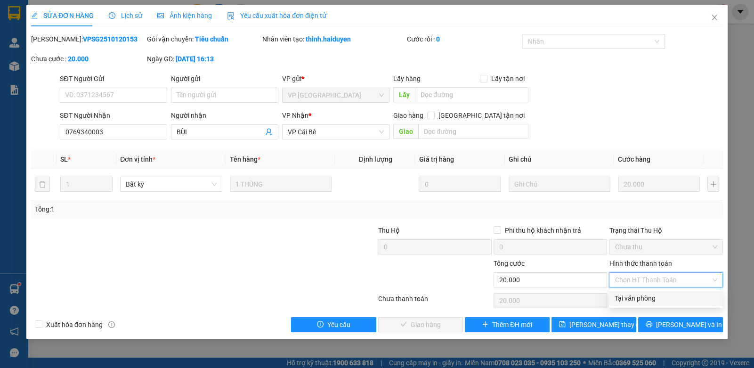
click at [616, 298] on div "Tại văn phòng" at bounding box center [665, 298] width 102 height 10
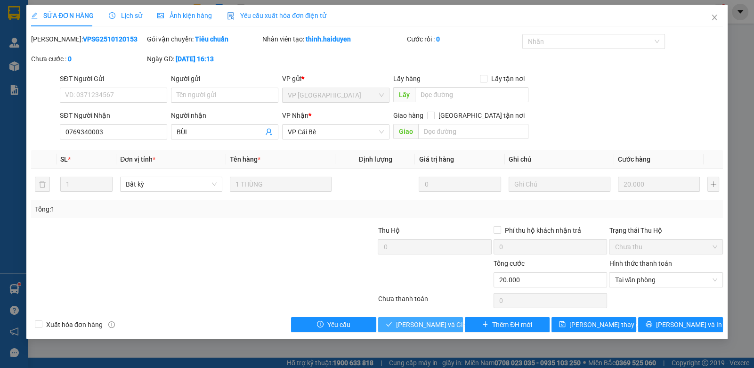
click at [433, 319] on span "Lưu và Giao hàng" at bounding box center [441, 324] width 90 height 10
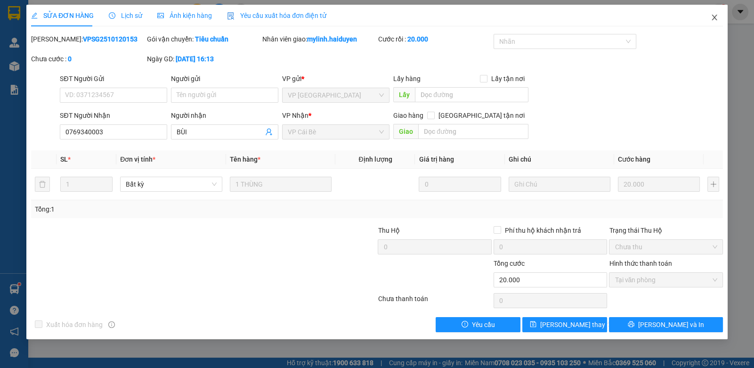
click at [714, 16] on icon "close" at bounding box center [714, 18] width 8 height 8
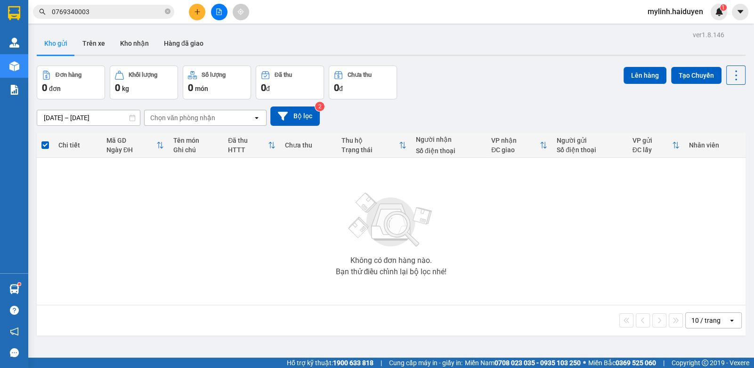
click at [145, 10] on input "0769340003" at bounding box center [107, 12] width 111 height 10
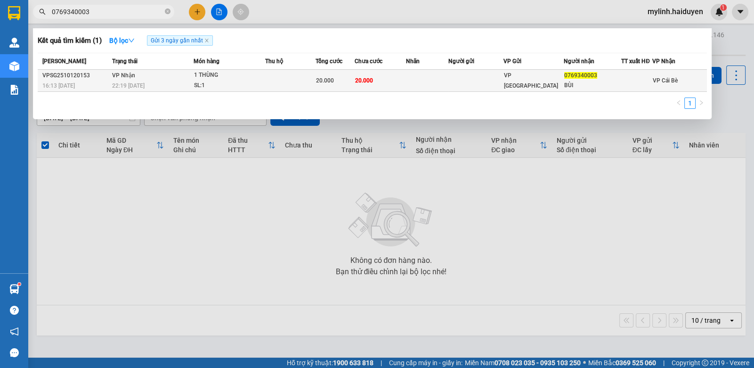
click at [287, 77] on td at bounding box center [290, 81] width 50 height 22
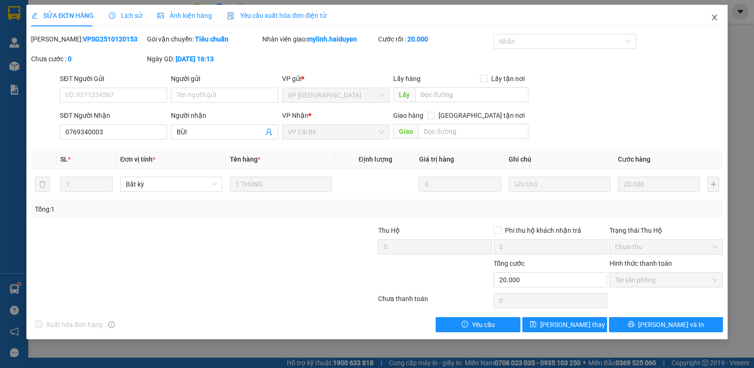
click at [714, 18] on icon "close" at bounding box center [713, 18] width 5 height 6
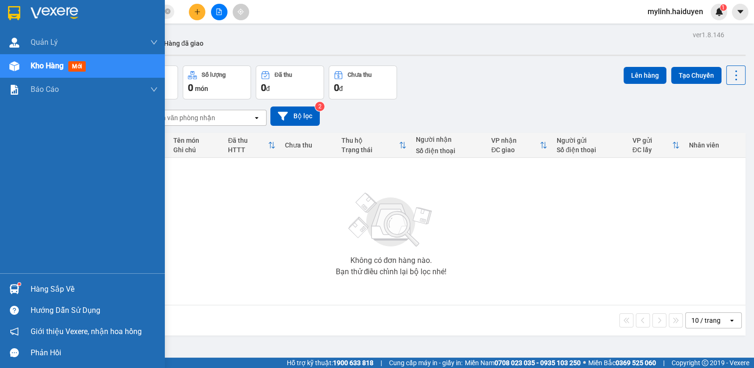
click at [19, 61] on img at bounding box center [14, 66] width 10 height 10
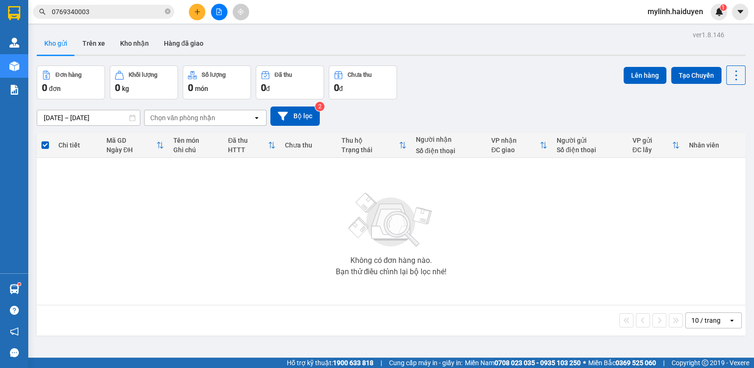
click at [164, 12] on span "0769340003" at bounding box center [103, 12] width 141 height 14
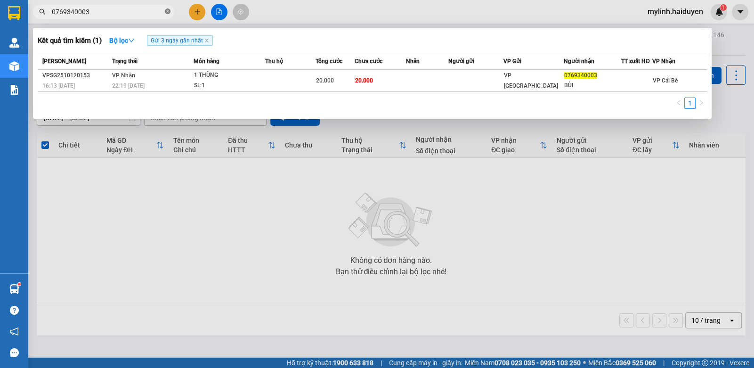
click at [165, 11] on icon "close-circle" at bounding box center [168, 11] width 6 height 6
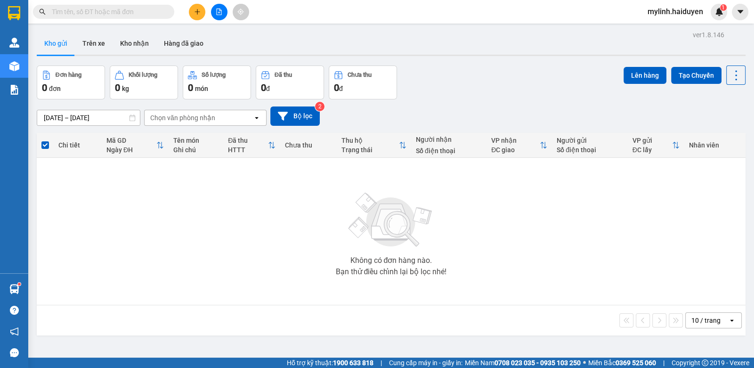
click at [177, 179] on div "Không có đơn hàng nào. Bạn thử điều chỉnh lại bộ lọc nhé!" at bounding box center [390, 231] width 699 height 141
click at [195, 12] on icon "plus" at bounding box center [197, 11] width 7 height 7
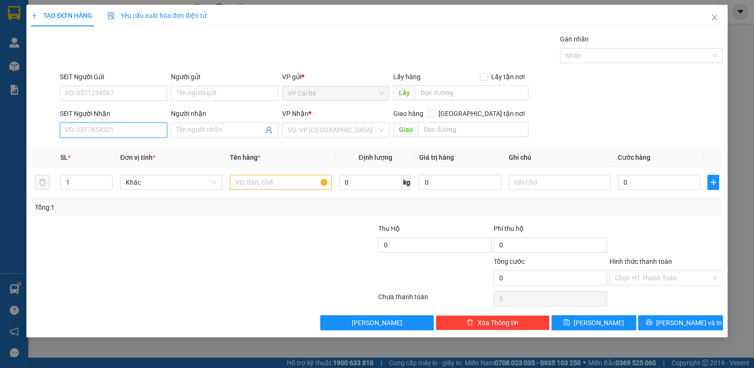
click at [146, 133] on input "SĐT Người Nhận" at bounding box center [113, 129] width 107 height 15
click at [136, 96] on input "SĐT Người Gửi" at bounding box center [113, 93] width 107 height 15
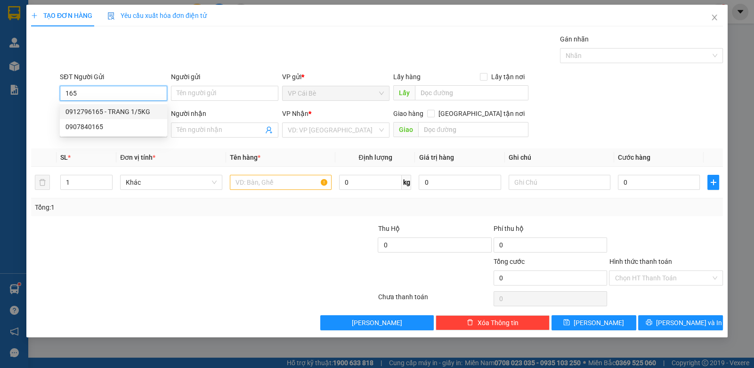
click at [141, 112] on div "0912796165 - TRANG 1/5KG" at bounding box center [113, 111] width 96 height 10
type input "0912796165"
type input "TRANG 1/5KG"
type input "0937332366"
type input "KHƯƠNG"
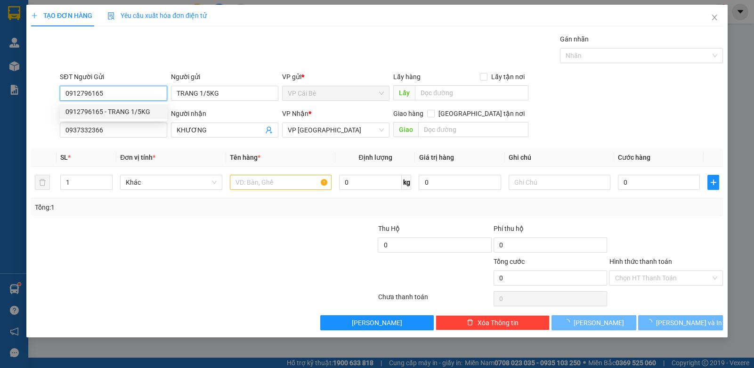
type input "100.000"
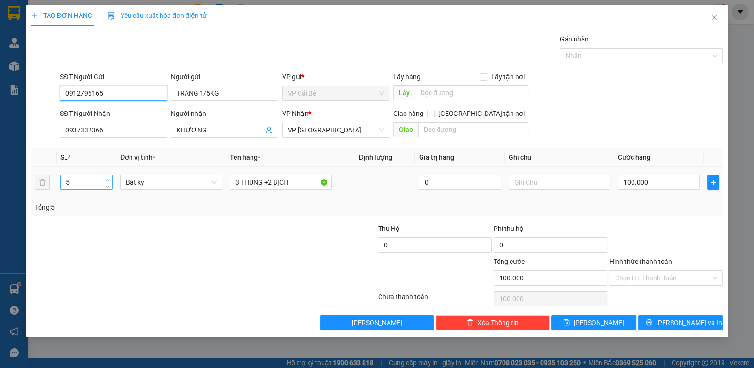
type input "0912796165"
click at [108, 177] on span "up" at bounding box center [108, 180] width 6 height 6
click at [107, 184] on icon "down" at bounding box center [107, 185] width 3 height 3
type input "4"
click at [107, 184] on icon "down" at bounding box center [107, 185] width 3 height 3
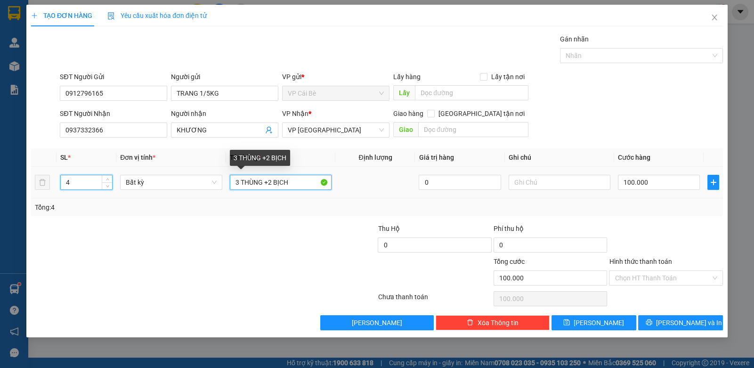
click at [239, 181] on input "3 THÙNG +2 BỊCH" at bounding box center [281, 182] width 102 height 15
type input "0"
type input "4 THÙNG +2 BỊCH"
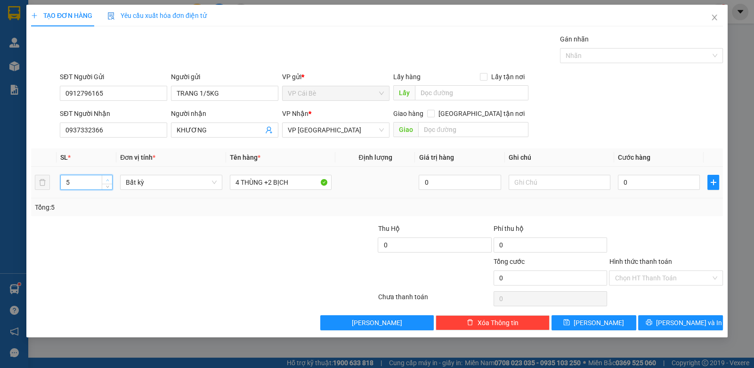
click at [106, 177] on span "up" at bounding box center [108, 180] width 6 height 6
type input "6"
click at [106, 177] on span "up" at bounding box center [108, 180] width 6 height 6
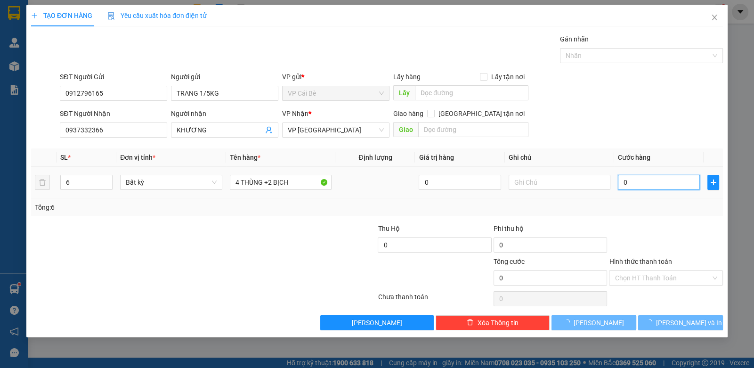
click at [643, 184] on input "0" at bounding box center [659, 182] width 82 height 15
type input "1"
type input "15"
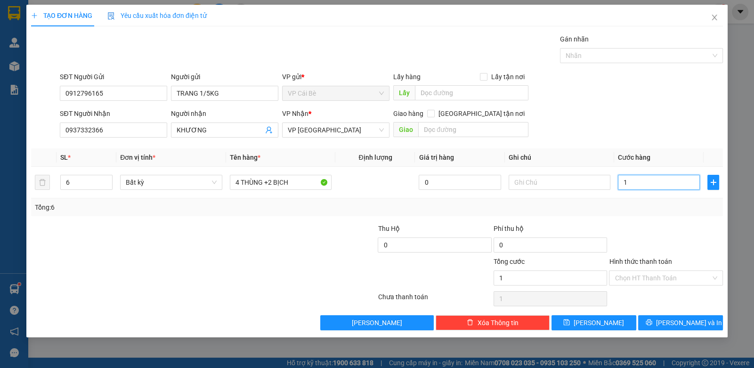
type input "15"
type input "150"
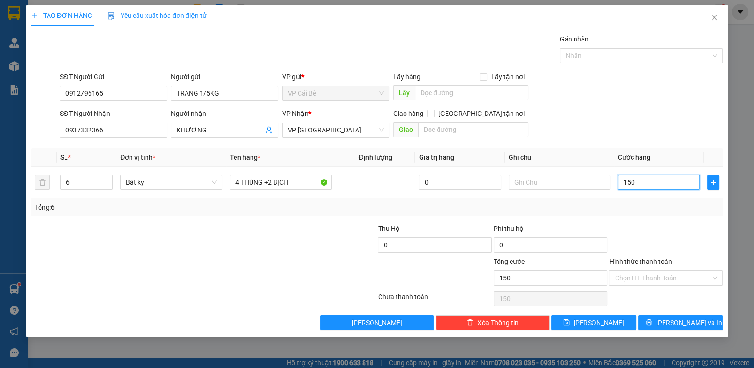
type input "1.500"
type input "15.000"
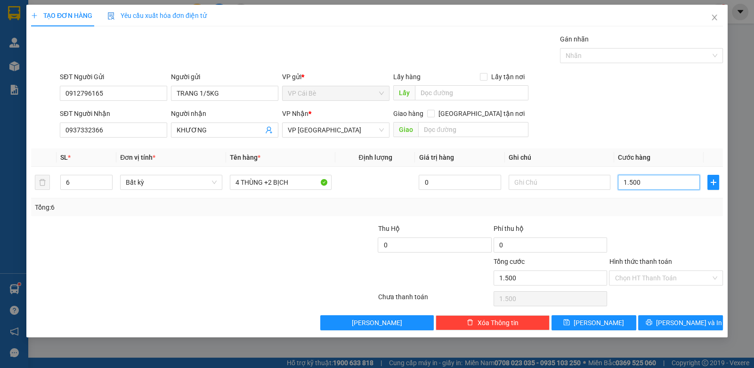
type input "15.000"
type input "150.000"
drag, startPoint x: 638, startPoint y: 243, endPoint x: 637, endPoint y: 263, distance: 19.3
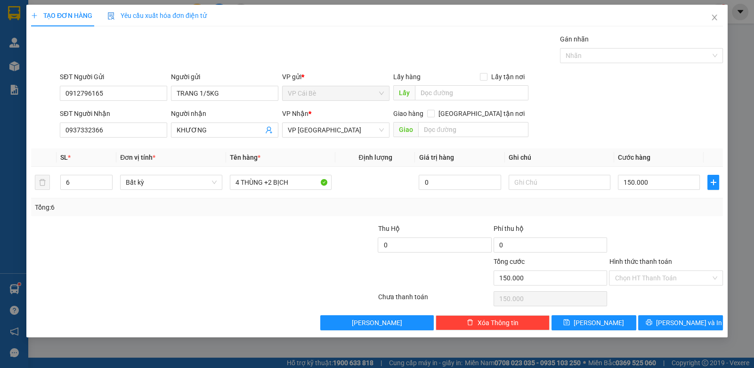
click at [638, 245] on div at bounding box center [665, 239] width 115 height 33
click at [638, 275] on input "Hình thức thanh toán" at bounding box center [662, 278] width 96 height 14
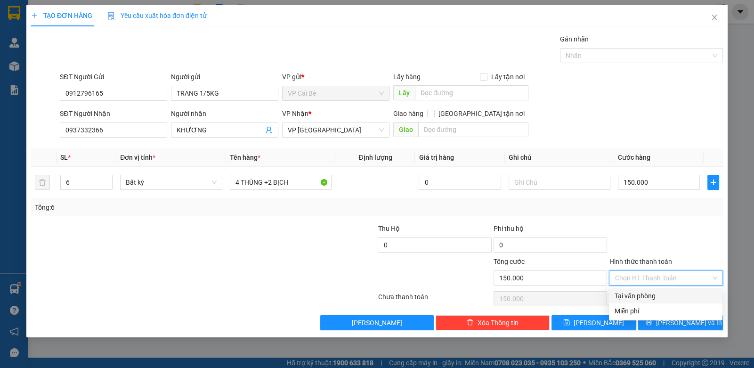
click at [638, 292] on div "Tại văn phòng" at bounding box center [665, 296] width 102 height 10
type input "0"
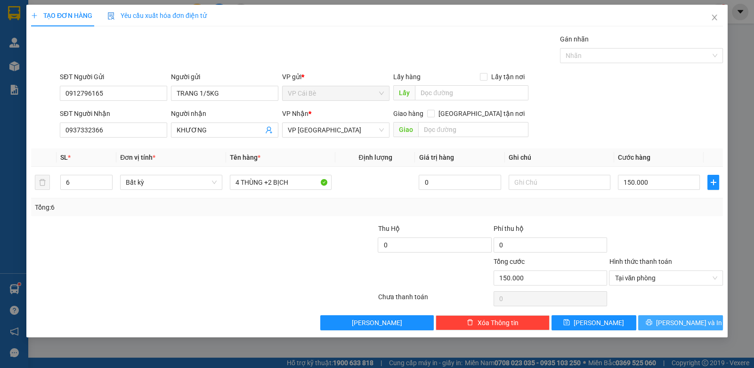
click at [652, 323] on icon "printer" at bounding box center [649, 322] width 7 height 7
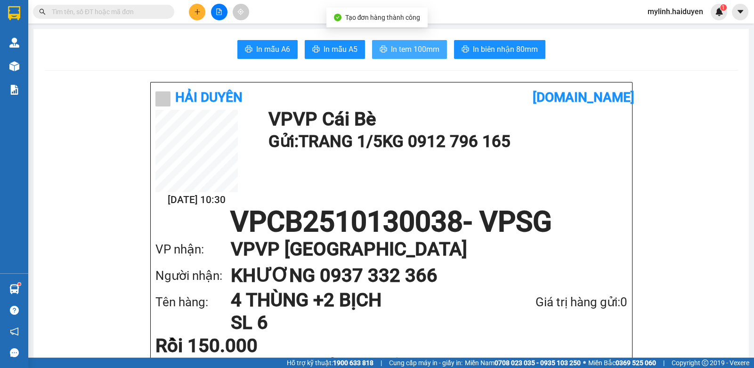
click at [417, 49] on span "In tem 100mm" at bounding box center [415, 49] width 48 height 12
click at [417, 51] on span "In tem 100mm" at bounding box center [415, 49] width 48 height 12
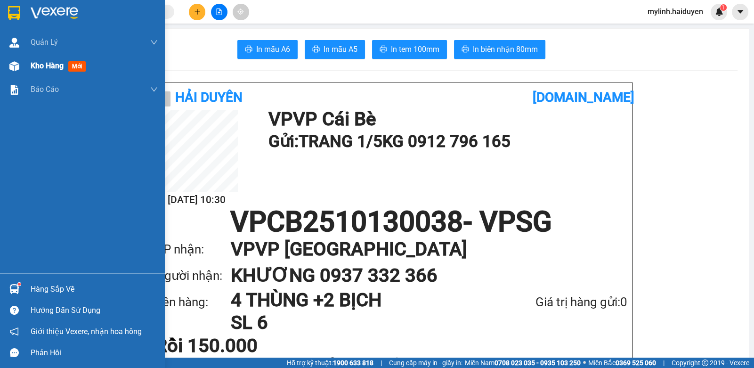
click at [66, 71] on div "Kho hàng mới" at bounding box center [60, 66] width 59 height 12
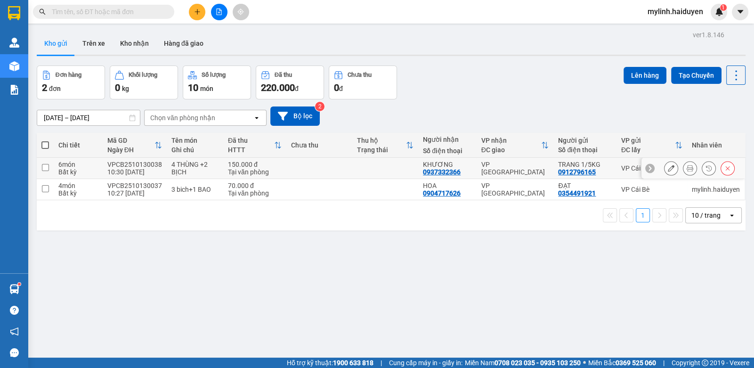
drag, startPoint x: 328, startPoint y: 165, endPoint x: 327, endPoint y: 183, distance: 18.4
click at [329, 166] on td at bounding box center [319, 168] width 66 height 21
checkbox input "true"
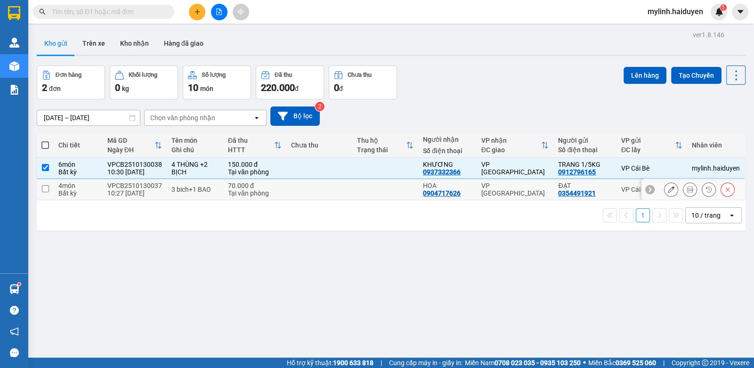
click at [331, 196] on td at bounding box center [319, 189] width 66 height 21
checkbox input "true"
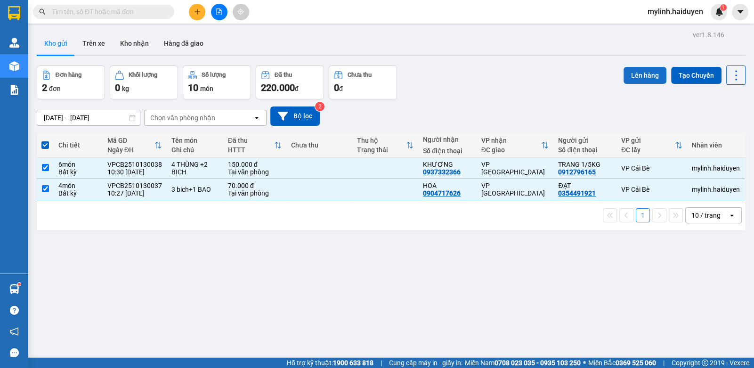
click at [645, 73] on button "Lên hàng" at bounding box center [644, 75] width 43 height 17
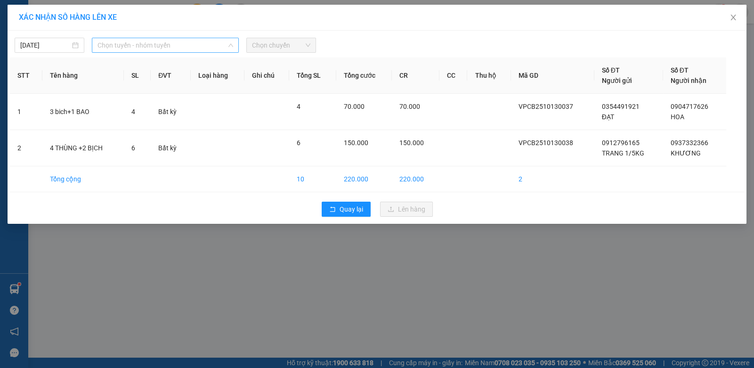
click at [190, 49] on span "Chọn tuyến - nhóm tuyến" at bounding box center [165, 45] width 136 height 14
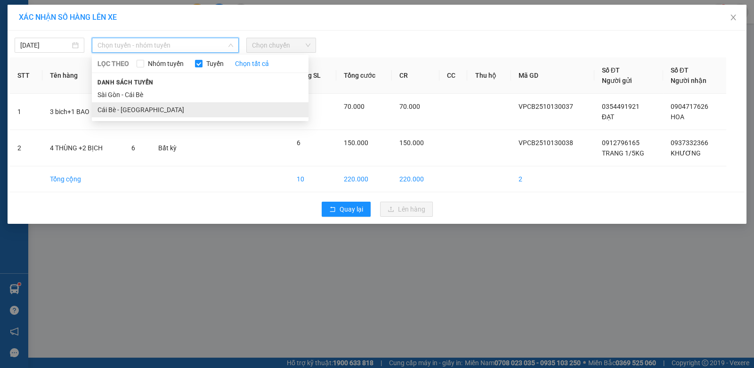
click at [187, 113] on li "Cái Bè - [GEOGRAPHIC_DATA]" at bounding box center [200, 109] width 217 height 15
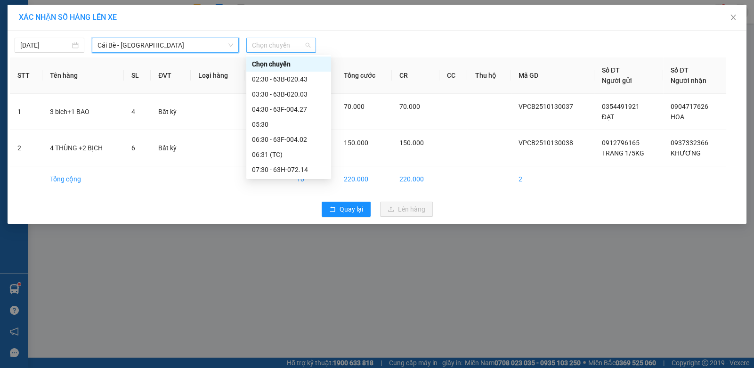
click at [299, 46] on span "Chọn chuyến" at bounding box center [281, 45] width 58 height 14
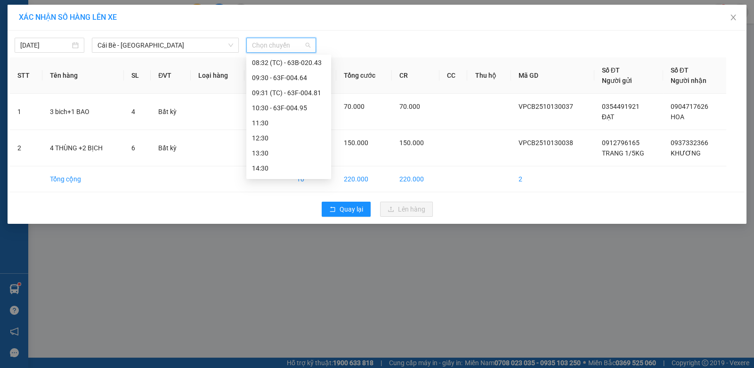
scroll to position [188, 0]
click at [279, 88] on div "10:30 - 63F-004.95" at bounding box center [288, 87] width 73 height 10
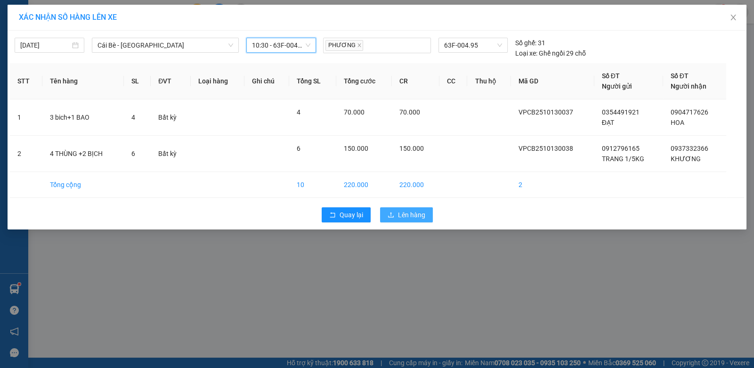
click at [405, 215] on span "Lên hàng" at bounding box center [411, 215] width 27 height 10
